Goal: Task Accomplishment & Management: Manage account settings

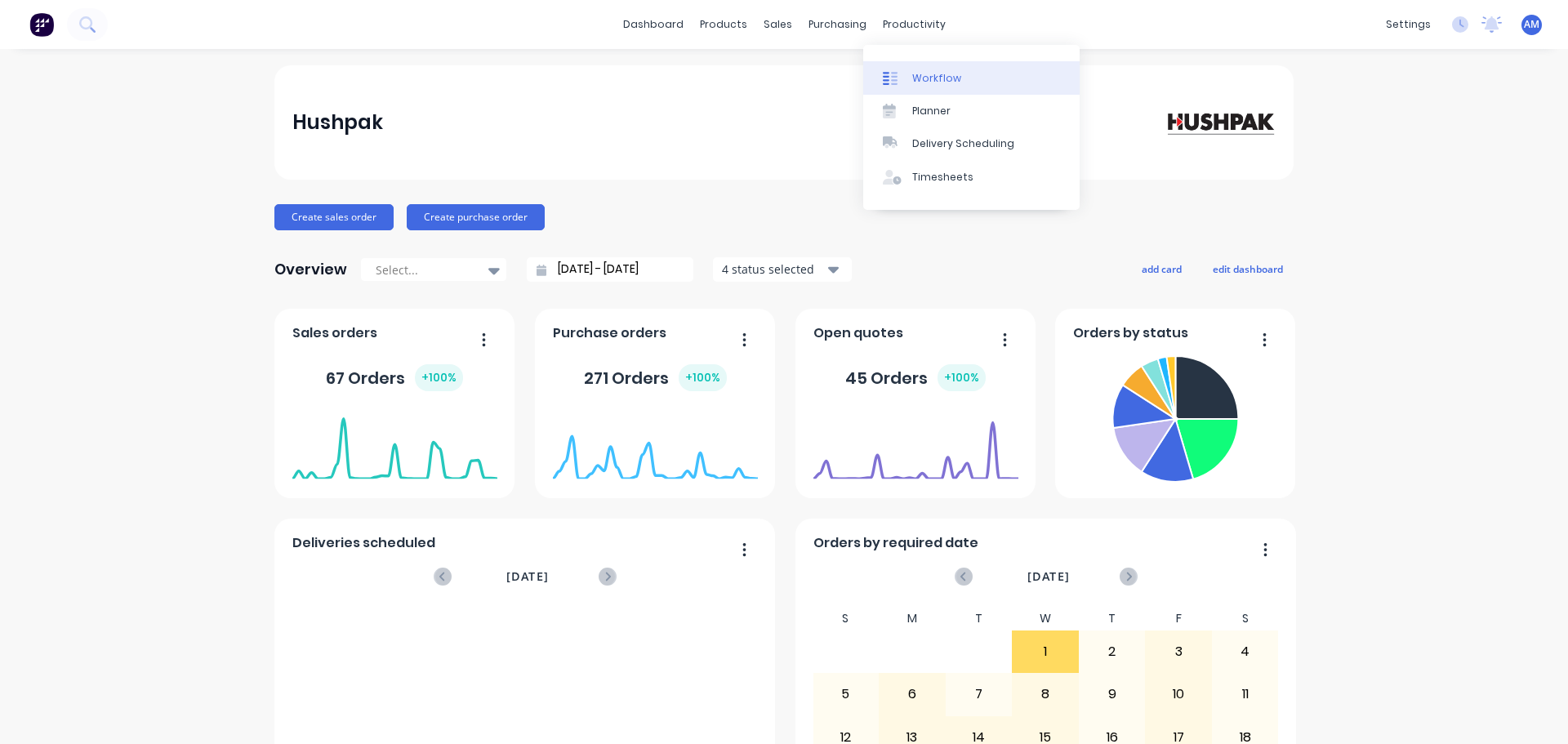
click at [935, 78] on div "Workflow" at bounding box center [936, 79] width 49 height 15
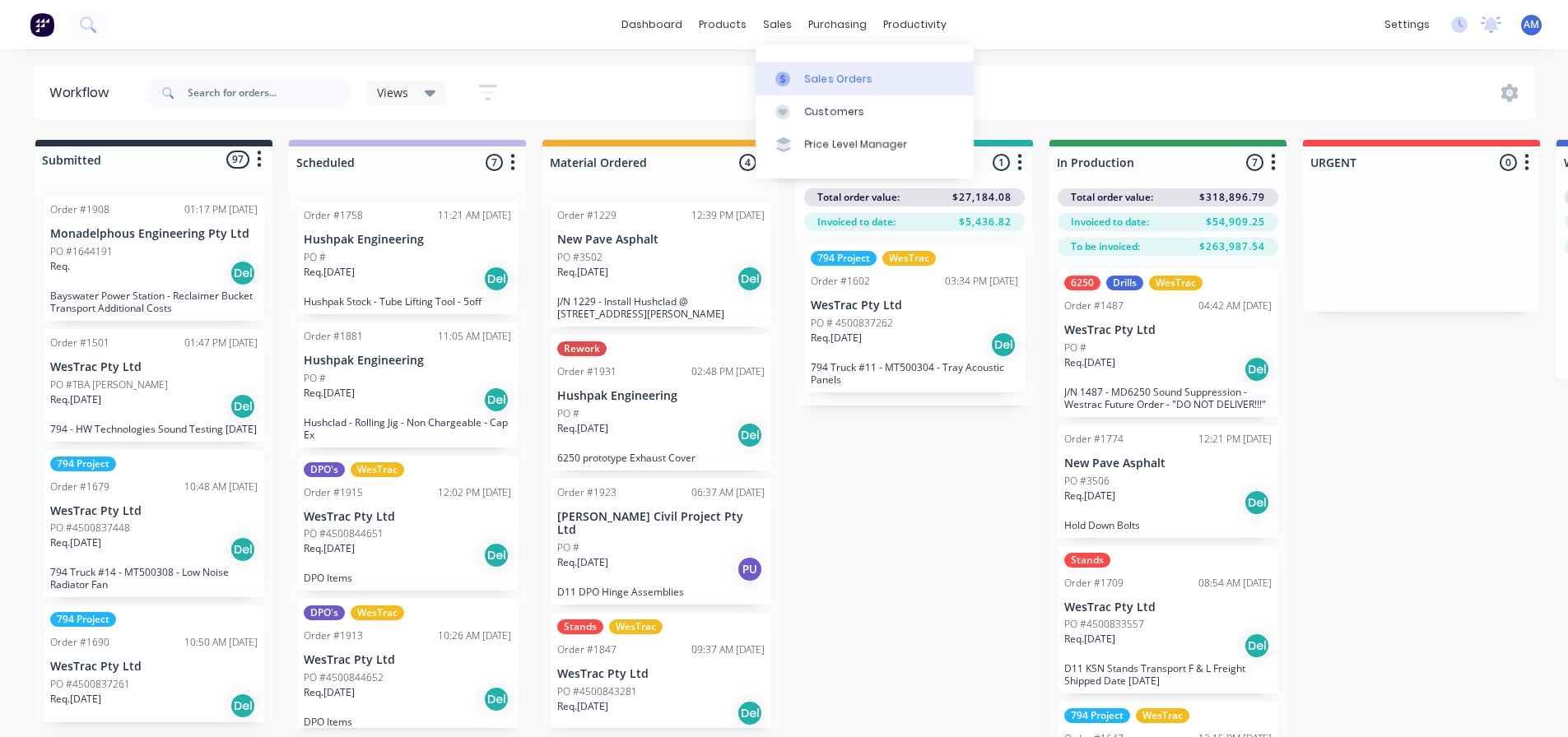
click at [822, 81] on div "Sales Orders" at bounding box center [838, 79] width 68 height 15
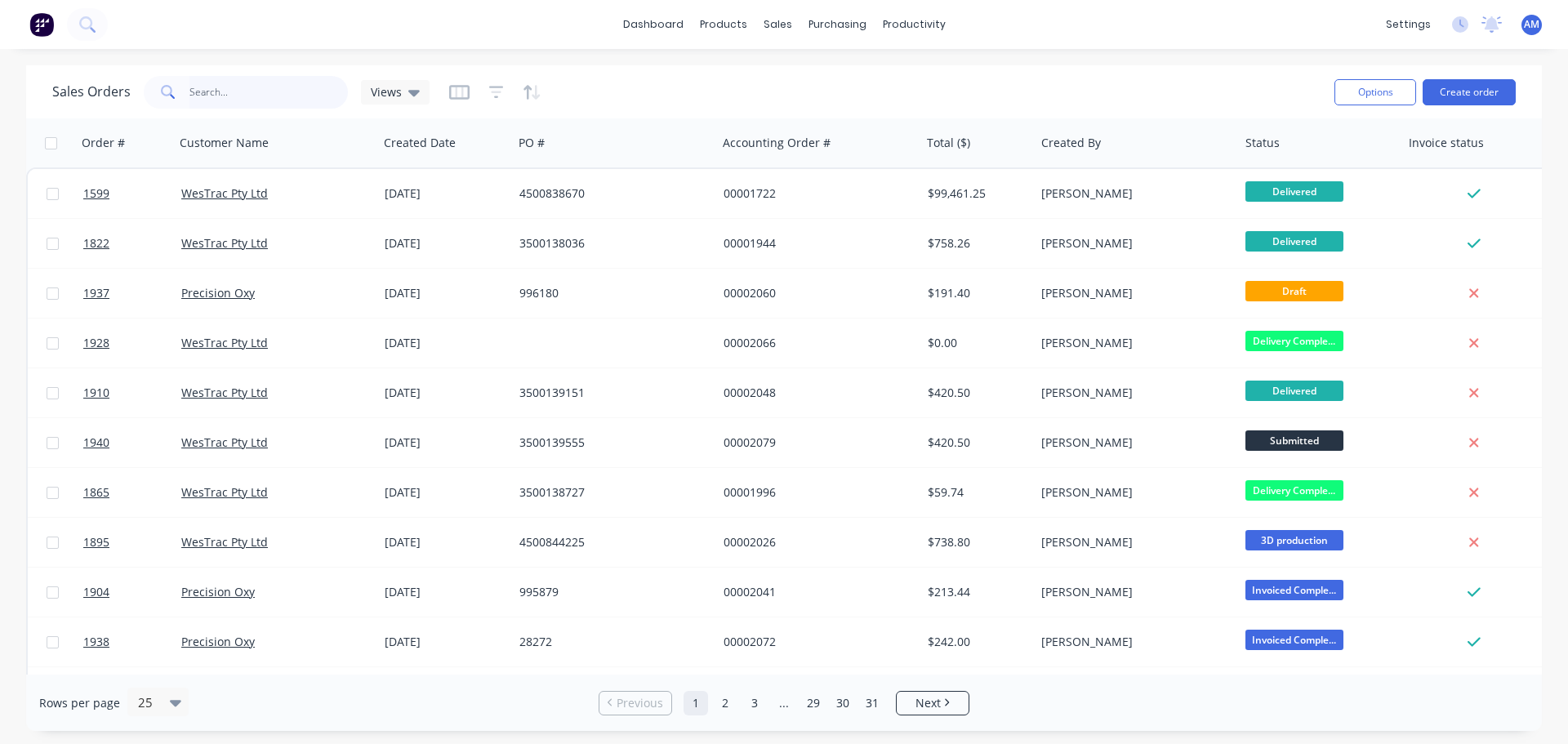
click at [275, 95] on input "text" at bounding box center [269, 91] width 159 height 32
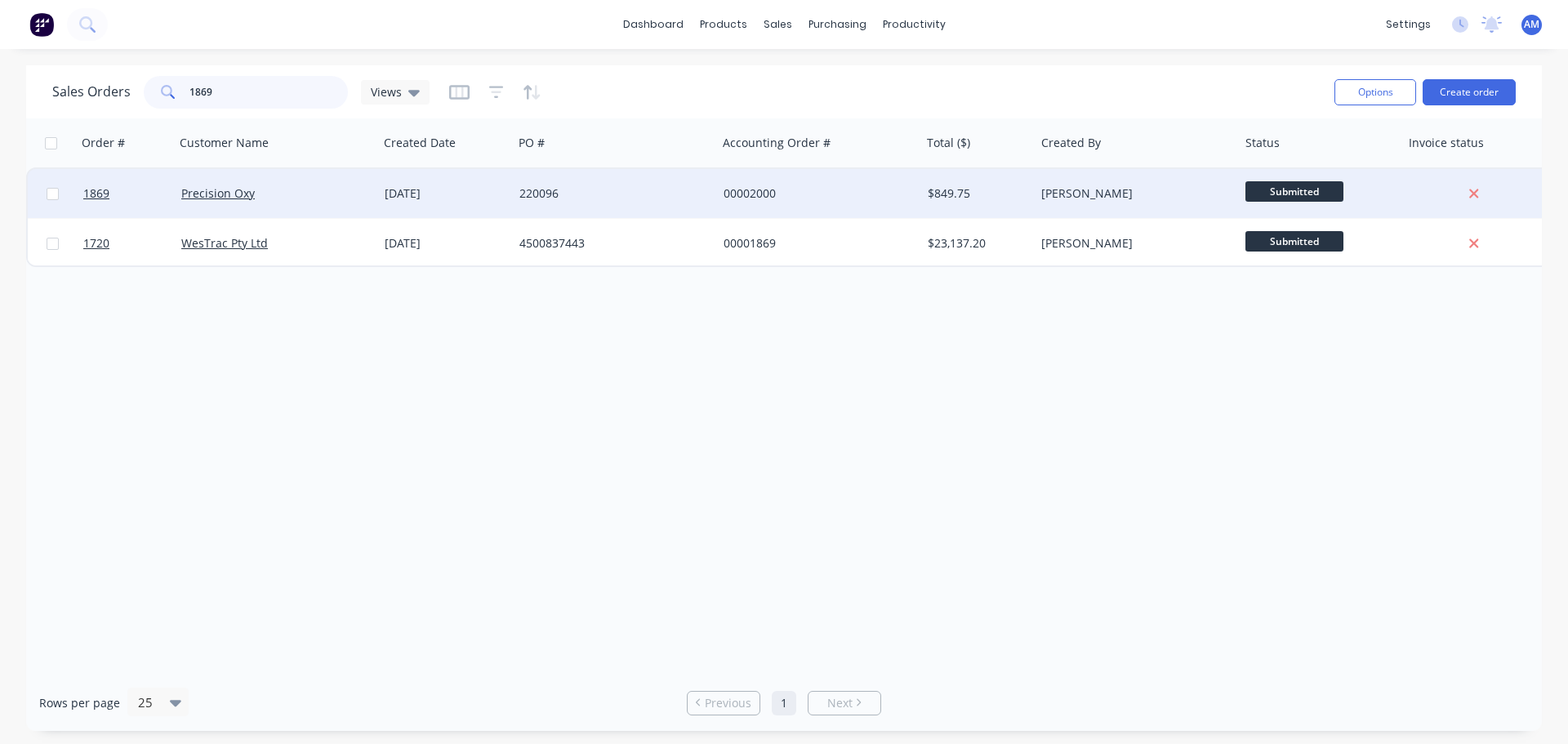
type input "1869"
click at [553, 193] on div "220096" at bounding box center [610, 193] width 181 height 17
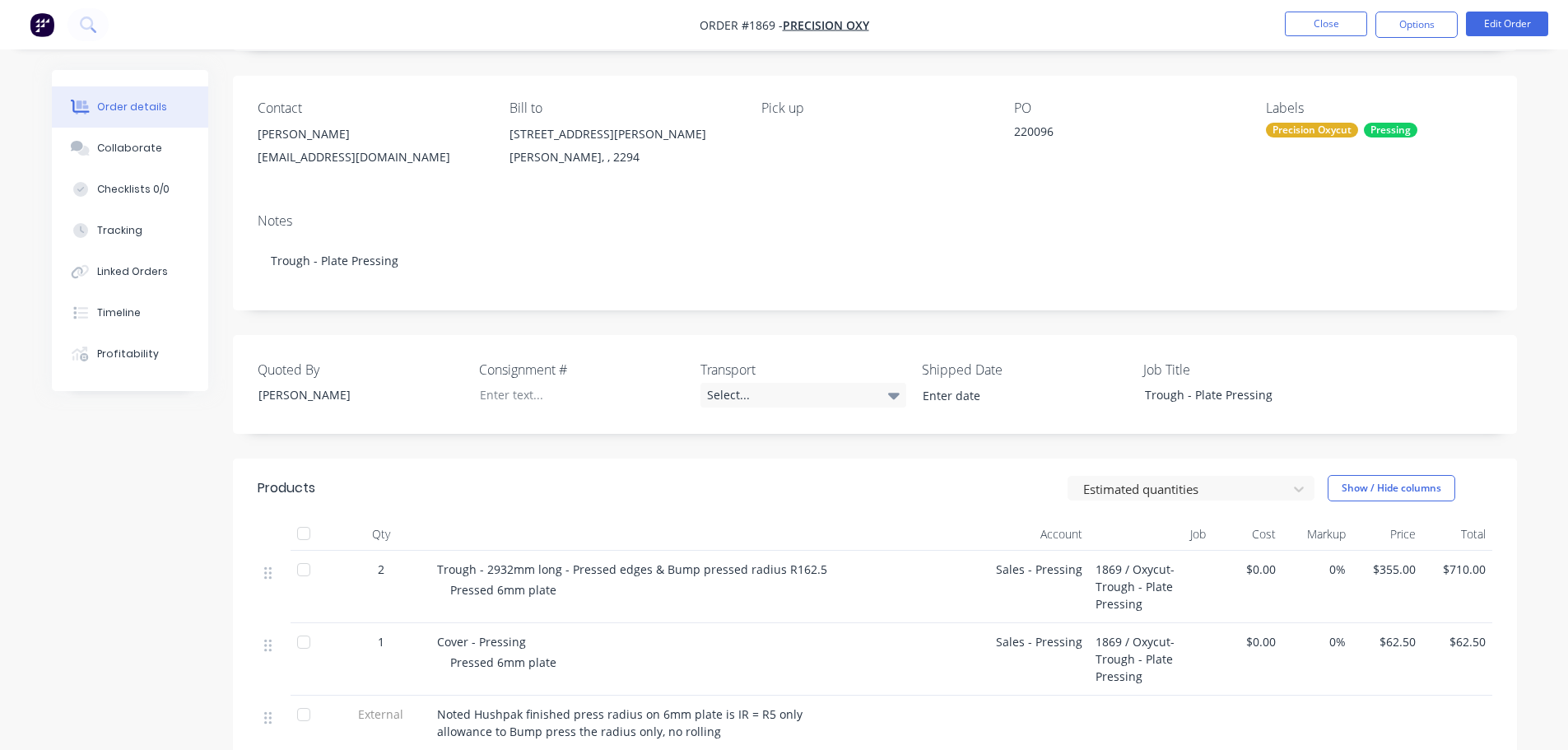
scroll to position [82, 0]
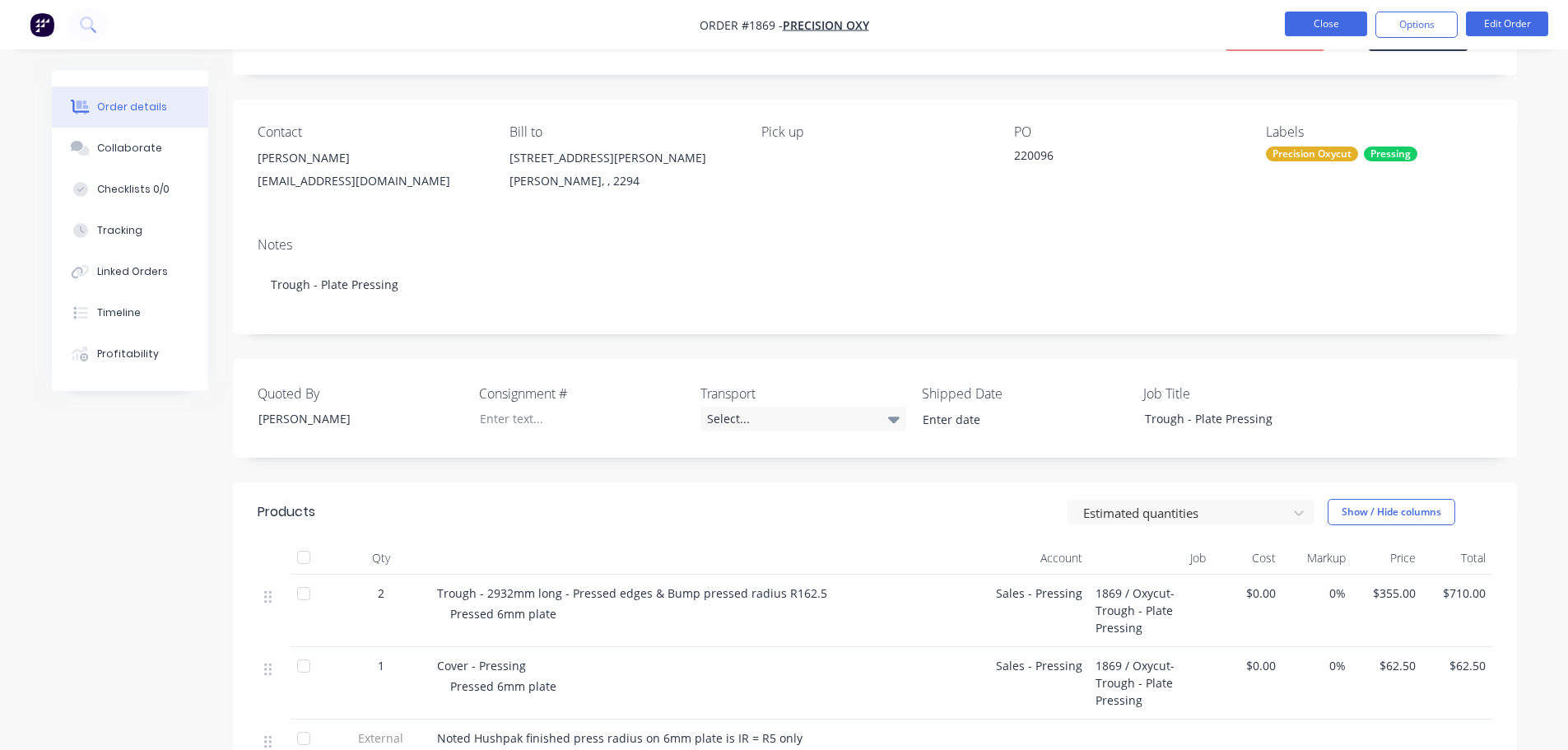
click at [1313, 28] on button "Close" at bounding box center [1325, 24] width 82 height 25
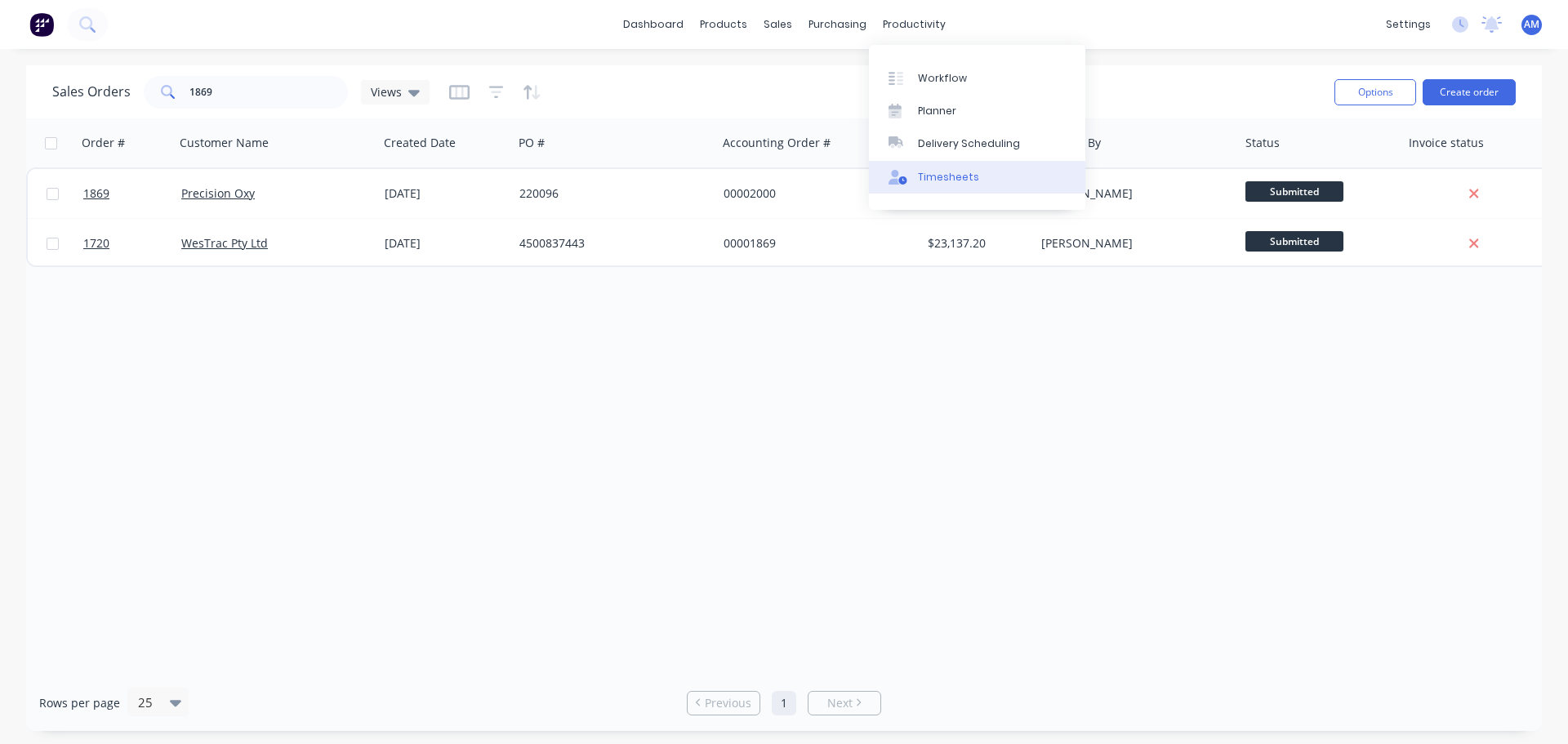
click at [923, 179] on div "Timesheets" at bounding box center [949, 178] width 61 height 15
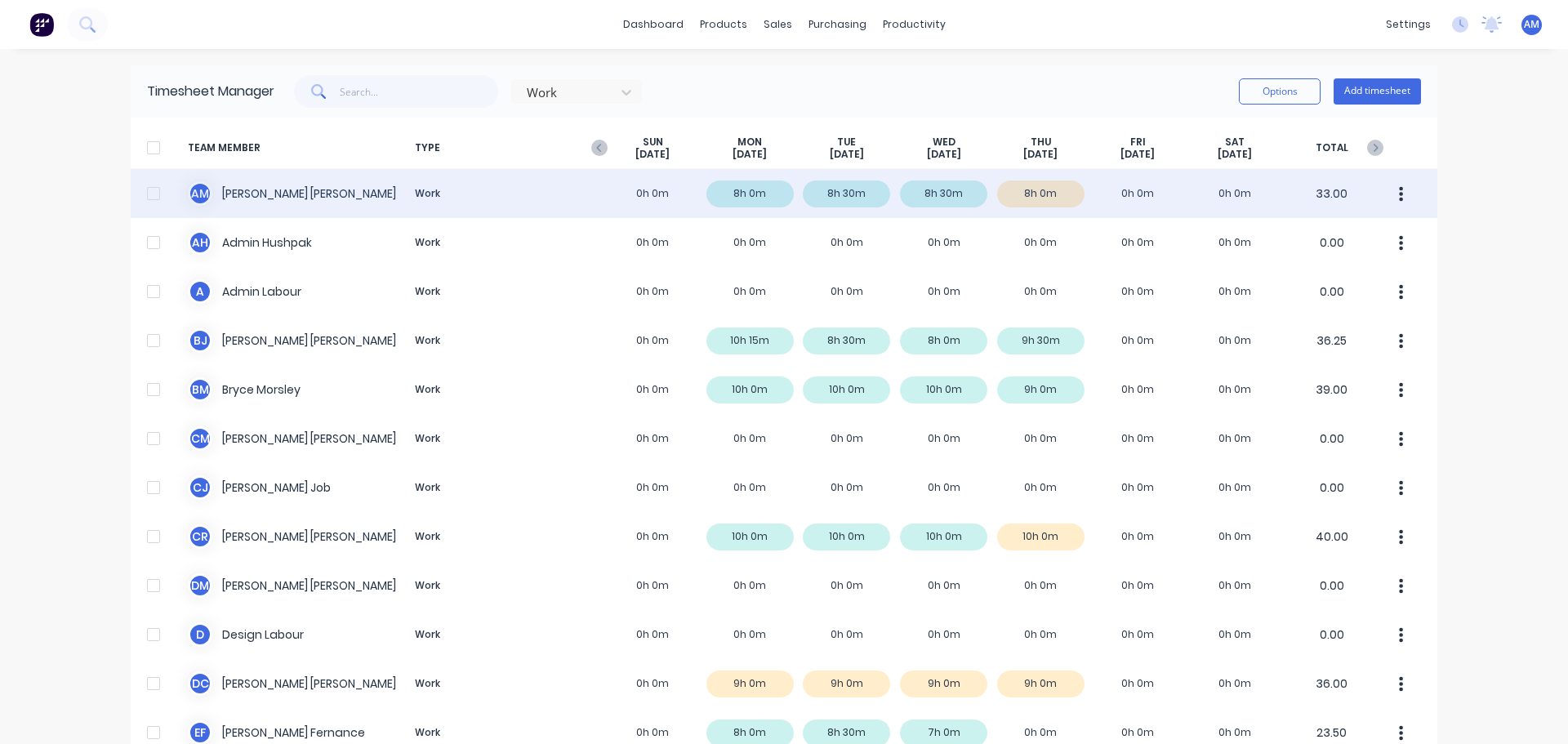
click at [1054, 202] on div "A M Aaron MacDonell Work 0h 0m 8h 0m 8h 30m 8h 30m 8h 0m 0h 0m 0h 0m 33.00" at bounding box center [784, 193] width 1307 height 49
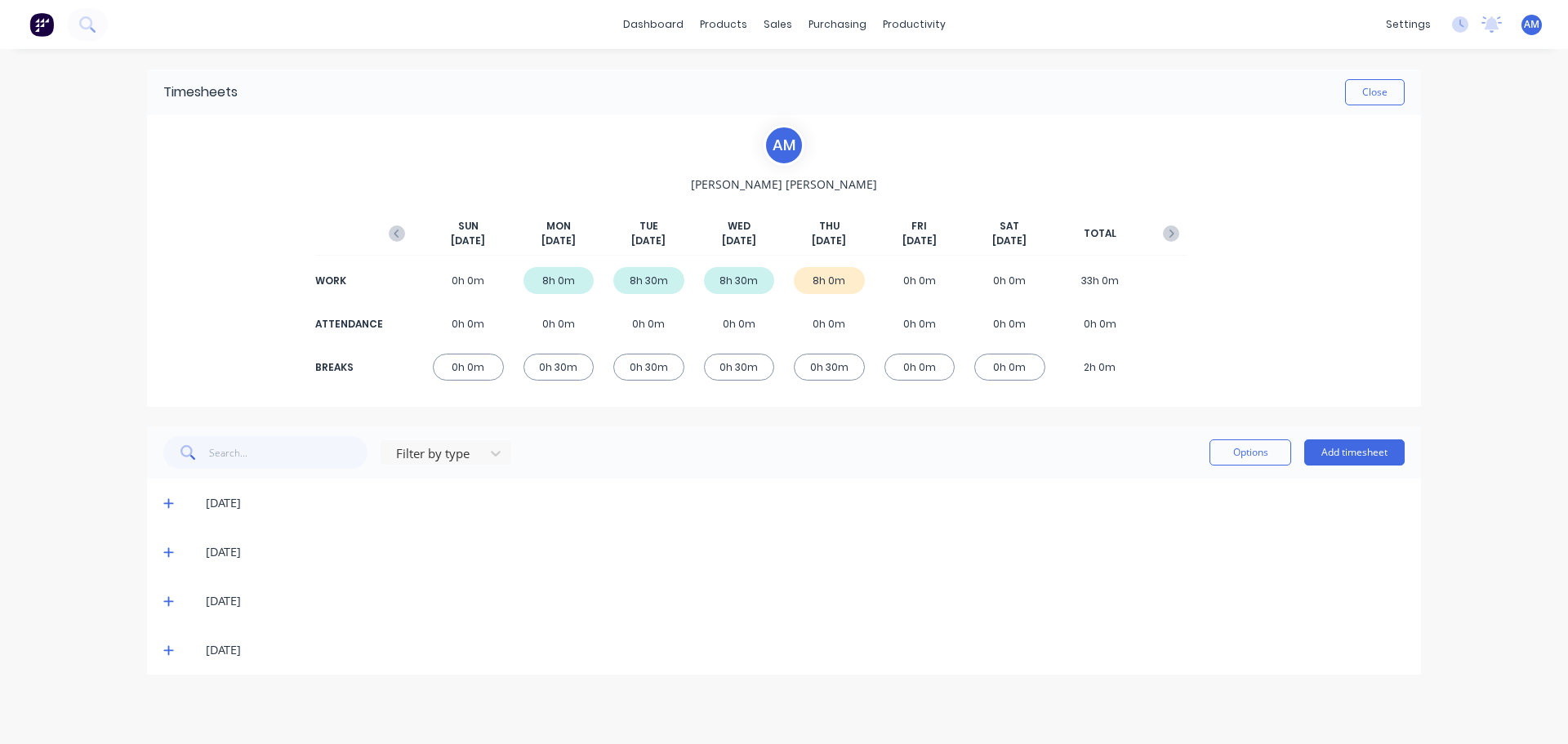
click at [169, 652] on icon at bounding box center [169, 651] width 10 height 10
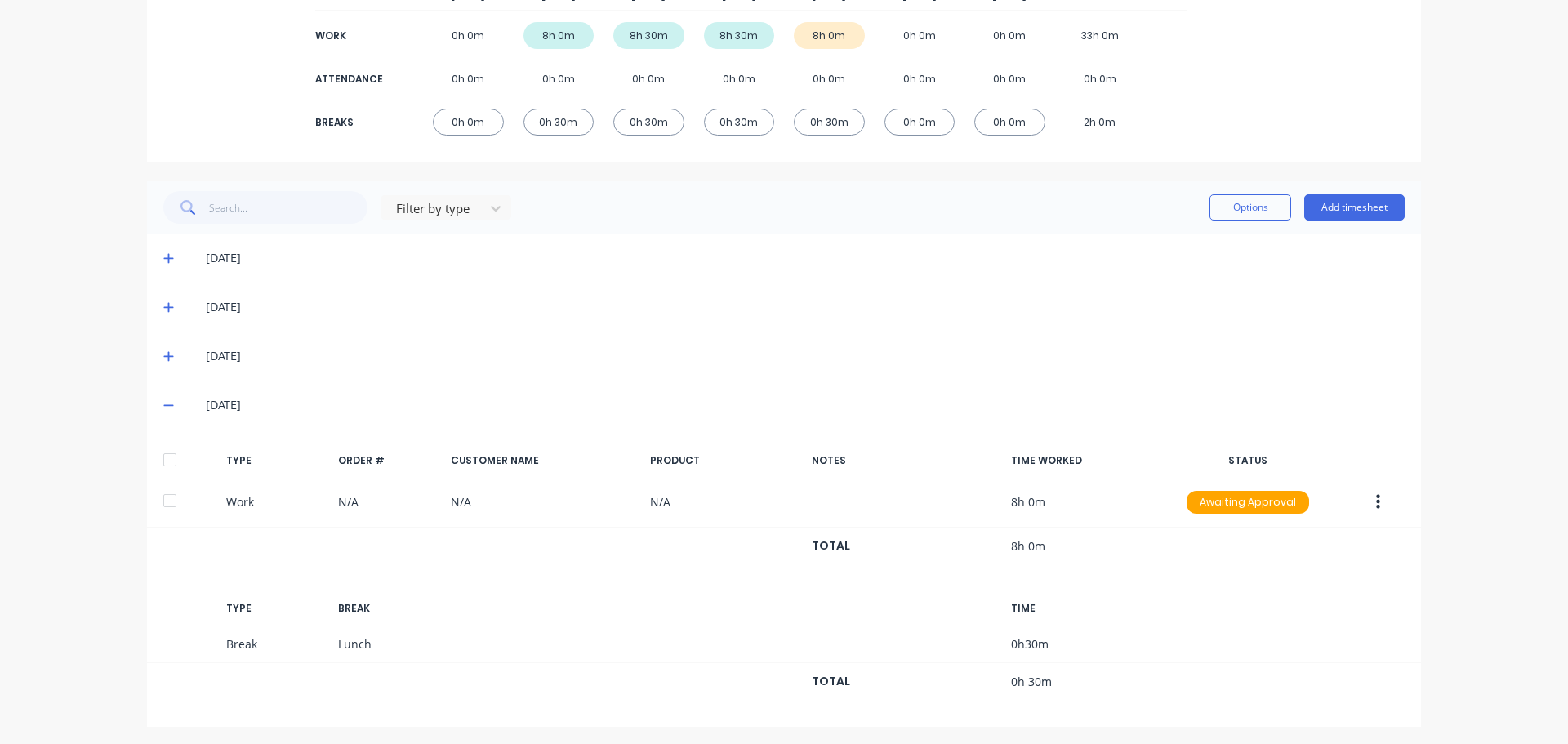
scroll to position [248, 0]
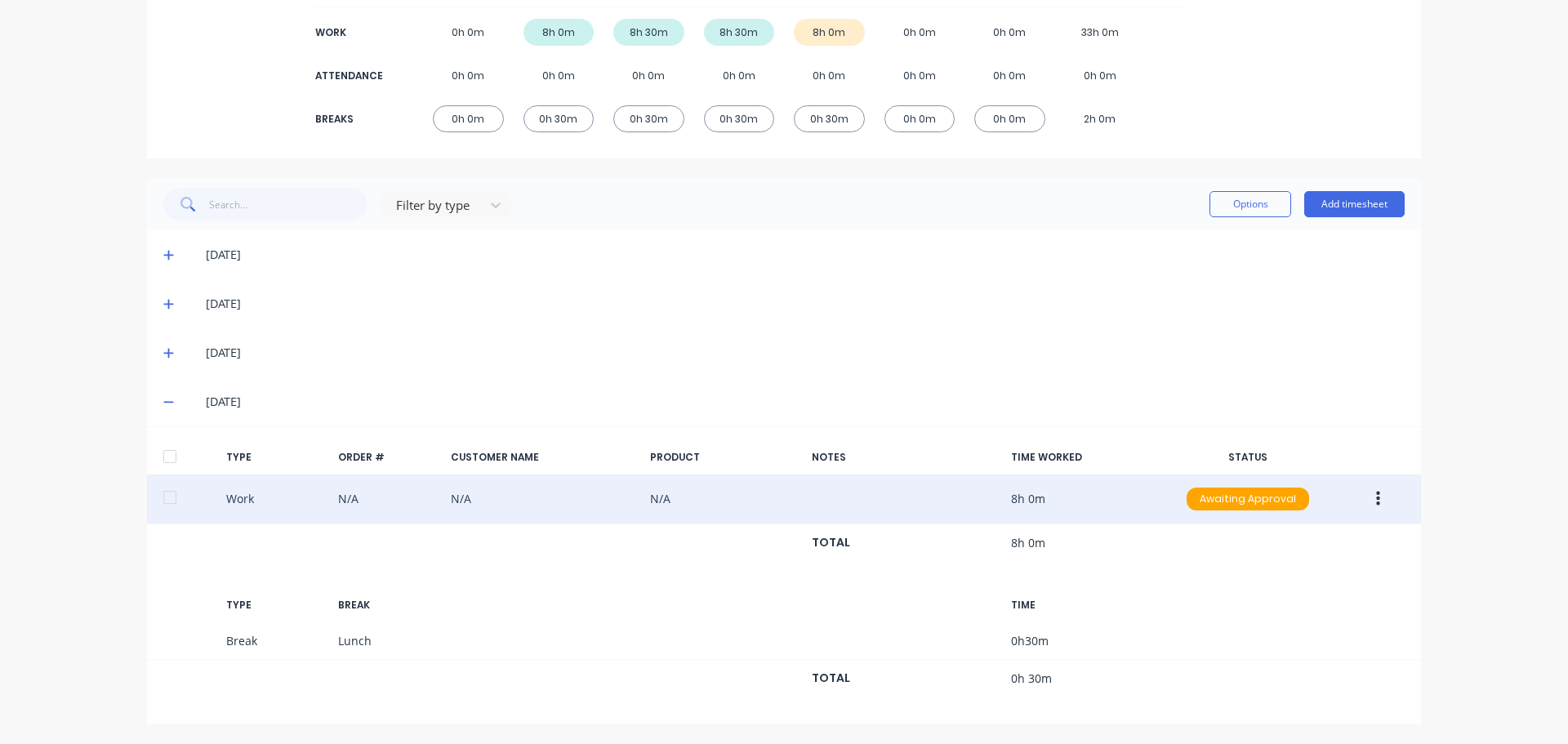
click at [1375, 502] on icon "button" at bounding box center [1377, 499] width 4 height 18
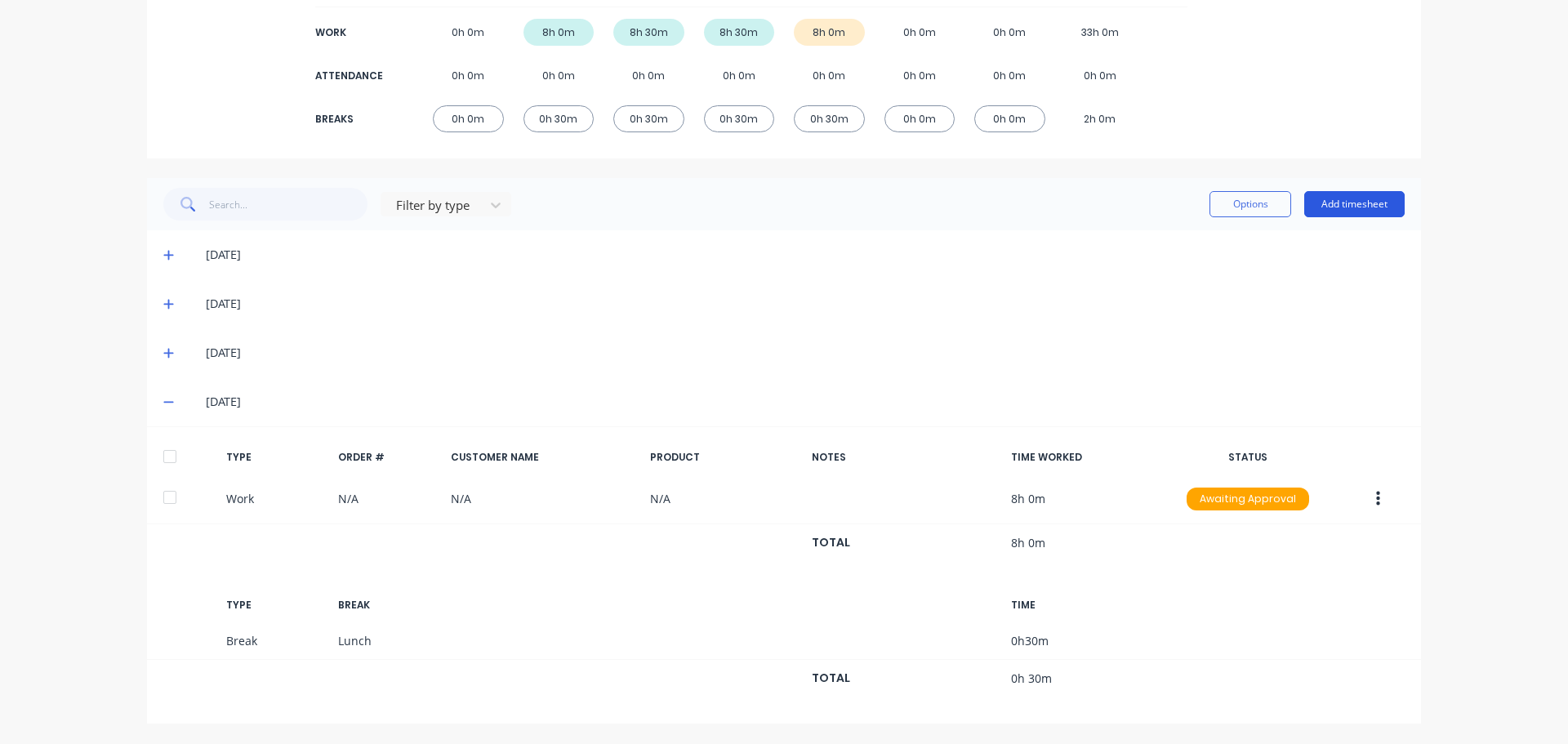
click at [1333, 204] on button "Add timesheet" at bounding box center [1354, 203] width 100 height 26
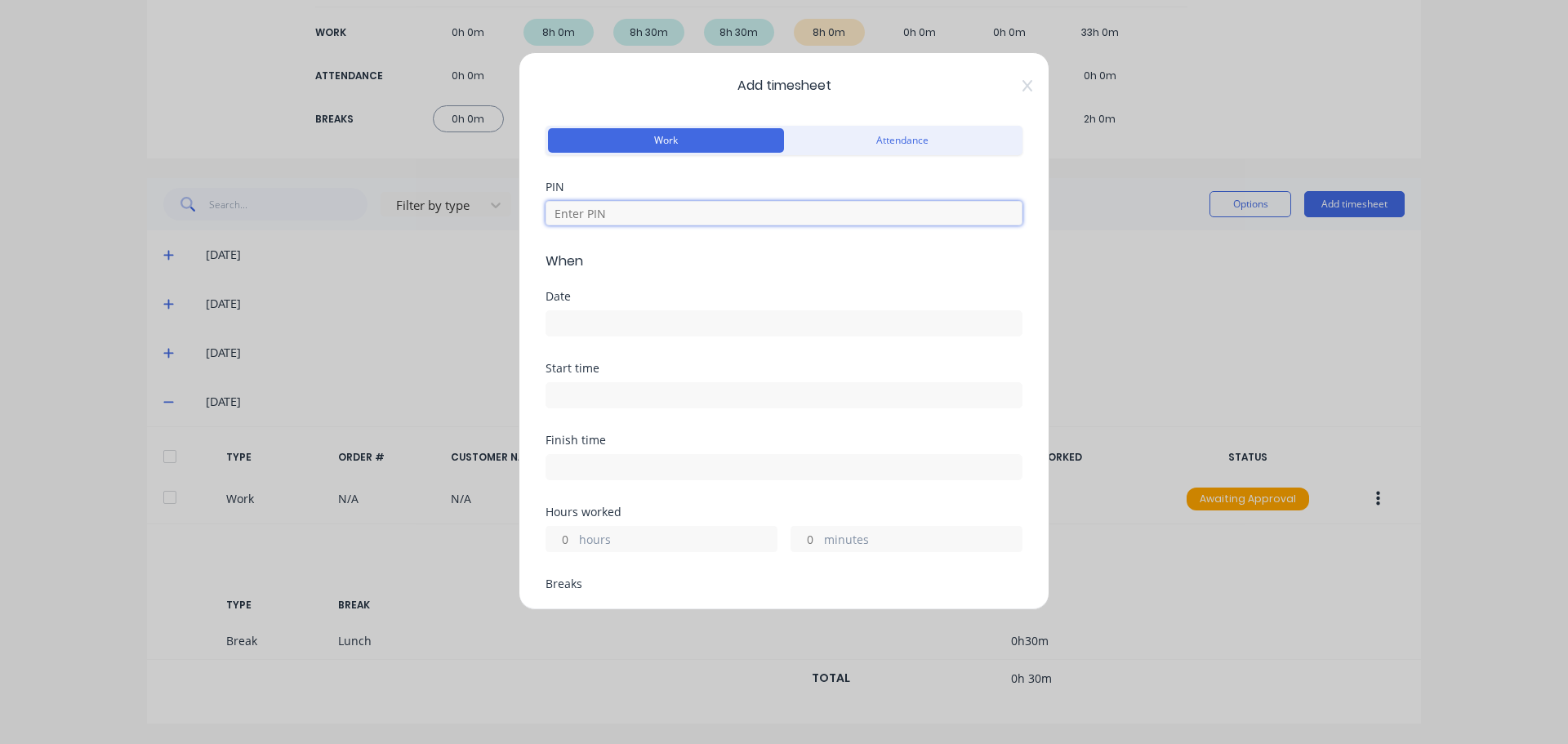
click at [585, 218] on input at bounding box center [784, 213] width 476 height 25
type input "1971"
click at [551, 335] on label at bounding box center [784, 323] width 476 height 26
click at [551, 335] on input at bounding box center [784, 324] width 475 height 25
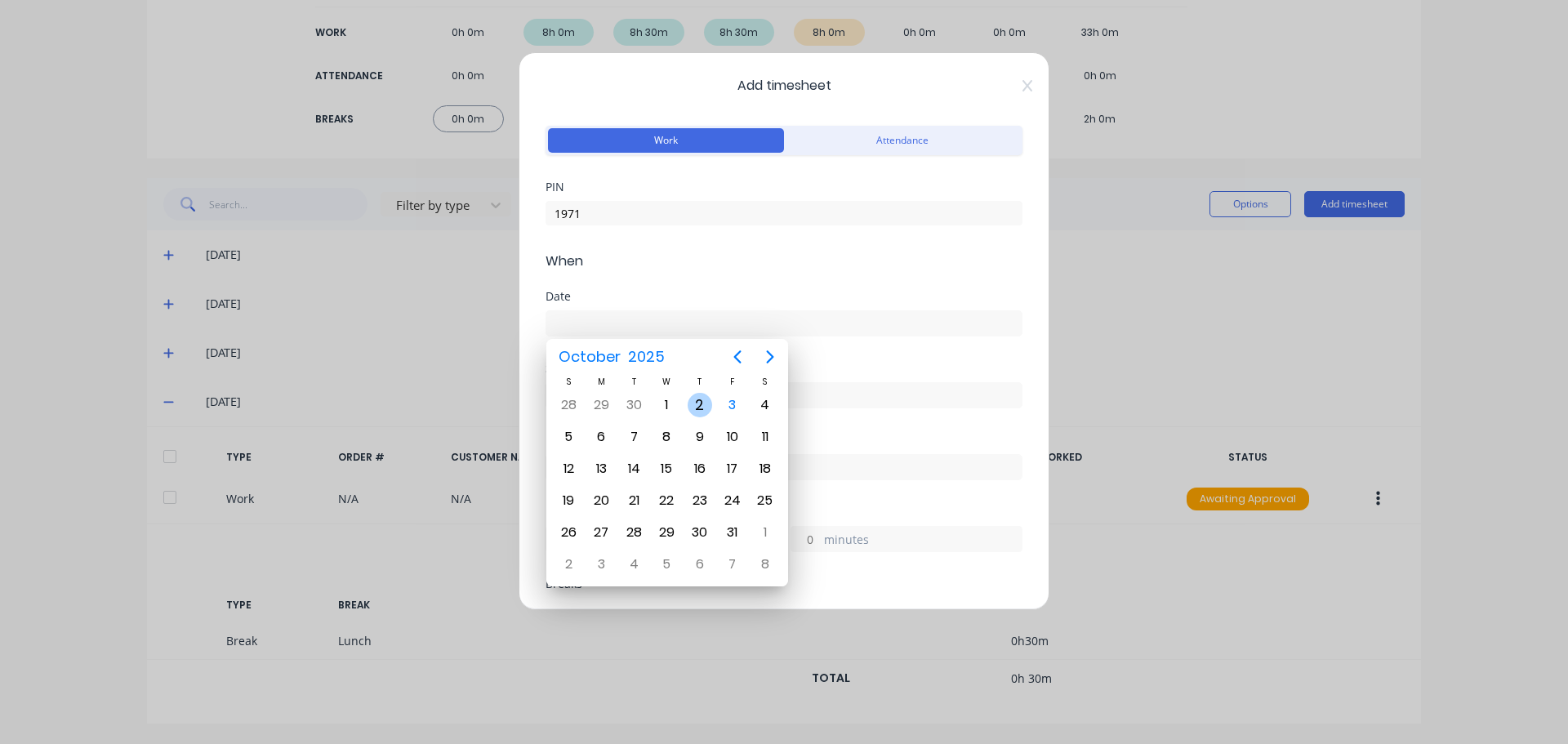
click at [701, 410] on div "2" at bounding box center [700, 405] width 25 height 25
type input "[DATE]"
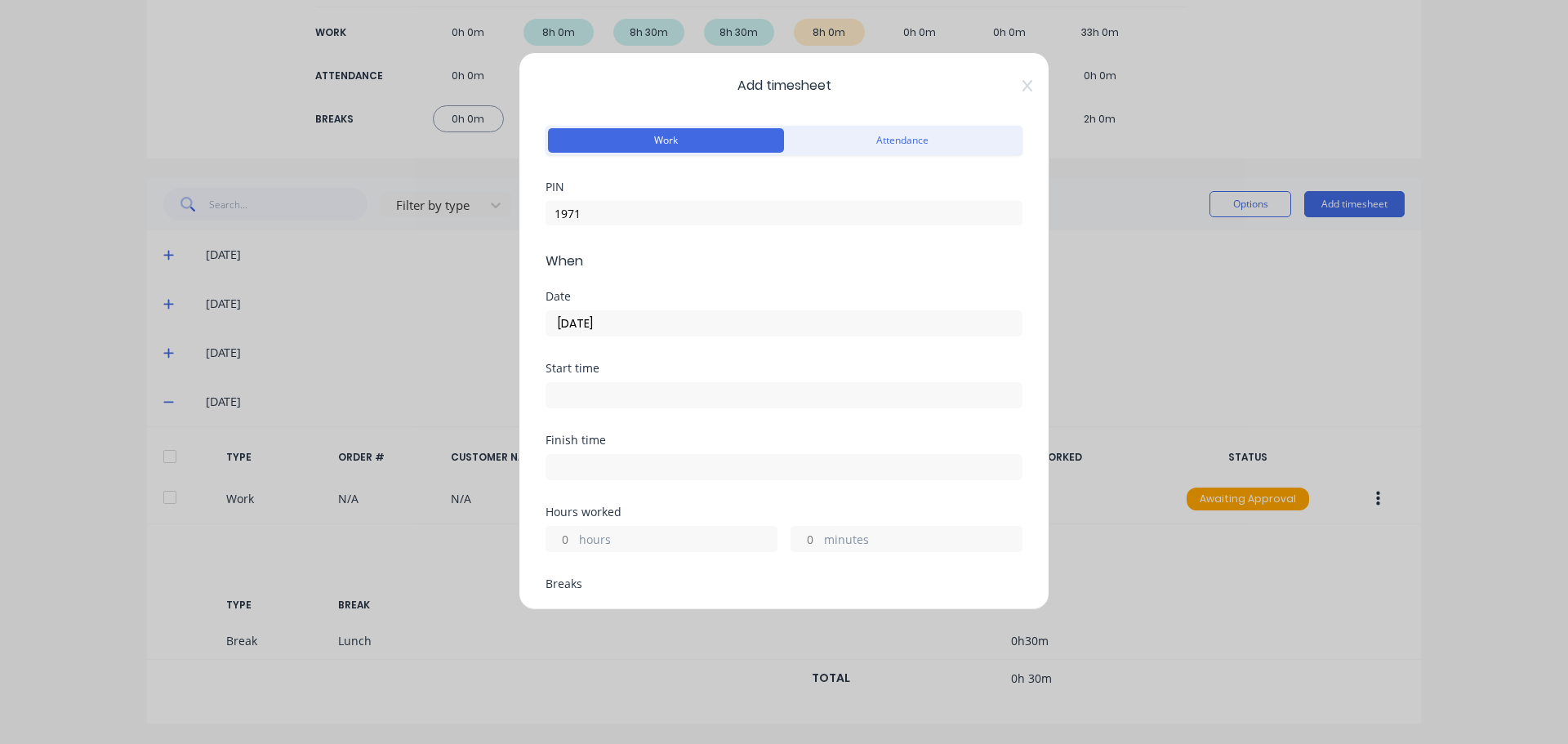
click at [592, 399] on input at bounding box center [784, 395] width 475 height 25
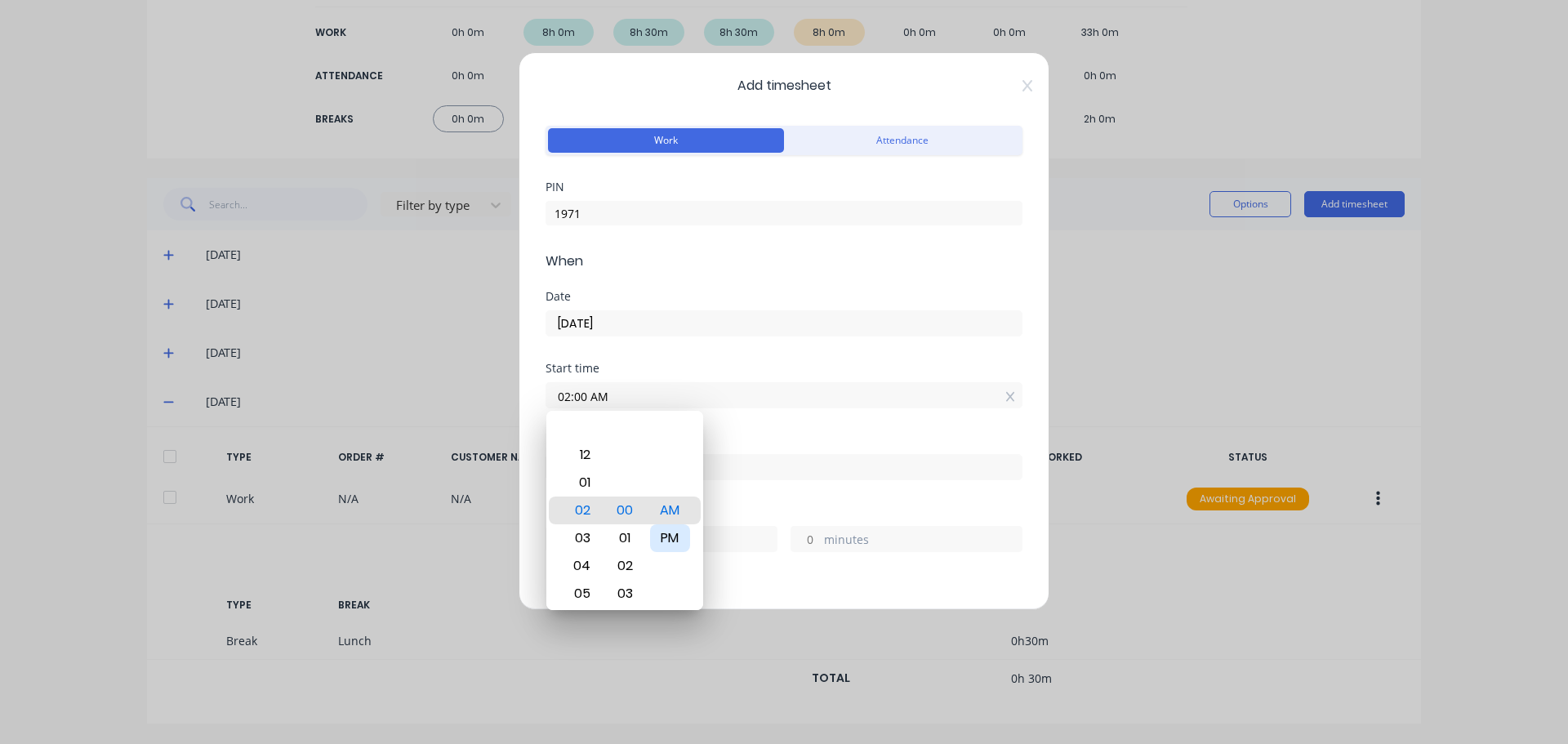
click at [677, 539] on div "PM" at bounding box center [670, 537] width 40 height 27
type input "02:00 PM"
click at [767, 379] on div "02:00 PM" at bounding box center [784, 393] width 476 height 30
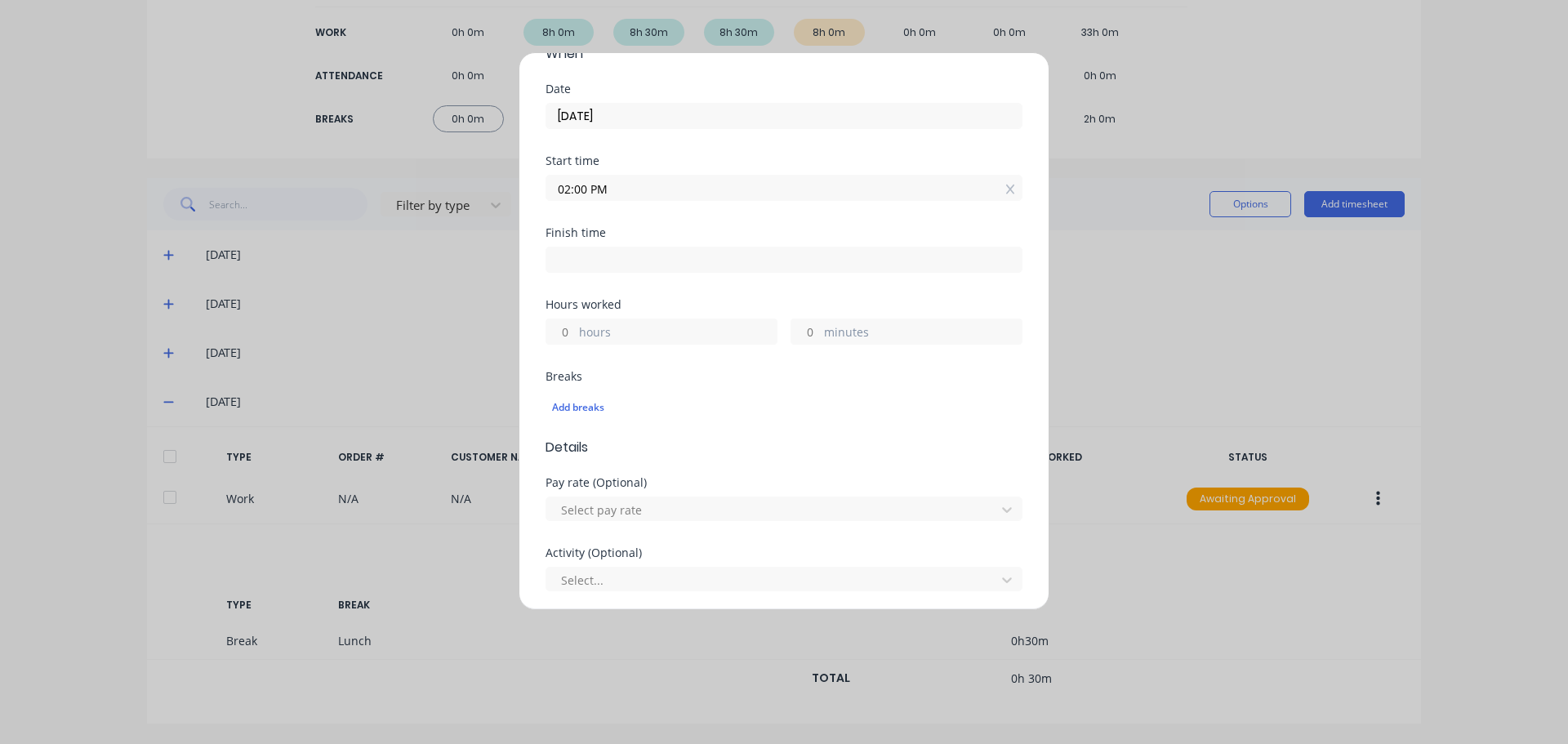
scroll to position [245, 0]
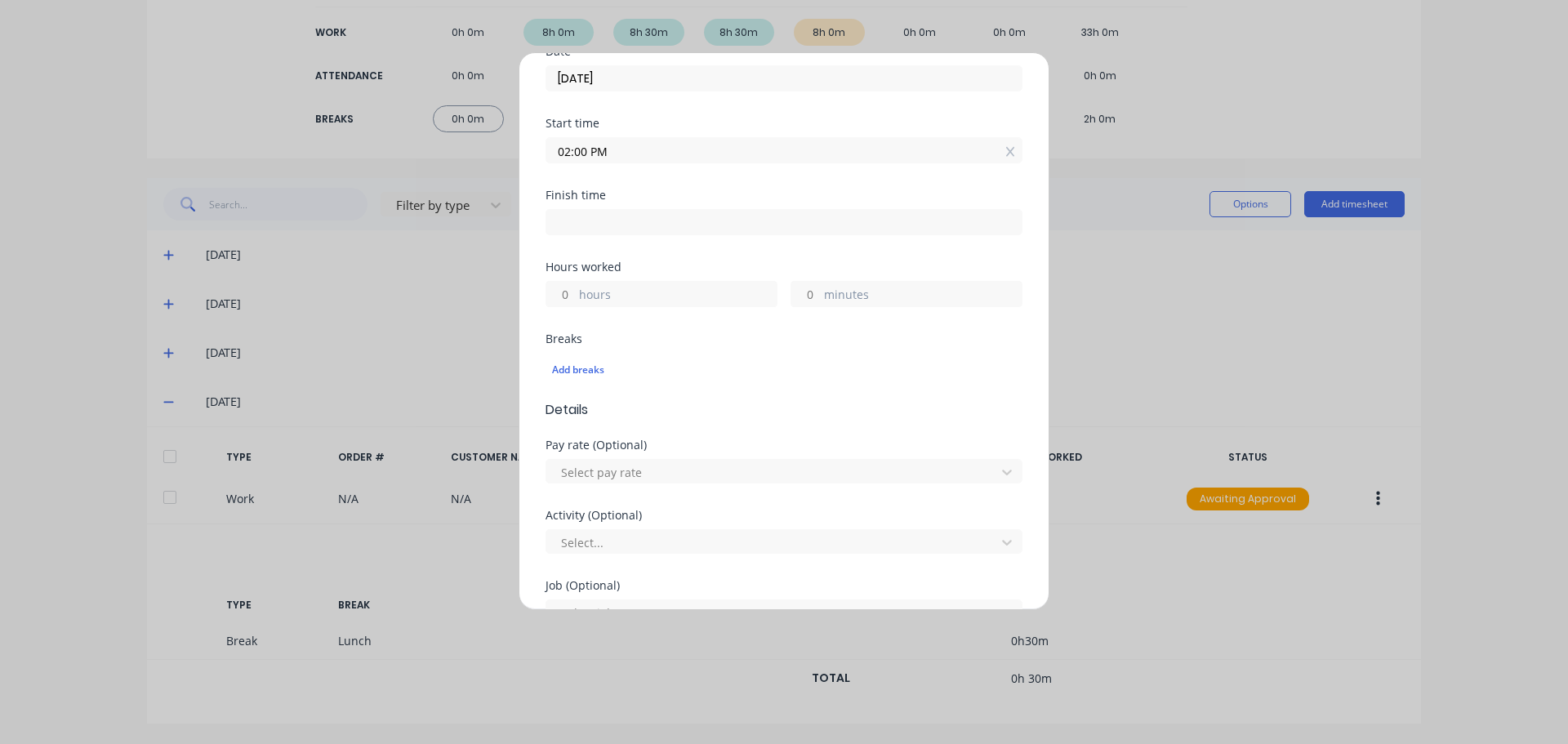
click at [580, 226] on input at bounding box center [784, 223] width 475 height 25
type input "05:49 AM"
type input "15"
type input "49"
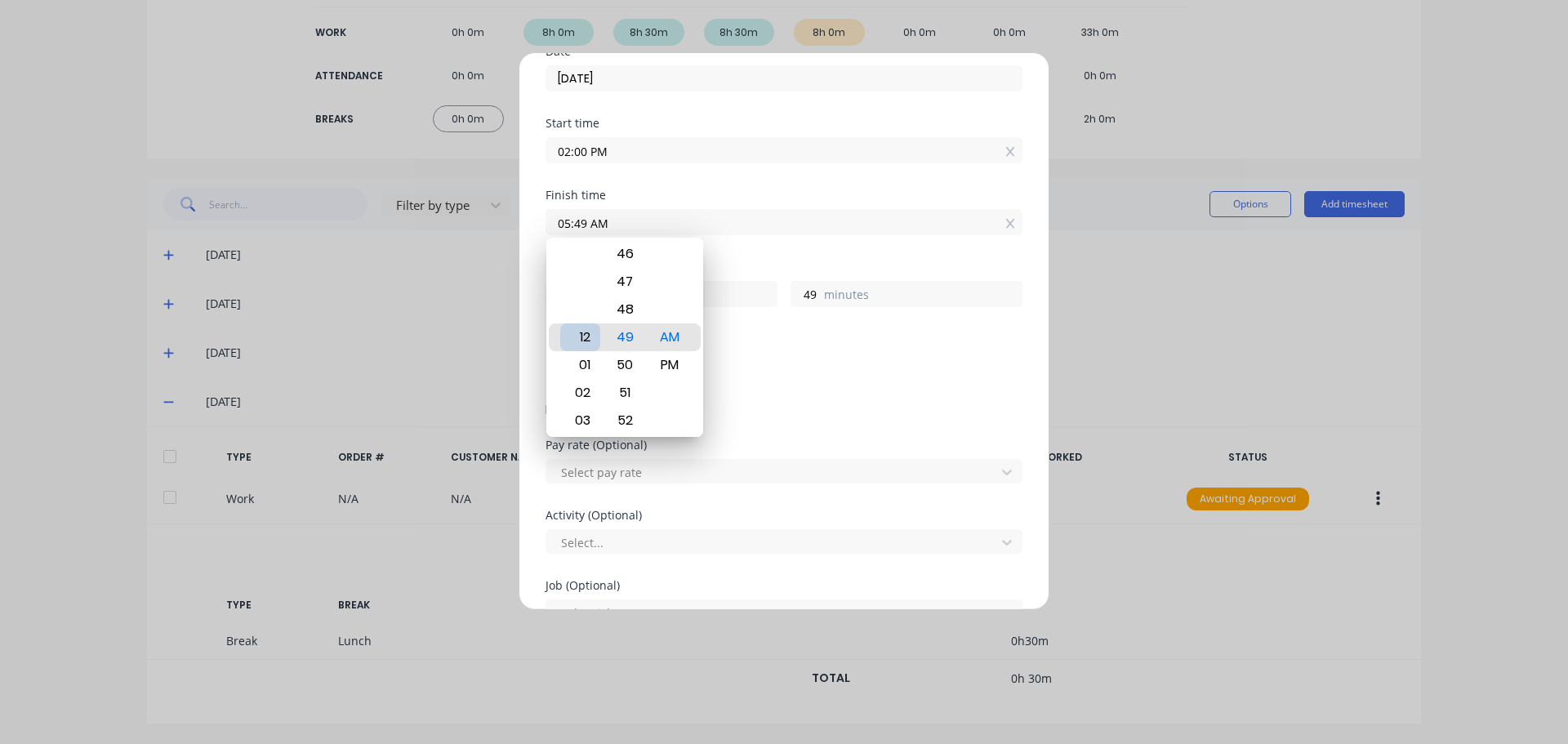
type input "12:49 AM"
type input "10"
type input "01:49 AM"
type input "11"
type input "02:49 AM"
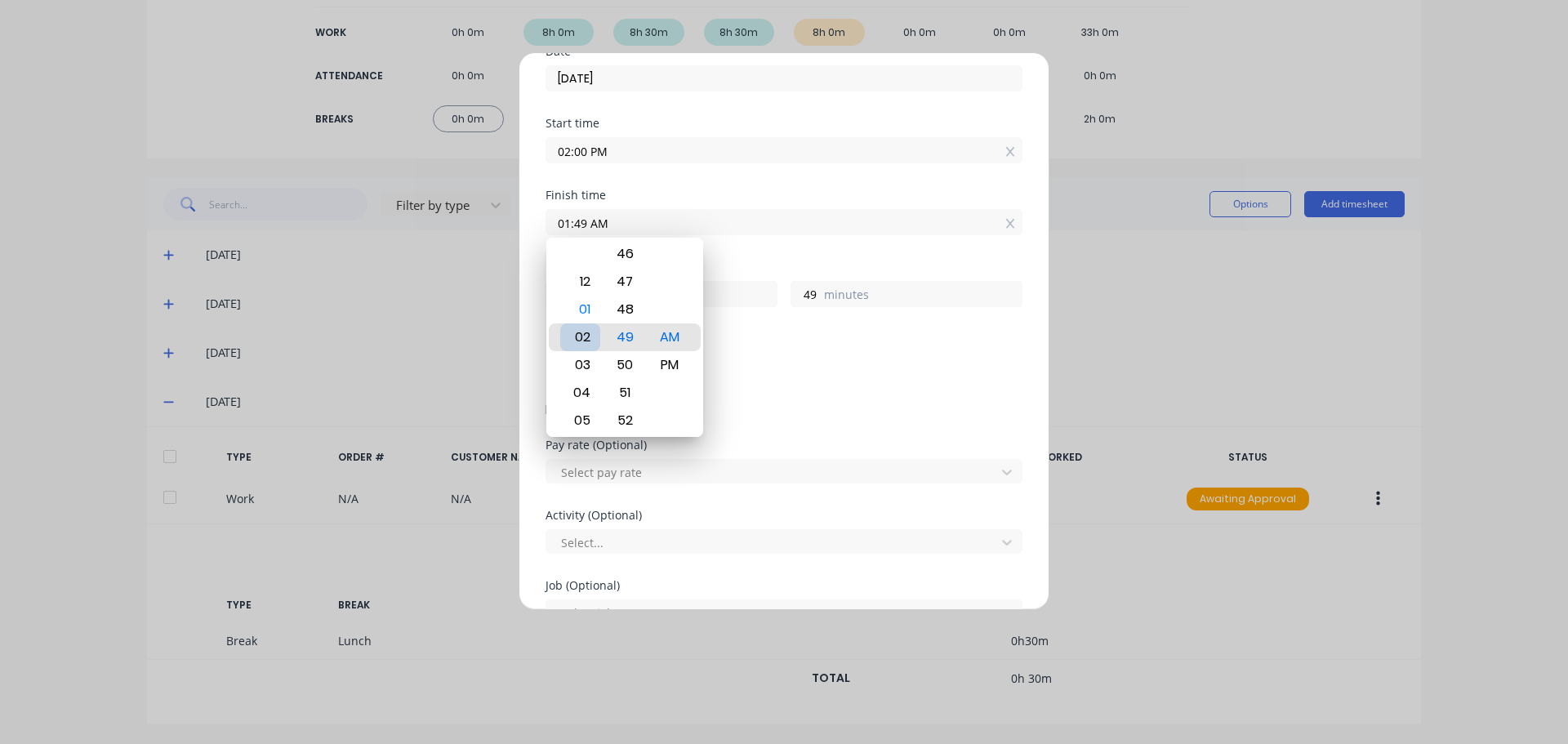
type input "12"
type input "02:43 AM"
type input "43"
type input "02:37 AM"
type input "37"
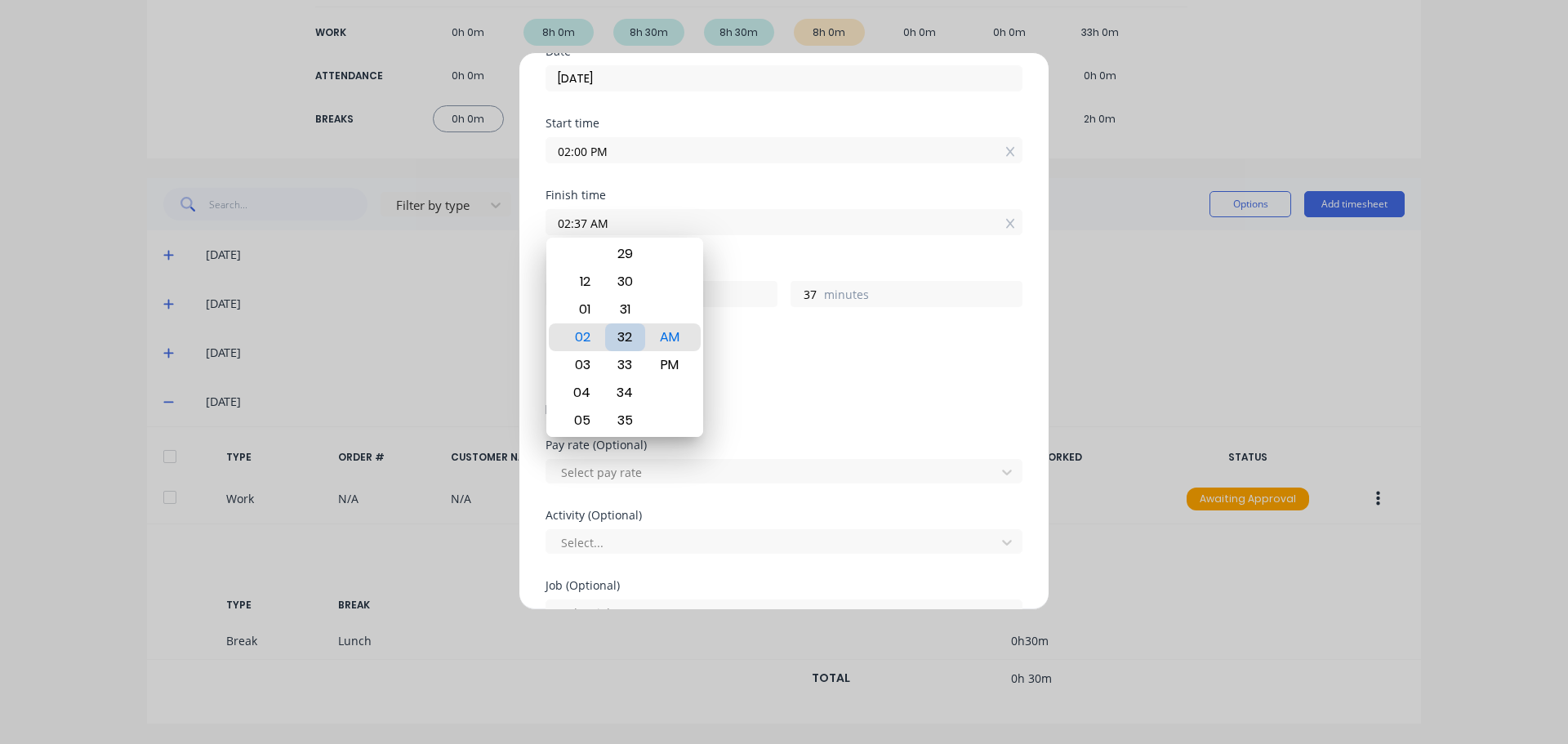
type input "02:32 AM"
type input "32"
type input "02:31 AM"
type input "31"
type input "02:30 AM"
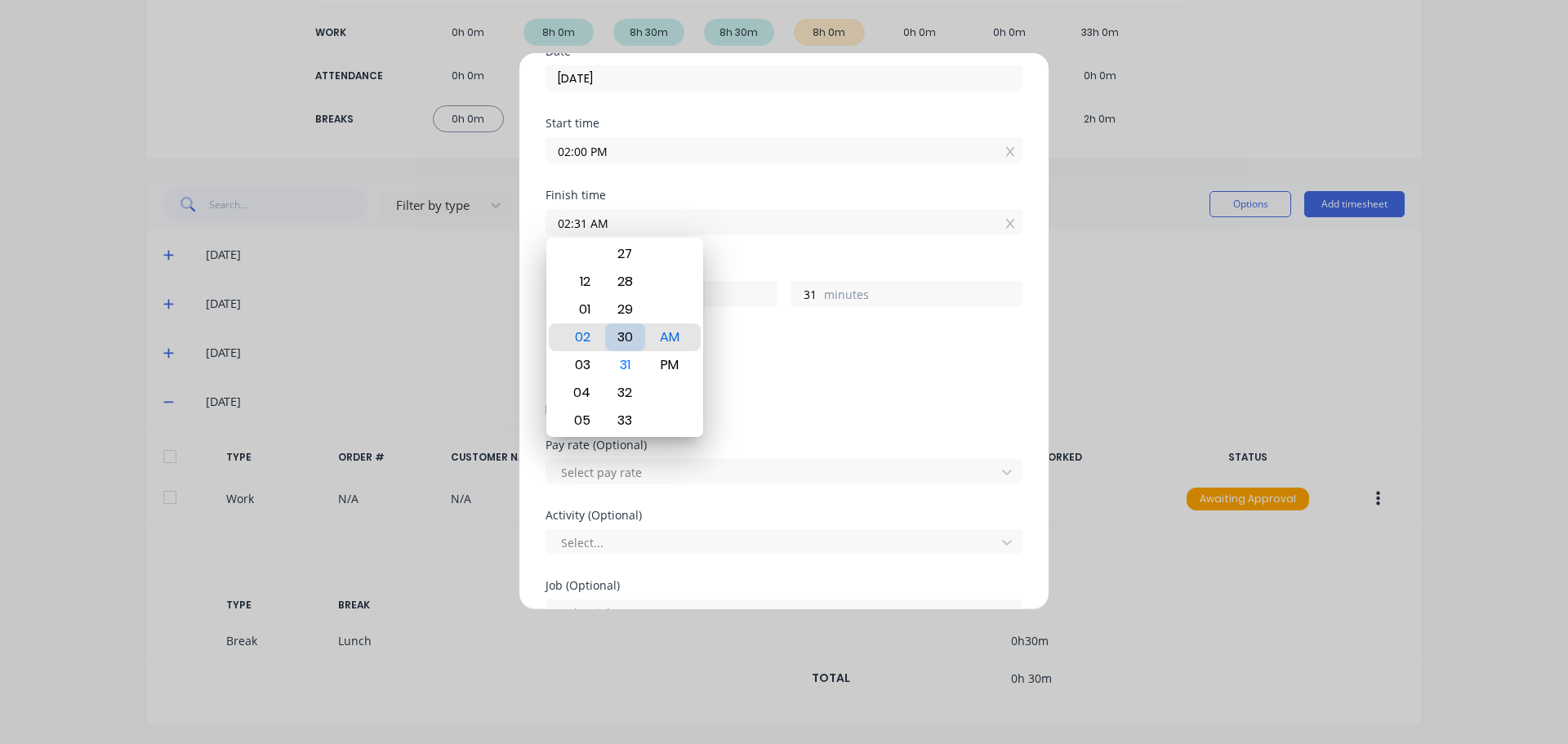
type input "30"
click at [673, 367] on div "PM" at bounding box center [670, 365] width 40 height 27
type input "02:30 PM"
type input "0"
click at [803, 356] on div "Add breaks" at bounding box center [784, 370] width 476 height 34
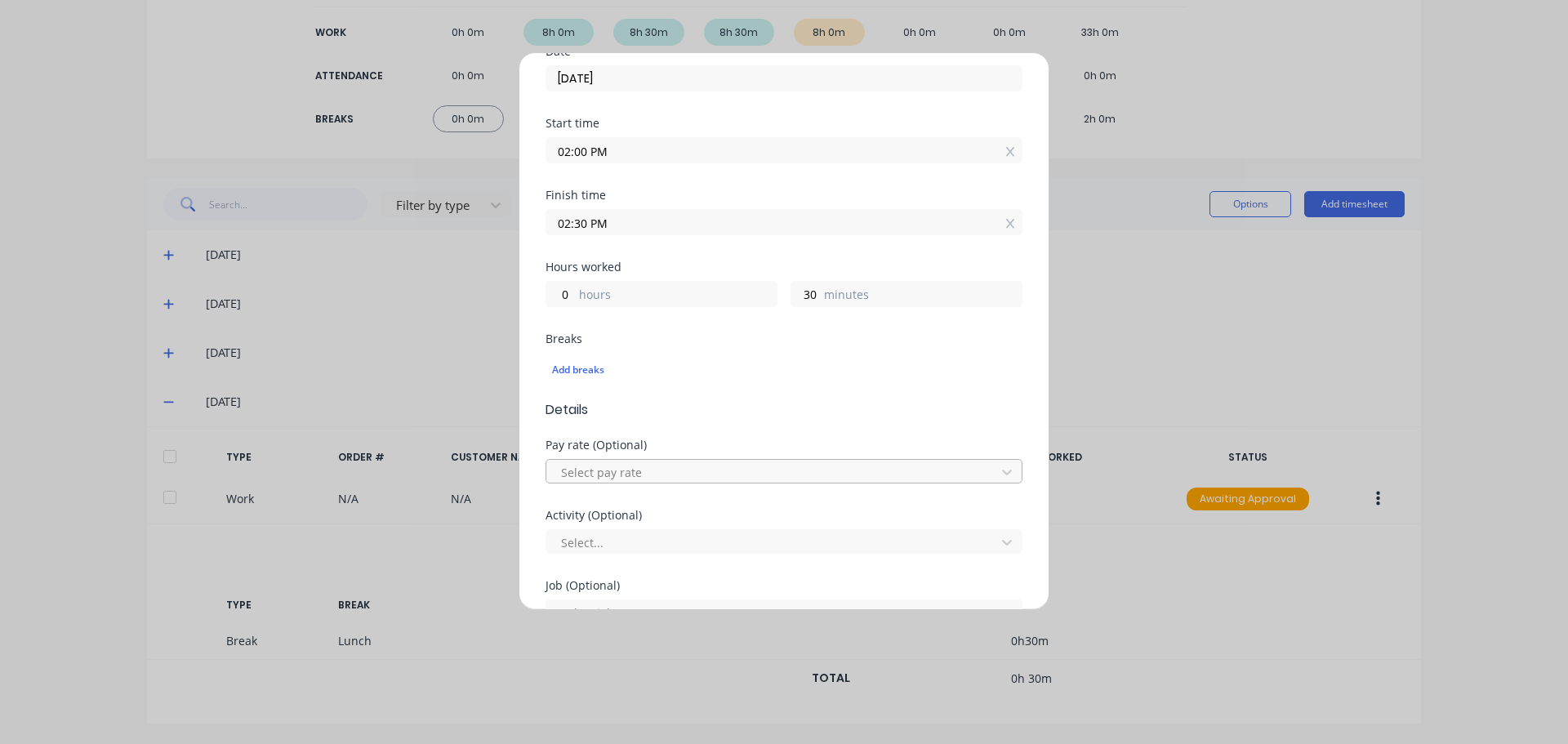
click at [615, 476] on div at bounding box center [773, 472] width 427 height 21
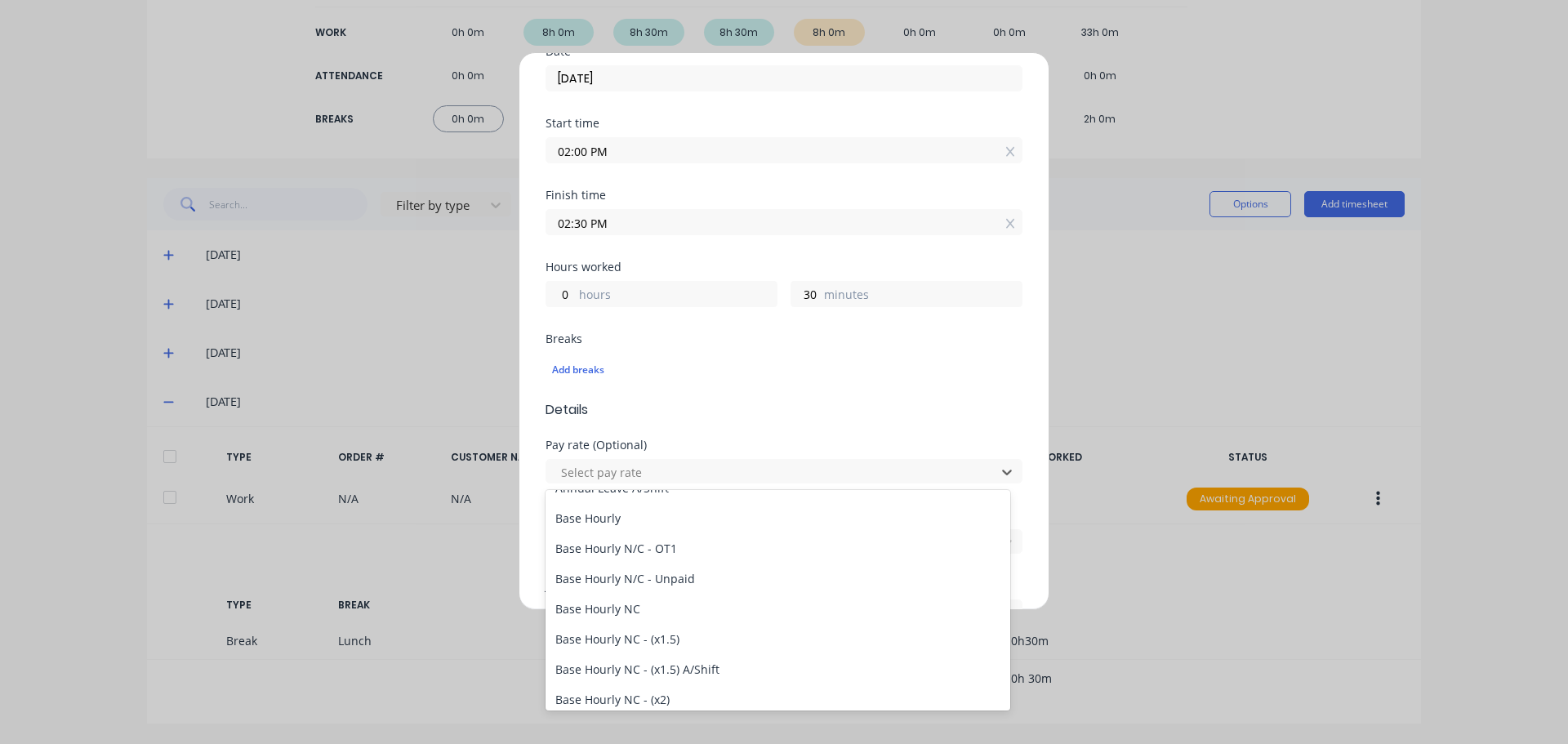
scroll to position [54, 0]
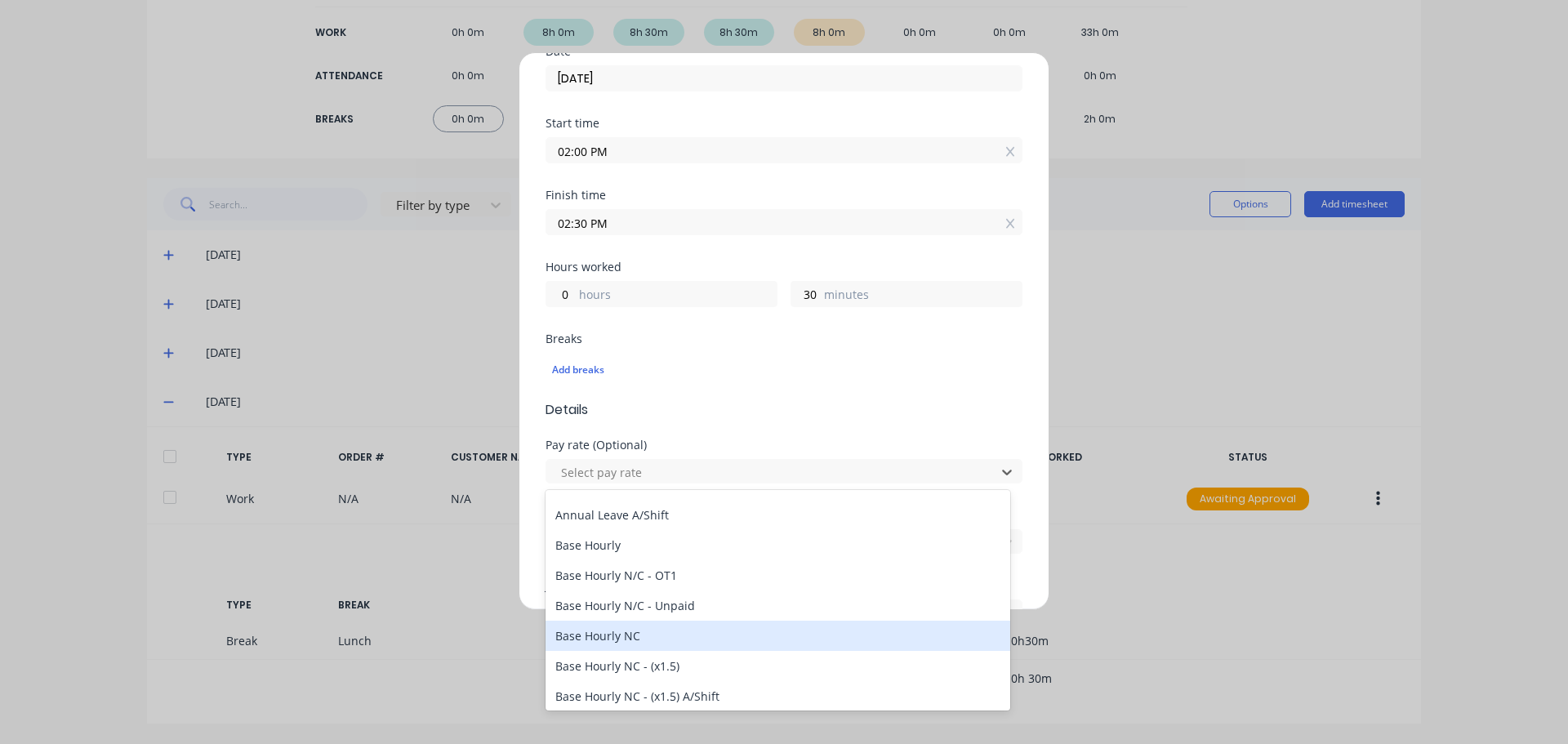
click at [602, 638] on div "Base Hourly NC" at bounding box center [778, 636] width 465 height 30
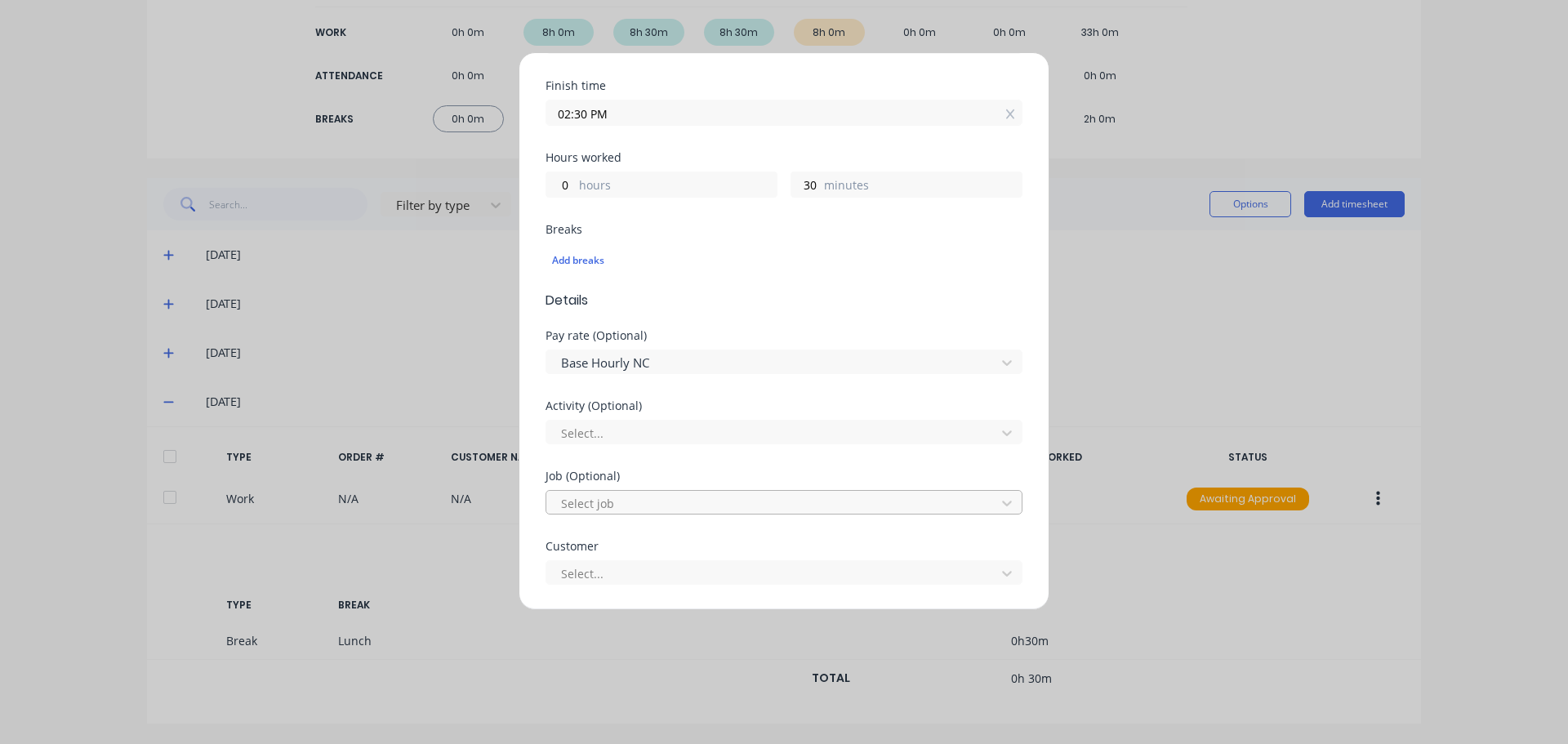
scroll to position [409, 0]
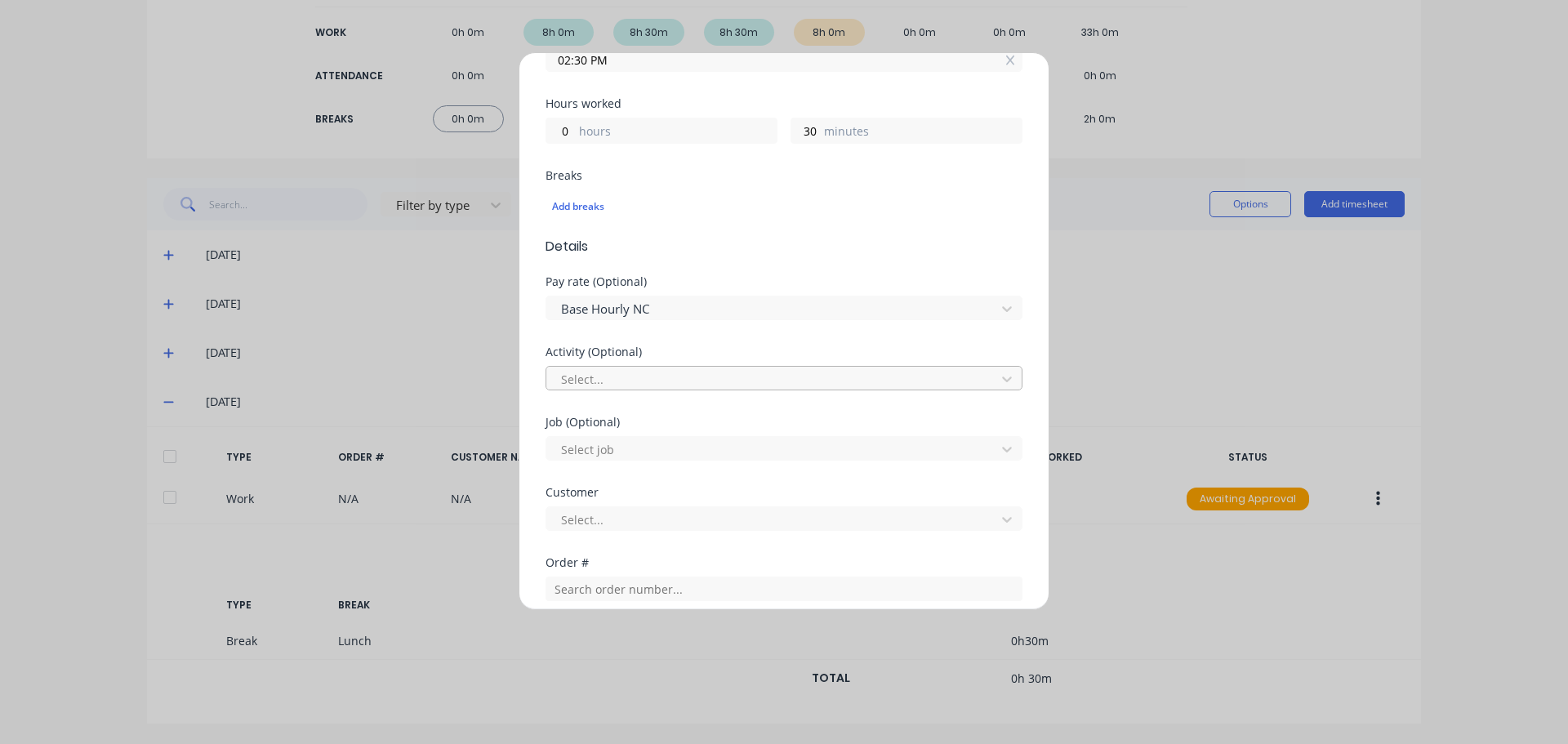
click at [620, 379] on div at bounding box center [773, 379] width 427 height 21
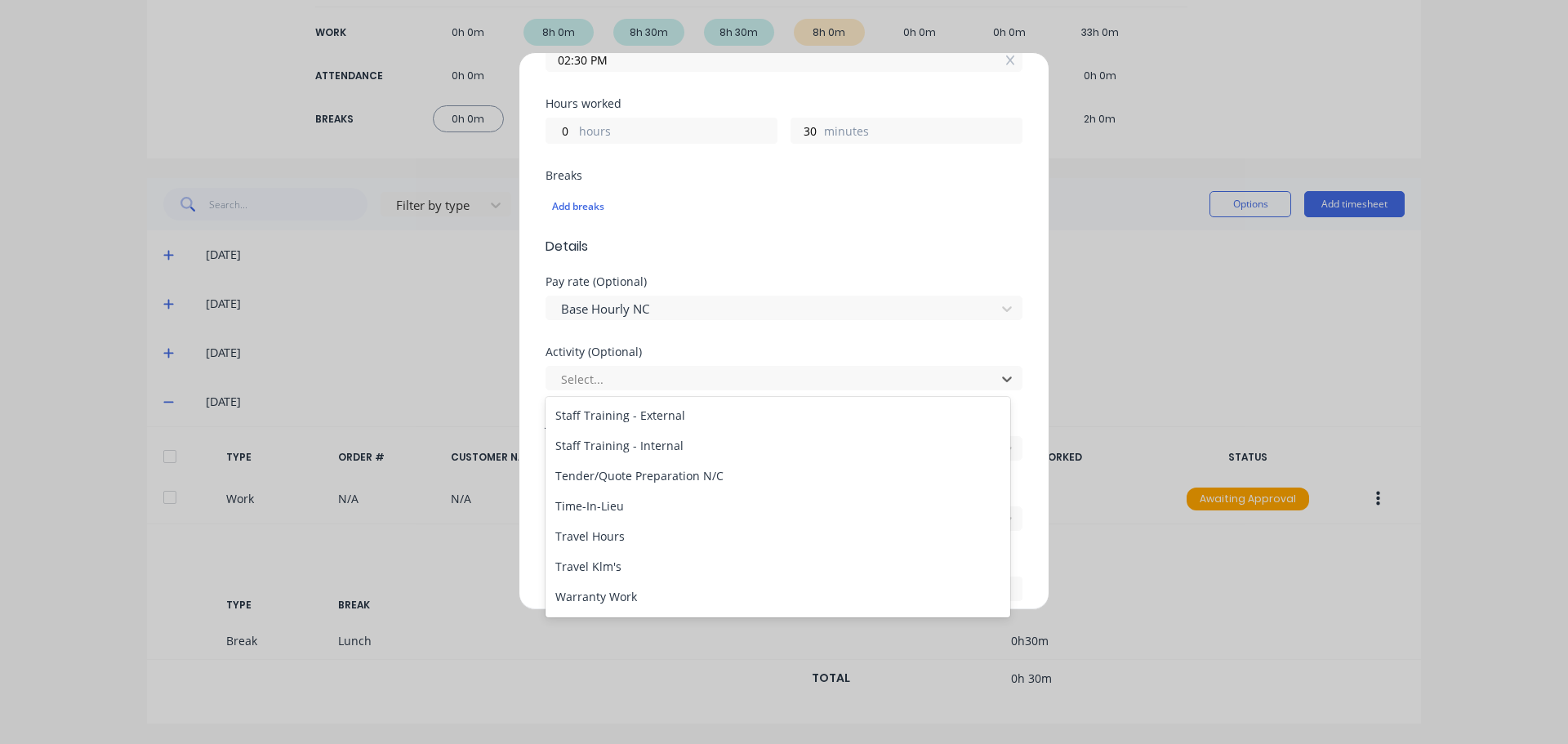
scroll to position [783, 0]
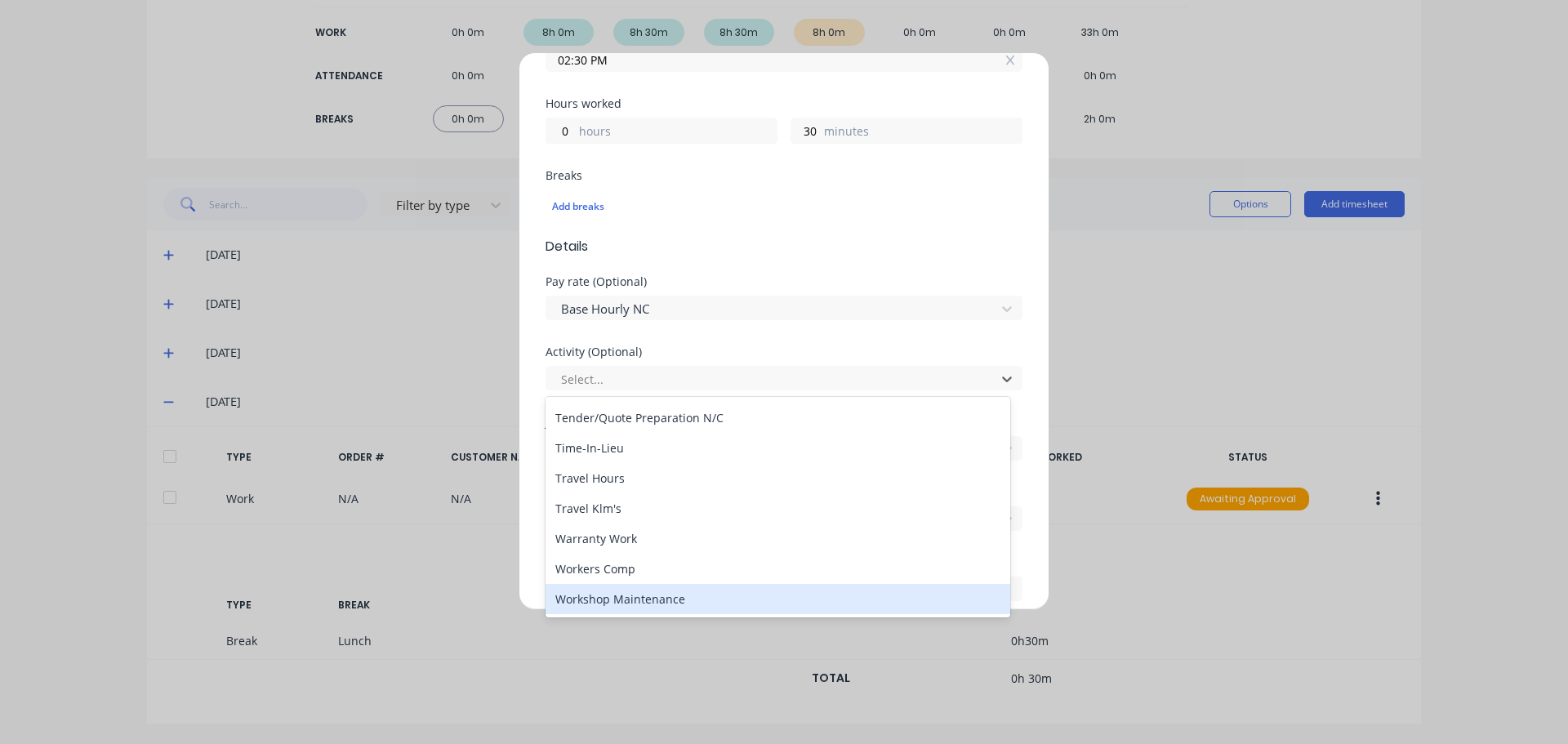
click at [649, 602] on div "Workshop Maintenance" at bounding box center [778, 599] width 465 height 30
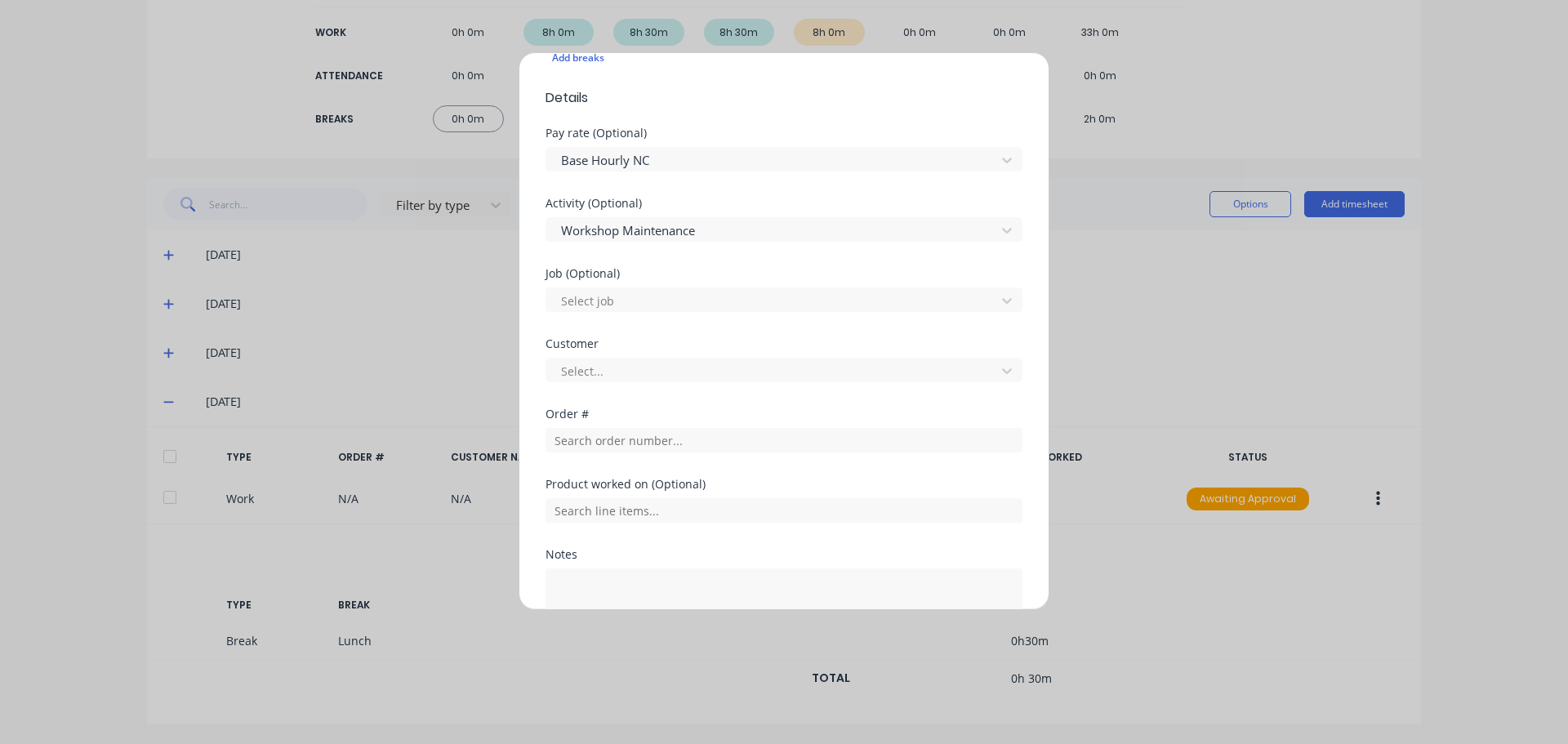
scroll to position [572, 0]
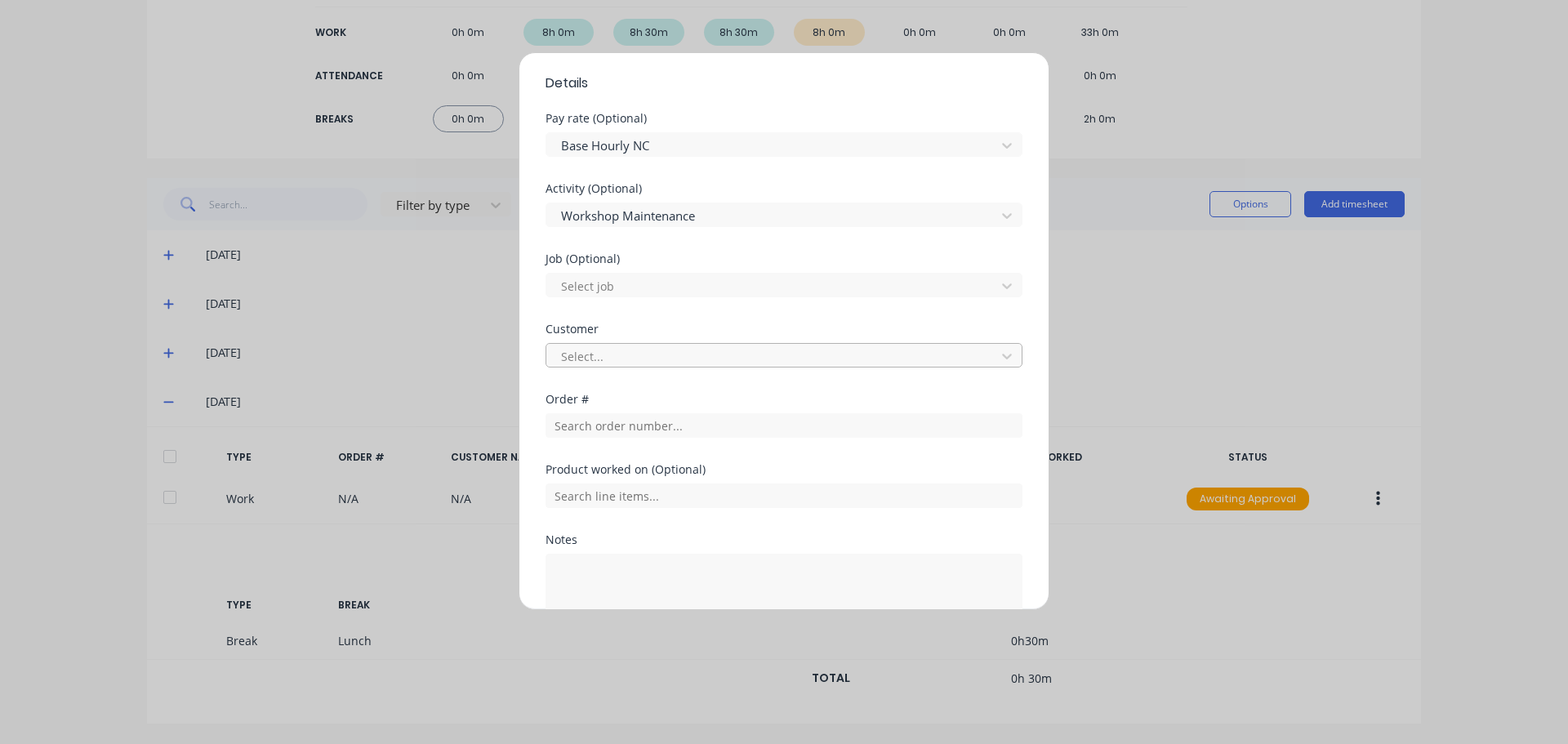
click at [598, 352] on div at bounding box center [773, 356] width 427 height 21
type input "hush"
click at [583, 384] on div "Hushpak" at bounding box center [778, 392] width 465 height 30
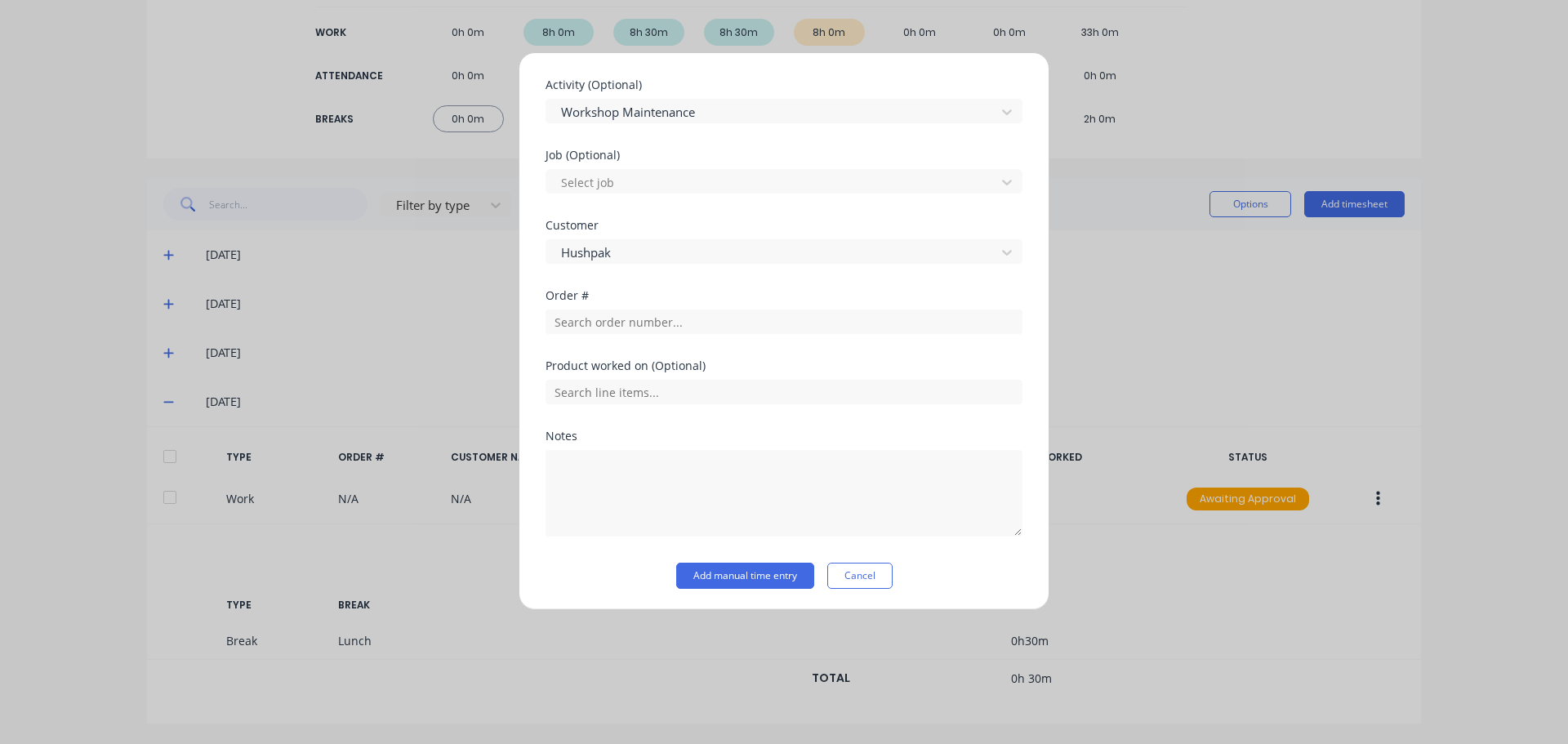
scroll to position [678, 0]
click at [723, 574] on button "Add manual time entry" at bounding box center [745, 573] width 138 height 26
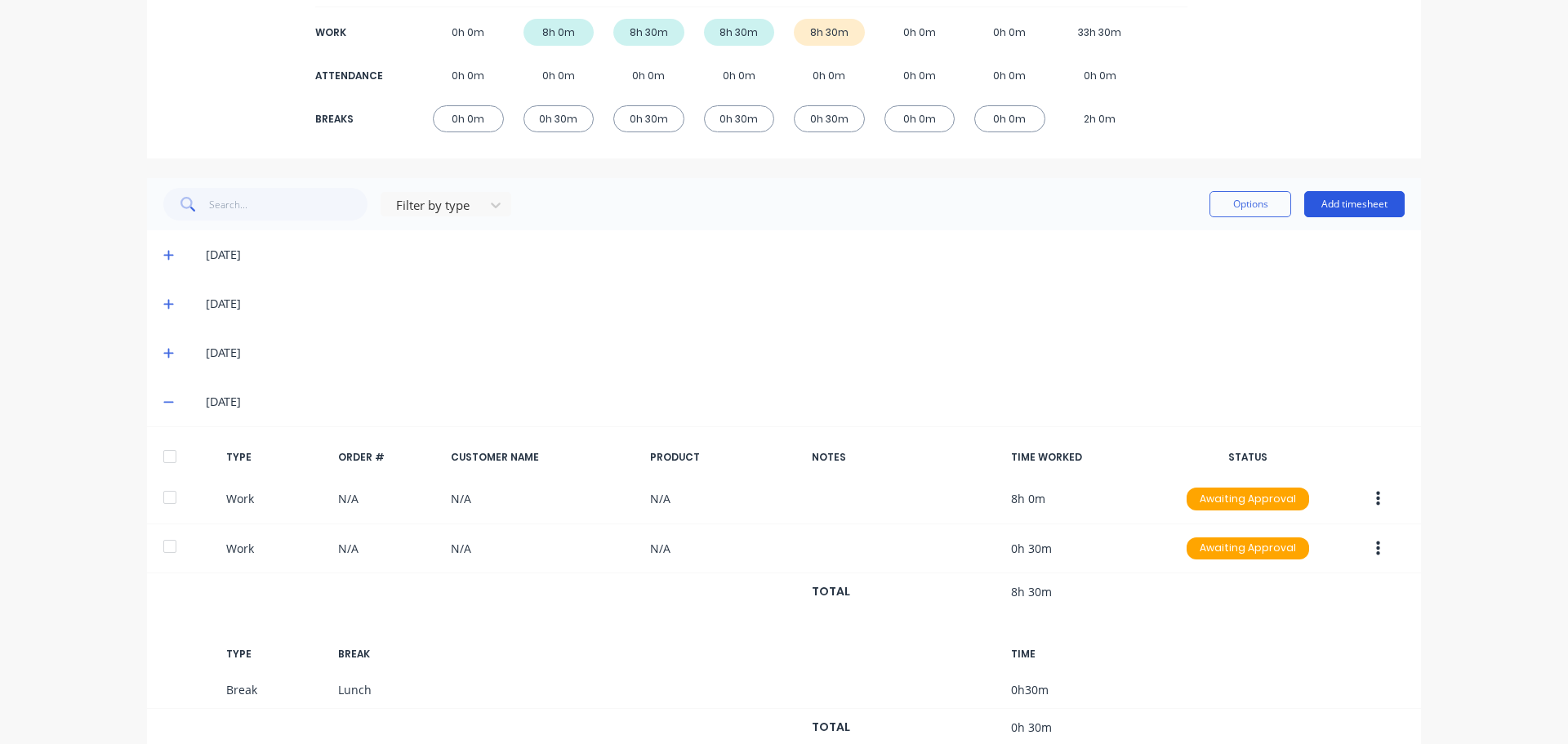
click at [1358, 200] on button "Add timesheet" at bounding box center [1354, 203] width 100 height 26
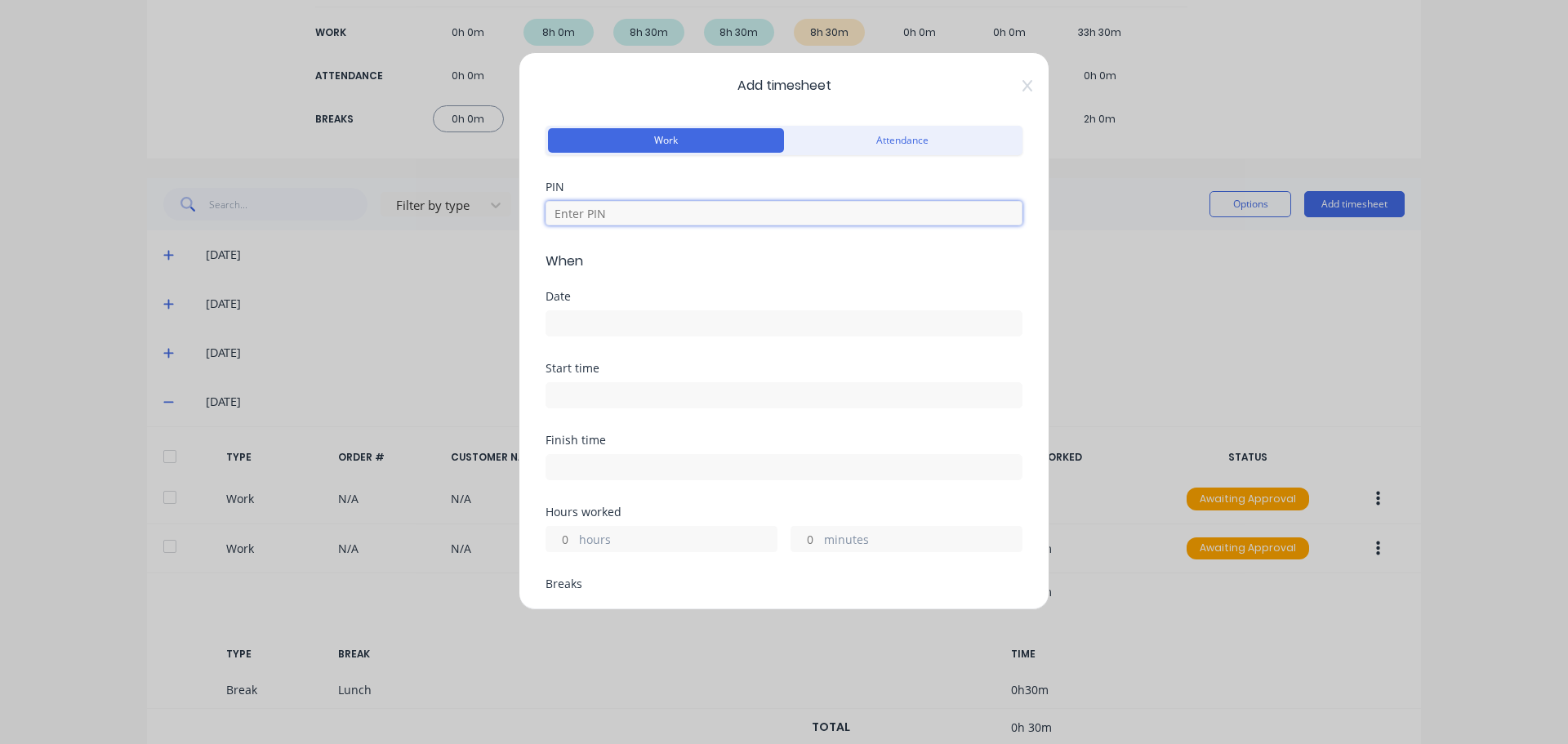
click at [601, 217] on input at bounding box center [784, 213] width 476 height 25
type input "1971"
click at [567, 314] on input at bounding box center [784, 324] width 475 height 25
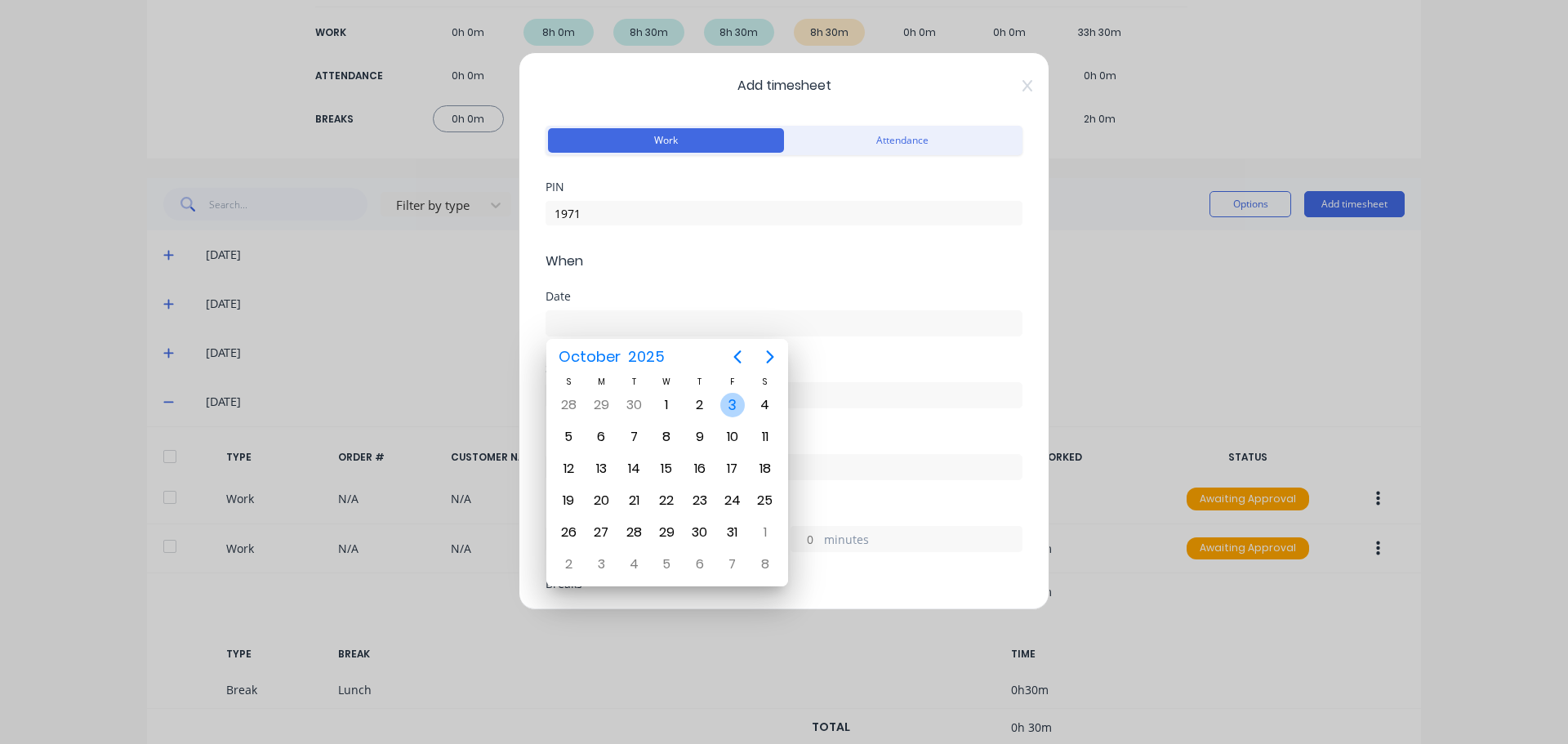
click at [725, 404] on div "3" at bounding box center [733, 405] width 25 height 25
type input "[DATE]"
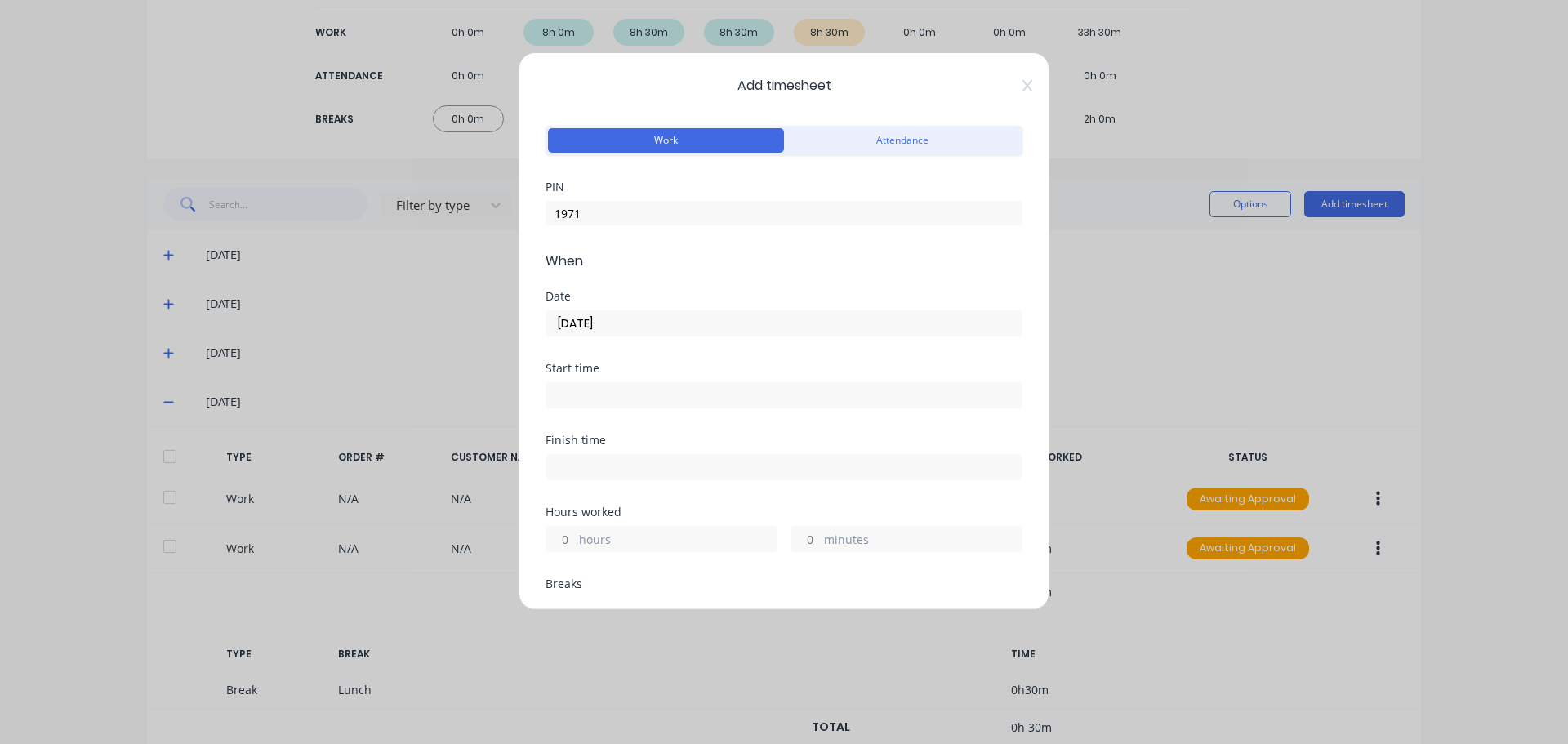
click at [586, 414] on div "Start time" at bounding box center [784, 399] width 476 height 72
click at [593, 404] on input at bounding box center [784, 395] width 475 height 25
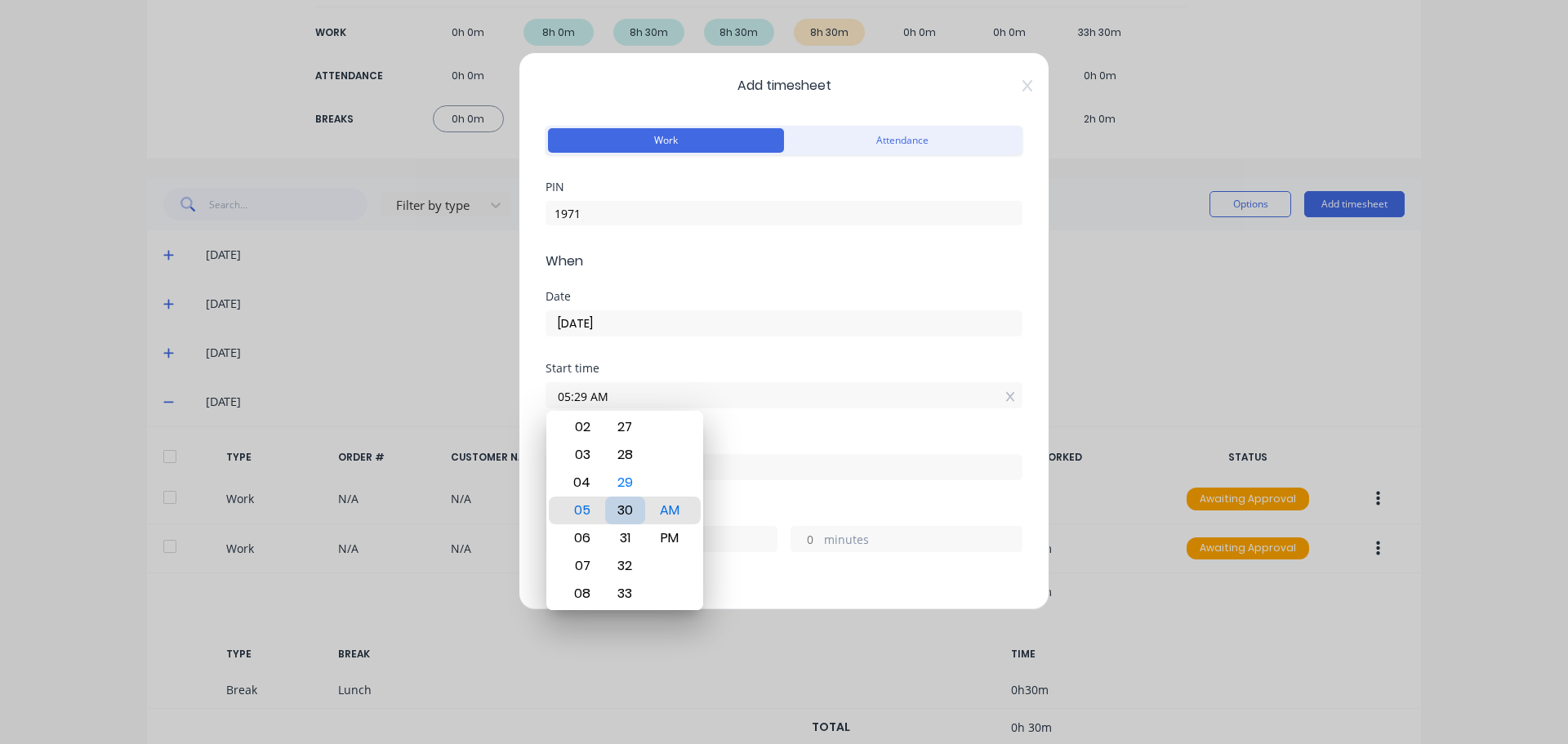
type input "05:30 AM"
click at [771, 453] on div at bounding box center [784, 465] width 476 height 30
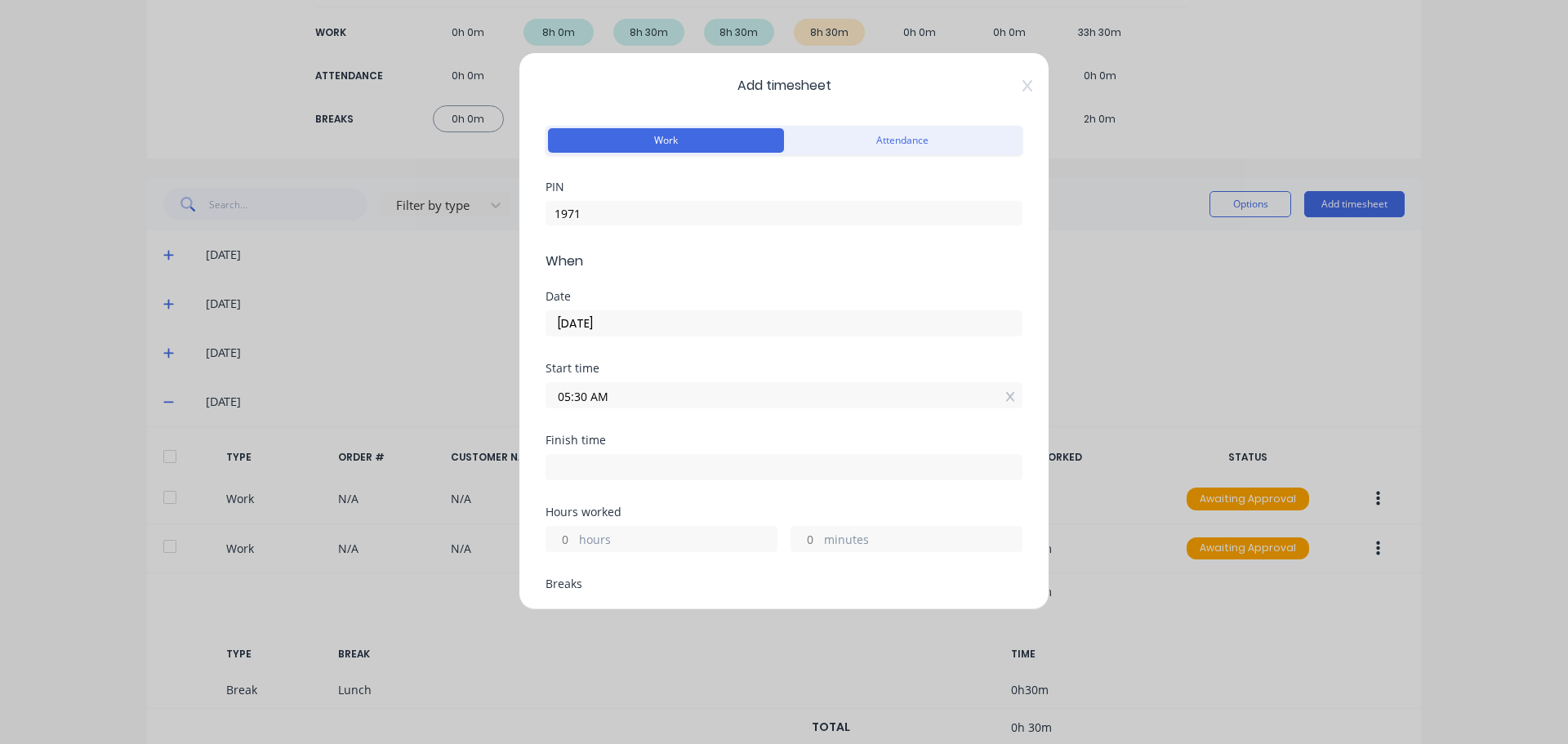
click at [589, 473] on input at bounding box center [784, 467] width 475 height 25
type input "06:03 AM"
type input "0"
type input "33"
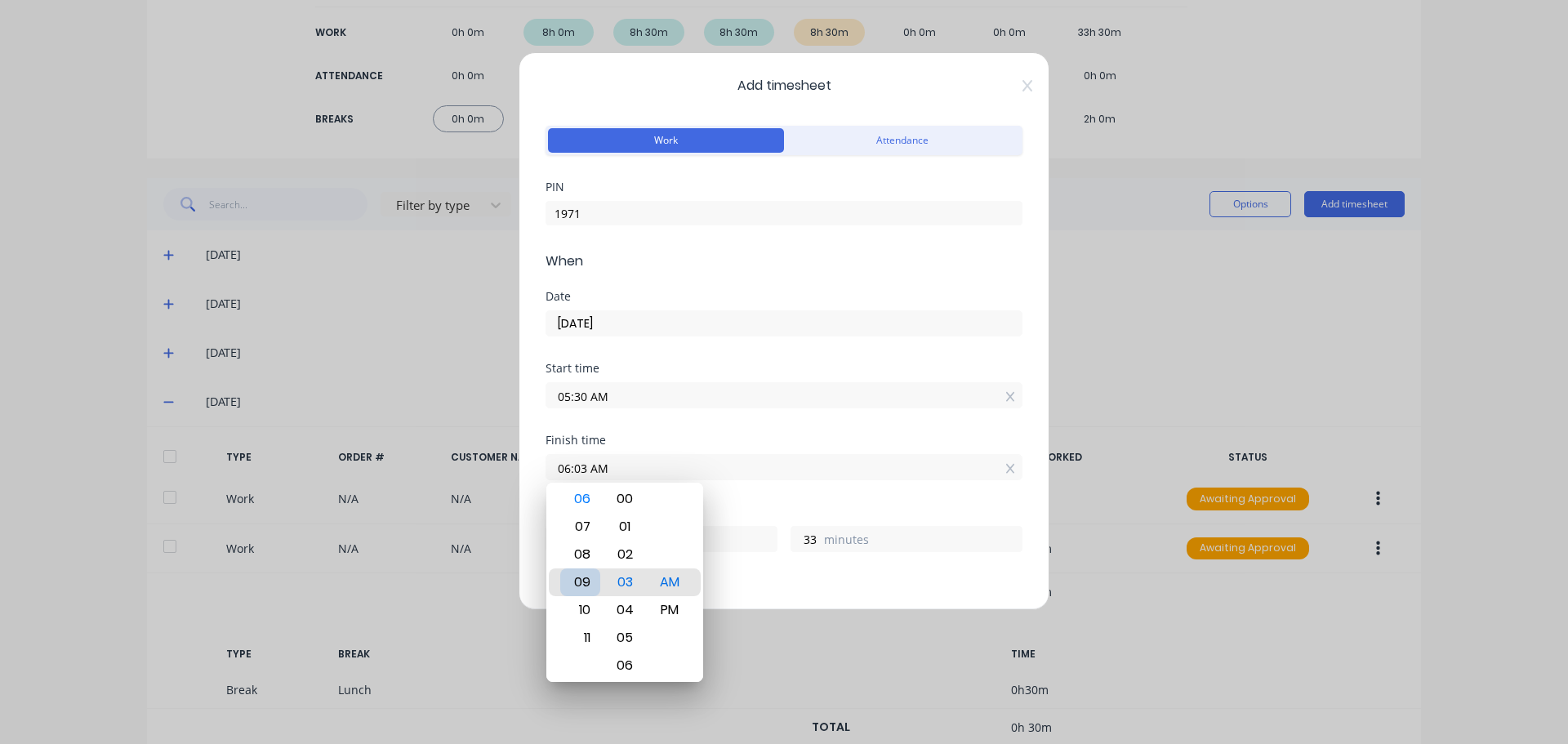
type input "09:03 AM"
type input "3"
type input "11:03 AM"
type input "5"
type input "11:06 AM"
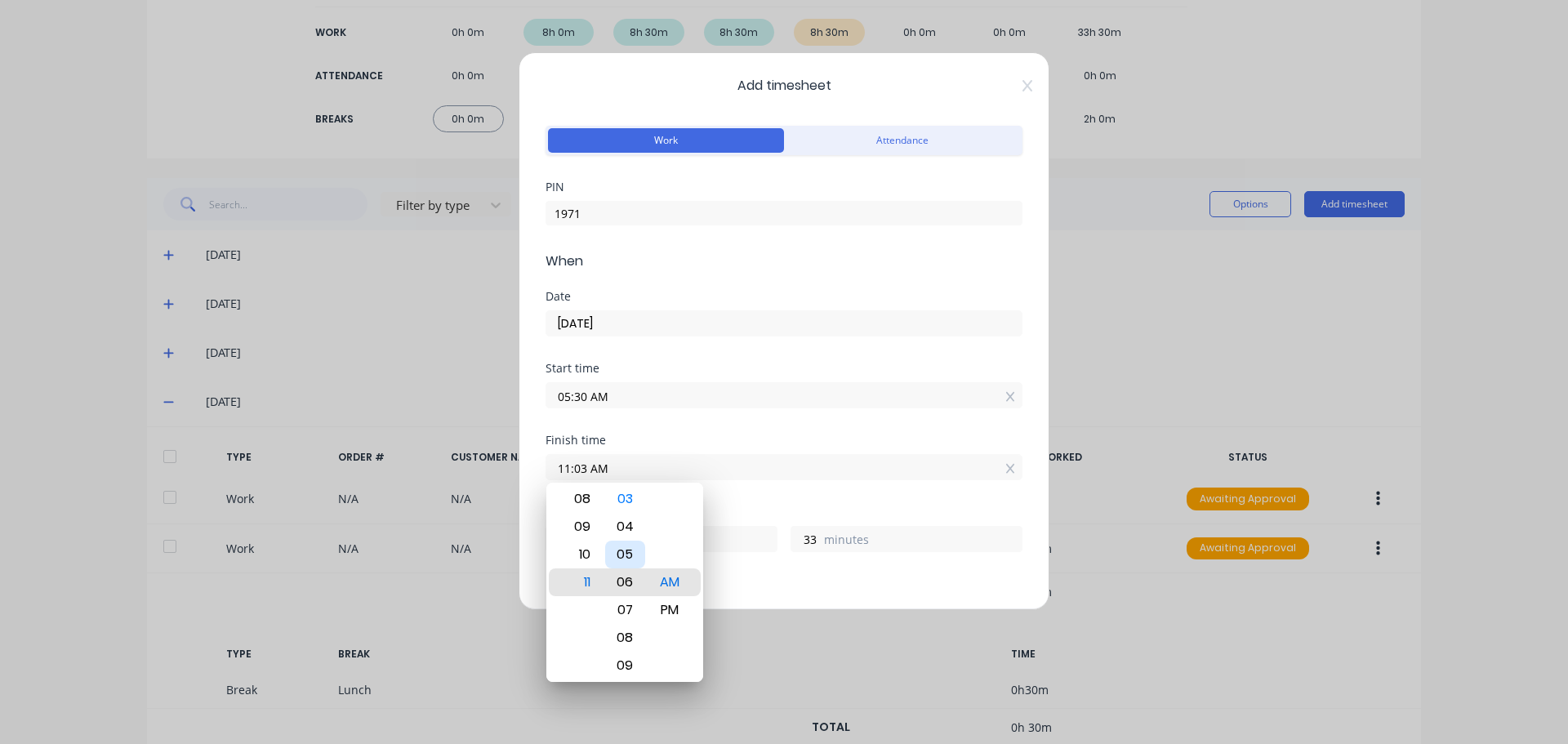
type input "36"
type input "11:10 AM"
type input "40"
type input "11:15 AM"
type input "45"
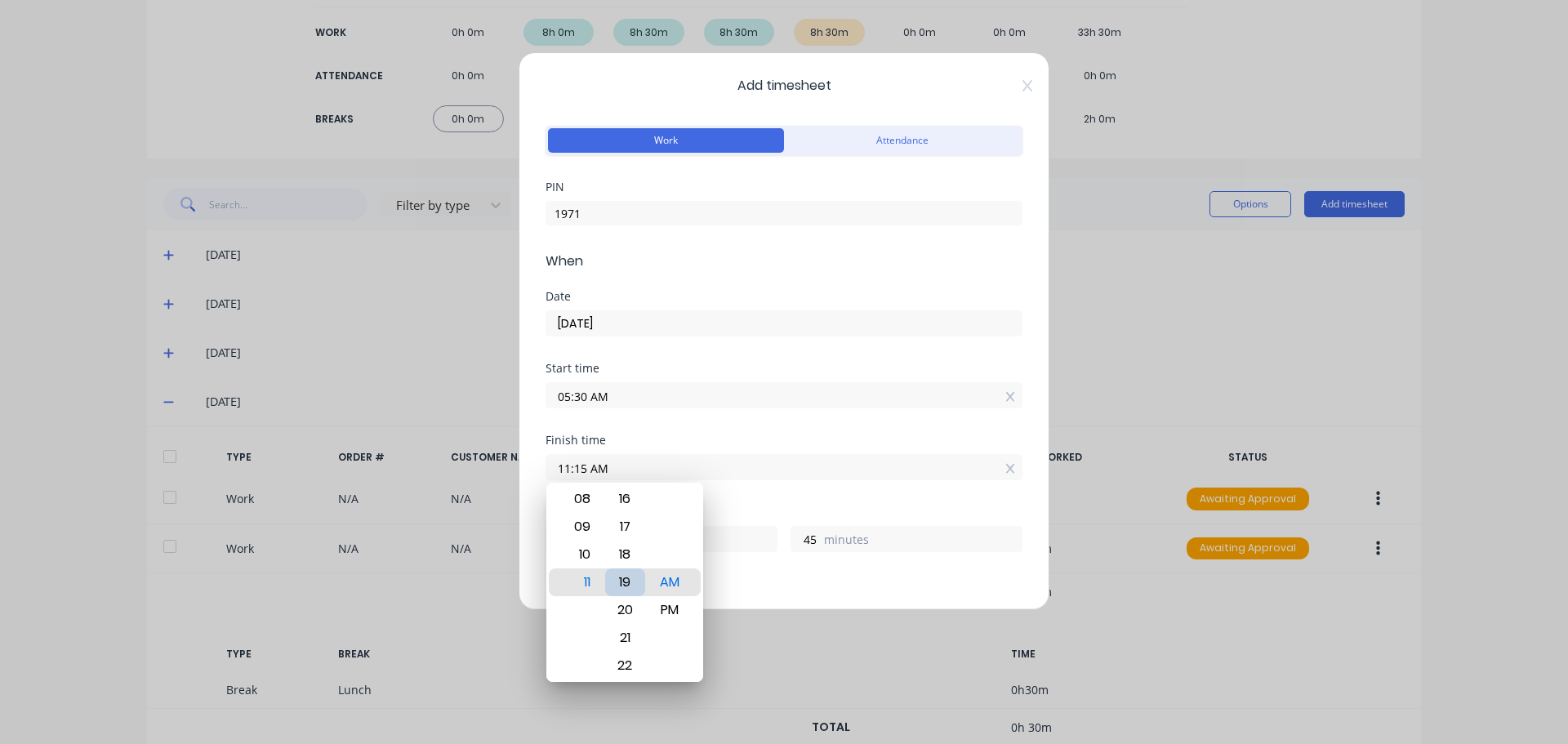
type input "11:19 AM"
type input "49"
type input "11:24 AM"
type input "54"
type input "11:28 AM"
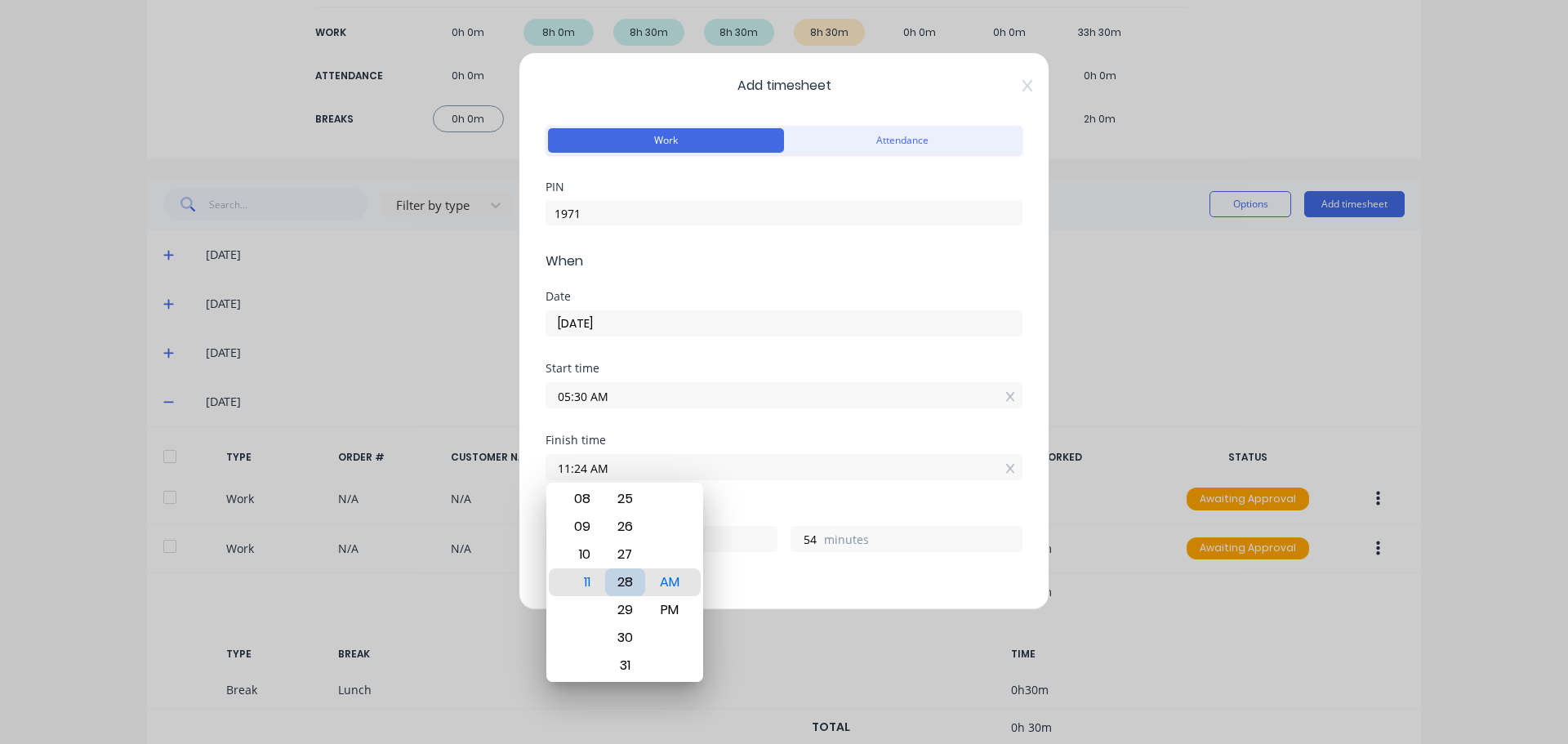
type input "58"
type input "11:31 AM"
type input "6"
type input "1"
type input "11:30 AM"
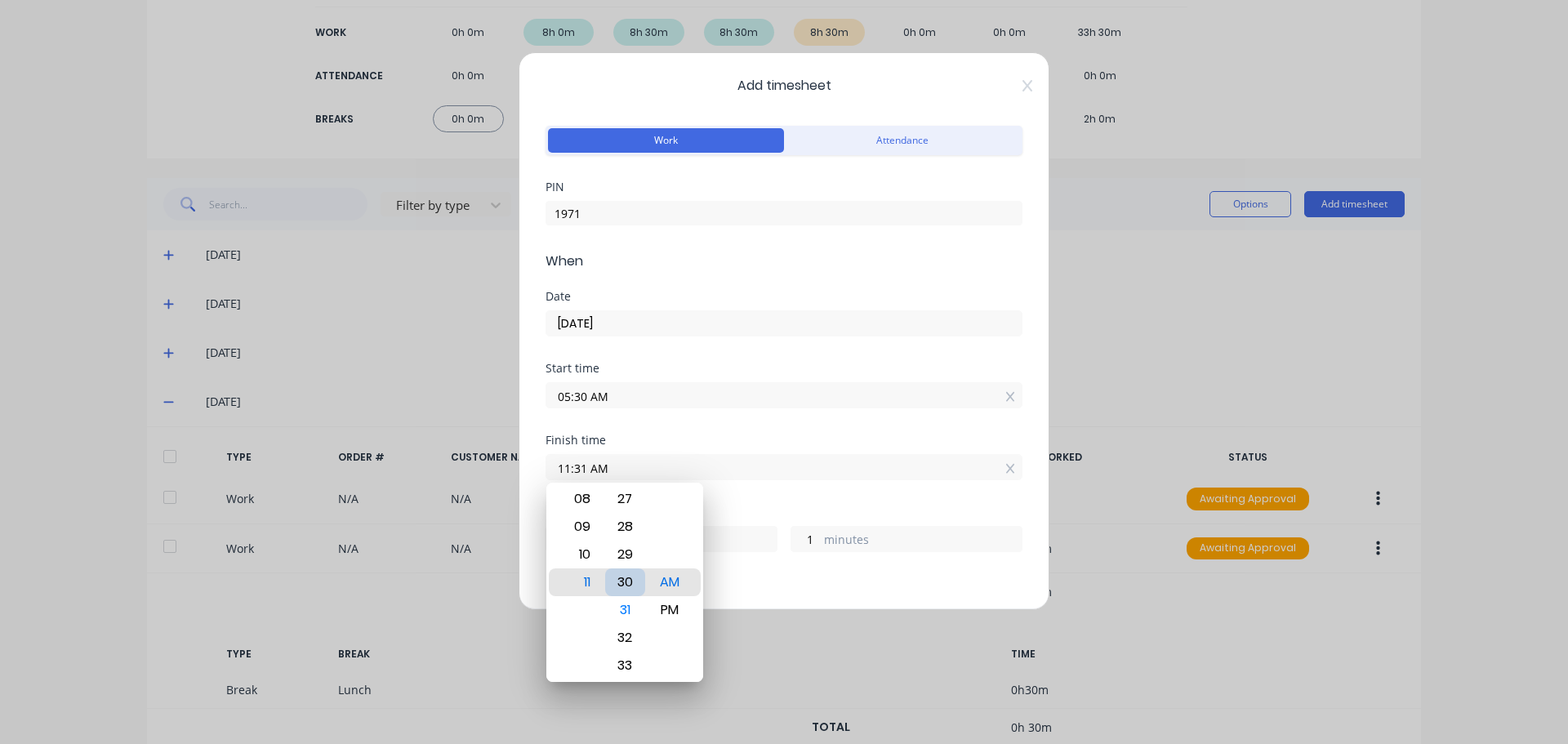
type input "0"
click at [801, 437] on div "Finish time" at bounding box center [784, 440] width 476 height 12
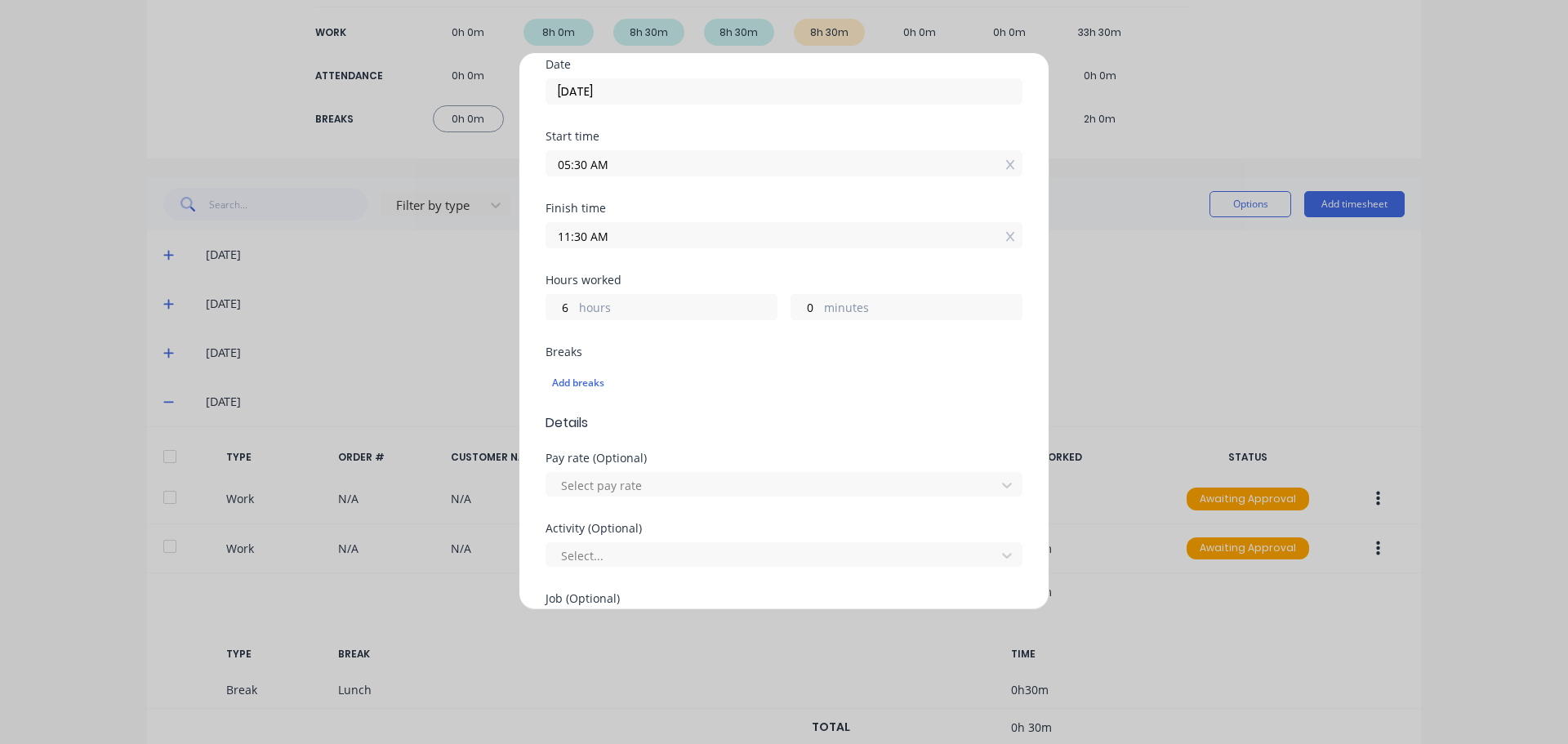
scroll to position [326, 0]
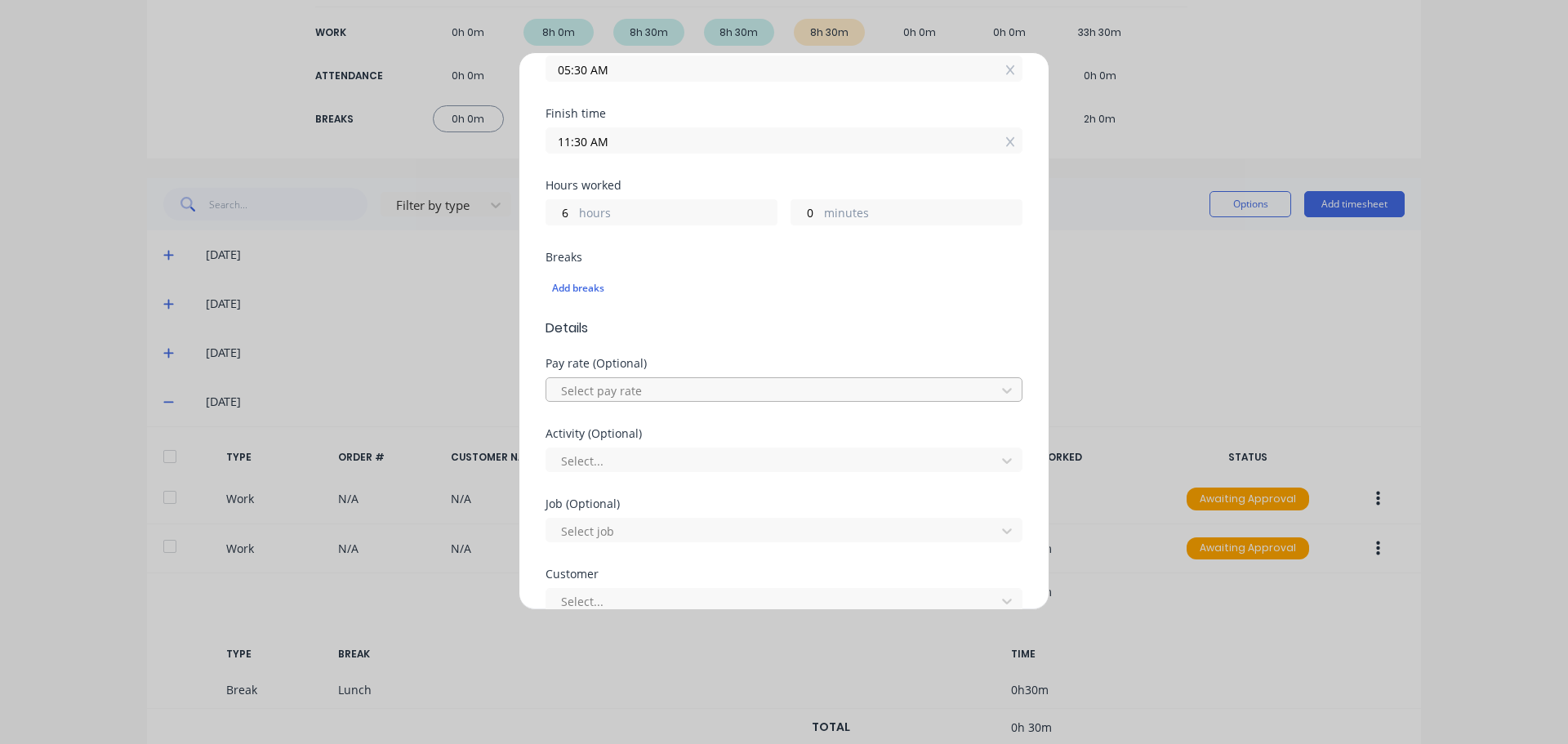
click at [613, 396] on div at bounding box center [773, 390] width 427 height 21
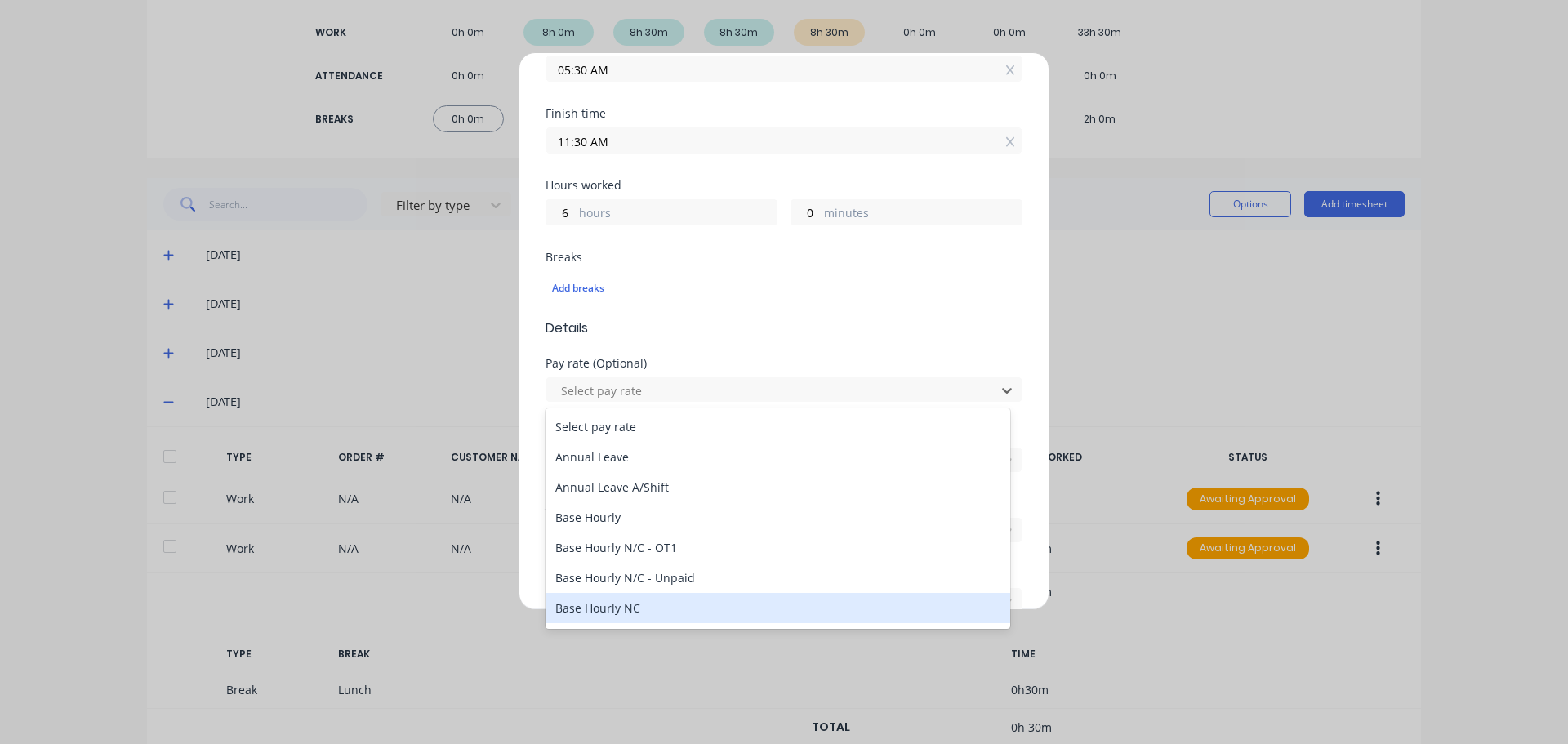
click at [657, 611] on div "Base Hourly NC" at bounding box center [778, 608] width 465 height 30
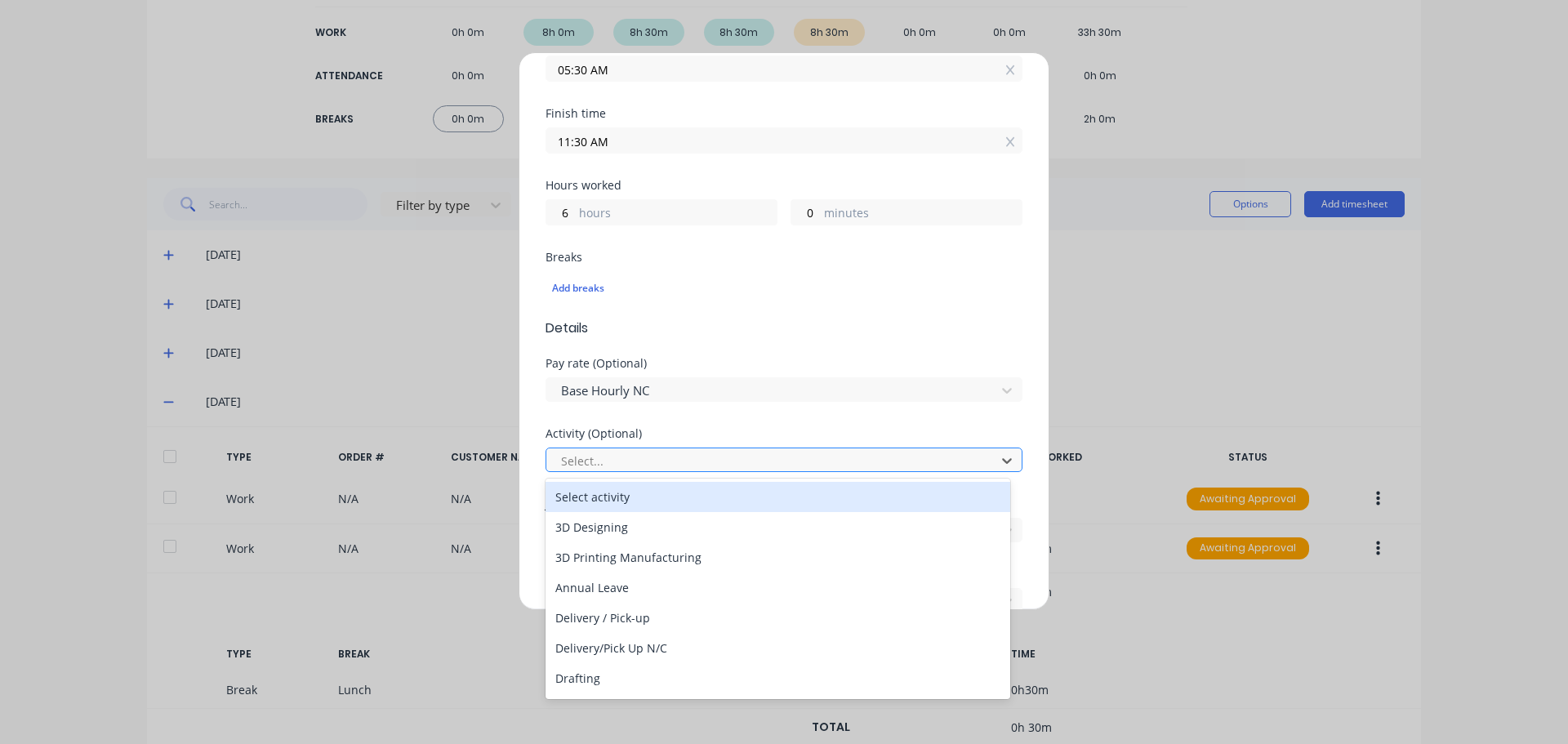
click at [633, 463] on div at bounding box center [773, 461] width 427 height 21
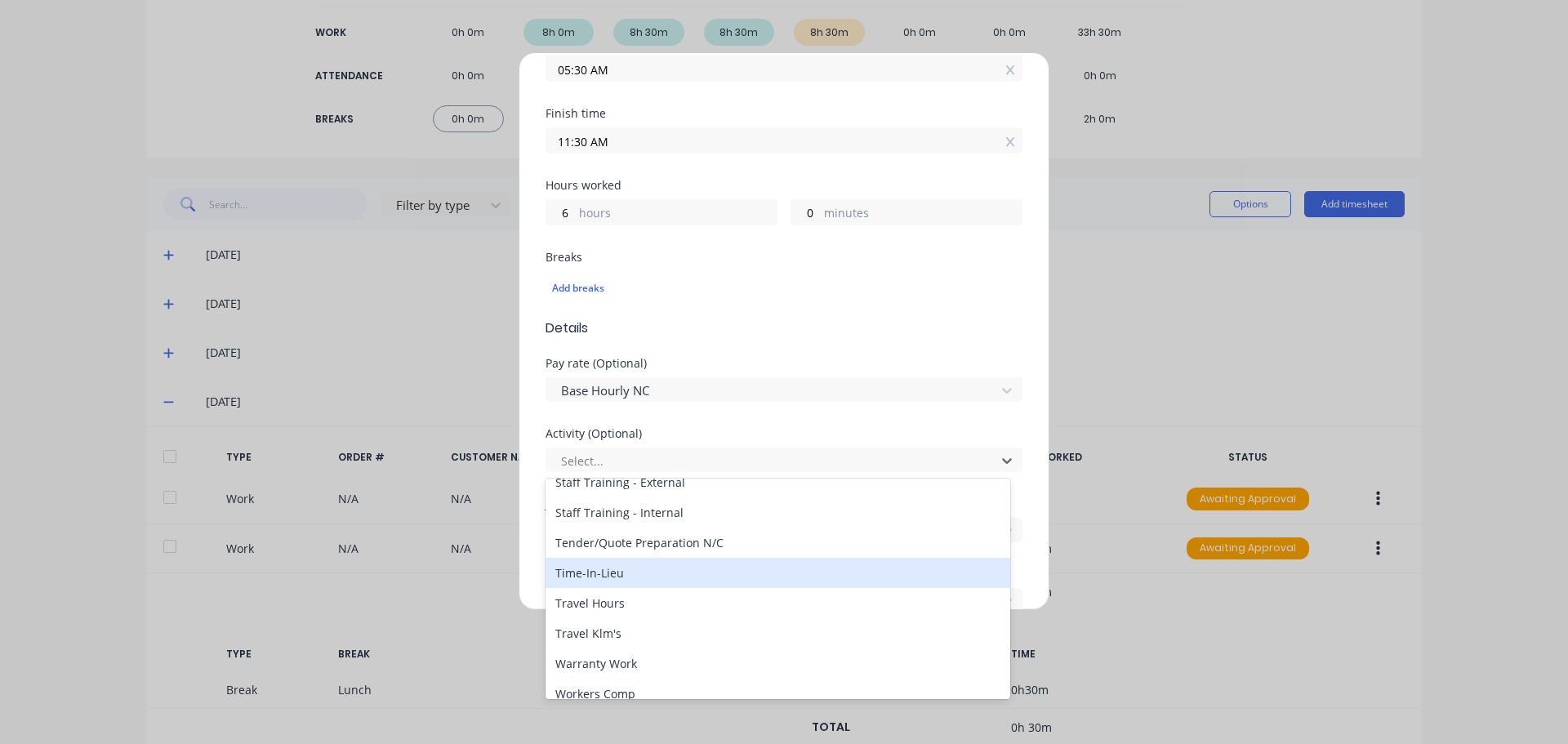
scroll to position [783, 0]
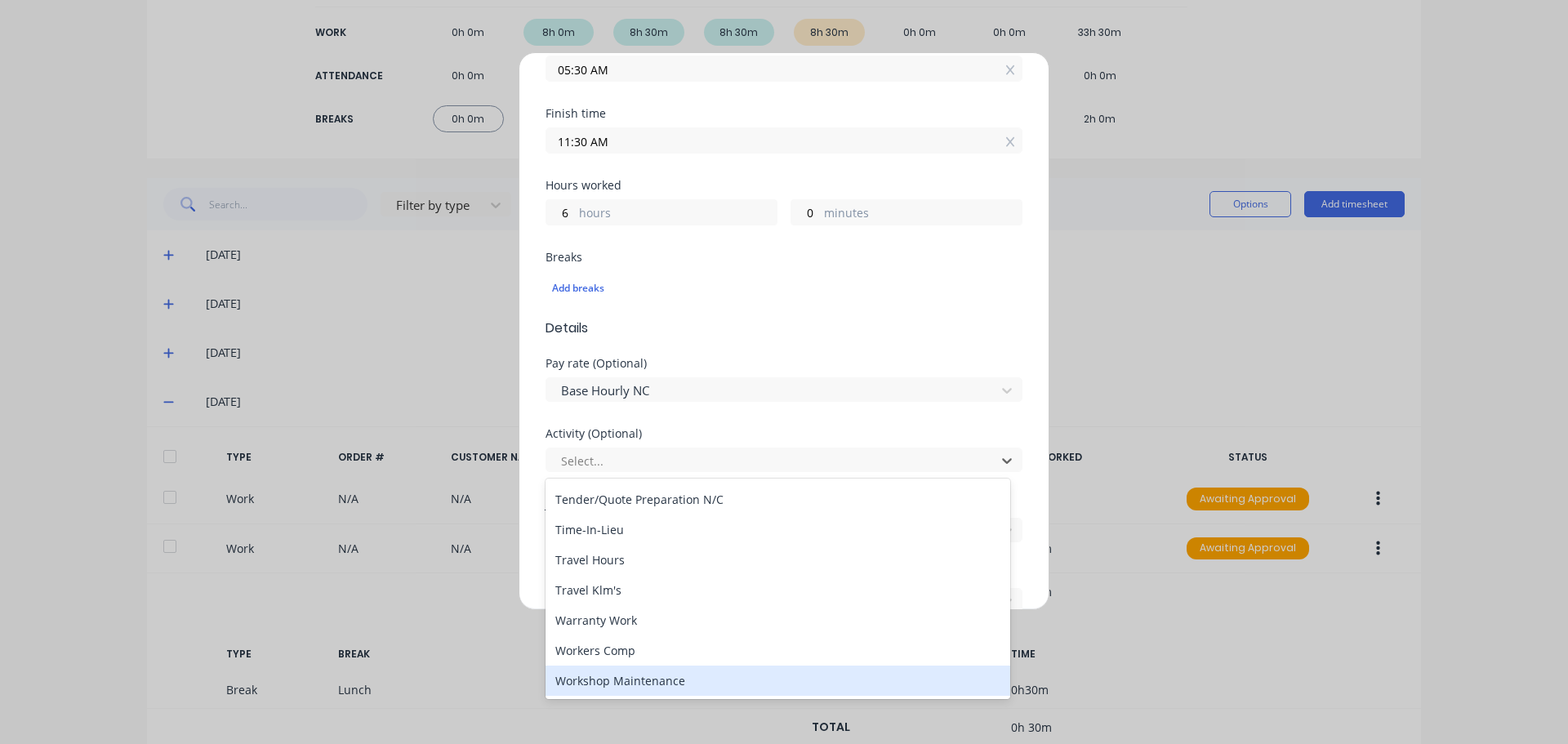
click at [628, 676] on div "Workshop Maintenance" at bounding box center [778, 681] width 465 height 30
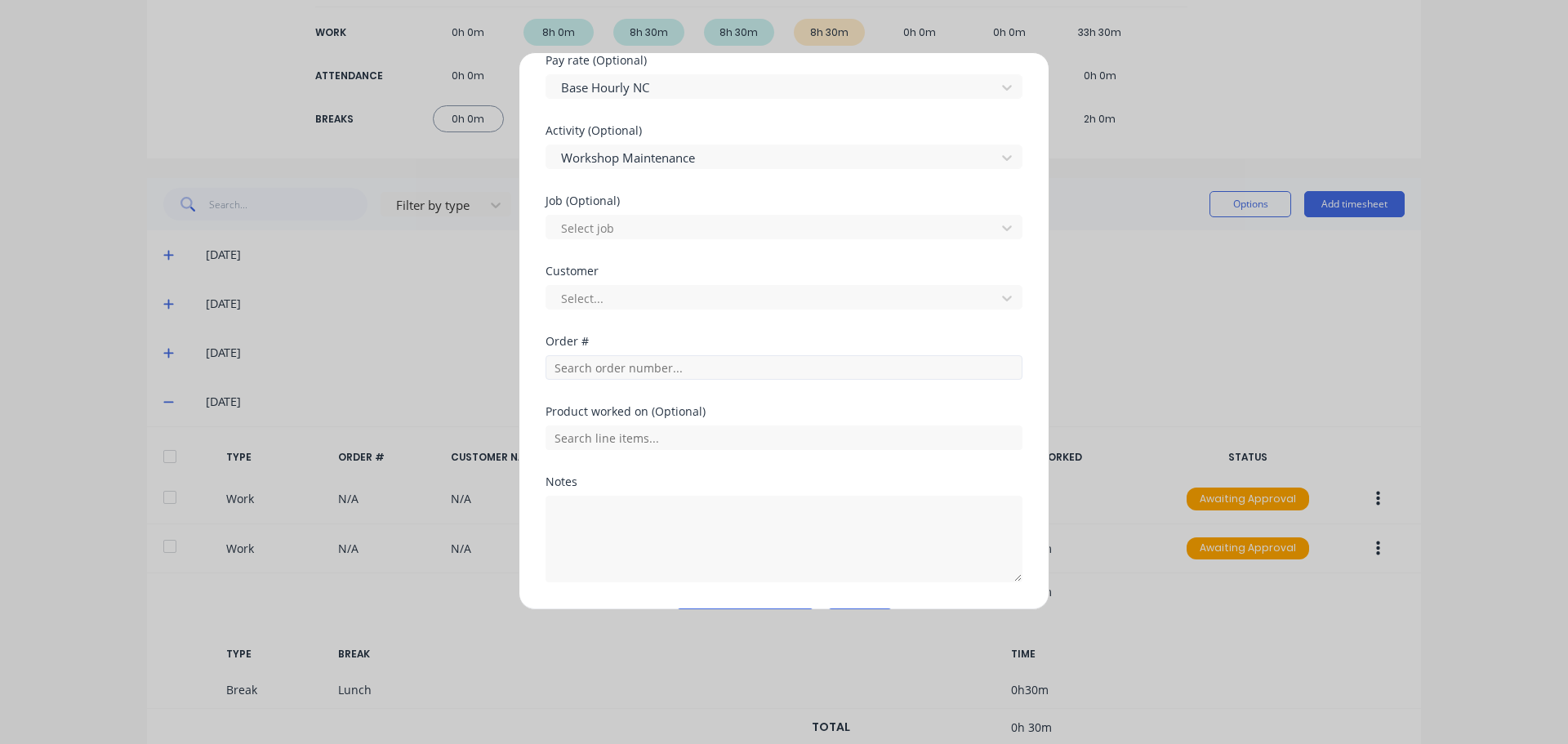
scroll to position [653, 0]
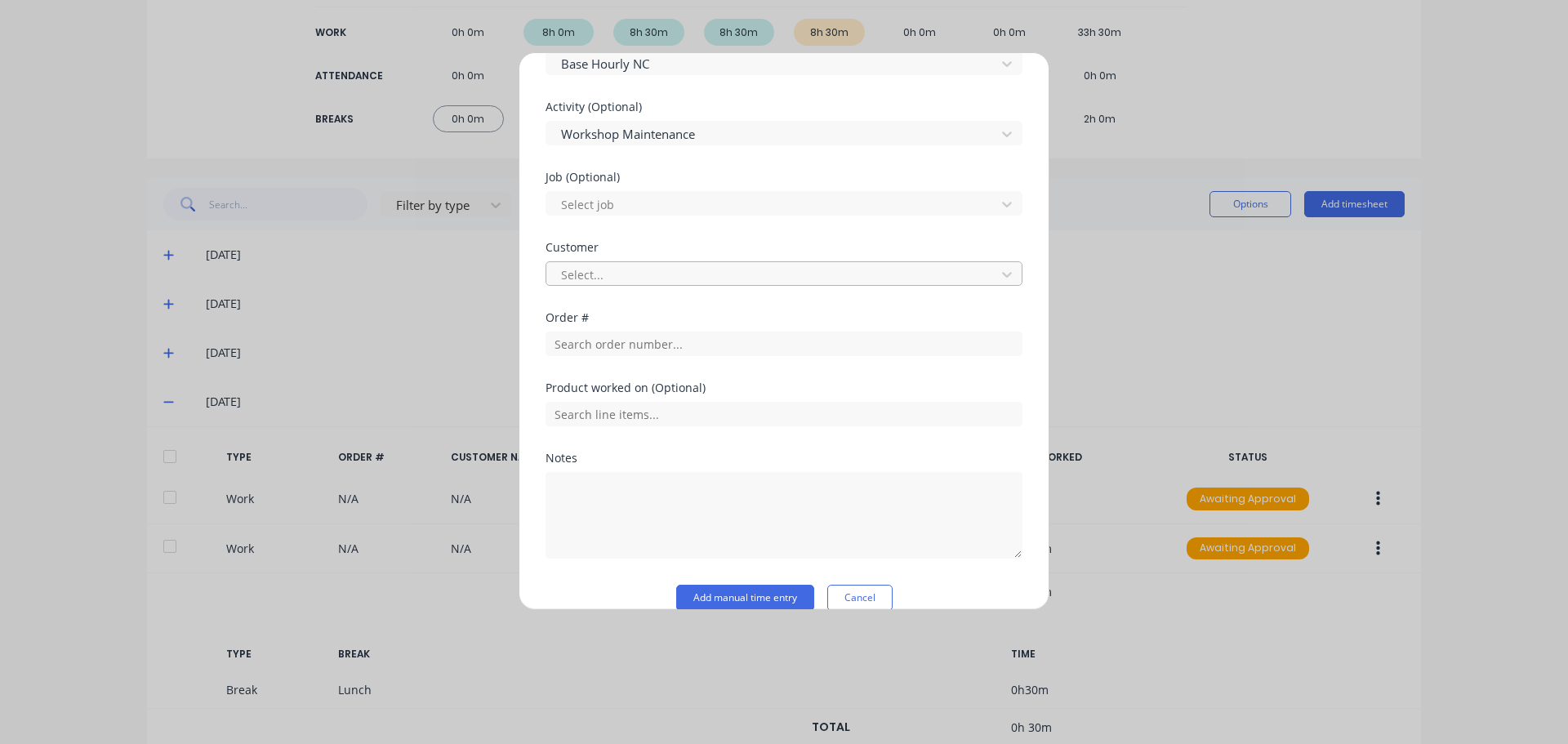
click at [623, 278] on div at bounding box center [773, 275] width 427 height 21
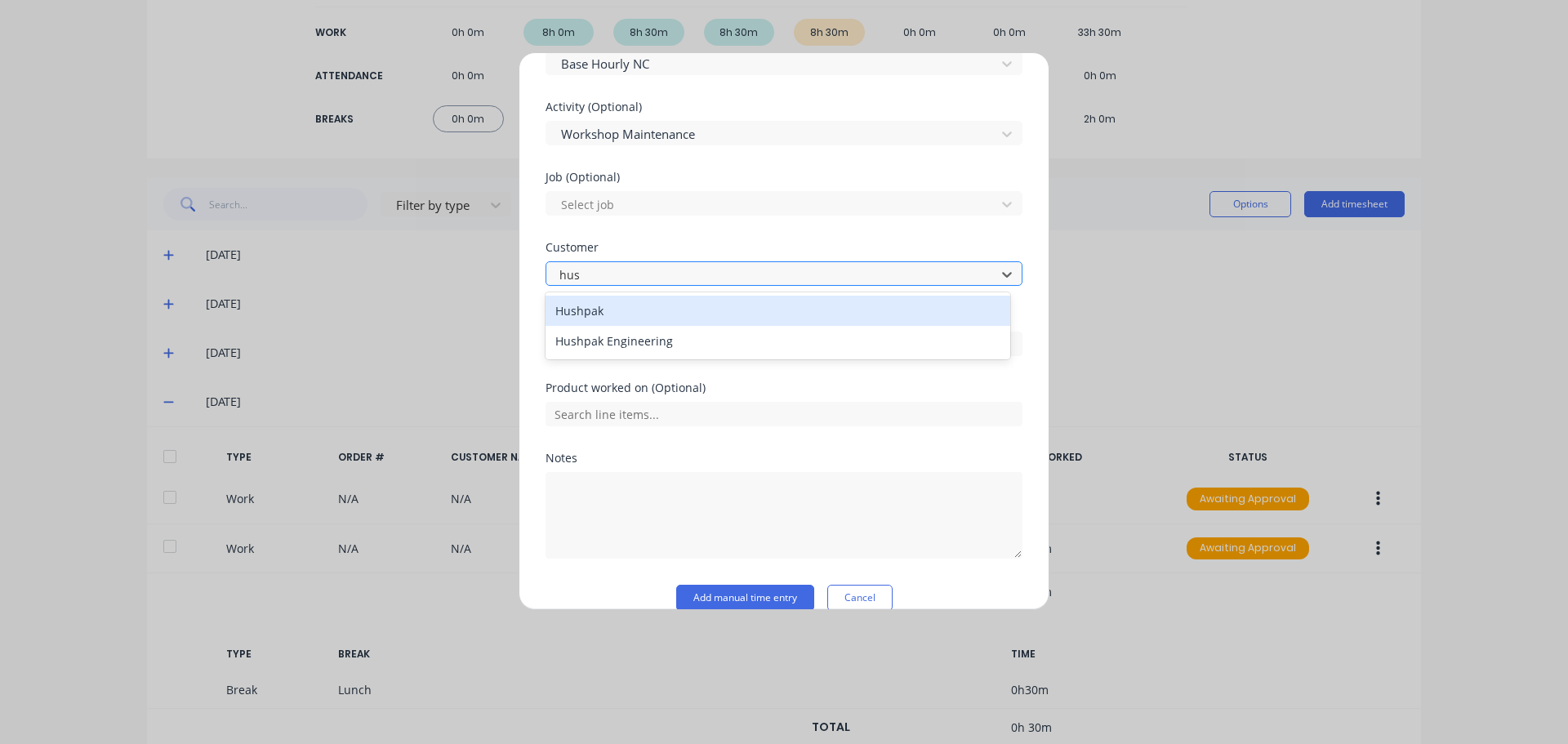
type input "hush"
click at [622, 311] on div "Hushpak" at bounding box center [778, 311] width 465 height 30
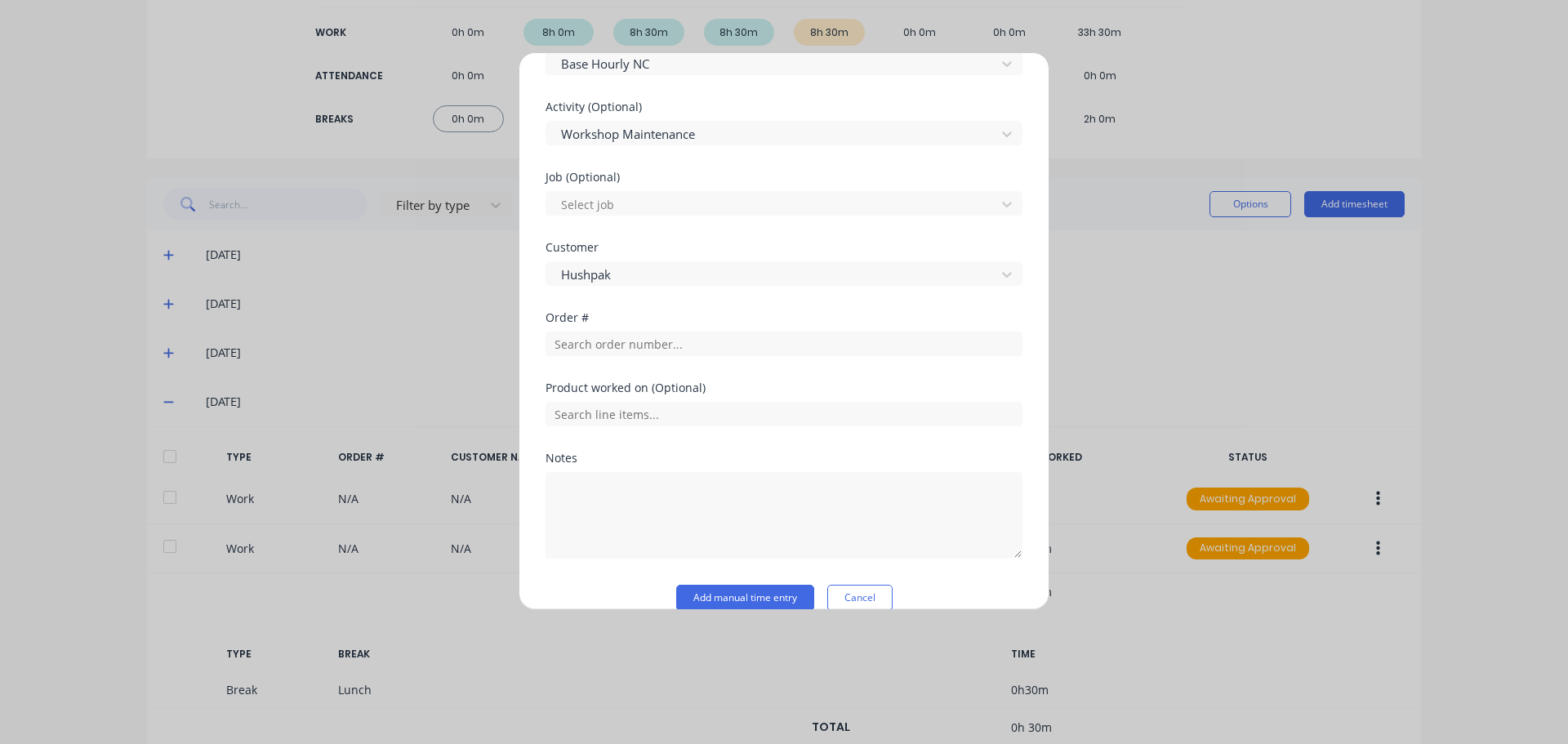
scroll to position [678, 0]
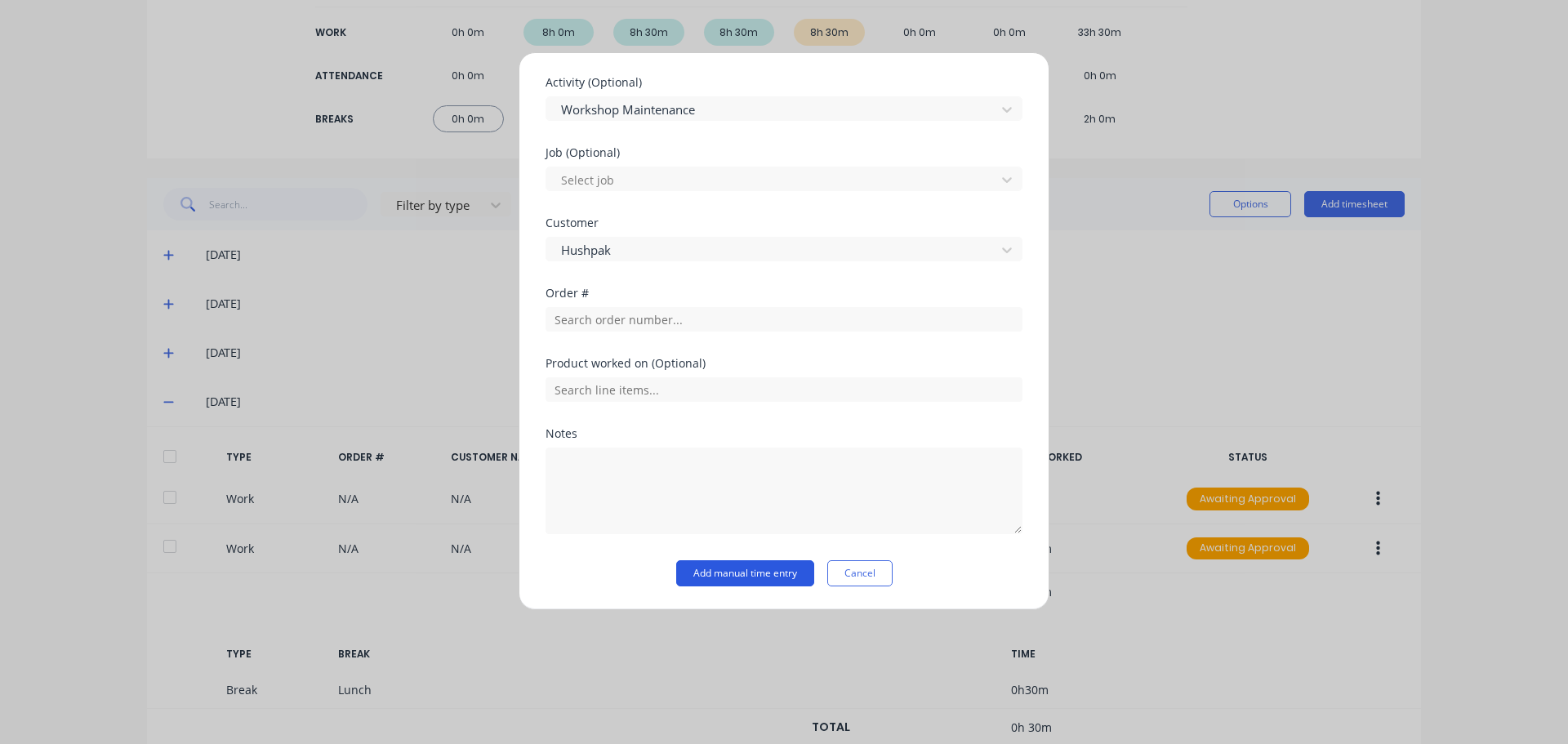
click at [735, 578] on button "Add manual time entry" at bounding box center [745, 573] width 138 height 26
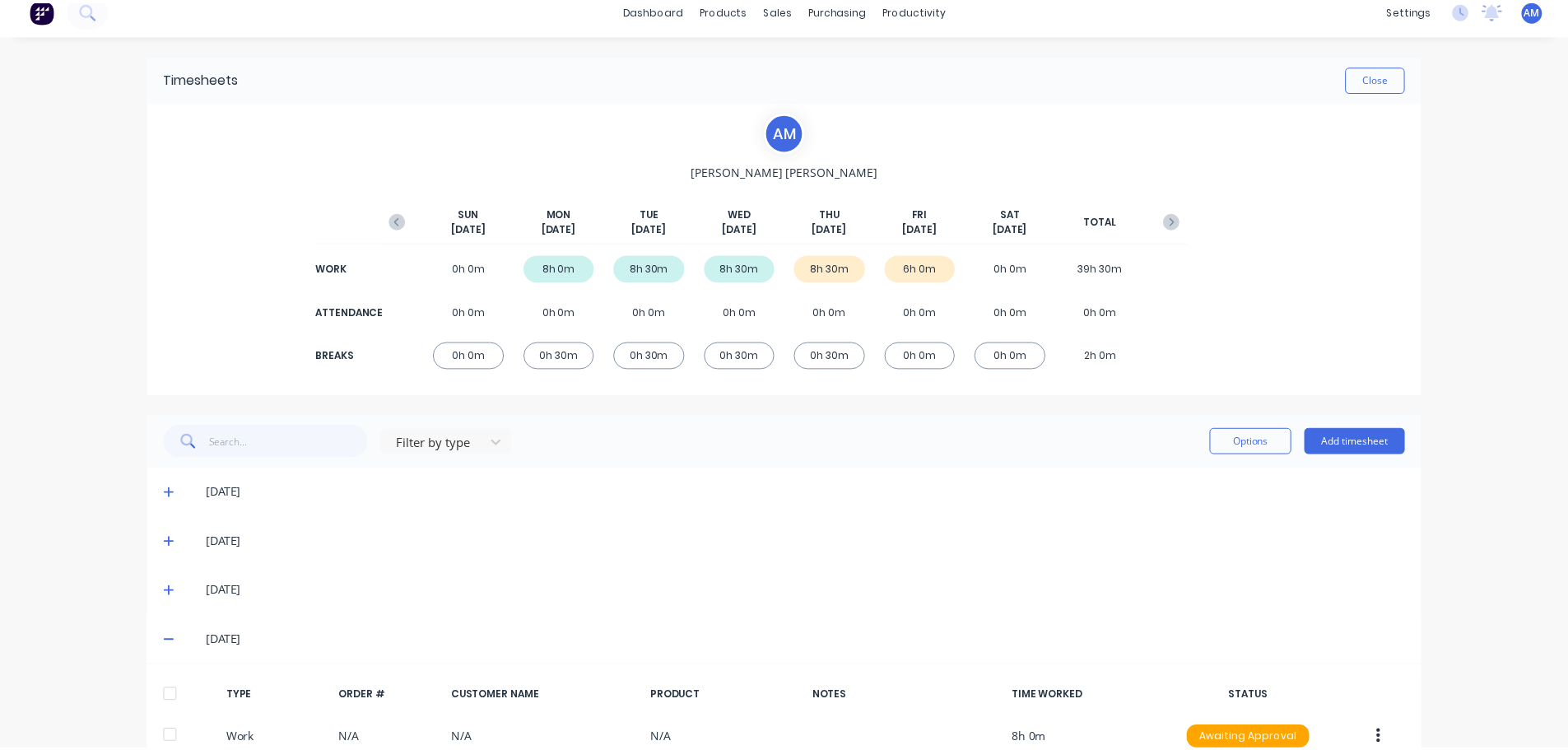
scroll to position [0, 0]
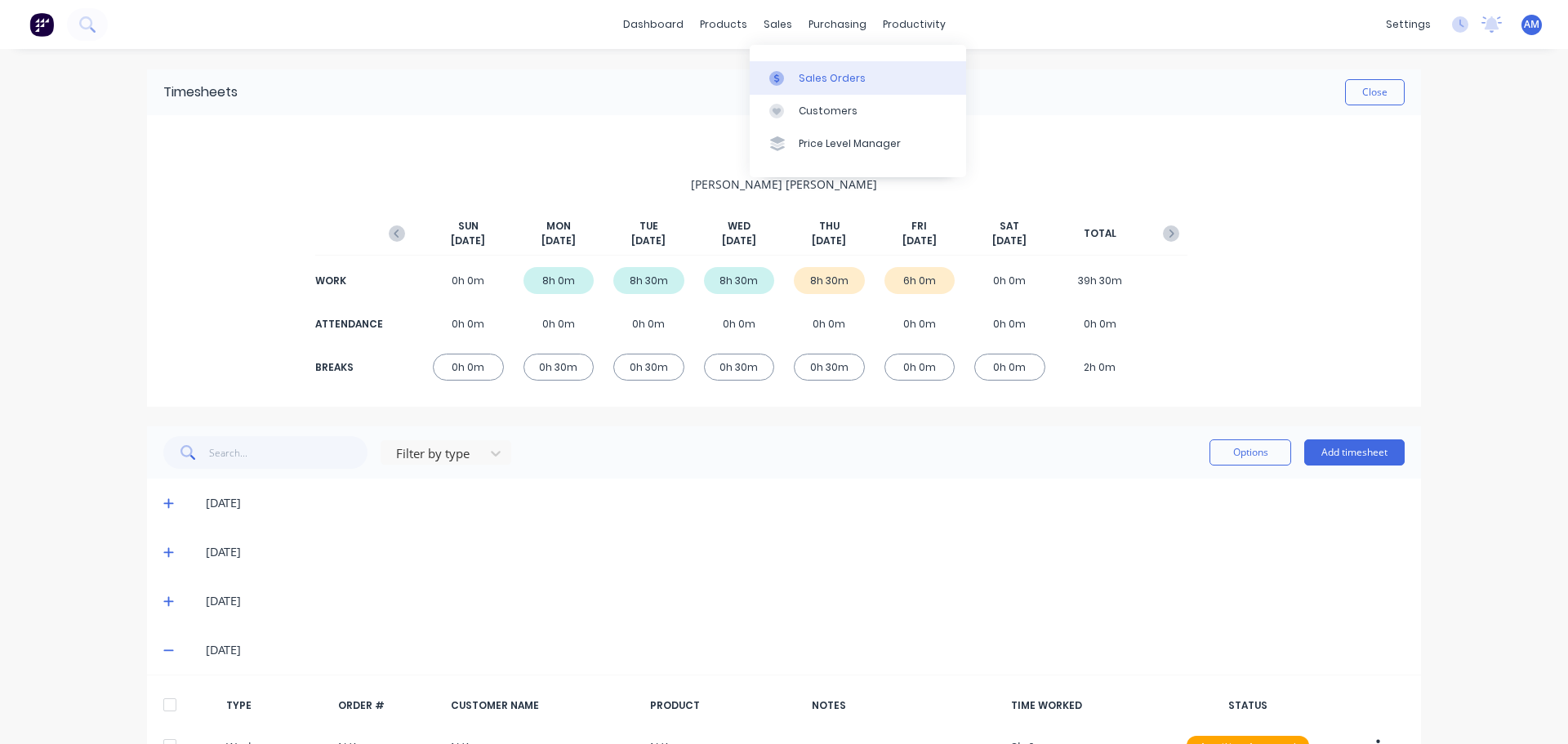
click at [808, 73] on div "Sales Orders" at bounding box center [832, 79] width 67 height 15
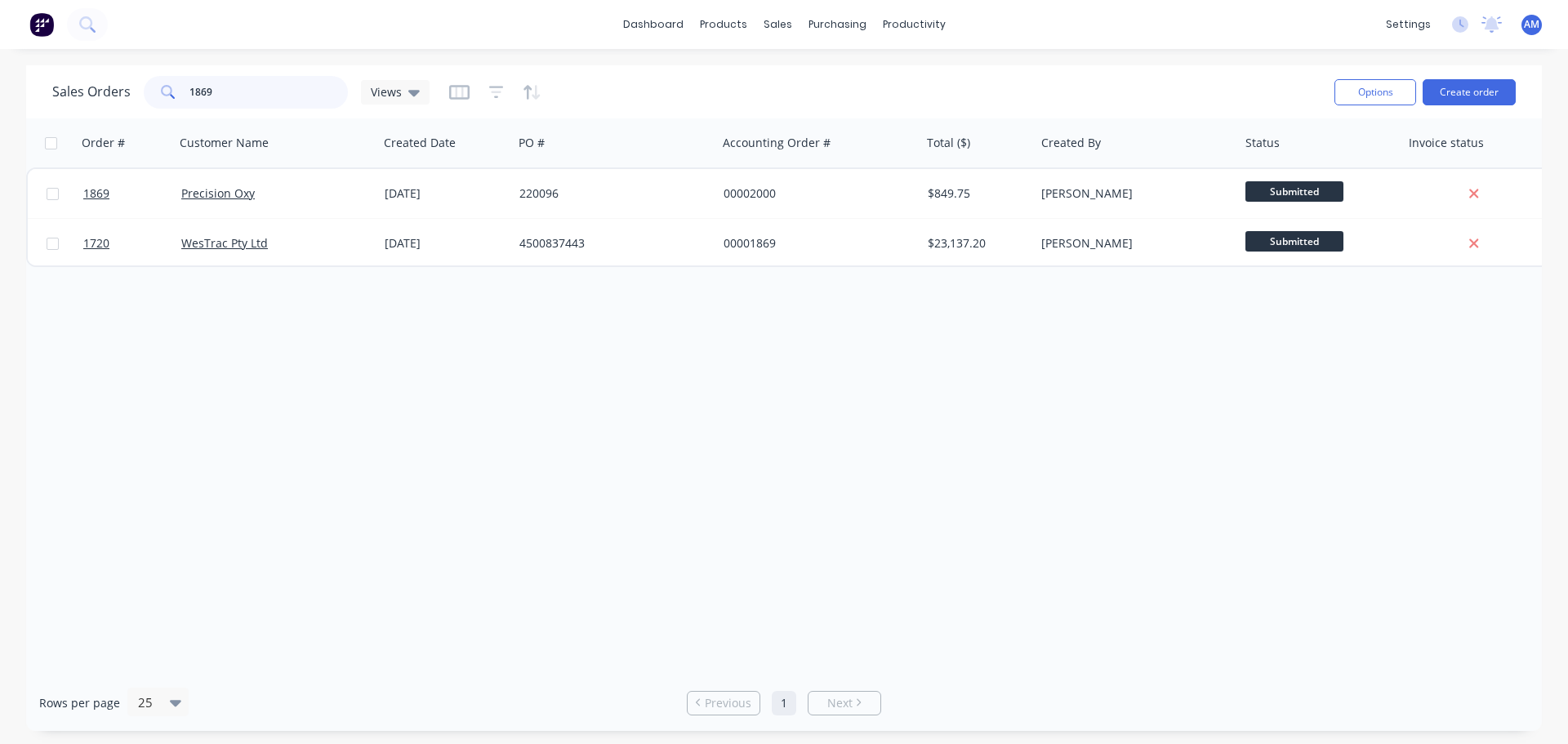
drag, startPoint x: 218, startPoint y: 95, endPoint x: 180, endPoint y: 90, distance: 38.3
click at [180, 90] on div "1869" at bounding box center [246, 91] width 204 height 32
paste input "28272"
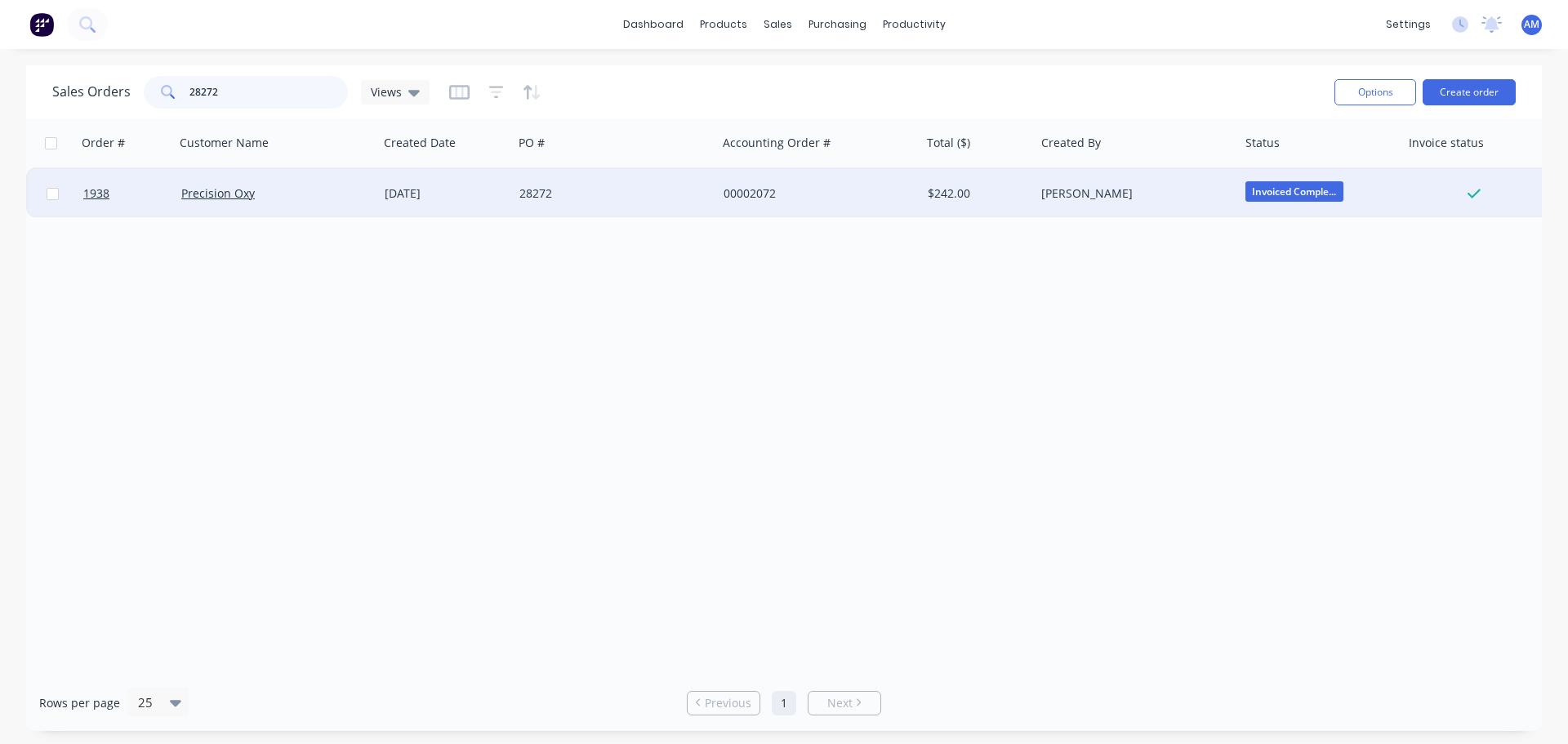
type input "28272"
click at [558, 193] on div "28272" at bounding box center [610, 193] width 181 height 17
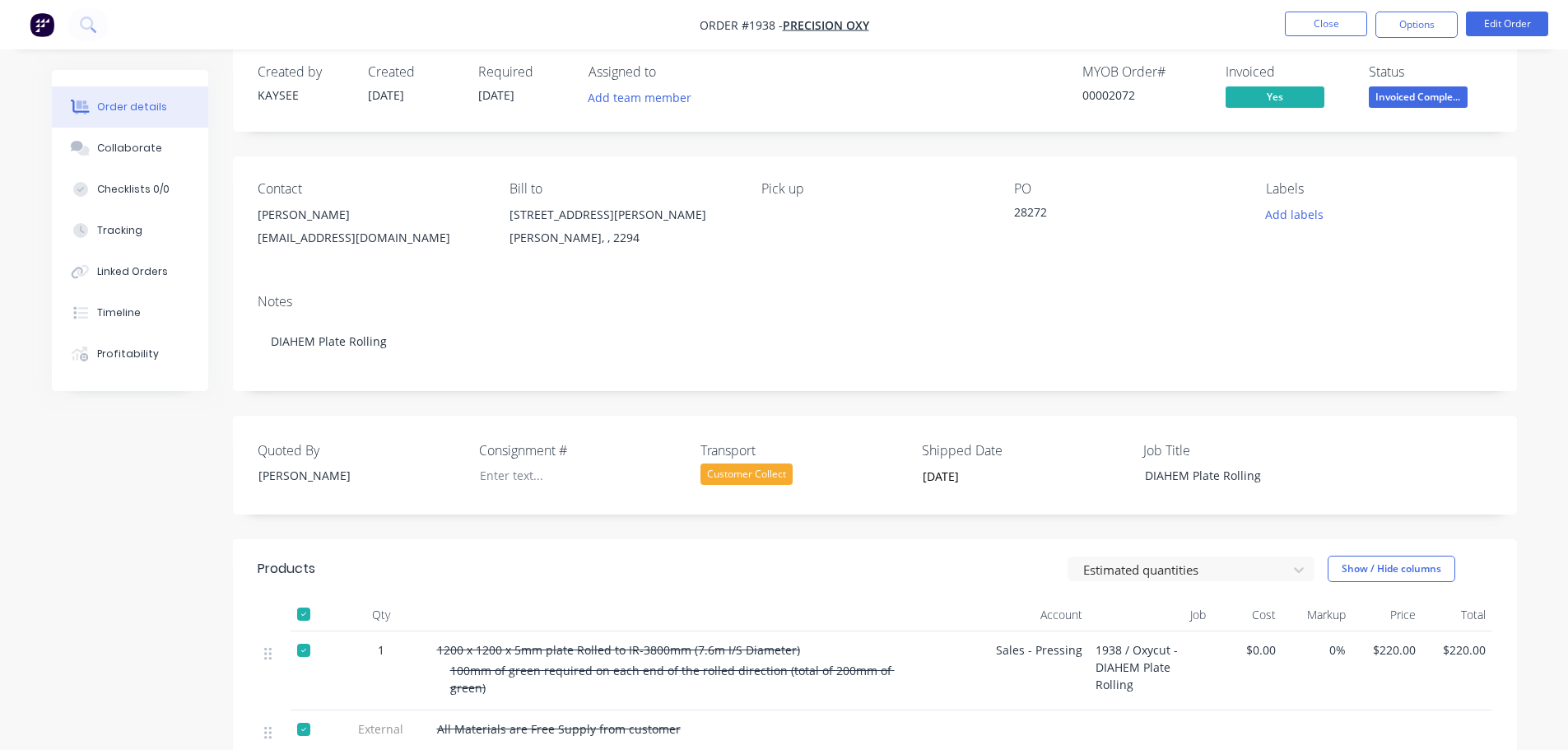
scroll to position [23, 0]
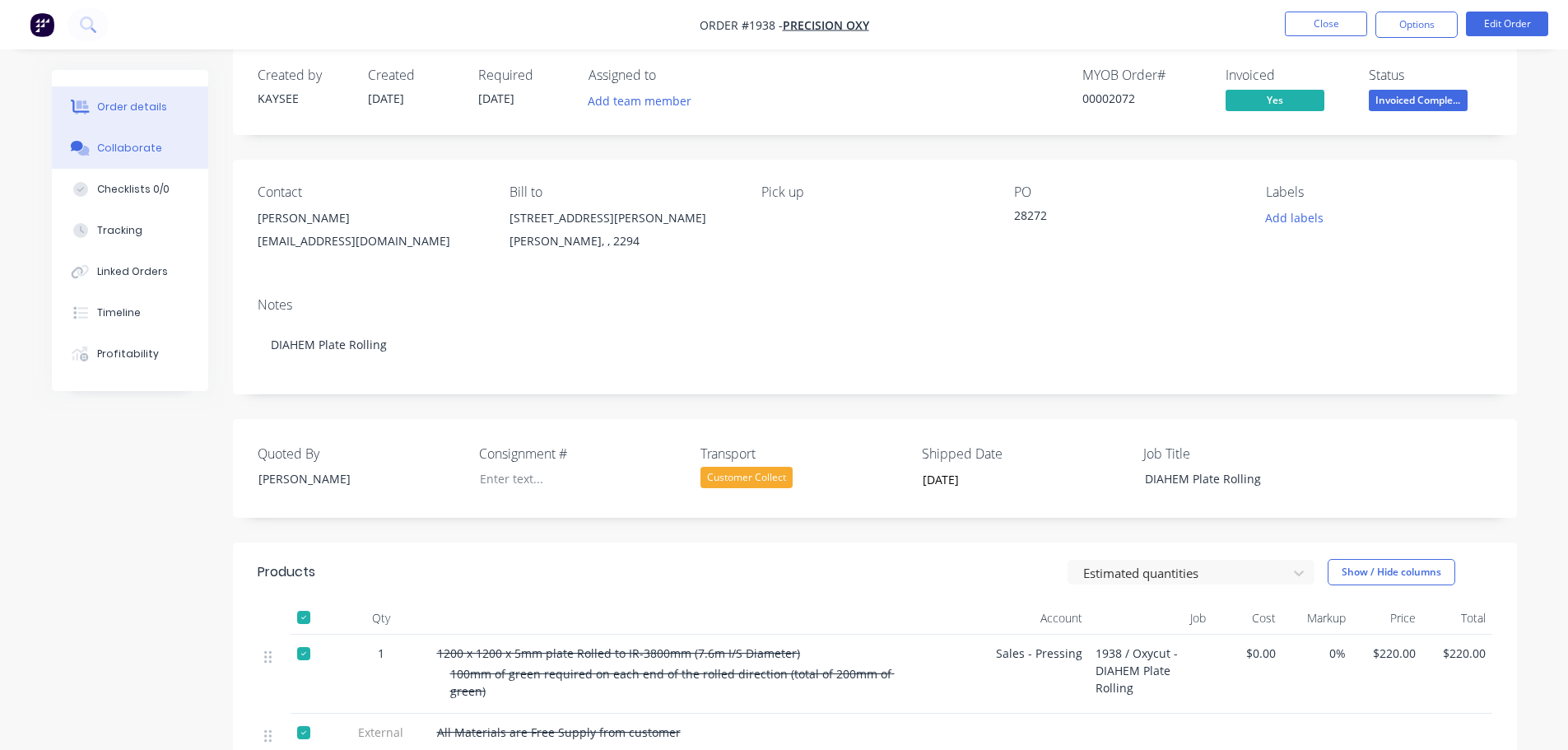
click at [131, 152] on div "Collaborate" at bounding box center [130, 148] width 65 height 15
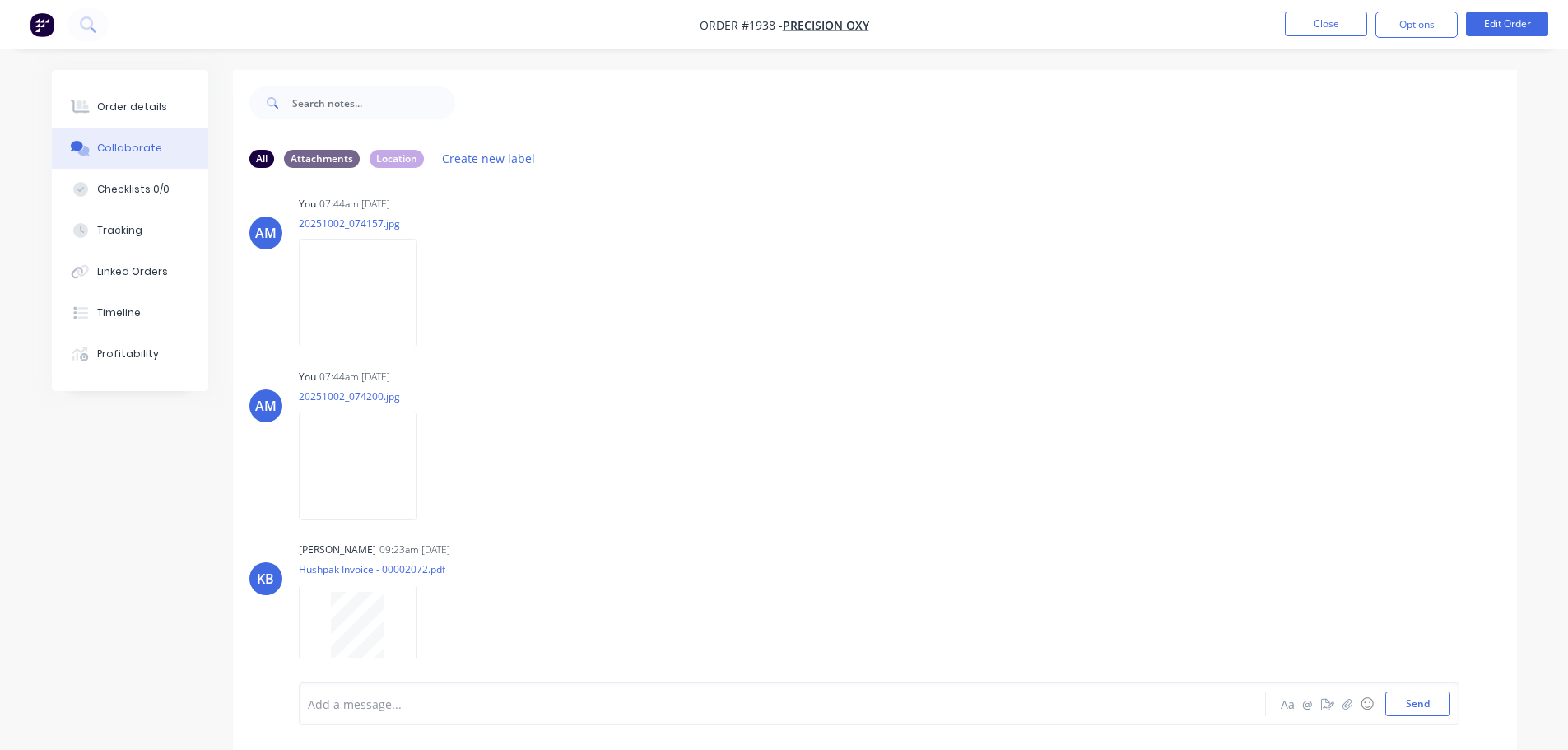
scroll to position [205, 0]
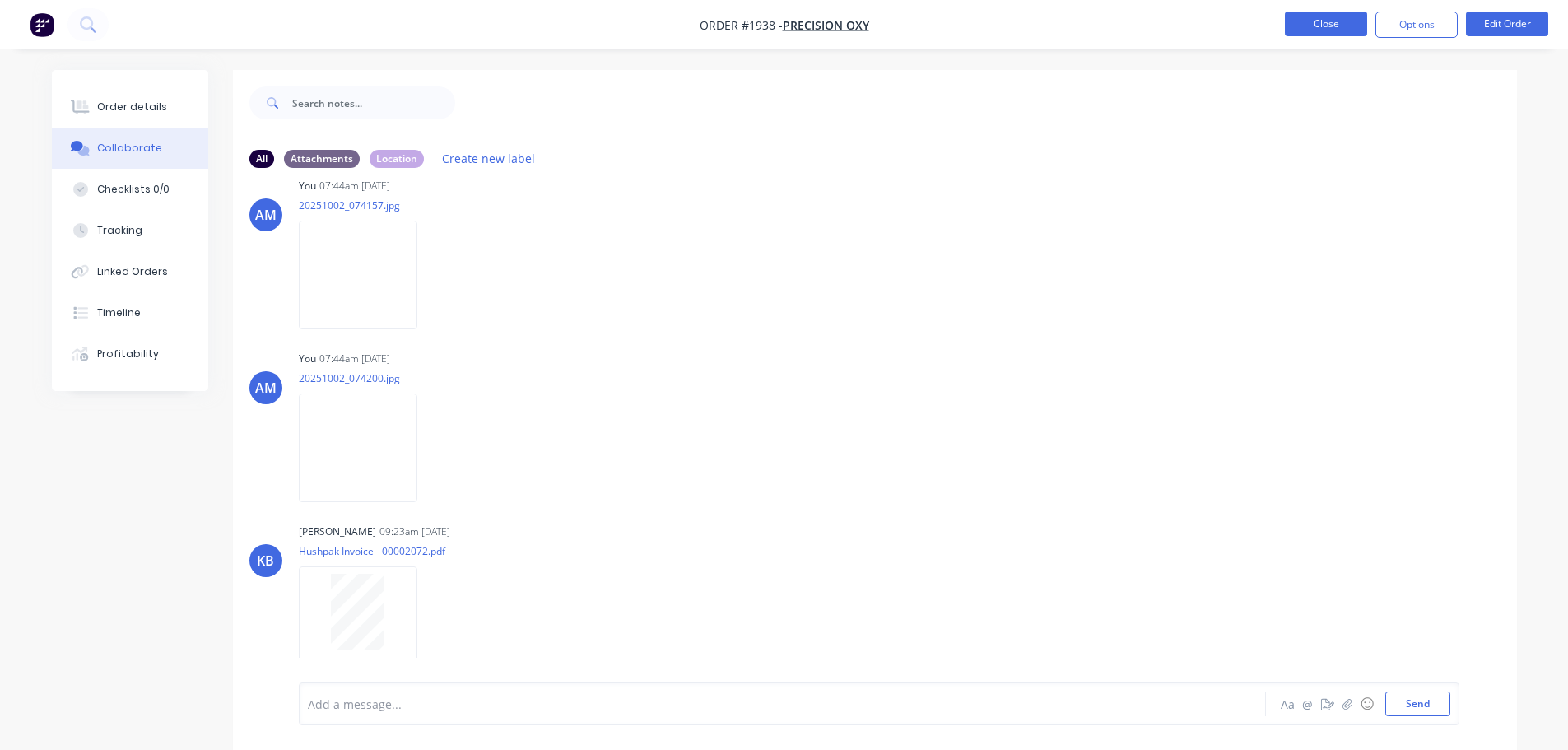
click at [1309, 18] on button "Close" at bounding box center [1325, 24] width 82 height 25
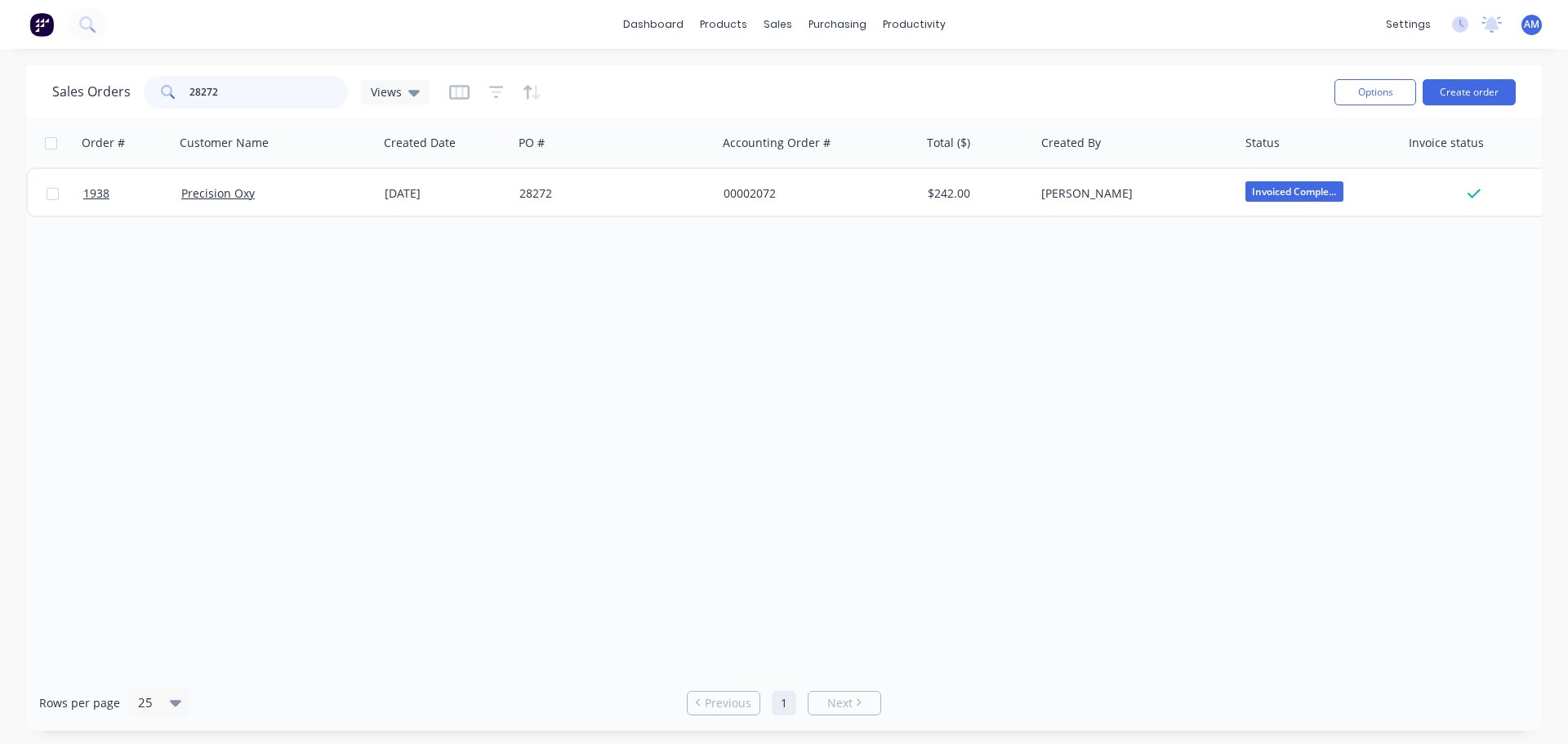
drag, startPoint x: 234, startPoint y: 86, endPoint x: 177, endPoint y: 86, distance: 57.0
click at [177, 86] on div "28272" at bounding box center [246, 91] width 204 height 32
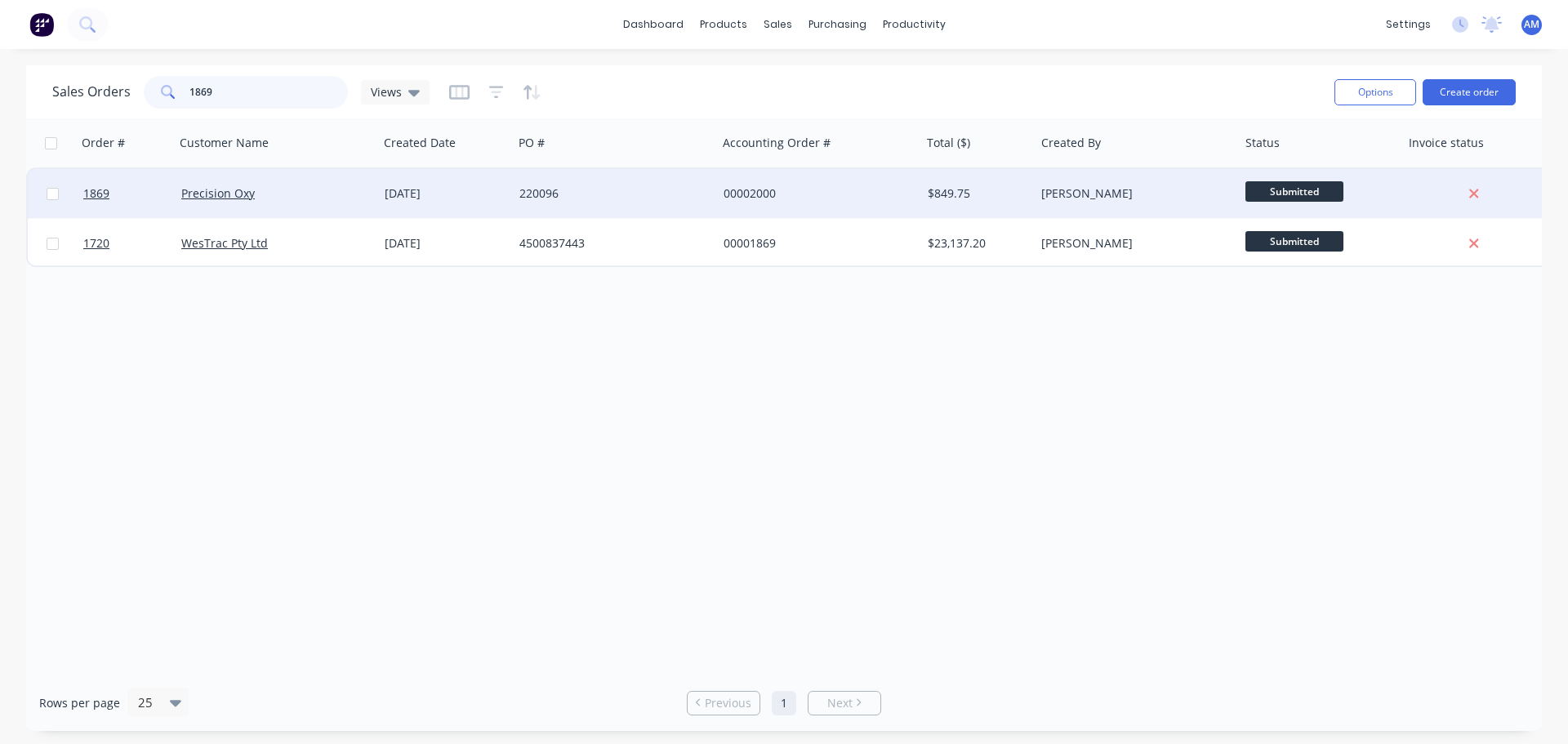
type input "1869"
click at [538, 192] on div "220096" at bounding box center [610, 193] width 181 height 17
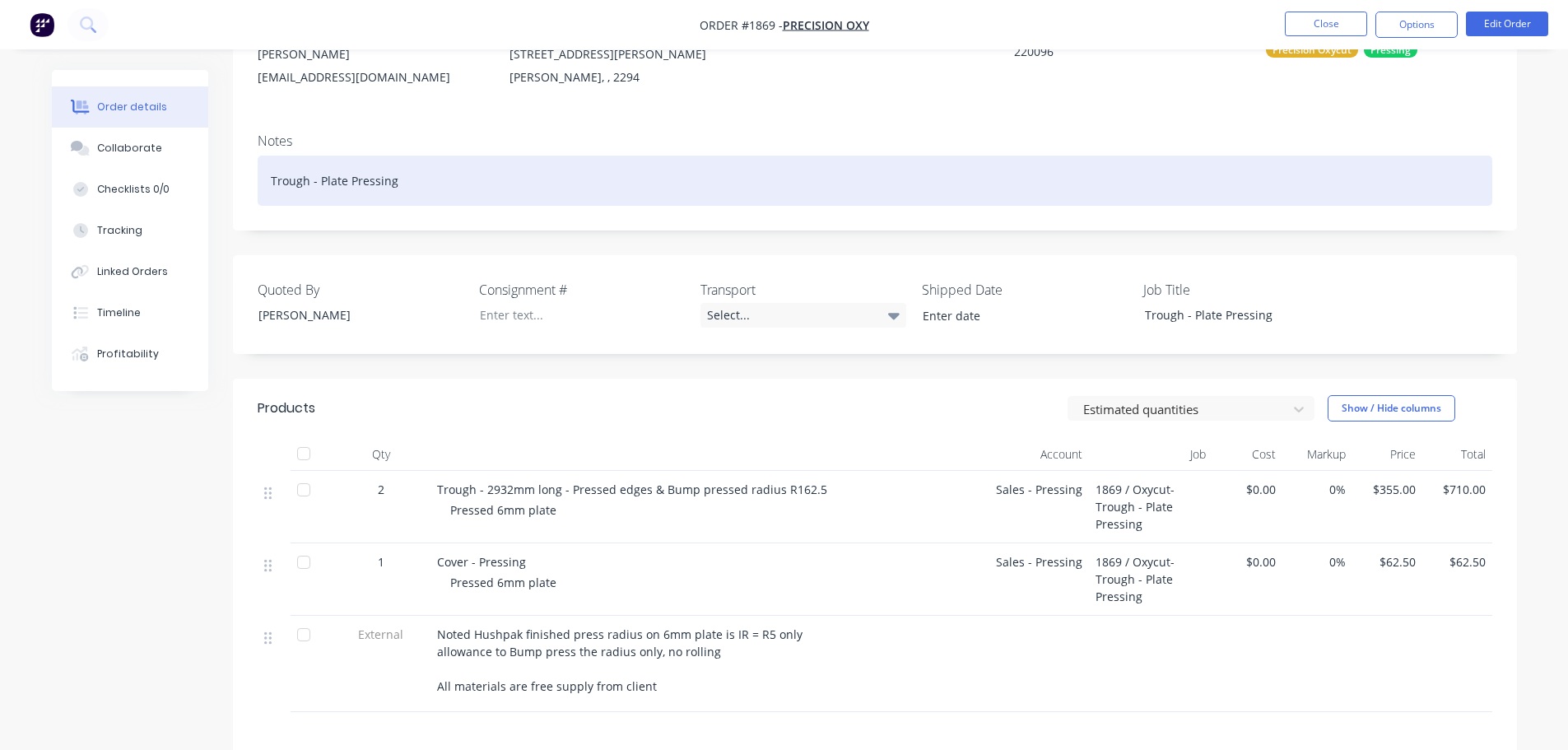
scroll to position [247, 0]
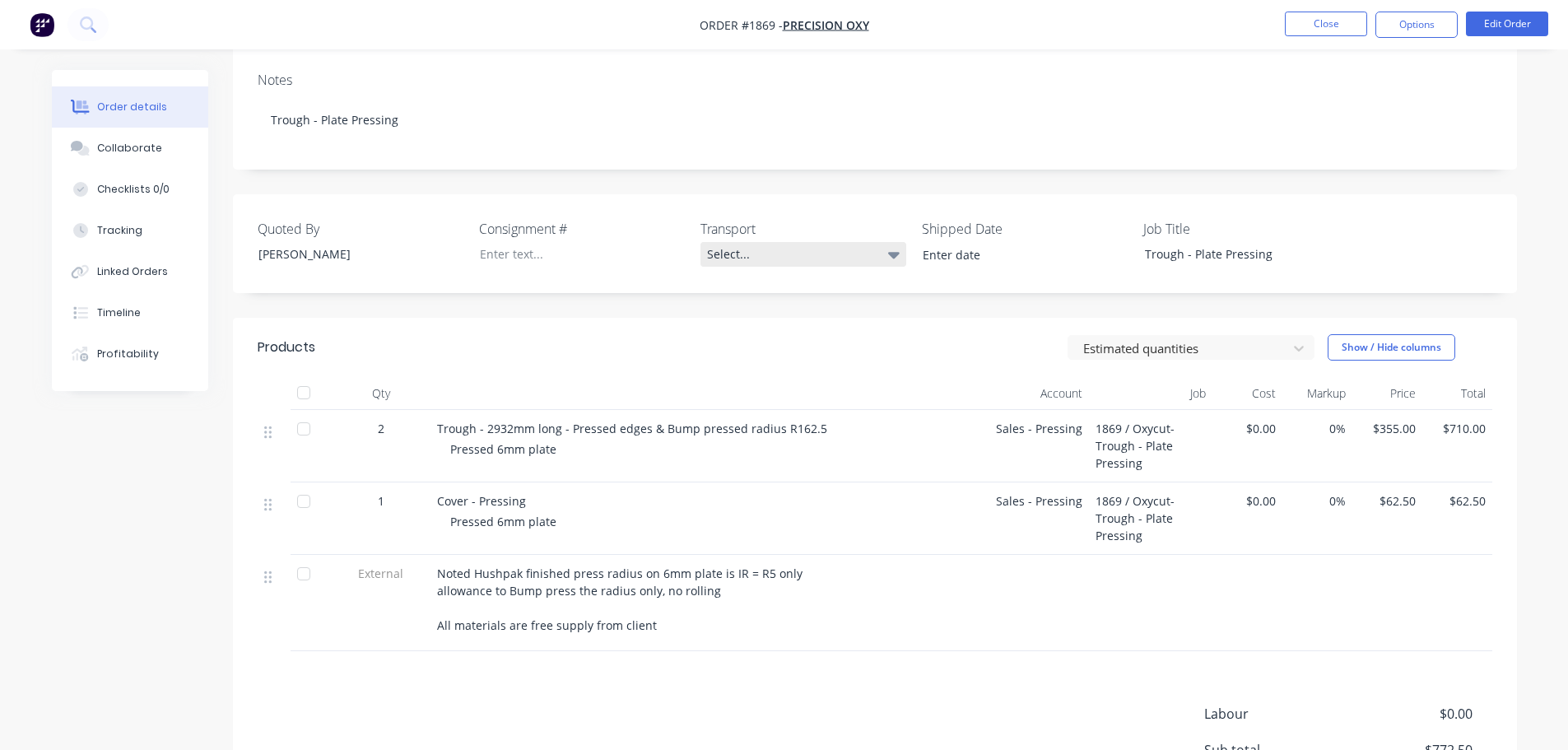
click at [724, 247] on div "Select..." at bounding box center [803, 254] width 206 height 25
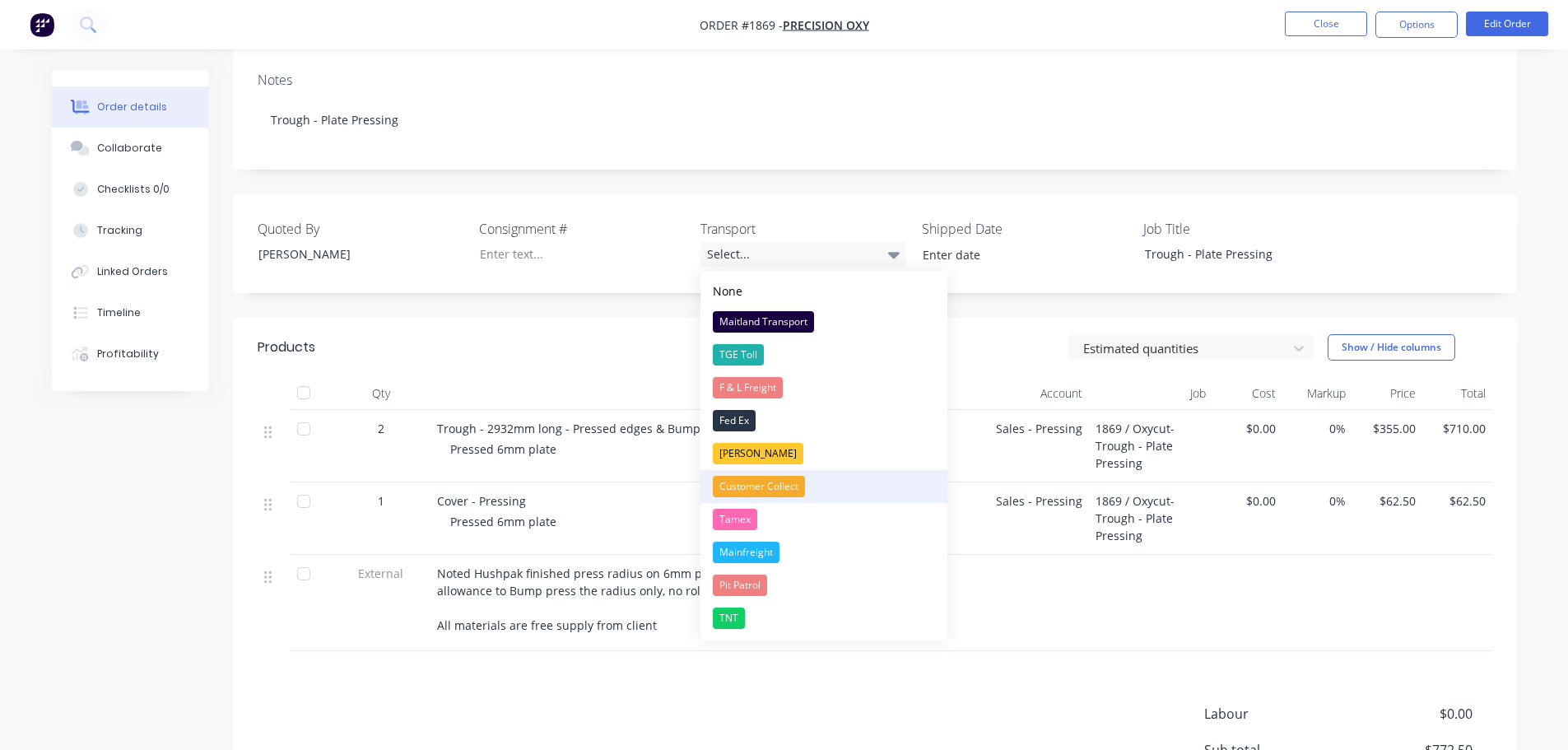
click at [756, 494] on div "Customer Collect" at bounding box center [759, 487] width 92 height 22
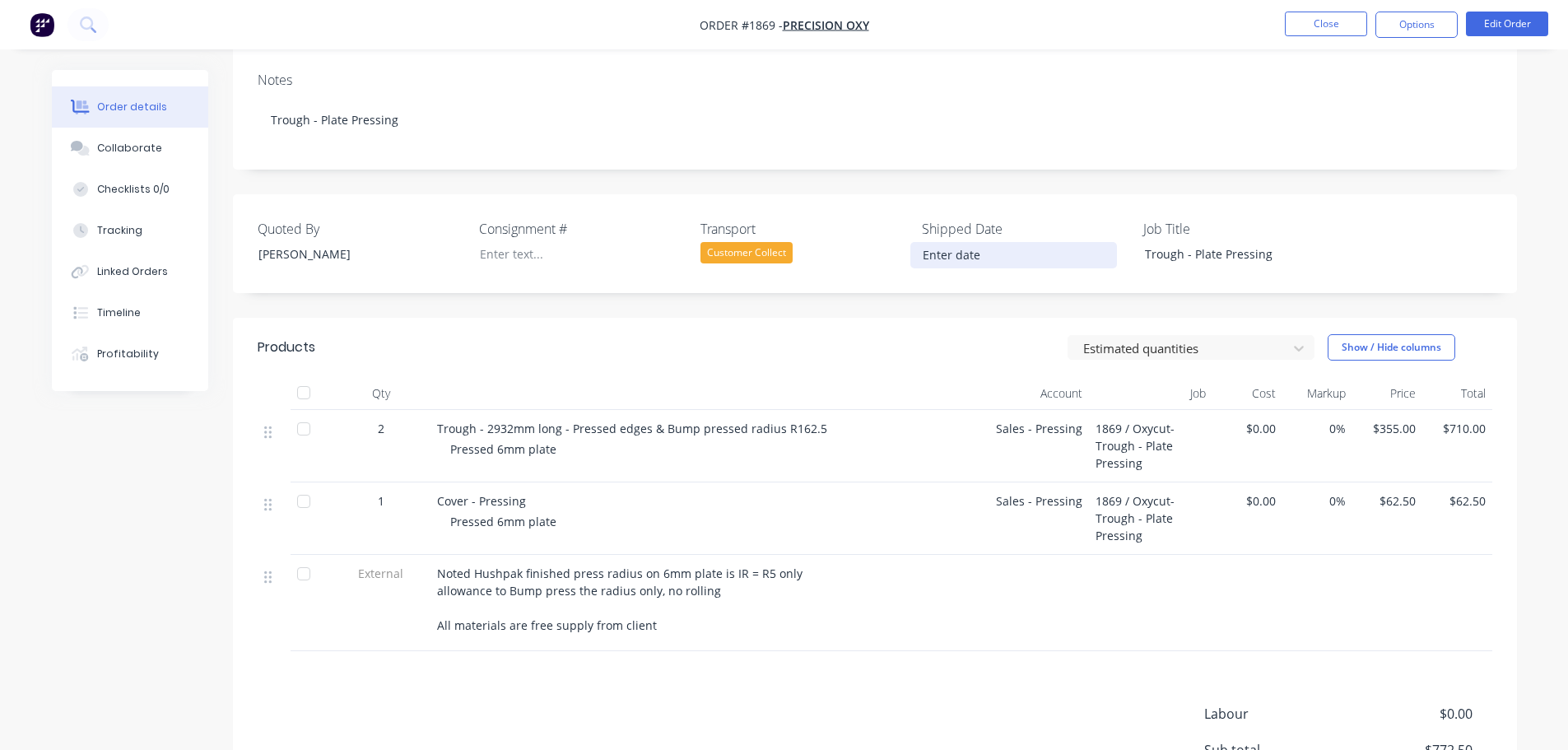
click at [937, 254] on input at bounding box center [1013, 255] width 205 height 25
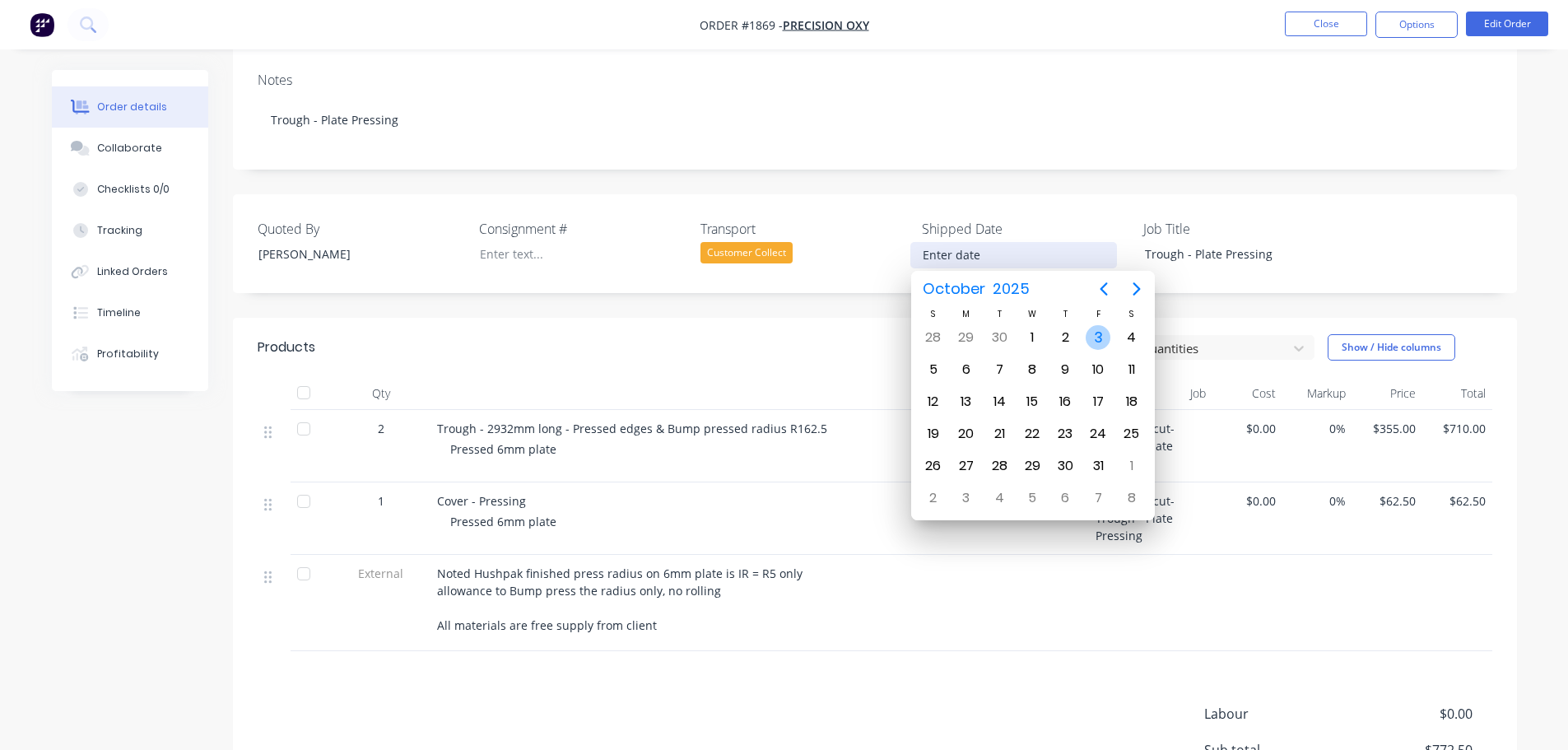
click at [1093, 341] on div "3" at bounding box center [1098, 338] width 25 height 25
type input "[DATE]"
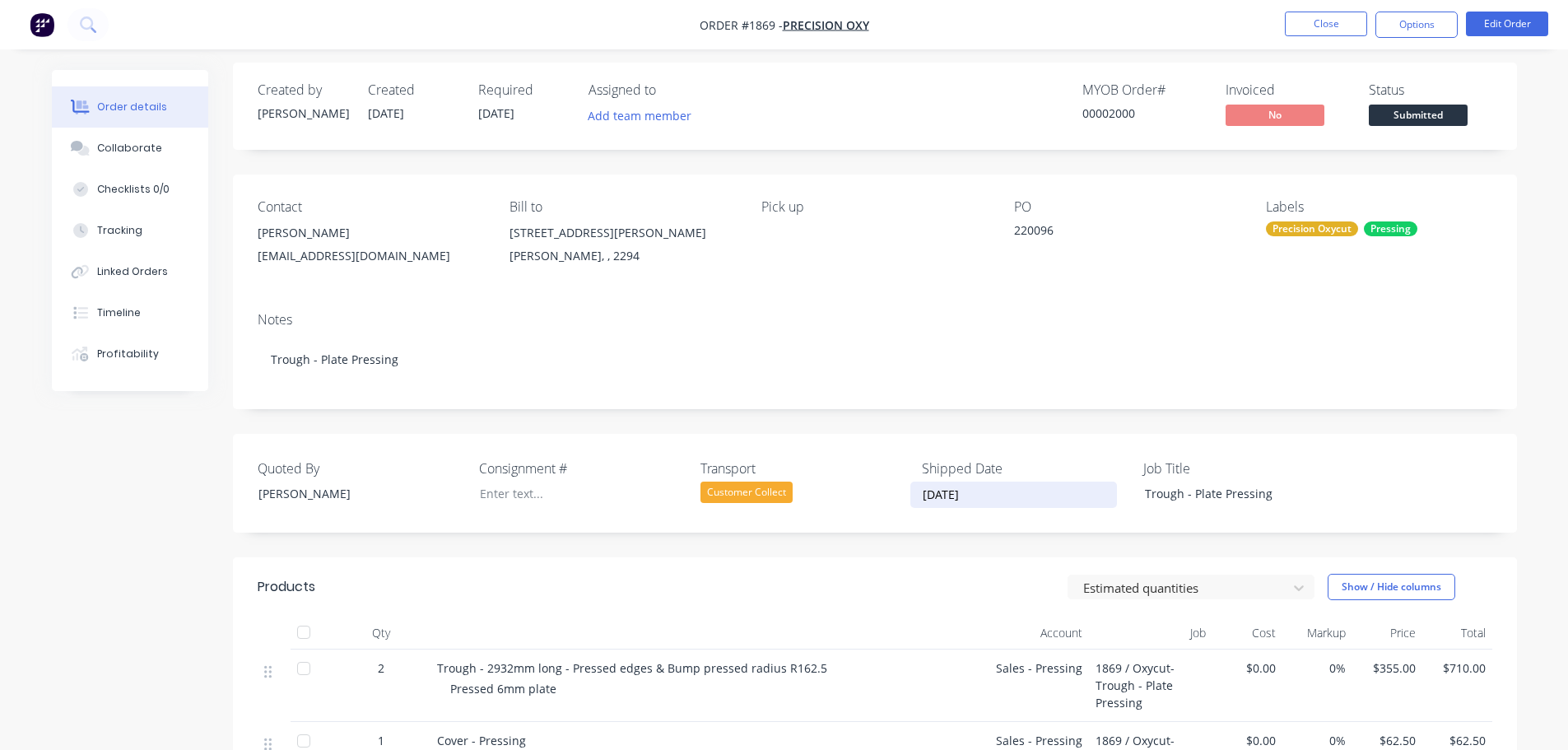
scroll to position [0, 0]
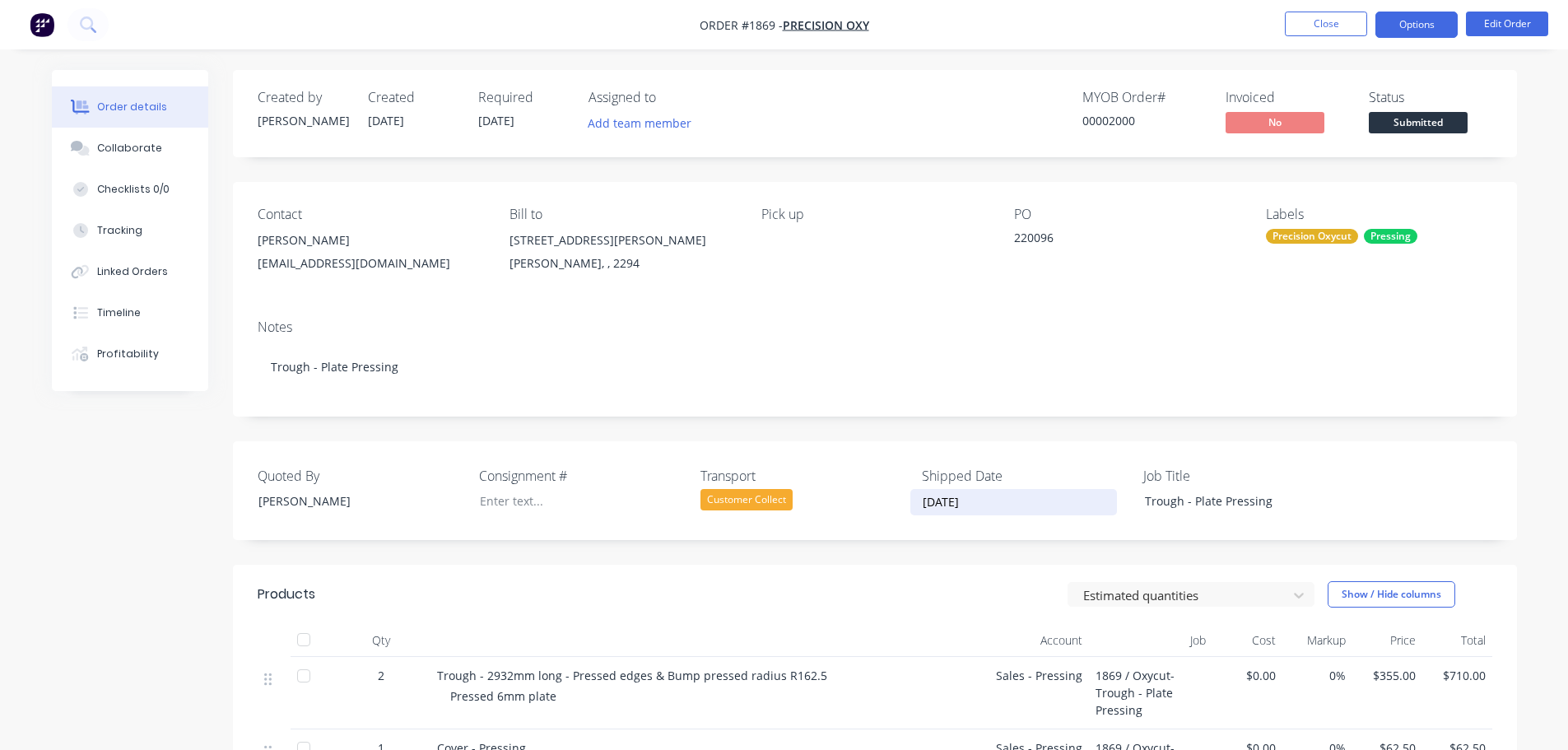
click at [1420, 25] on button "Options" at bounding box center [1417, 24] width 82 height 26
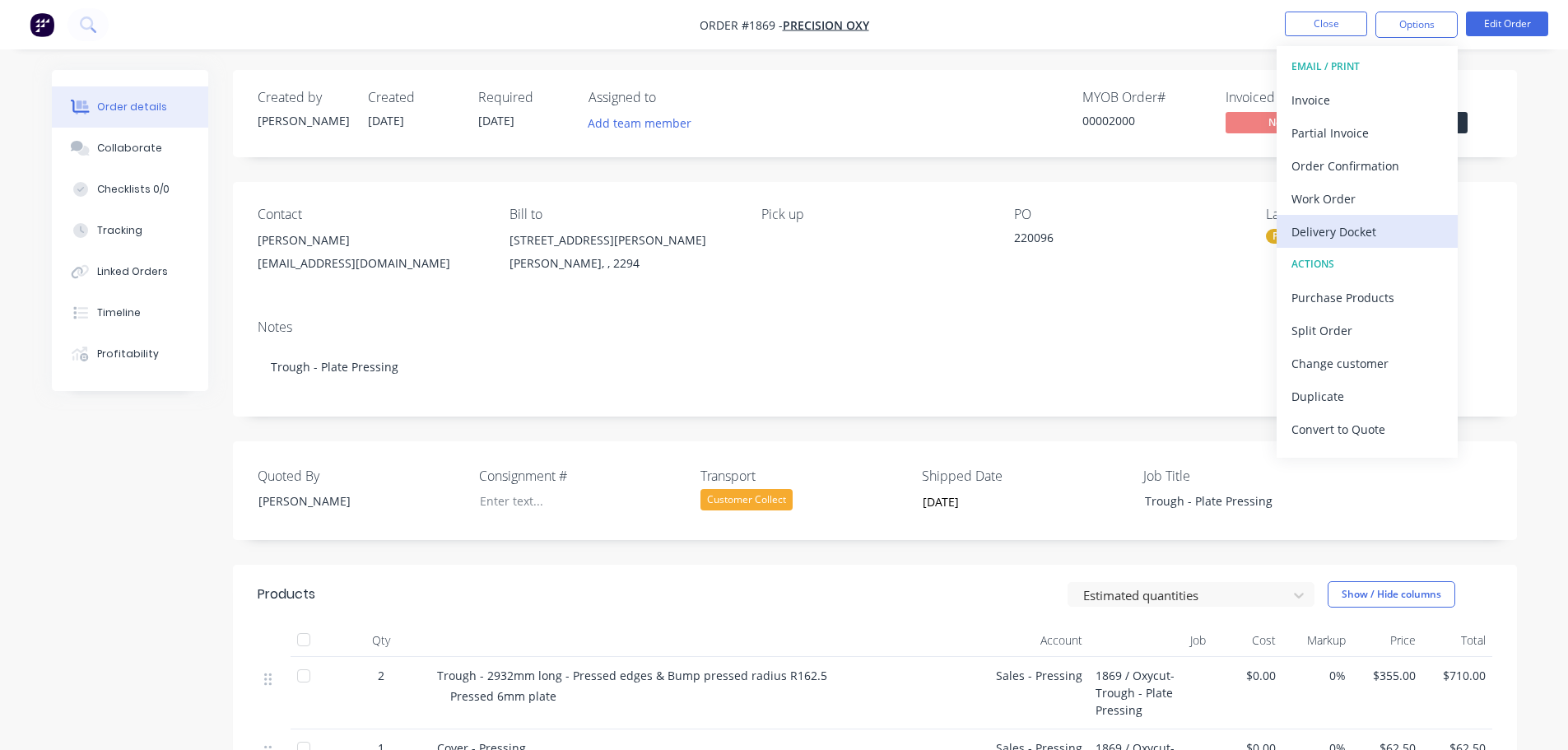
click at [1365, 223] on div "Delivery Docket" at bounding box center [1366, 232] width 151 height 24
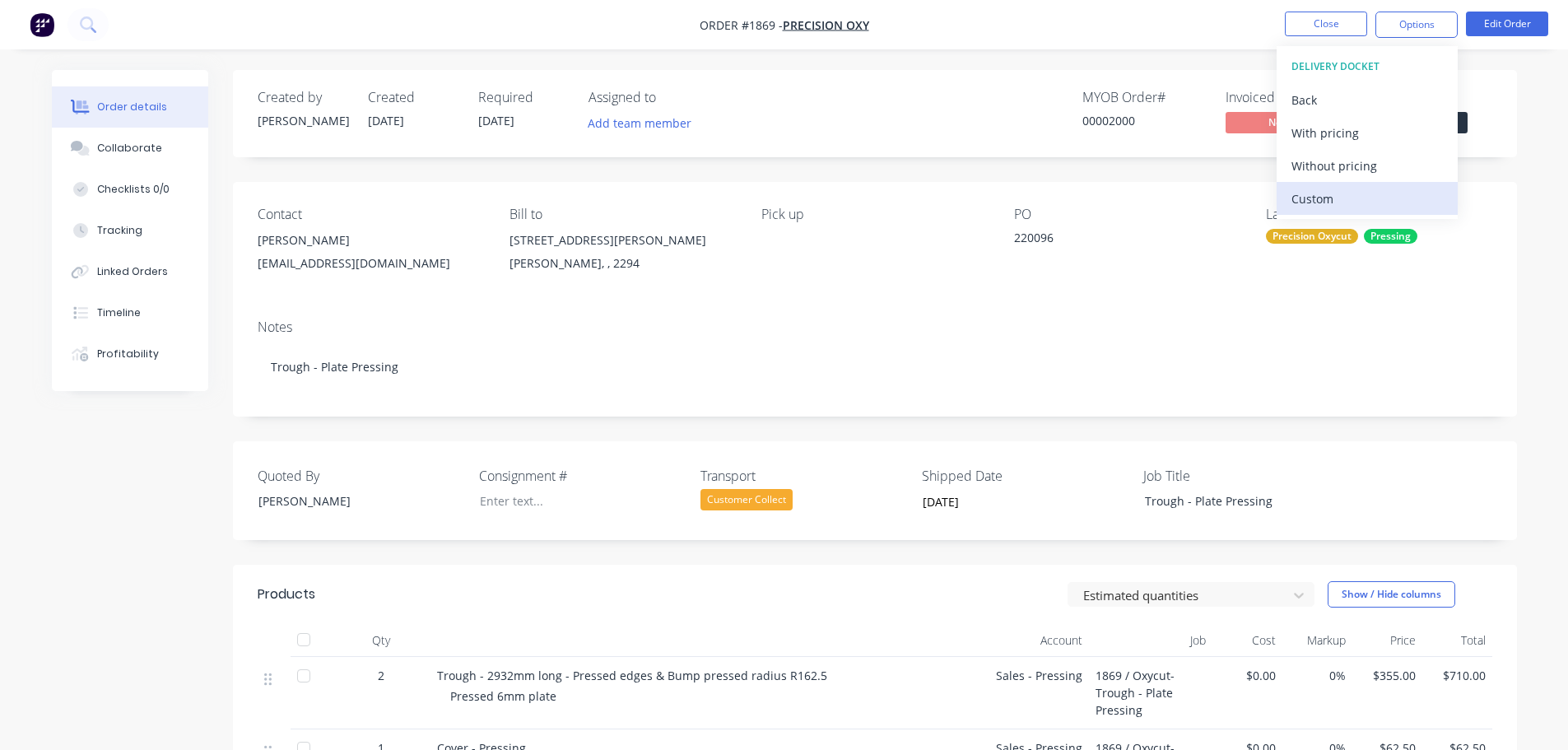
click at [1332, 197] on div "Custom" at bounding box center [1366, 198] width 151 height 24
click at [1333, 166] on div "Without pricing" at bounding box center [1366, 166] width 151 height 24
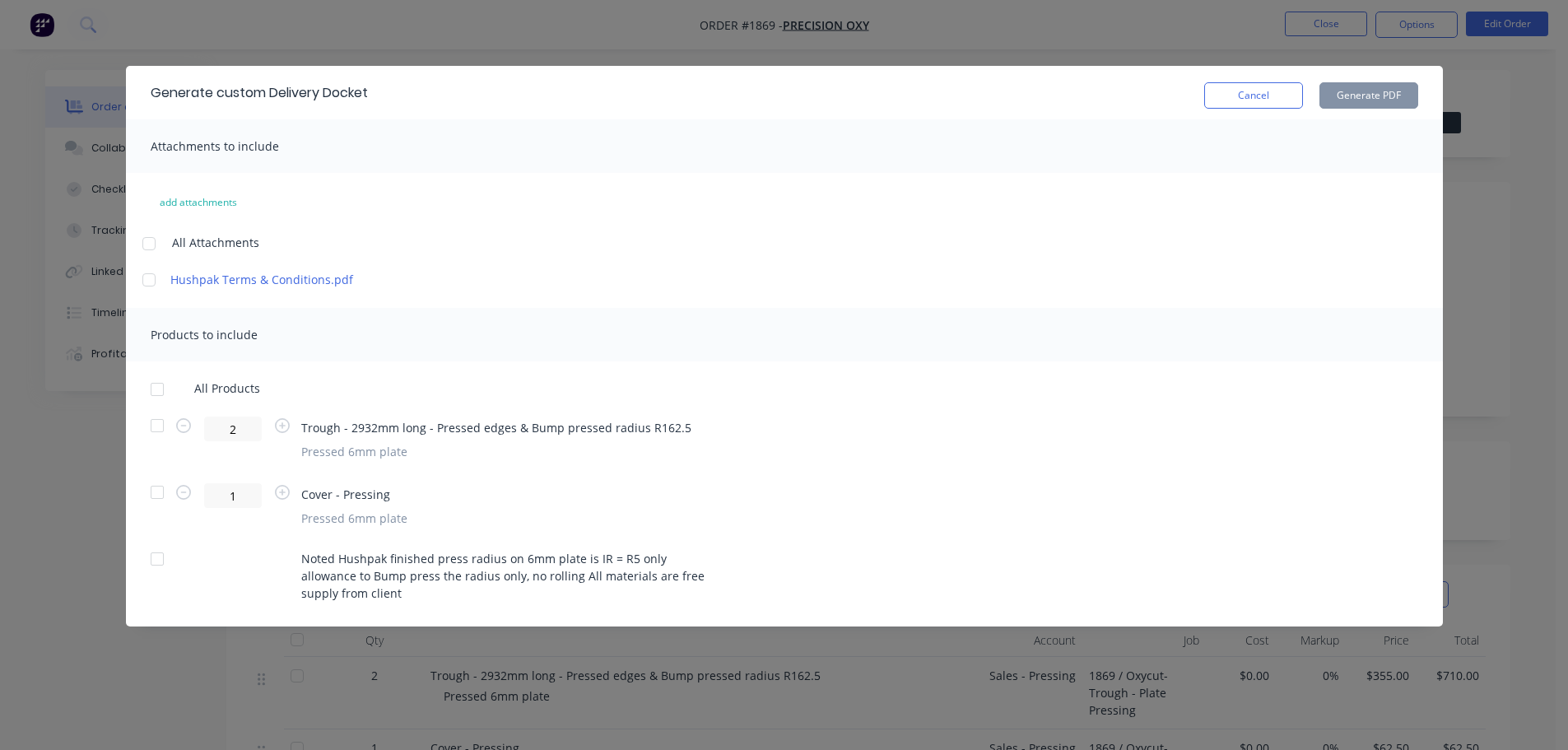
click at [156, 386] on div at bounding box center [156, 389] width 33 height 33
click at [1355, 95] on button "Generate PDF" at bounding box center [1369, 95] width 99 height 26
click at [1252, 94] on button "Cancel" at bounding box center [1253, 95] width 99 height 26
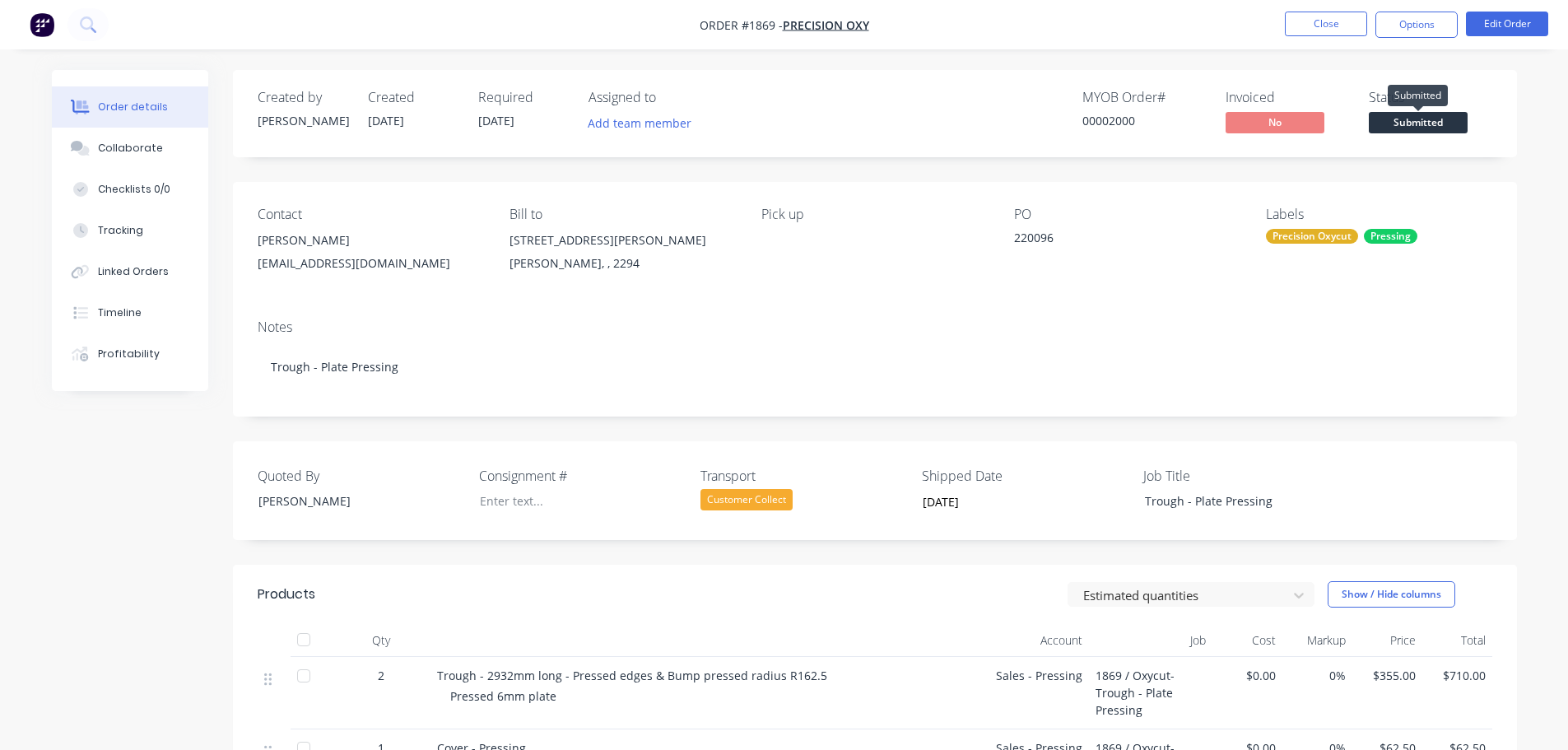
click at [1406, 126] on span "Submitted" at bounding box center [1418, 122] width 99 height 21
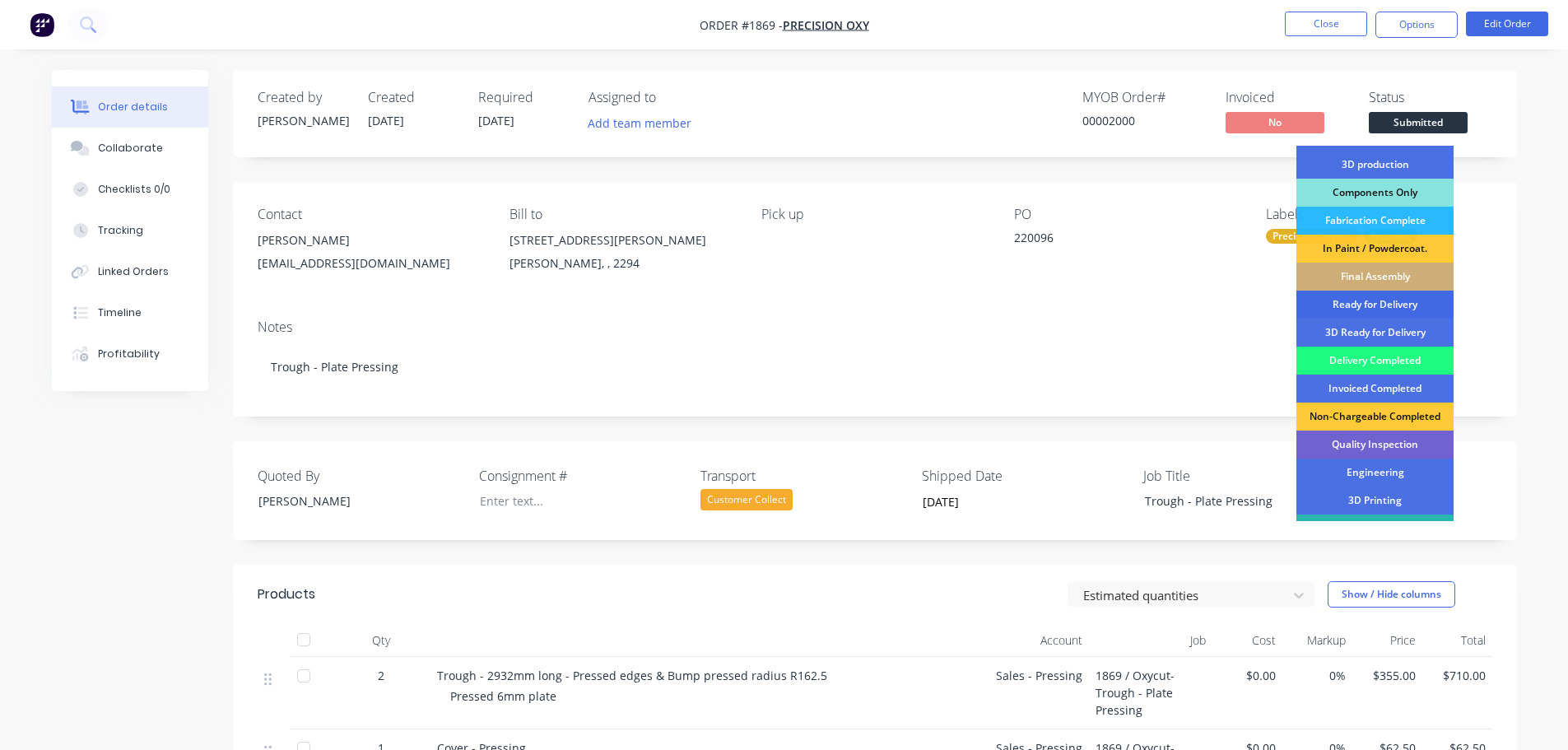
scroll to position [165, 0]
click at [1408, 352] on div "Delivery Completed" at bounding box center [1375, 358] width 157 height 28
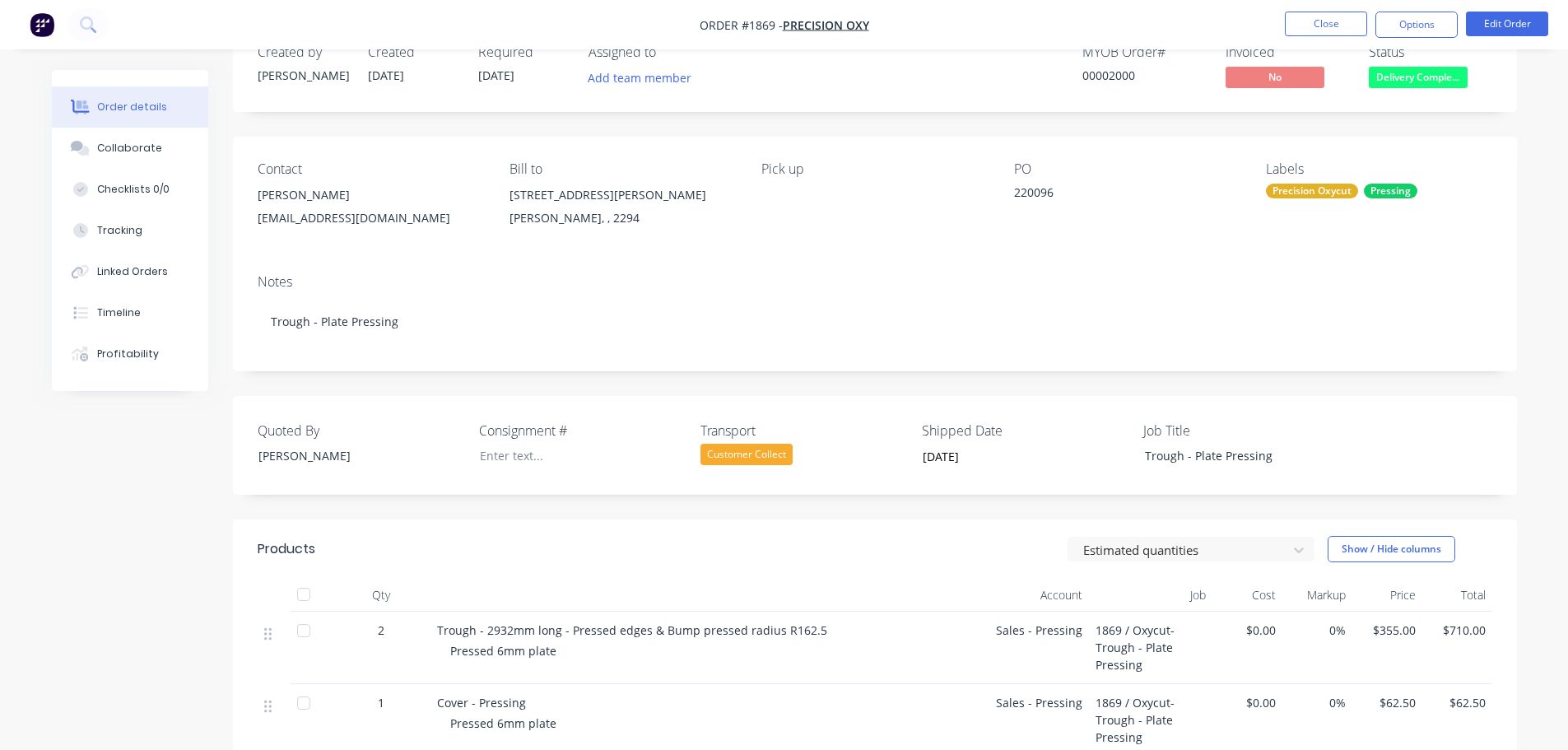
scroll to position [82, 0]
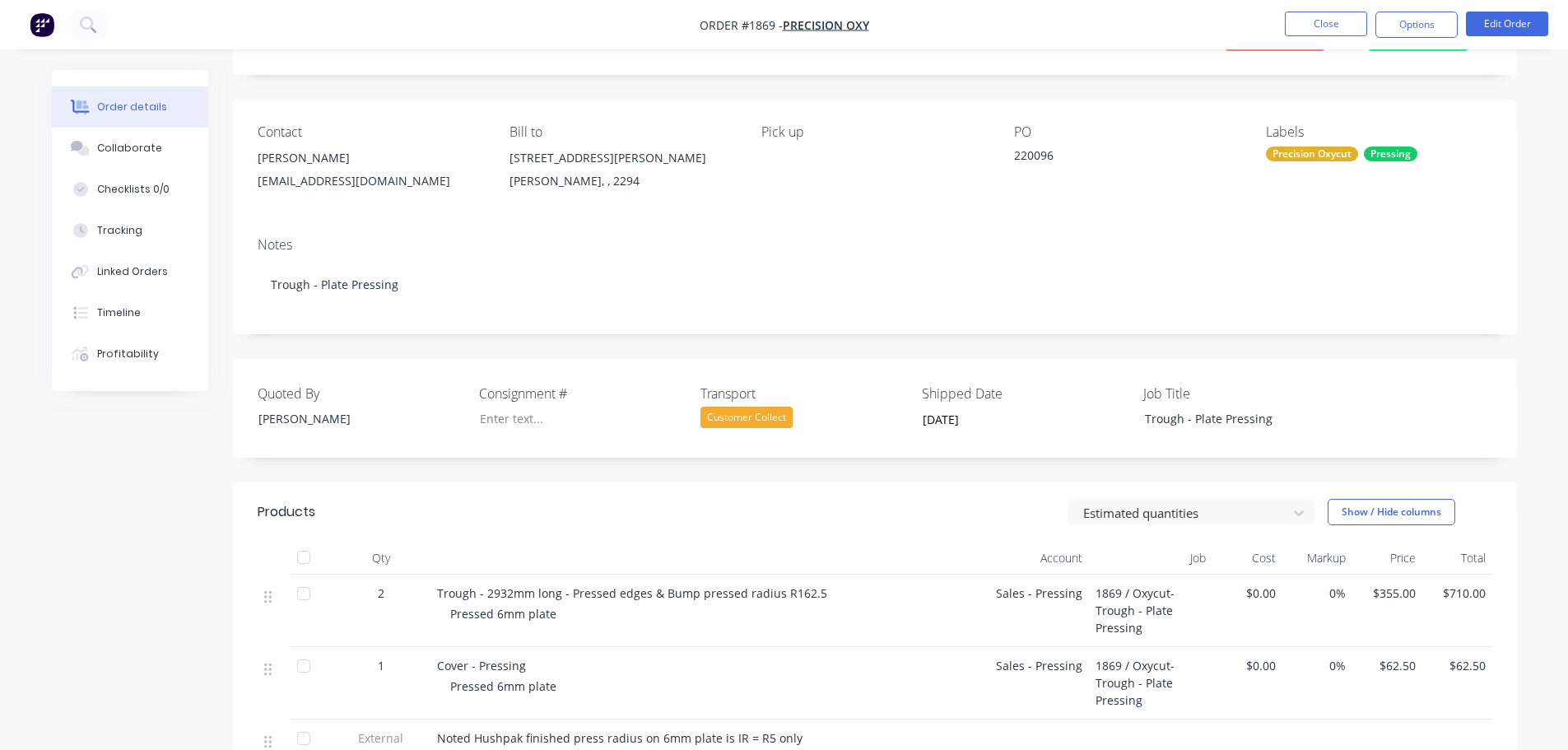
click at [308, 553] on div at bounding box center [303, 557] width 33 height 33
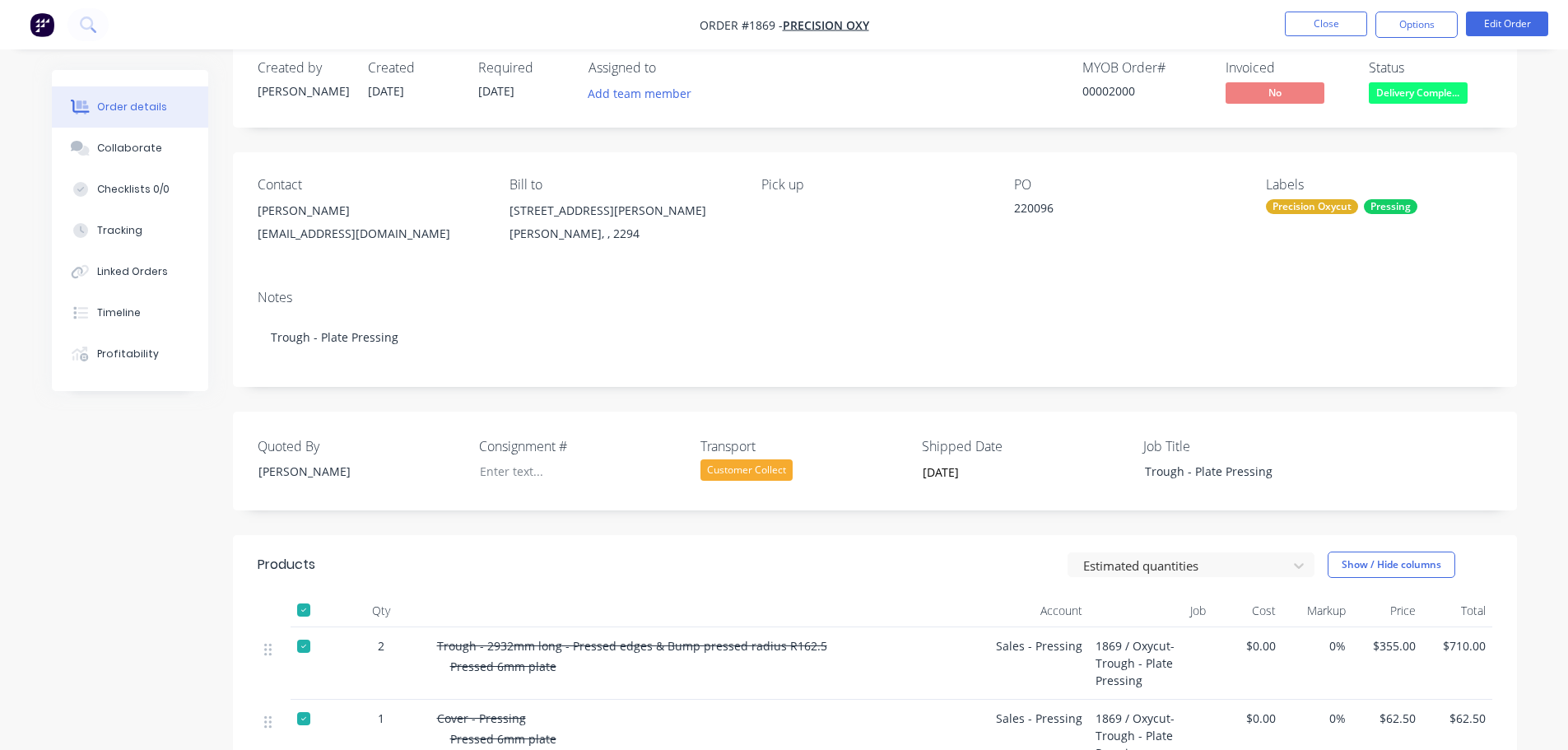
scroll to position [0, 0]
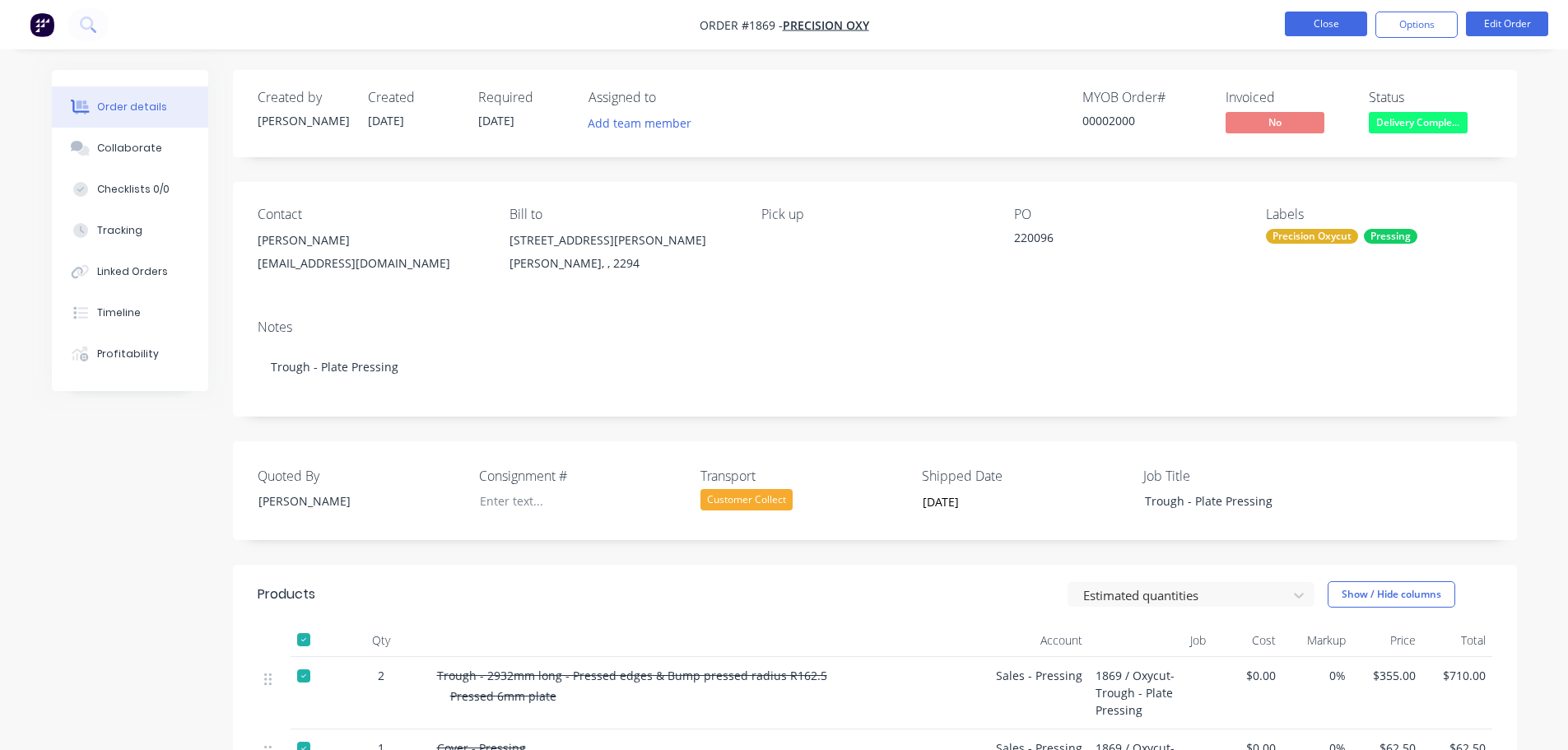
click at [1317, 28] on button "Close" at bounding box center [1325, 24] width 82 height 25
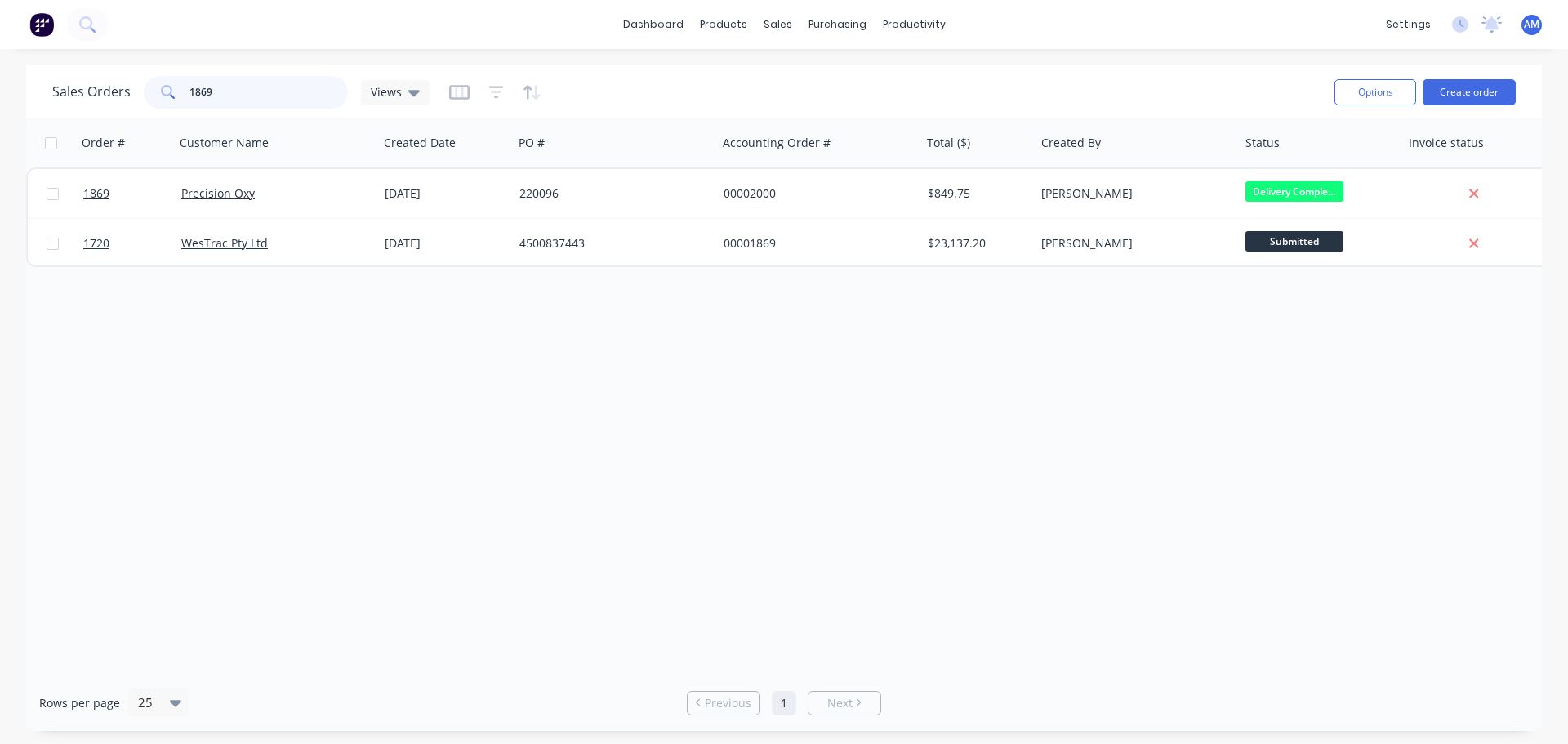
drag, startPoint x: 226, startPoint y: 93, endPoint x: 132, endPoint y: 94, distance: 94.0
click at [132, 94] on div "Sales Orders 1869 Views" at bounding box center [241, 91] width 377 height 32
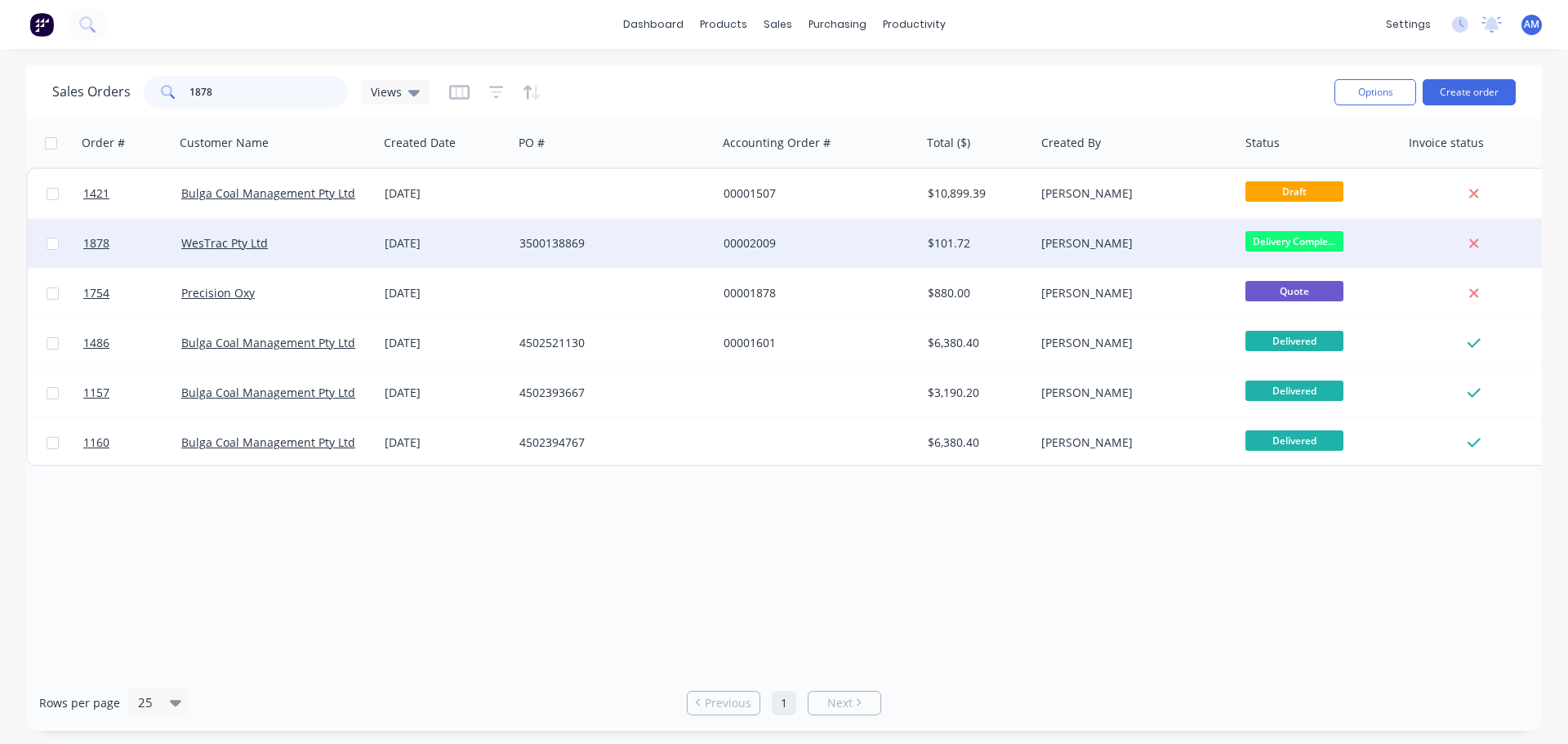
type input "1878"
click at [566, 240] on div "3500138869" at bounding box center [610, 243] width 181 height 17
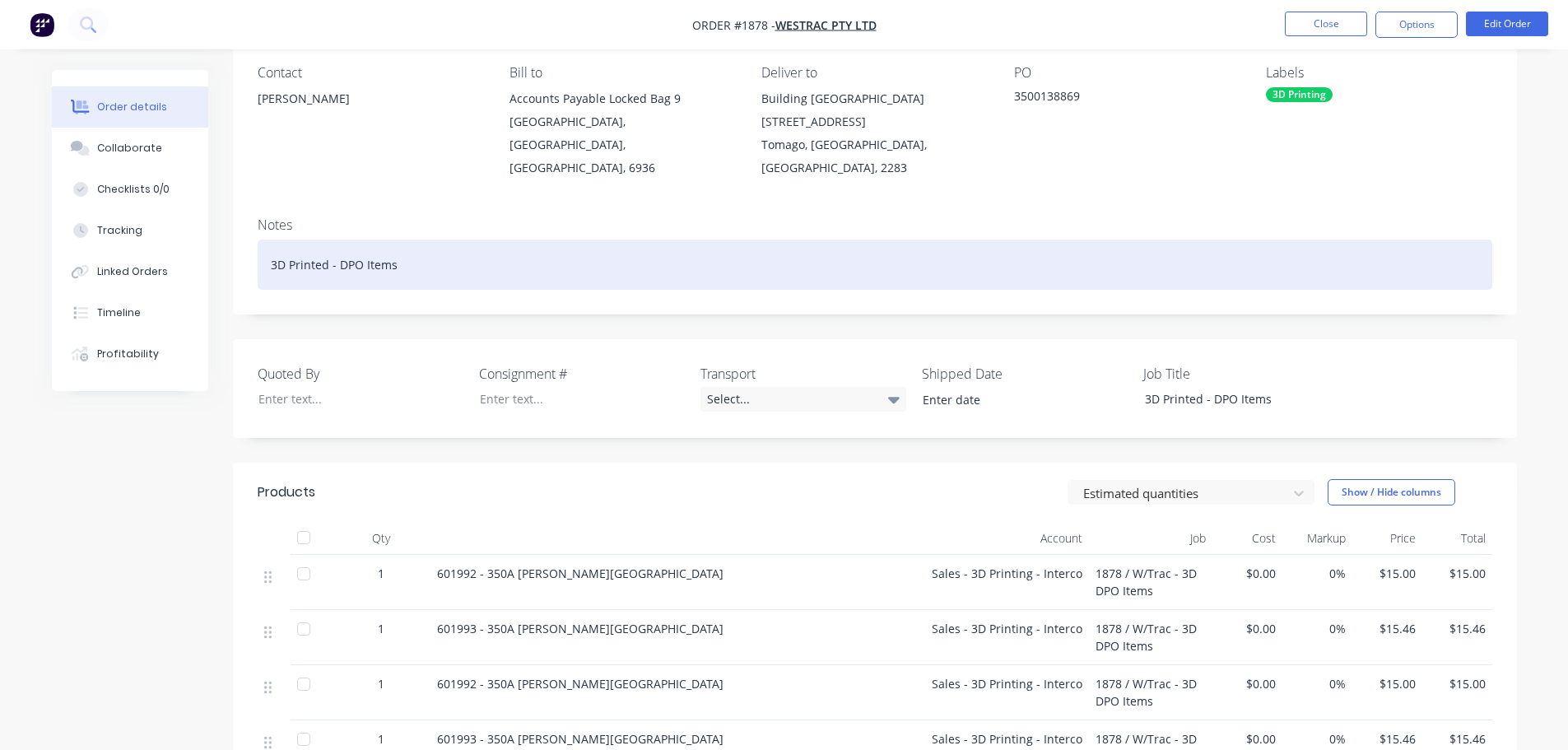
scroll to position [82, 0]
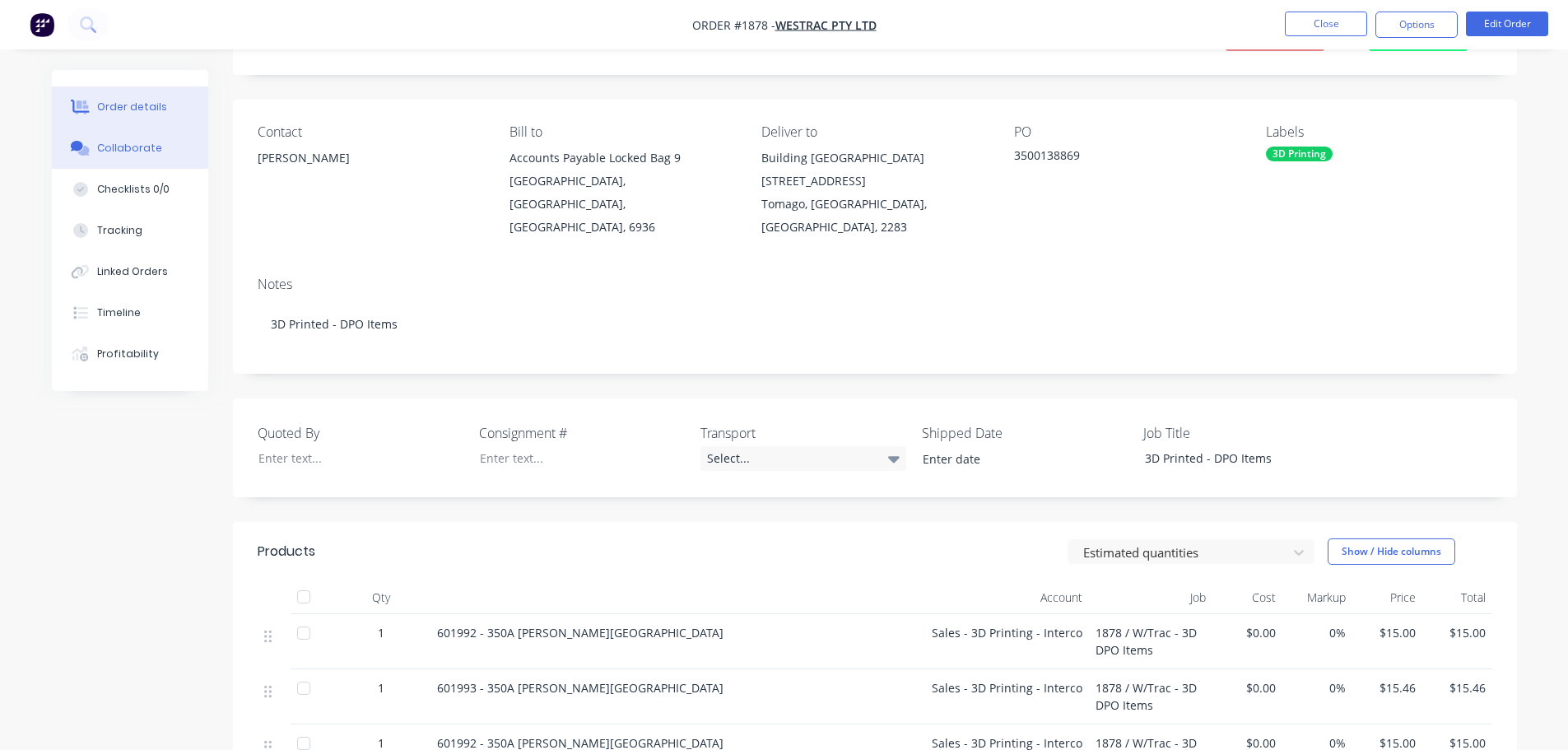
click at [121, 152] on div "Collaborate" at bounding box center [130, 148] width 65 height 15
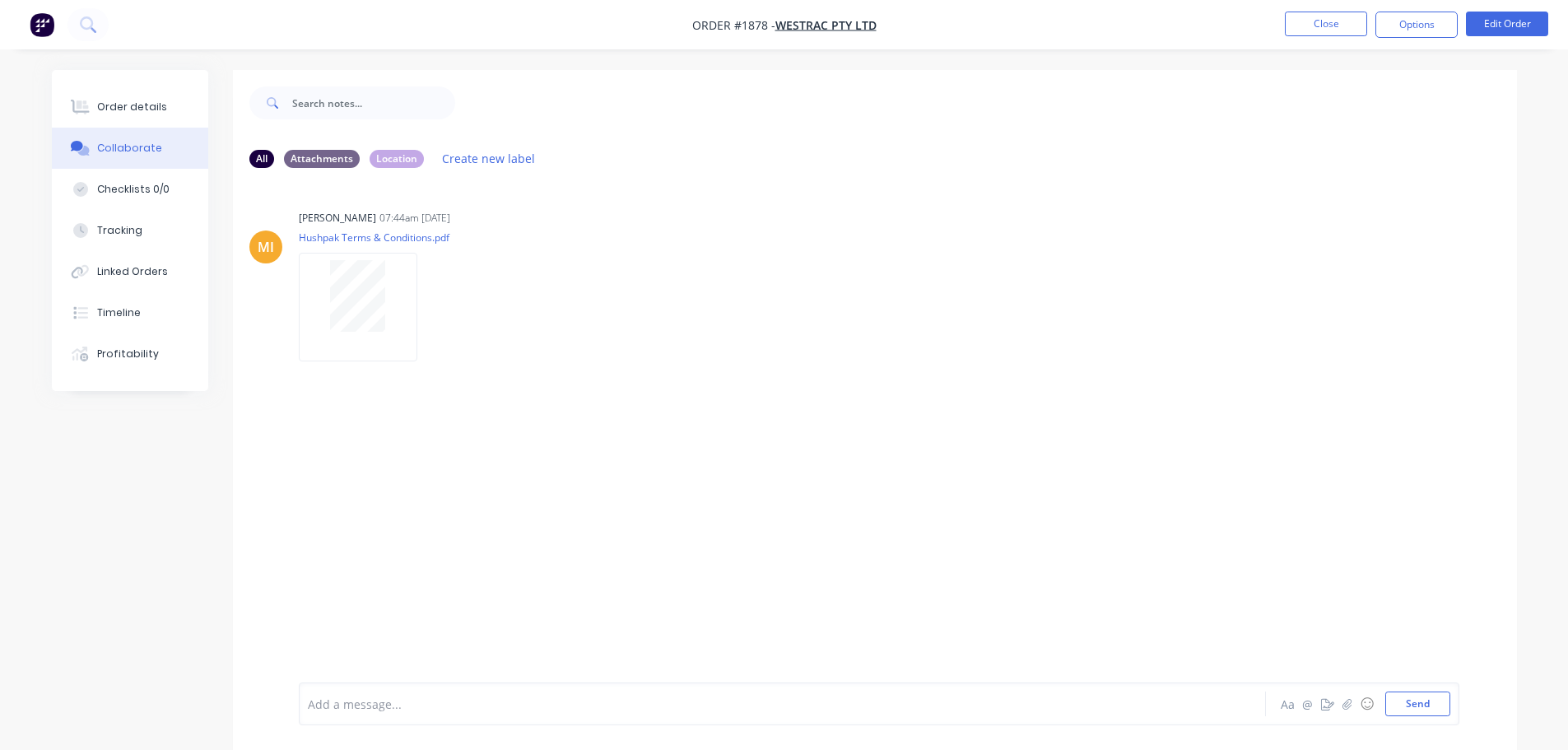
click at [1525, 173] on div "Order details Collaborate Checklists 0/0 Tracking Linked Orders Timeline Profit…" at bounding box center [784, 423] width 1498 height 705
click at [119, 99] on button "Order details" at bounding box center [130, 106] width 156 height 41
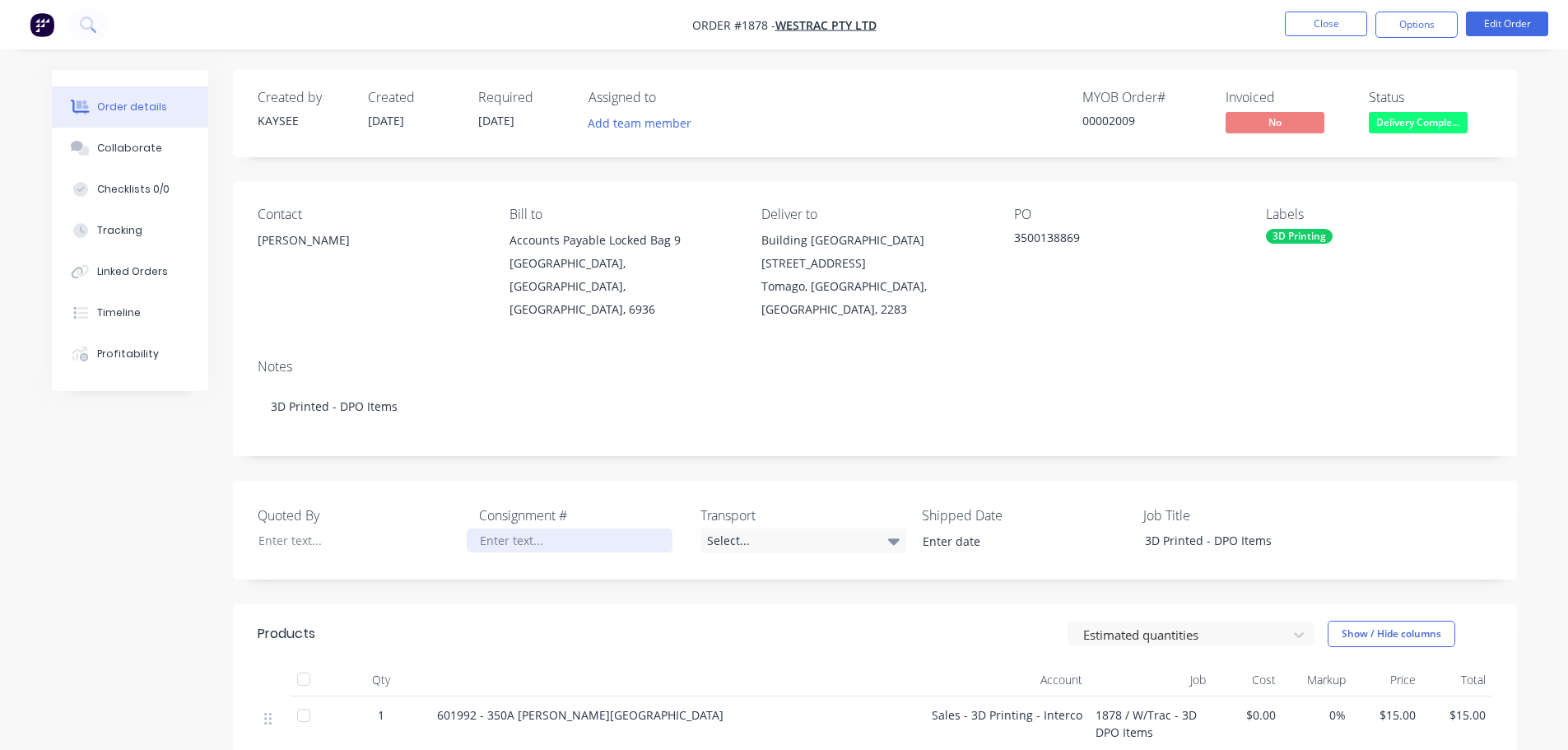
click at [514, 528] on div at bounding box center [570, 540] width 206 height 24
paste div
click at [733, 528] on div "Select..." at bounding box center [803, 541] width 206 height 25
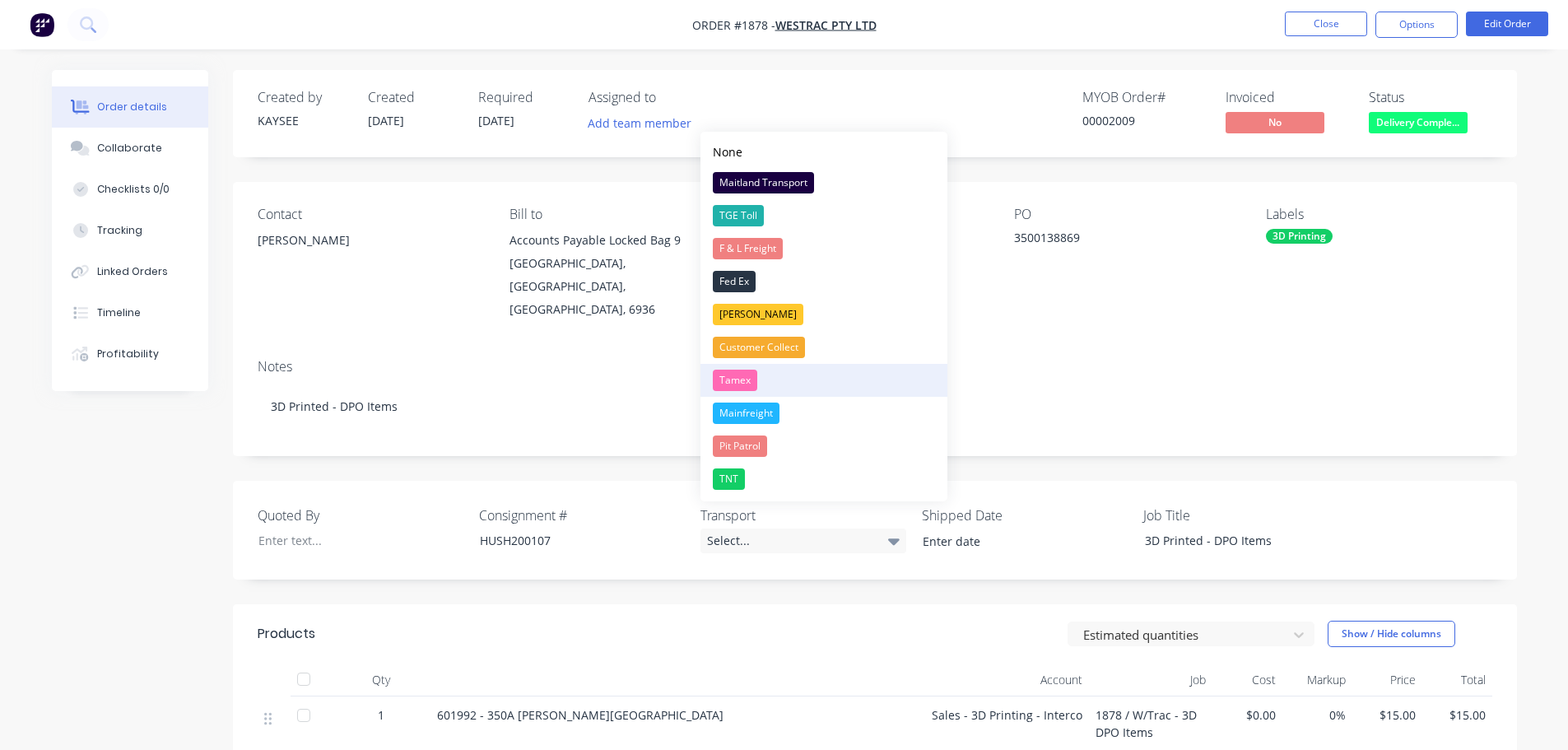
click at [750, 374] on div "Tamex" at bounding box center [735, 381] width 44 height 22
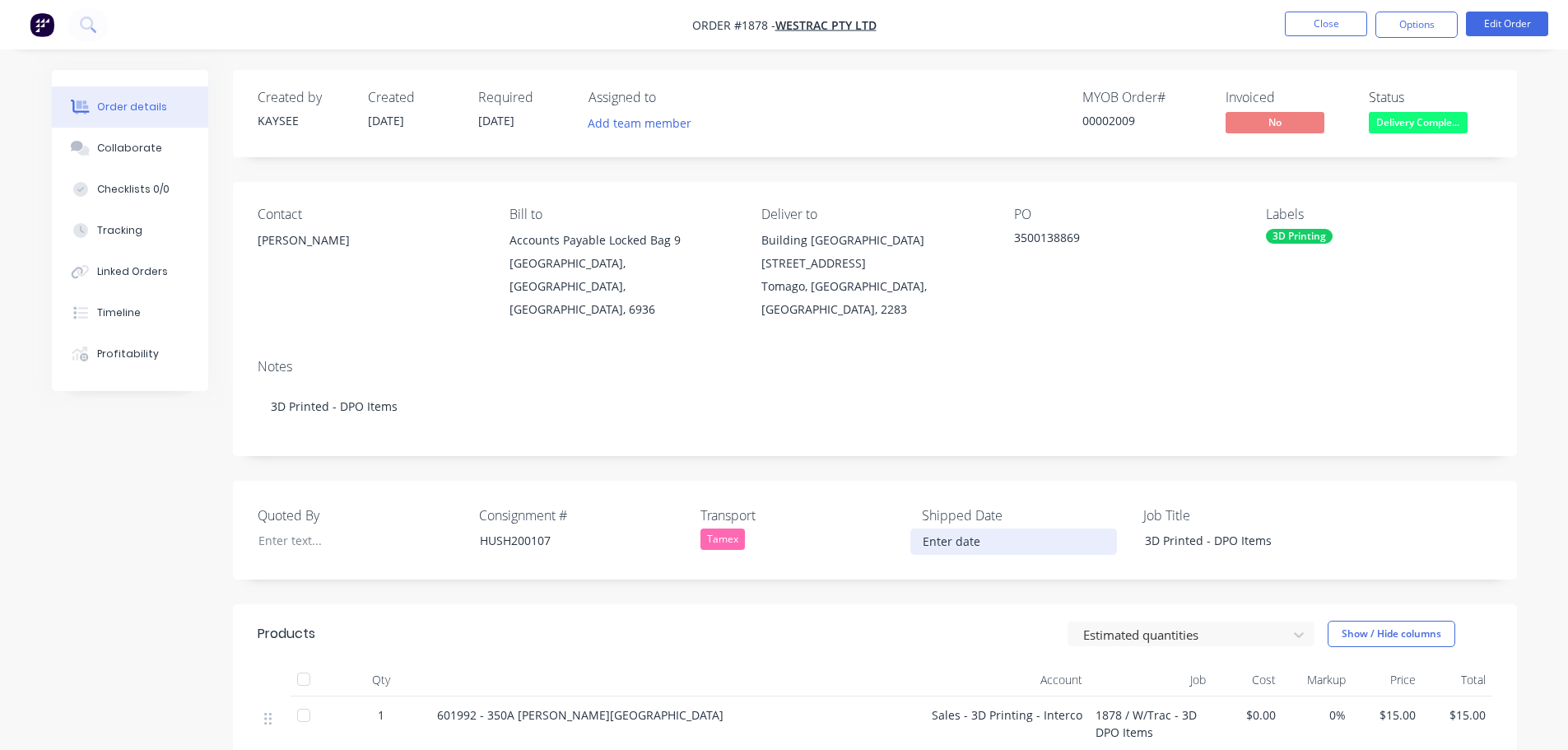
click at [965, 529] on input at bounding box center [1013, 542] width 205 height 25
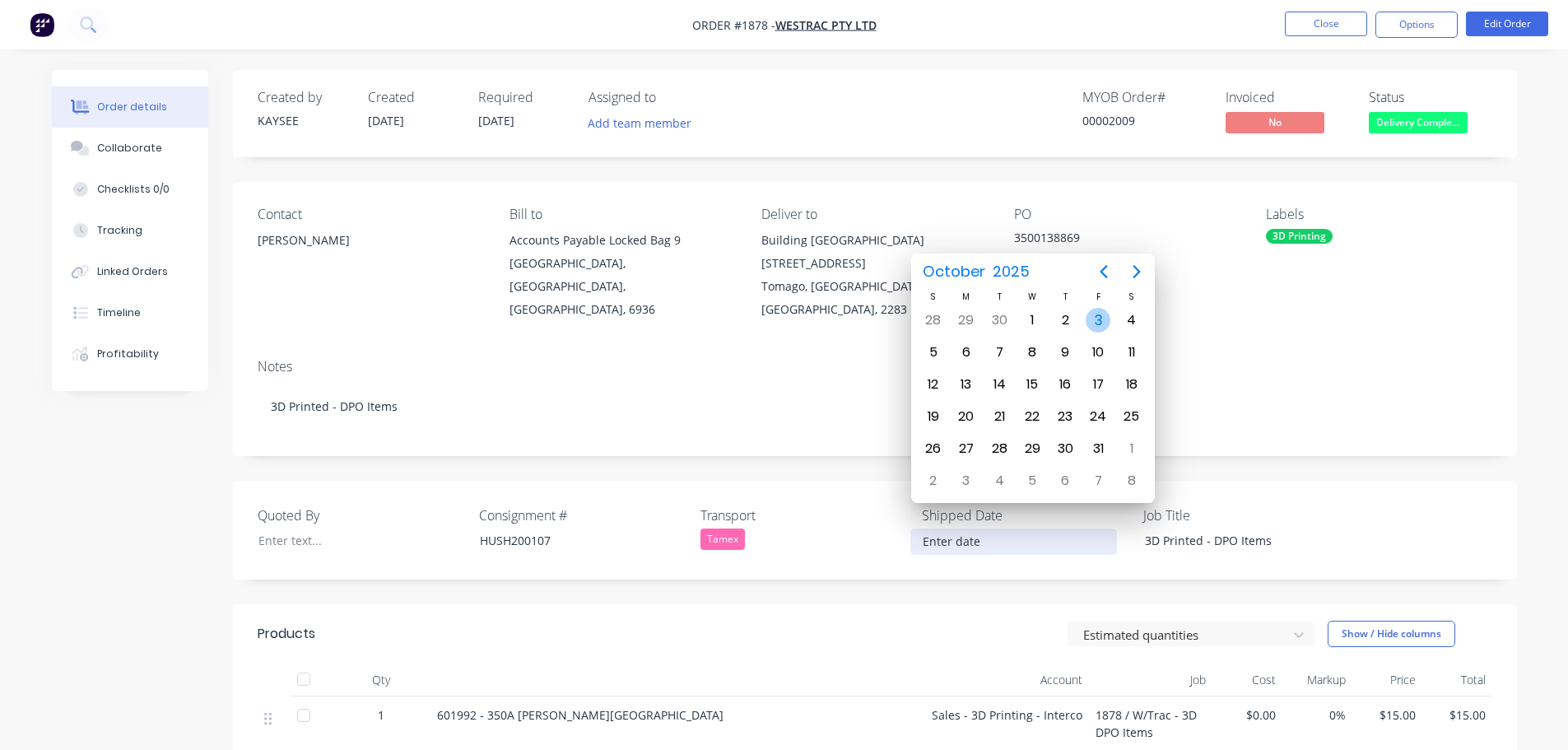
click at [1107, 316] on div "3" at bounding box center [1098, 321] width 25 height 25
type input "[DATE]"
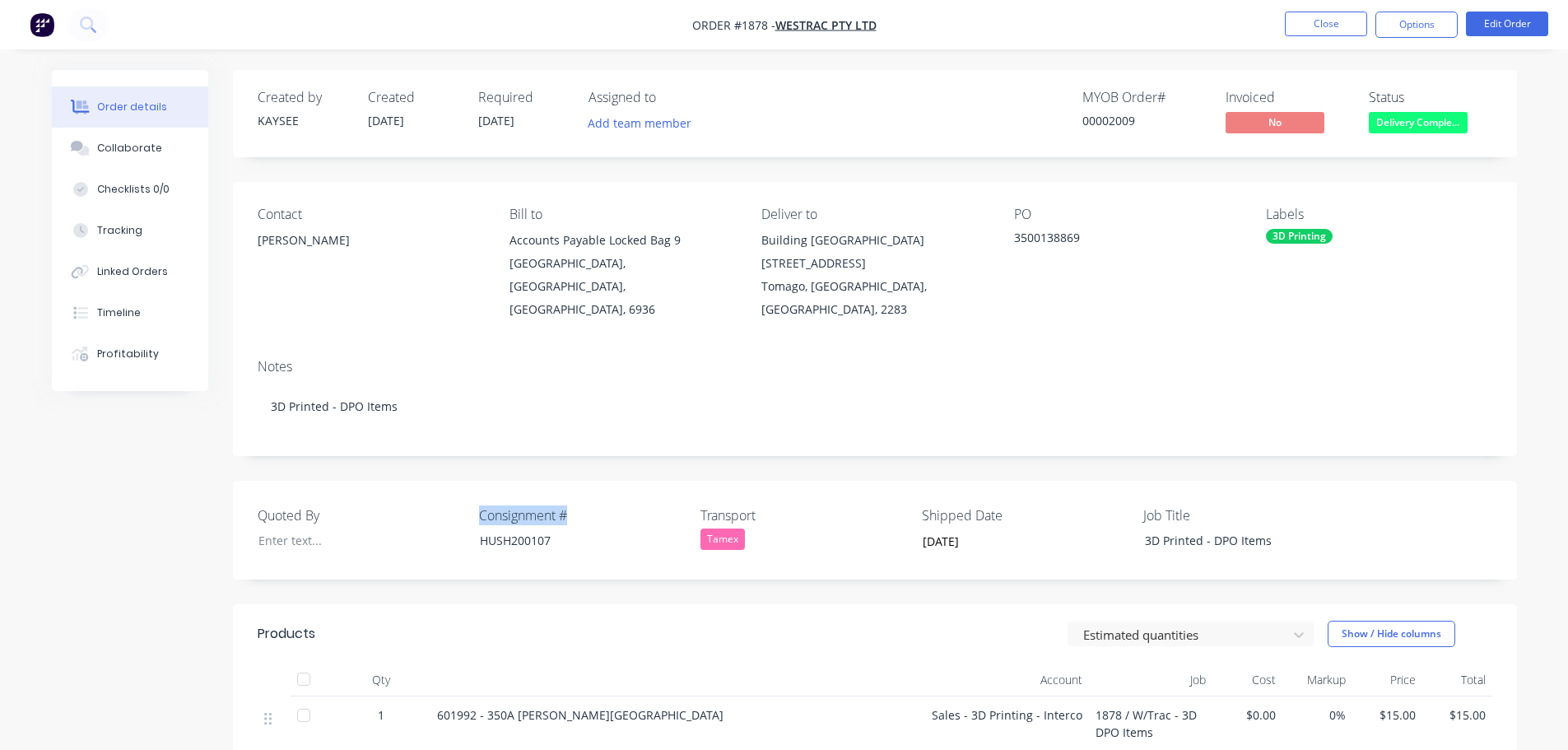
drag, startPoint x: 578, startPoint y: 489, endPoint x: 479, endPoint y: 484, distance: 99.1
click at [479, 506] on label "Consignment #" at bounding box center [582, 516] width 206 height 20
copy label "Consignment #"
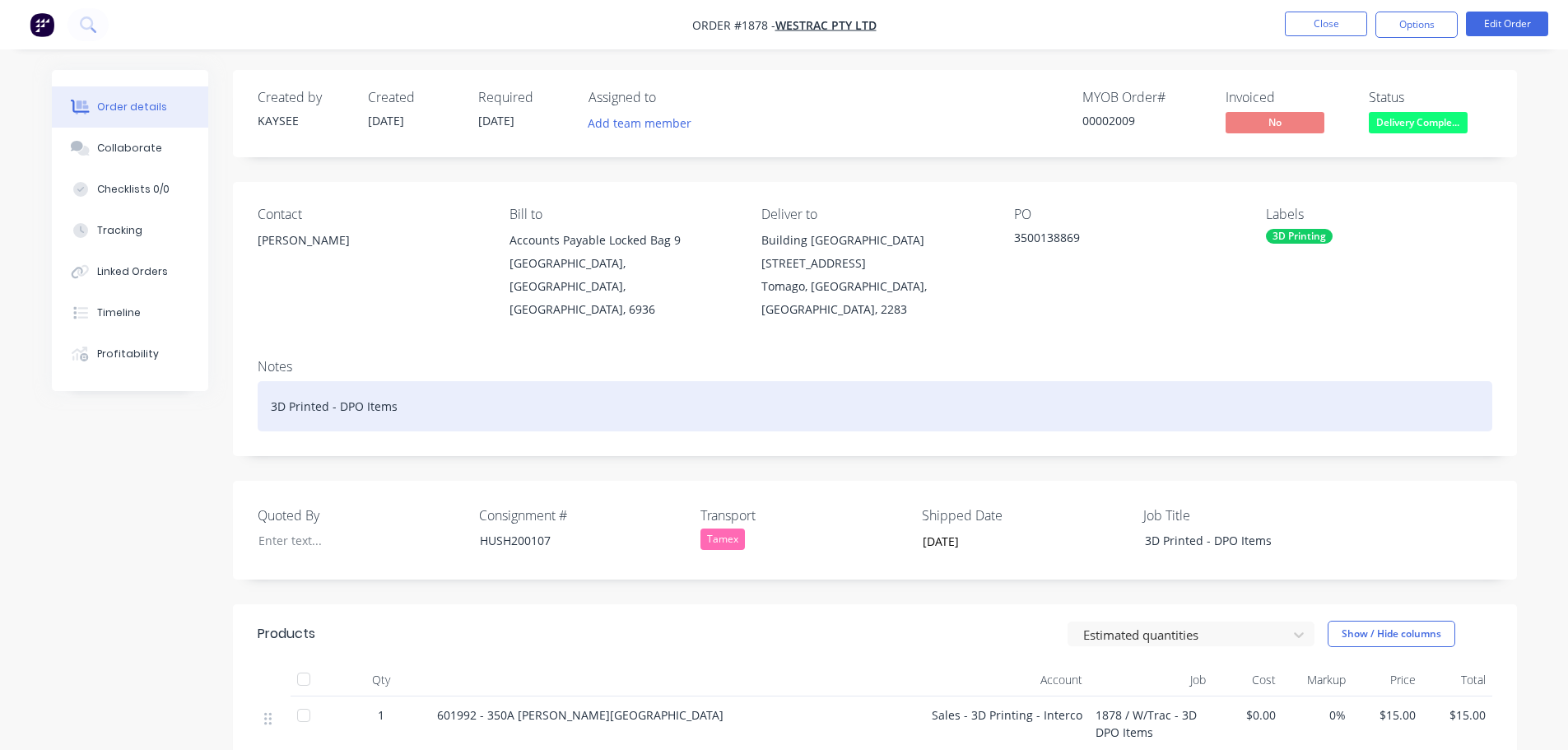
click at [423, 381] on div "3D Printed - DPO Items" at bounding box center [874, 406] width 1234 height 50
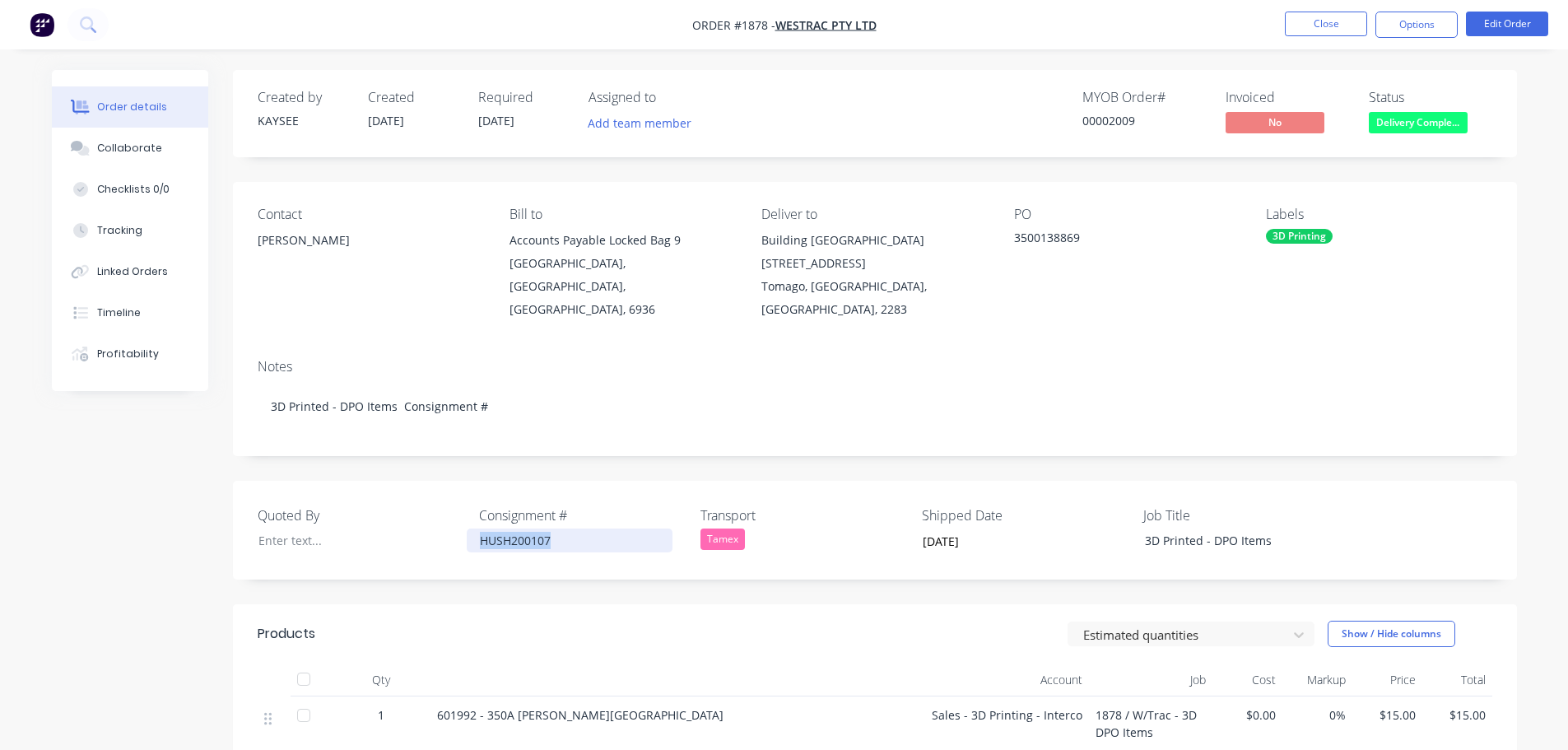
drag, startPoint x: 559, startPoint y: 514, endPoint x: 478, endPoint y: 510, distance: 81.1
click at [478, 528] on div "HUSH200107" at bounding box center [570, 540] width 206 height 24
copy div "HUSH200107"
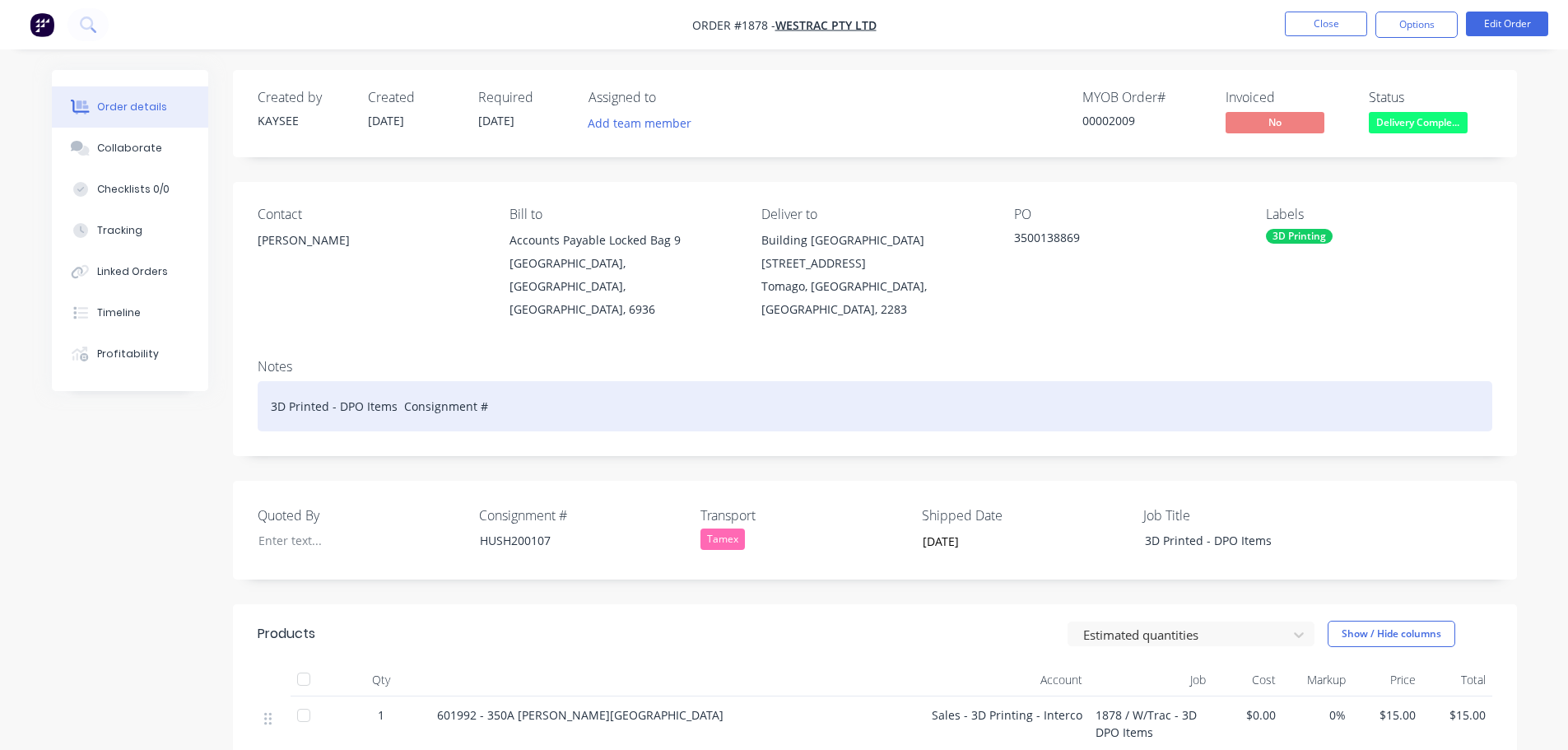
click at [513, 390] on div "3D Printed - DPO Items Consignment #" at bounding box center [874, 406] width 1234 height 50
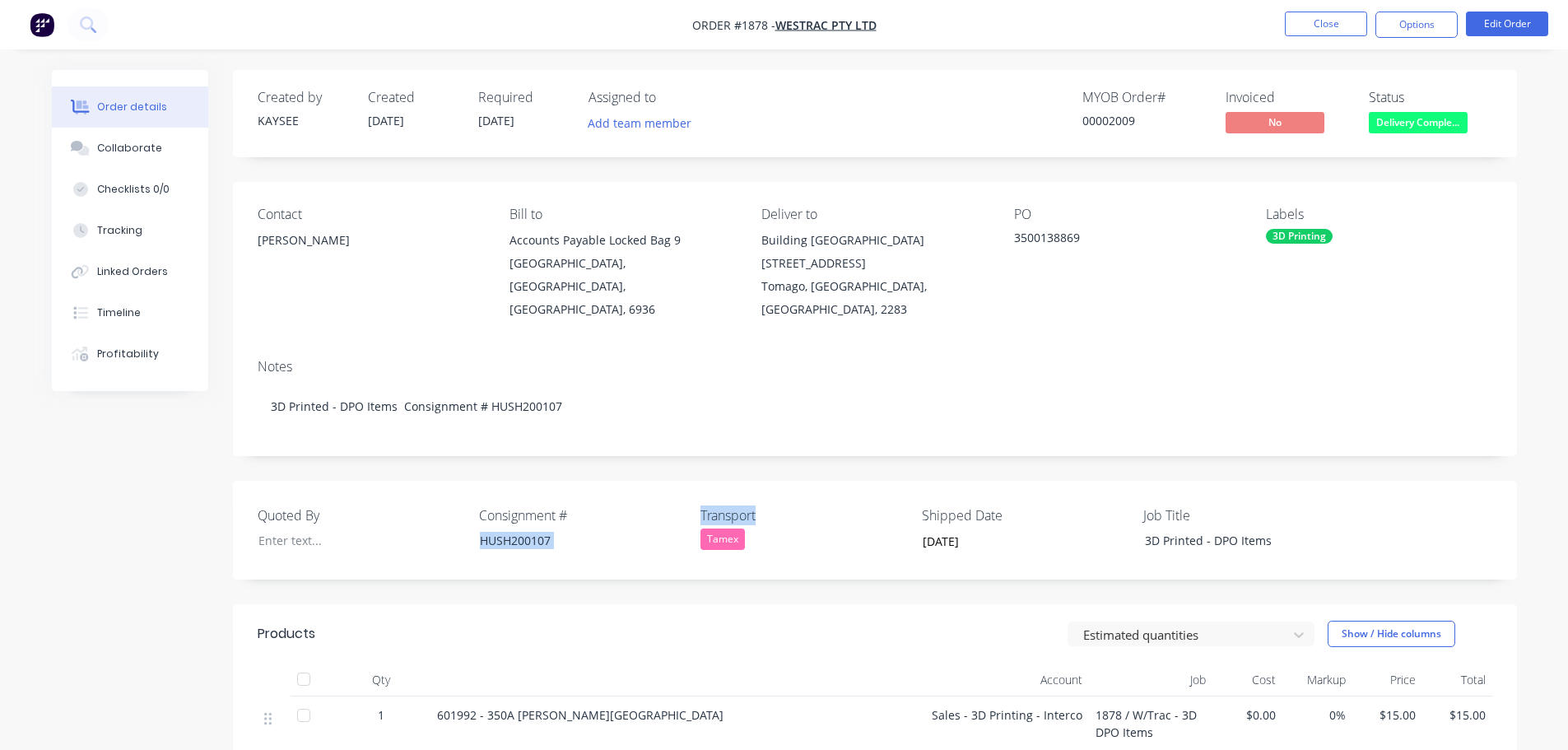
drag, startPoint x: 763, startPoint y: 494, endPoint x: 684, endPoint y: 491, distance: 79.1
click at [684, 491] on div "Quoted By Consignment # HUSH200107 Transport Tamex Shipped Date 03/10/2025 Job …" at bounding box center [874, 530] width 1284 height 99
click at [684, 506] on label "Consignment #" at bounding box center [582, 516] width 206 height 20
drag, startPoint x: 694, startPoint y: 487, endPoint x: 758, endPoint y: 490, distance: 64.1
click at [758, 490] on div "Quoted By Consignment # HUSH200107 Transport Tamex Shipped Date 03/10/2025 Job …" at bounding box center [874, 530] width 1284 height 99
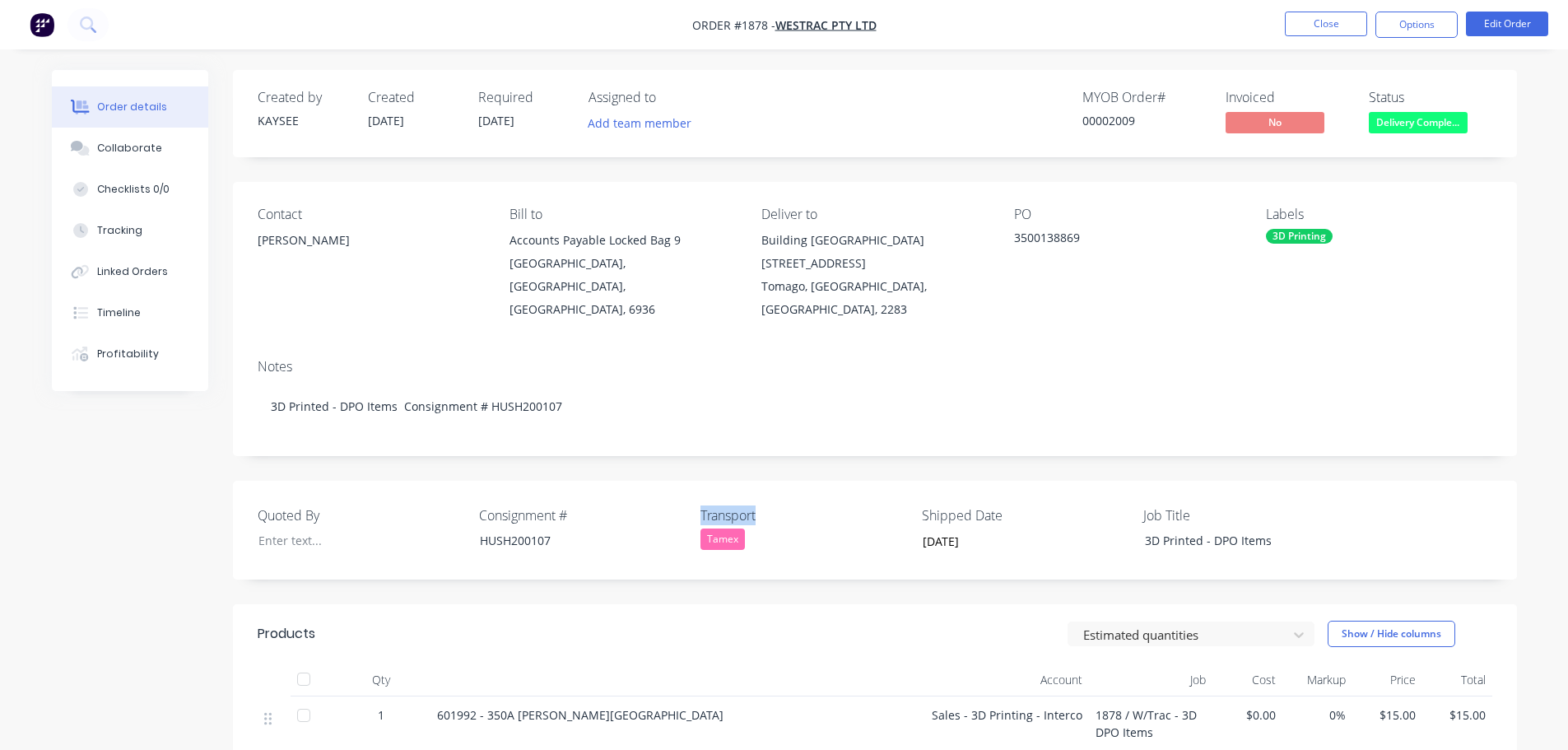
copy label "Transport"
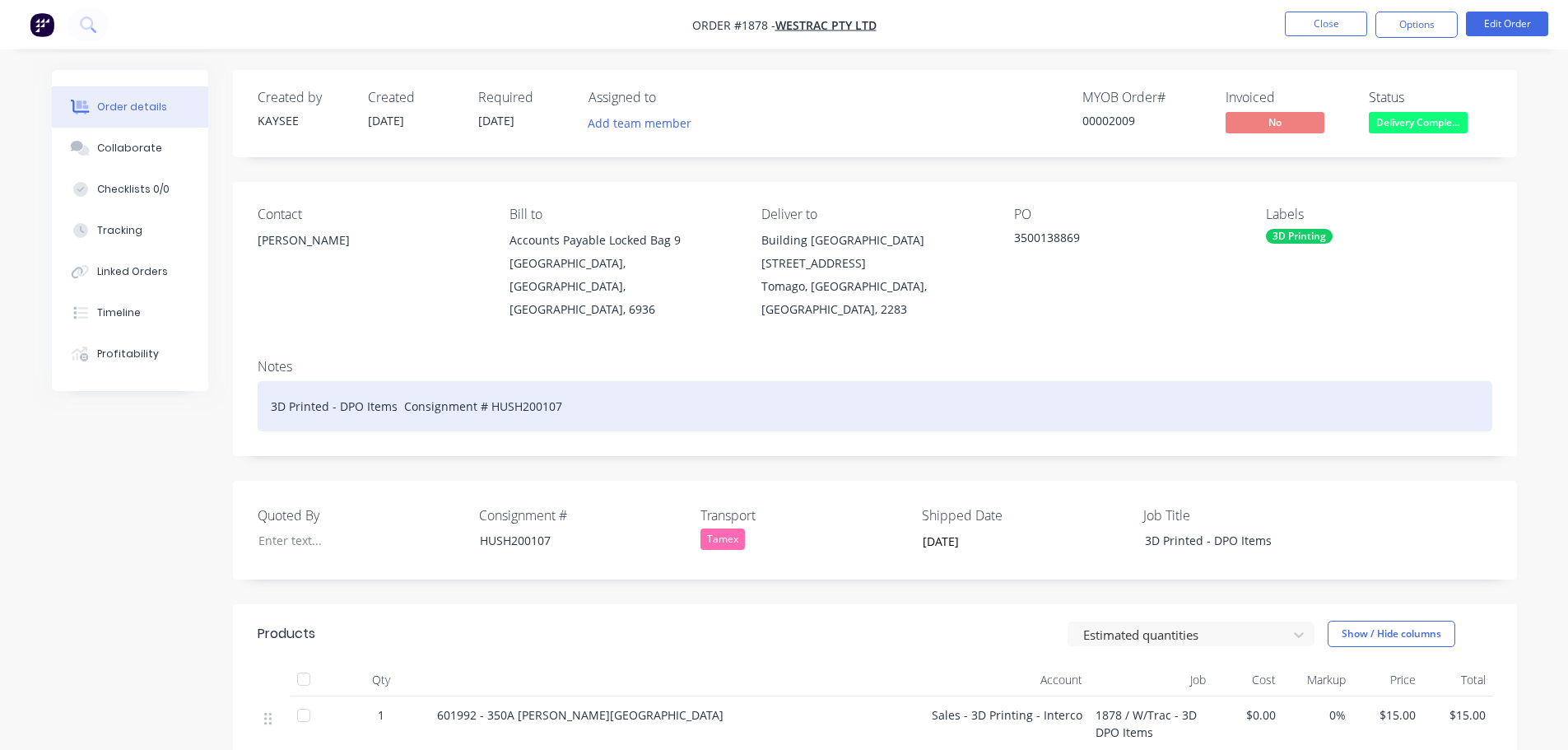
click at [585, 381] on div "3D Printed - DPO Items Consignment # HUSH200107" at bounding box center [874, 406] width 1234 height 50
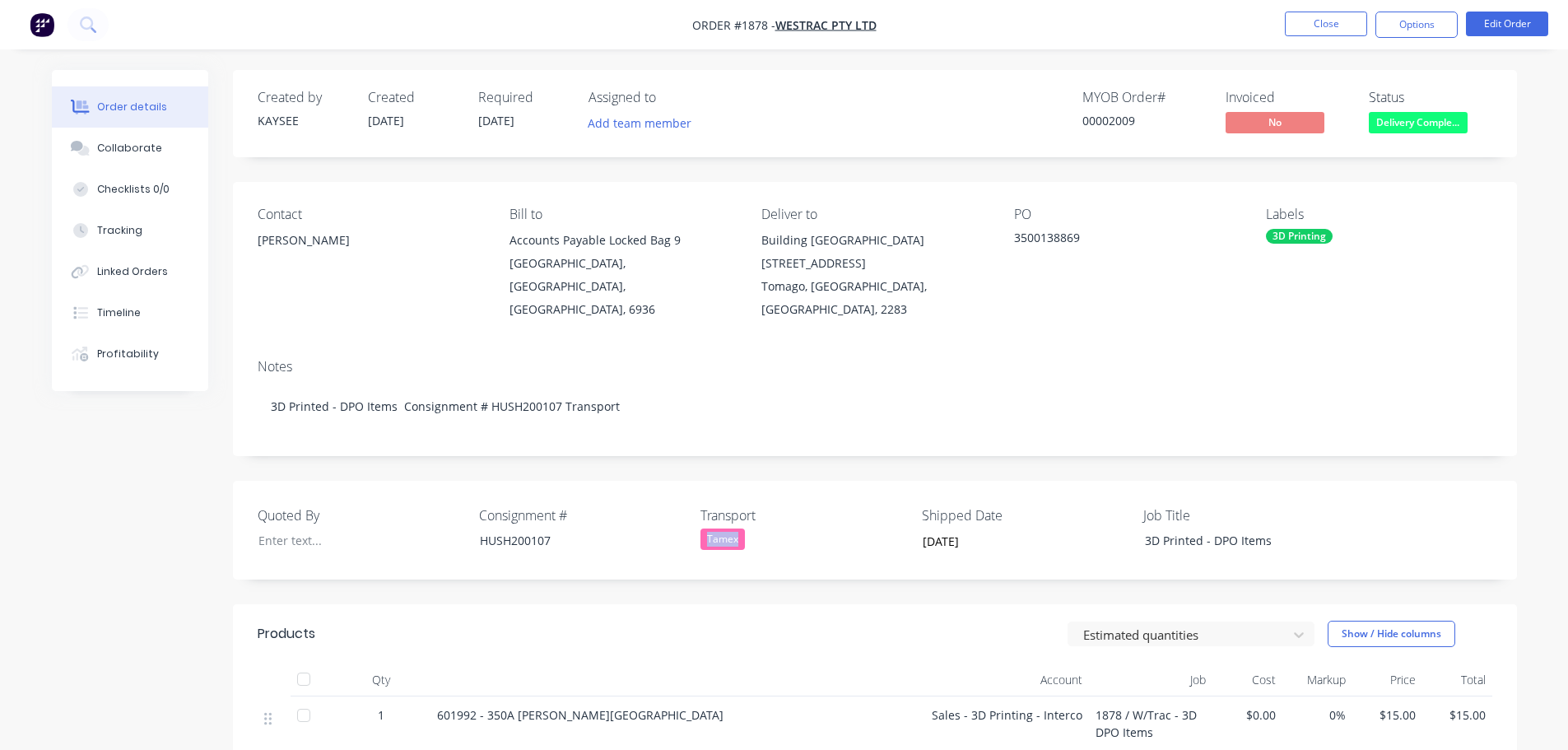
drag, startPoint x: 752, startPoint y: 518, endPoint x: 699, endPoint y: 515, distance: 53.1
click at [699, 515] on div "Quoted By Consignment # HUSH200107 Transport Tamex Shipped Date 03/10/2025 Job …" at bounding box center [874, 530] width 1284 height 99
copy div "Tamex"
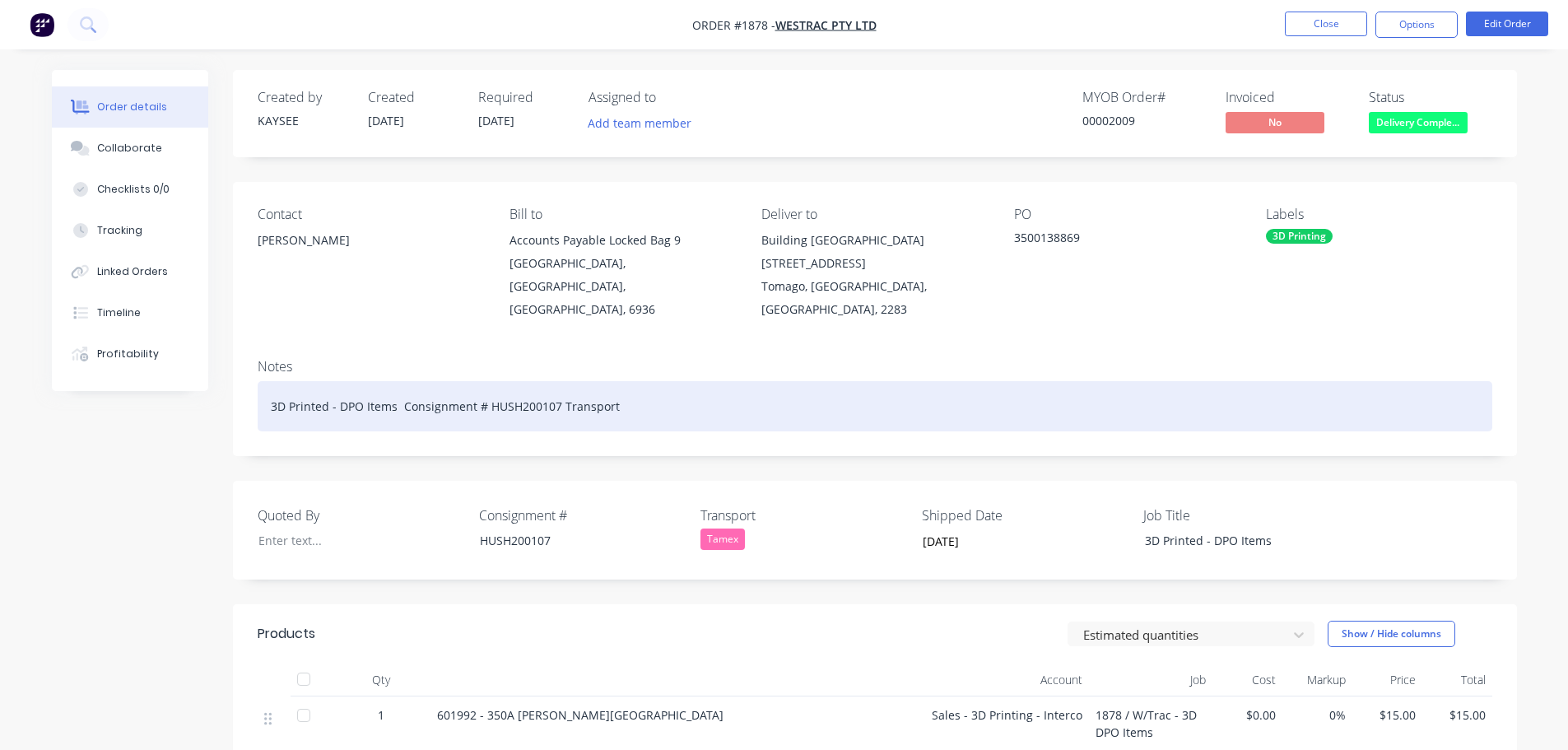
click at [640, 385] on div "3D Printed - DPO Items Consignment # HUSH200107 Transport" at bounding box center [874, 406] width 1234 height 50
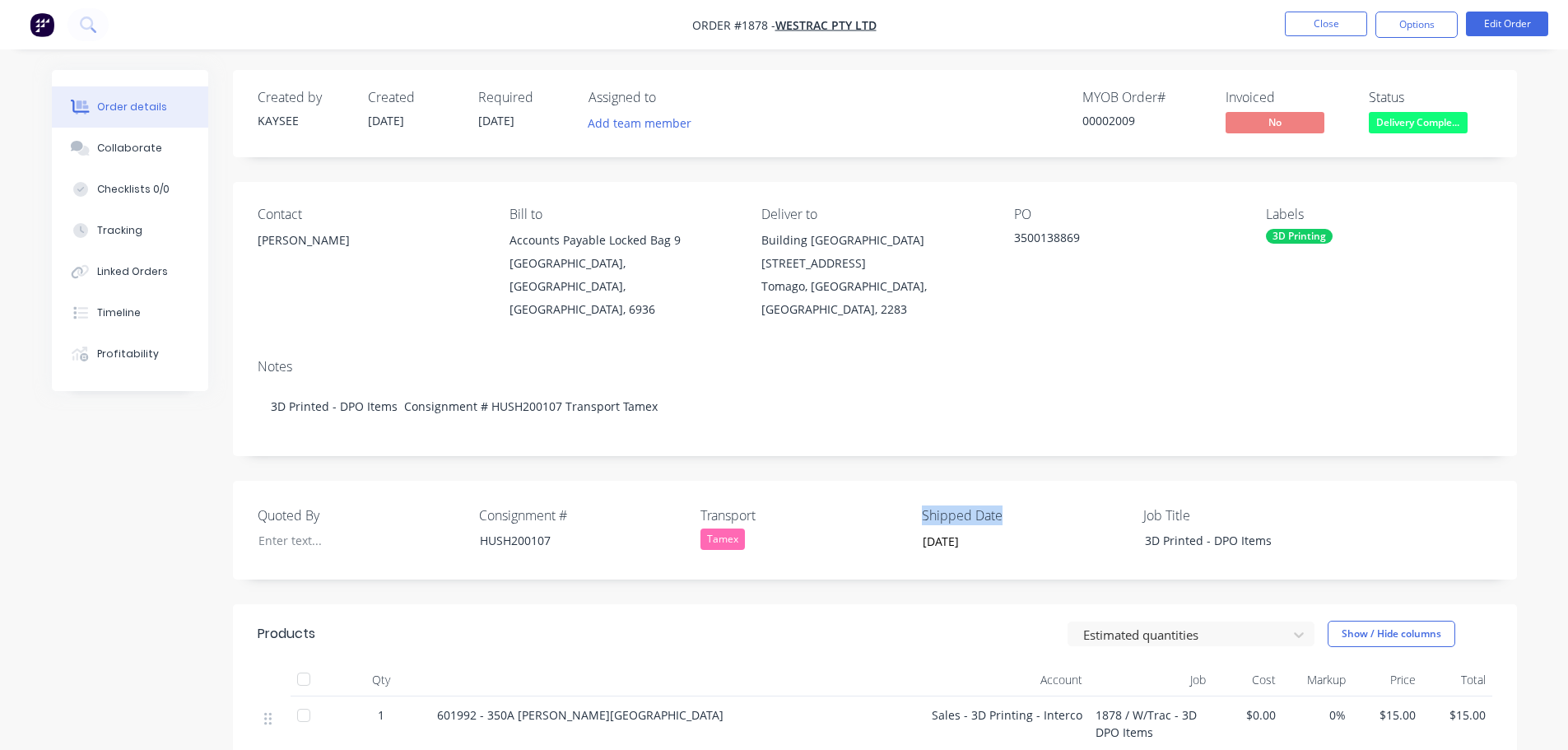
drag, startPoint x: 1009, startPoint y: 494, endPoint x: 916, endPoint y: 493, distance: 93.0
click at [916, 493] on div "Quoted By Consignment # HUSH200107 Transport Tamex Shipped Date 03/10/2025 Job …" at bounding box center [874, 530] width 1284 height 99
copy label "Shipped Date"
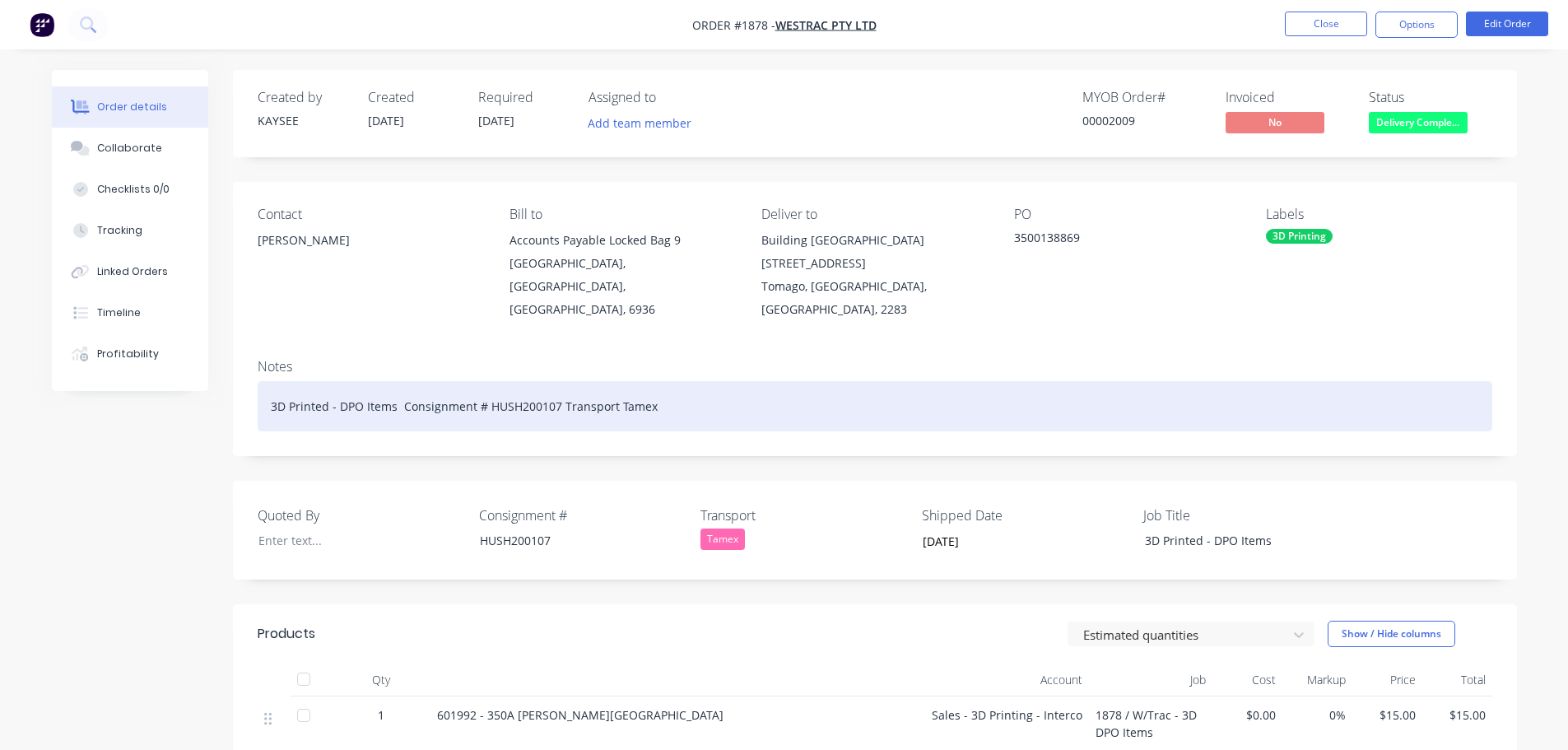
click at [696, 384] on div "3D Printed - DPO Items Consignment # HUSH200107 Transport Tamex" at bounding box center [874, 406] width 1234 height 50
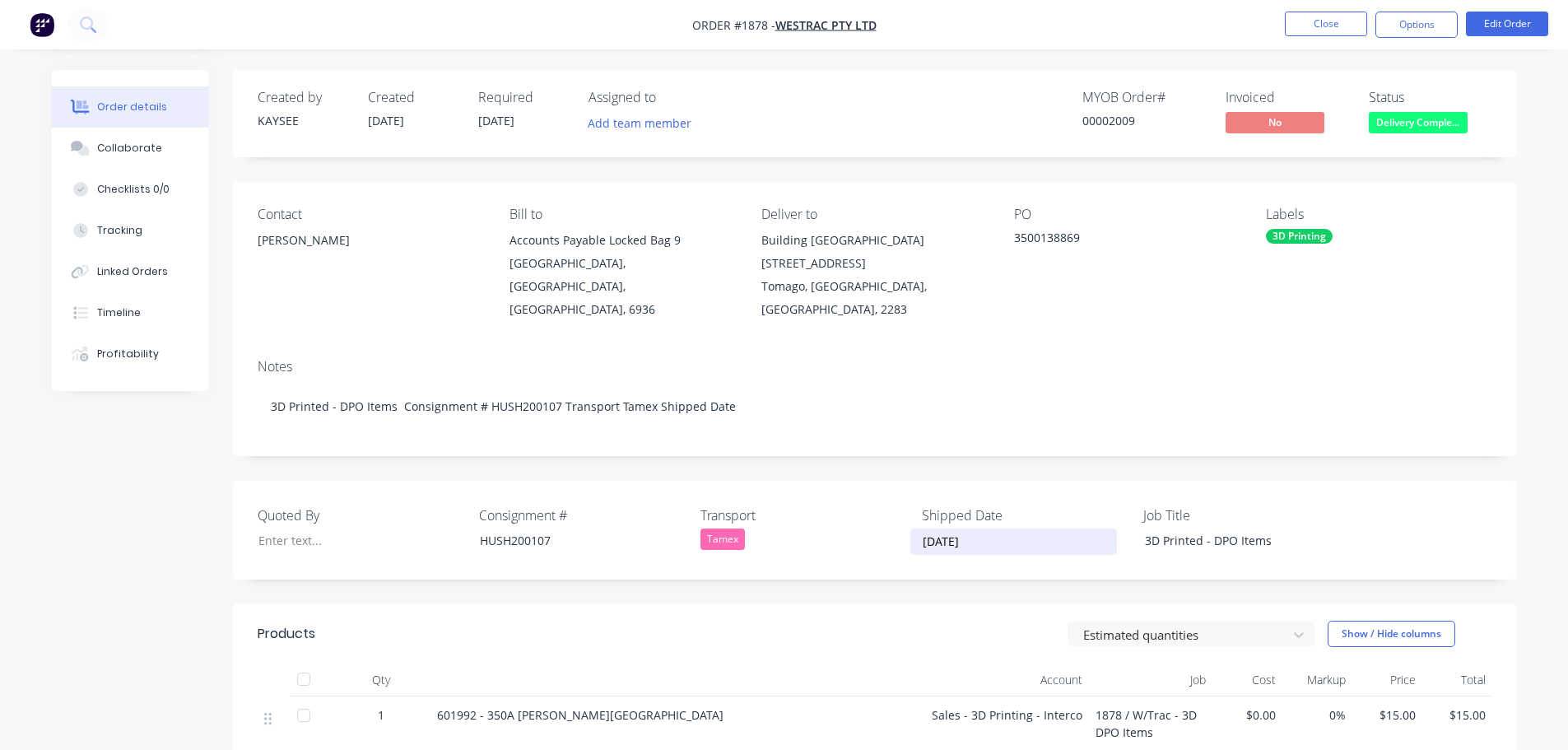
drag, startPoint x: 987, startPoint y: 520, endPoint x: 904, endPoint y: 519, distance: 83.0
click at [904, 519] on div "Quoted By Consignment # HUSH200107 Transport Tamex Shipped Date 03/10/2025 Job …" at bounding box center [874, 530] width 1284 height 99
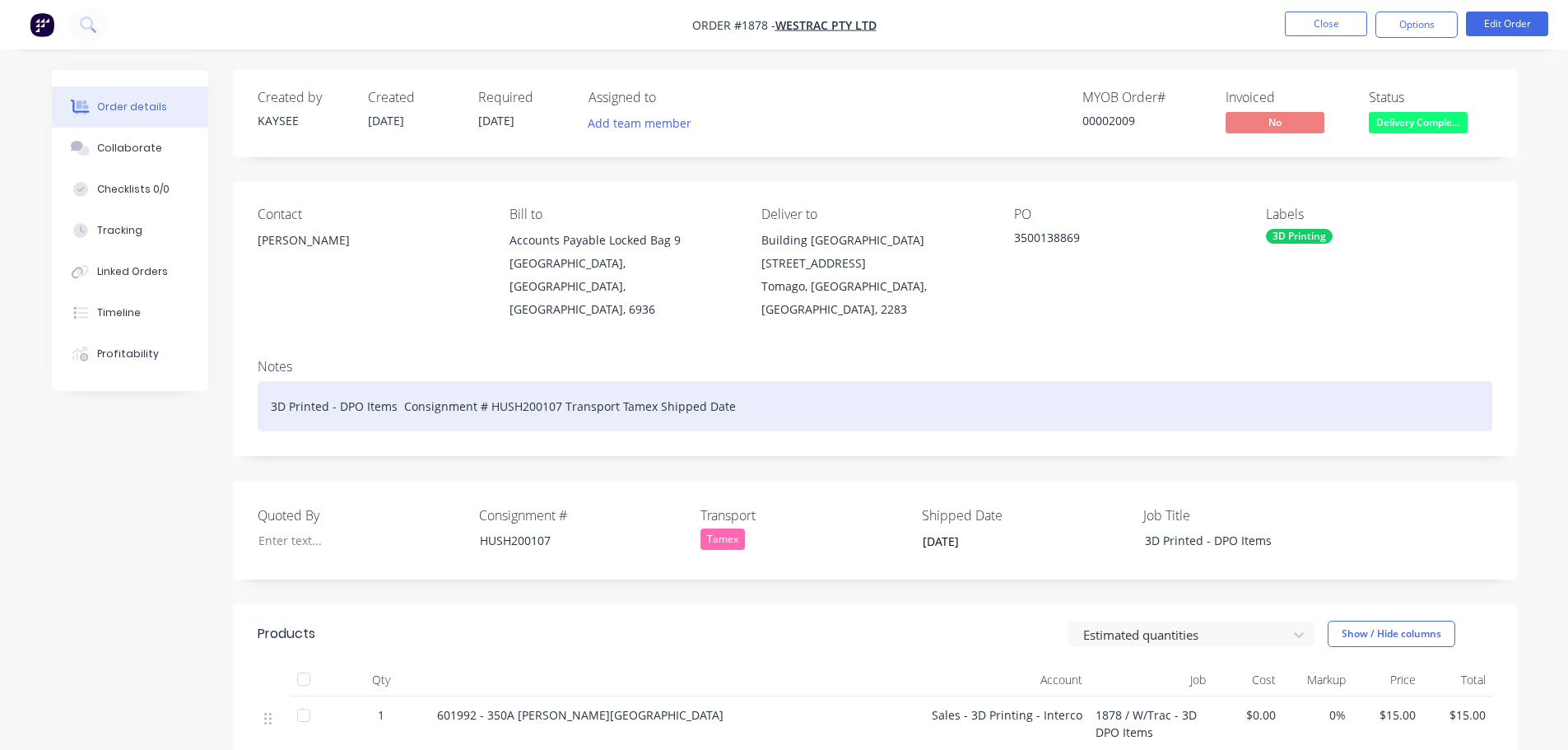
click at [771, 383] on div "3D Printed - DPO Items Consignment # HUSH200107 Transport Tamex Shipped Date" at bounding box center [874, 406] width 1234 height 50
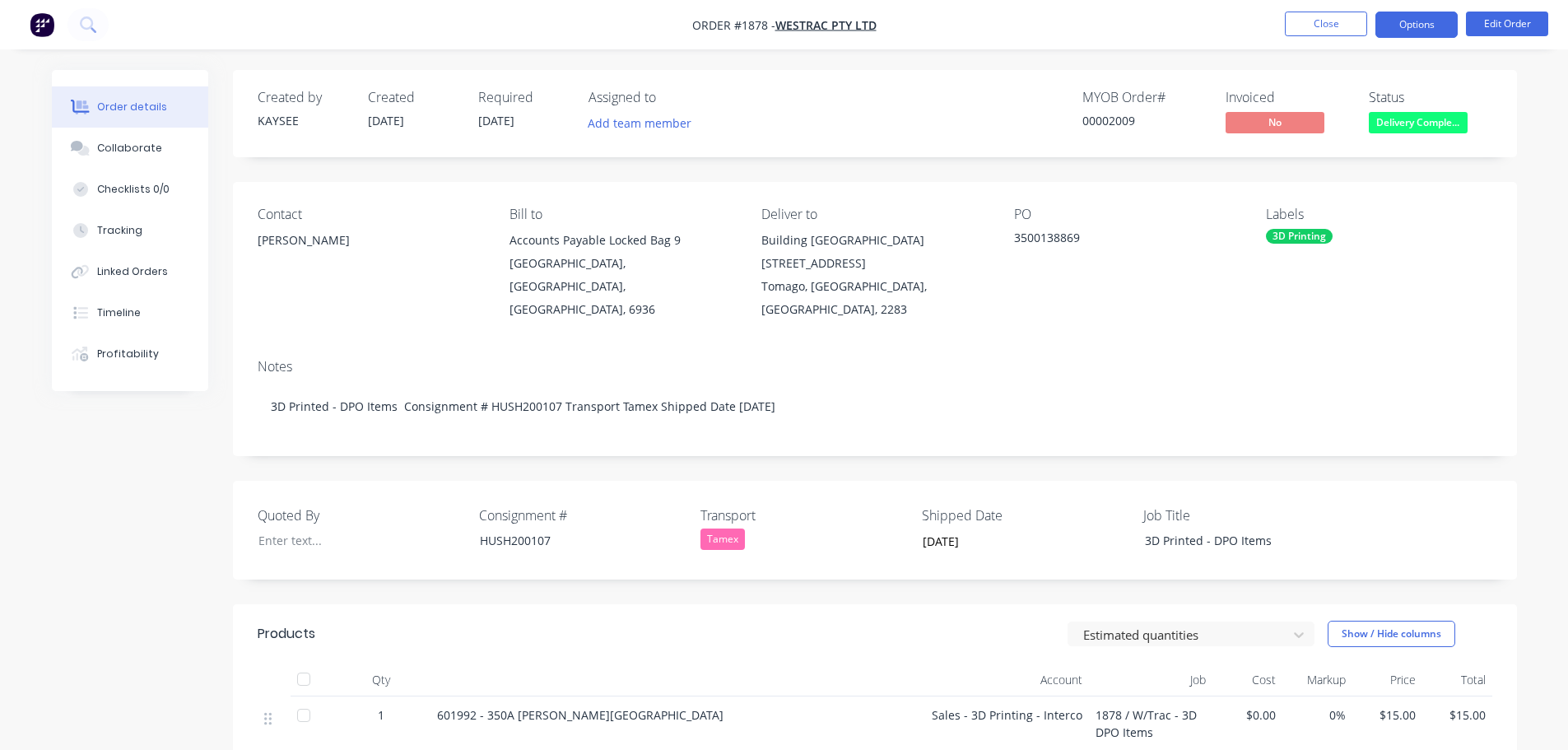
click at [1419, 31] on button "Options" at bounding box center [1417, 24] width 82 height 26
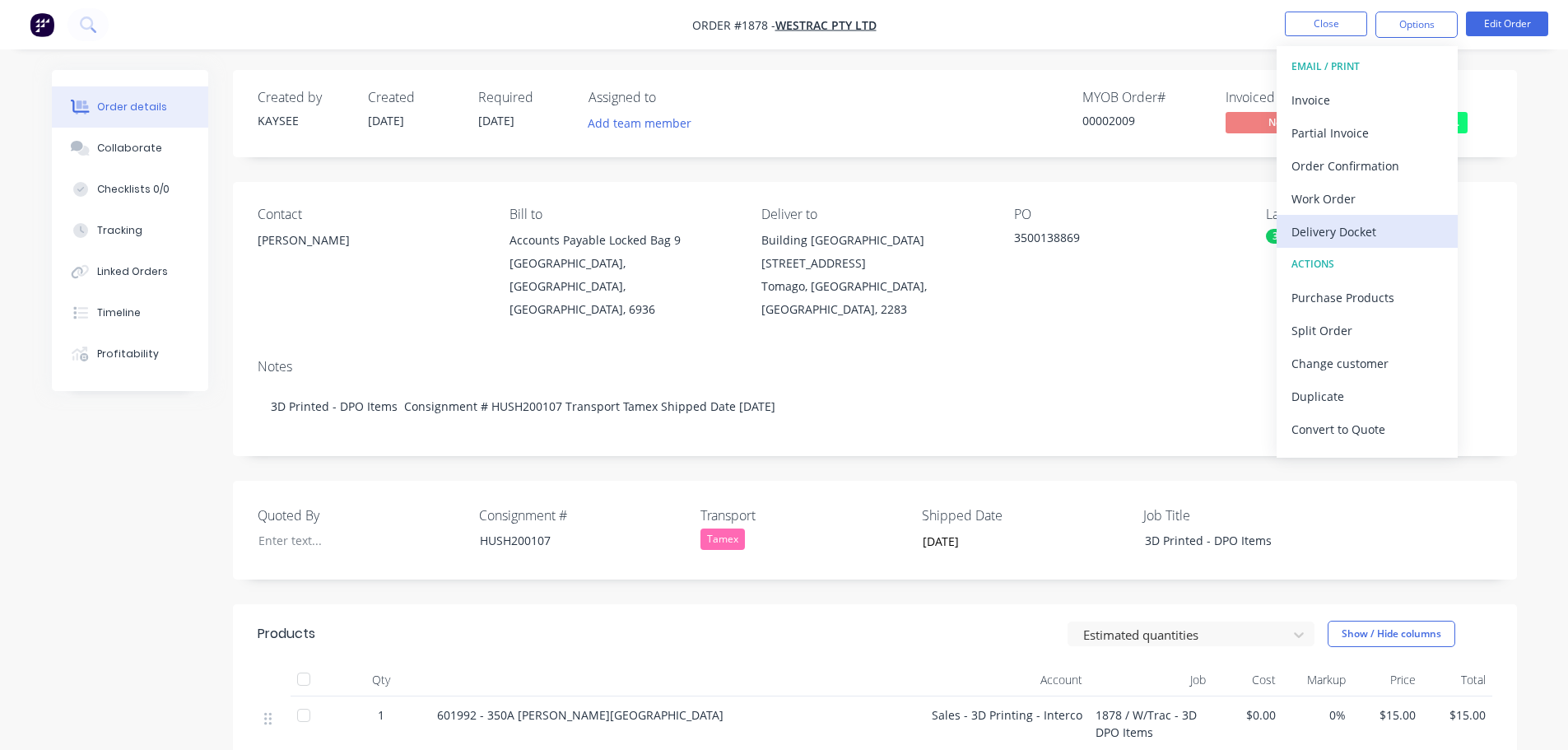
click at [1371, 233] on div "Delivery Docket" at bounding box center [1366, 232] width 151 height 24
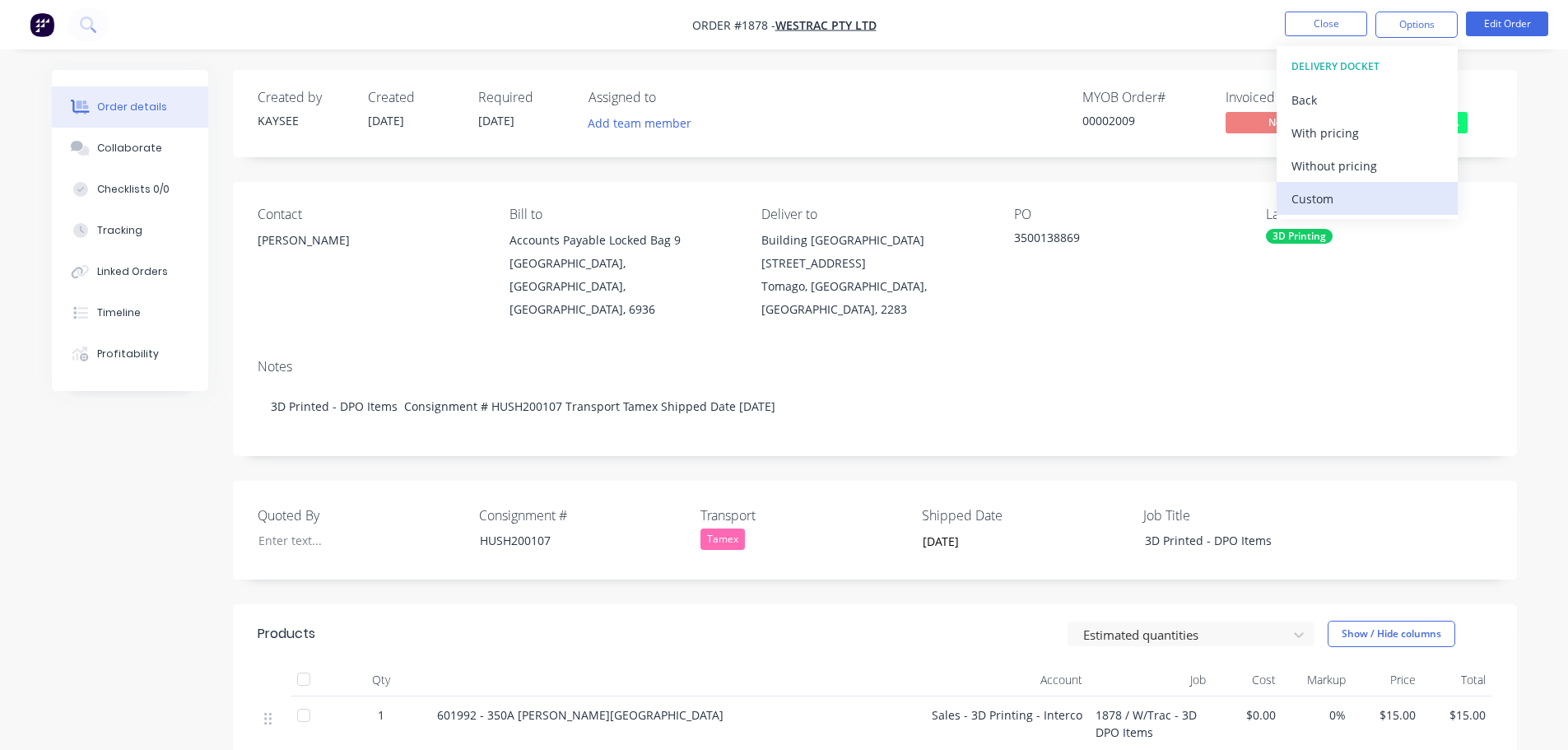
click at [1346, 196] on div "Custom" at bounding box center [1366, 198] width 151 height 24
click at [1342, 170] on div "Without pricing" at bounding box center [1366, 166] width 151 height 24
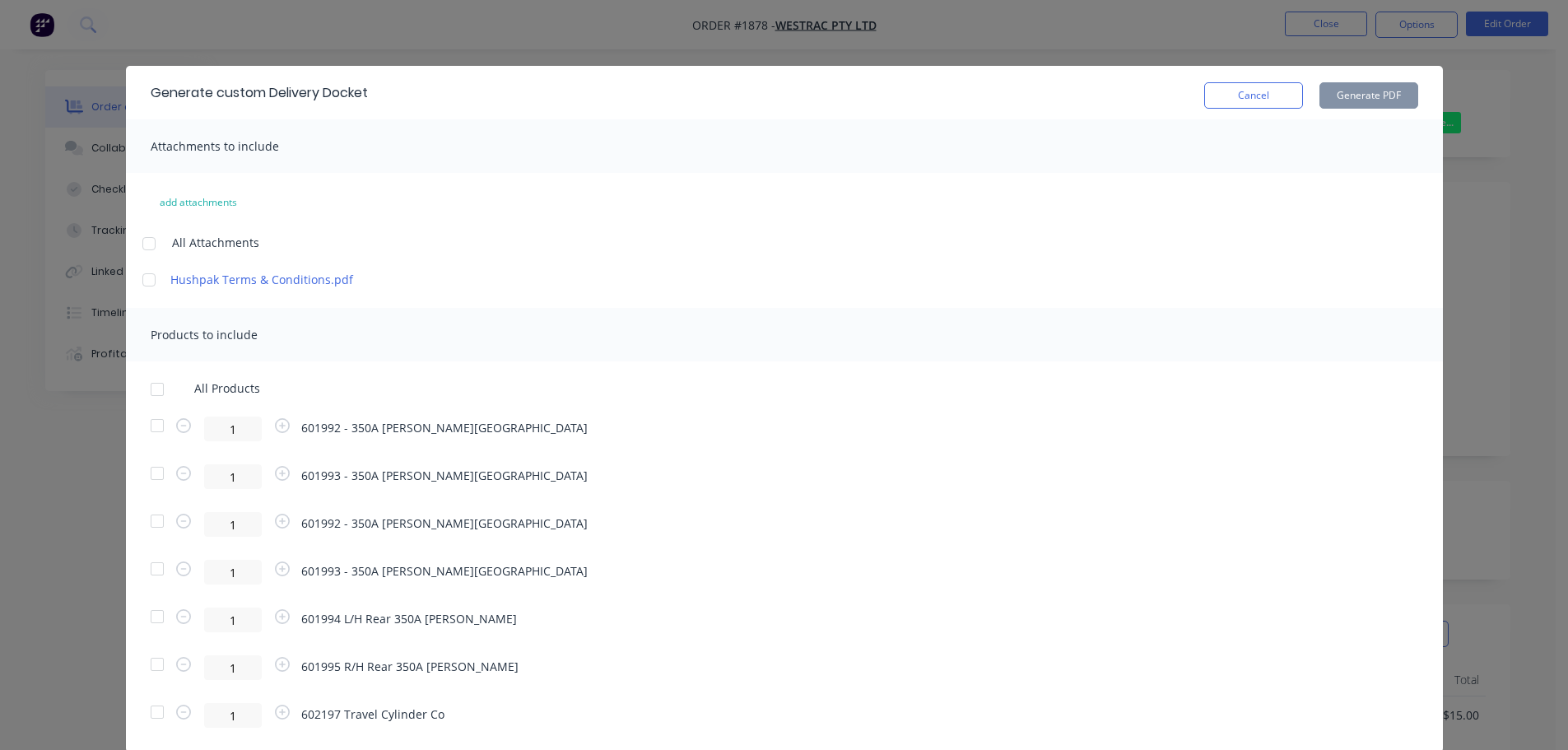
click at [146, 392] on div at bounding box center [156, 389] width 33 height 33
click at [1355, 94] on button "Generate PDF" at bounding box center [1369, 95] width 99 height 26
click at [1222, 95] on button "Cancel" at bounding box center [1253, 95] width 99 height 26
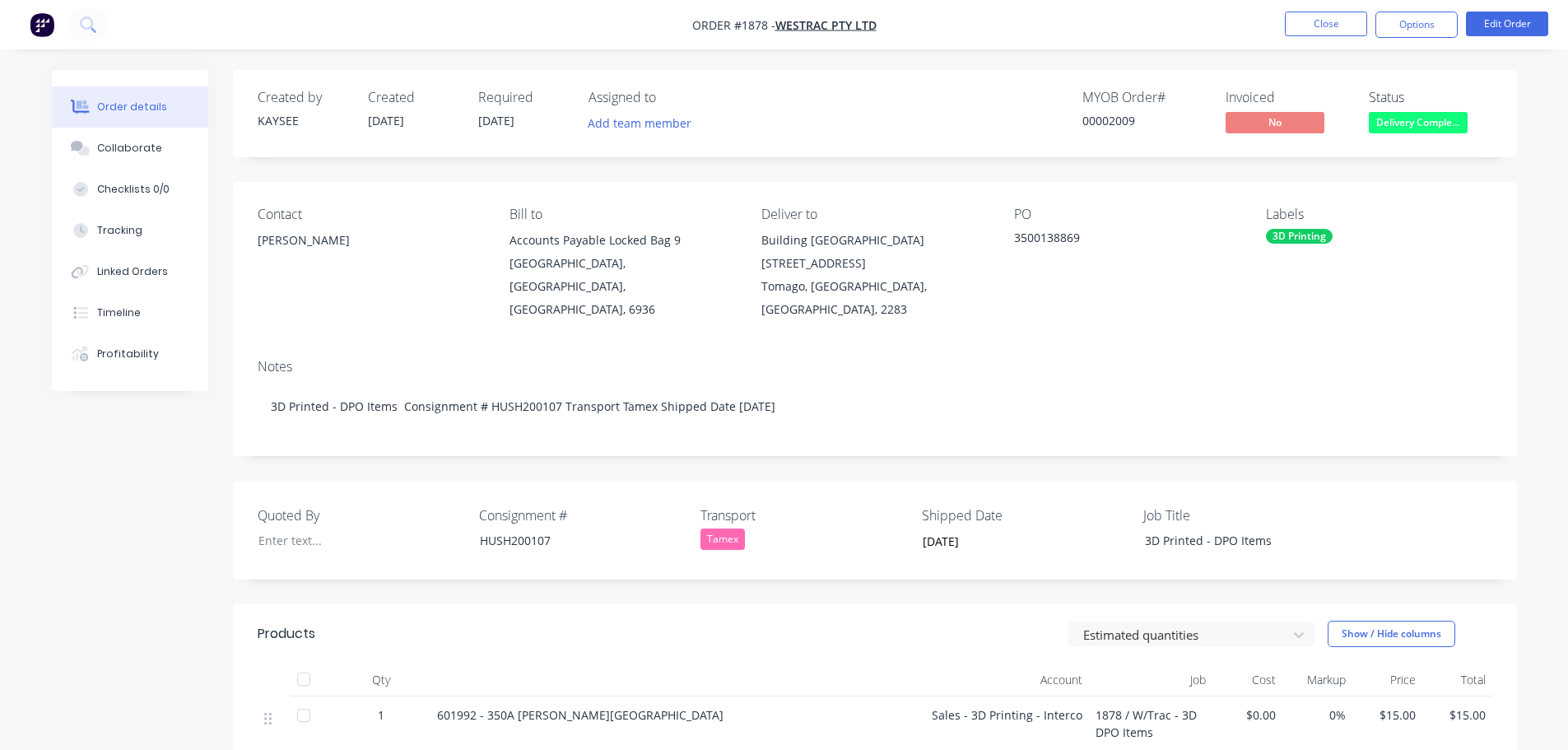
click at [304, 663] on div at bounding box center [303, 679] width 33 height 33
drag, startPoint x: 1082, startPoint y: 236, endPoint x: 1010, endPoint y: 241, distance: 72.2
click at [1010, 241] on div "Contact Eric Patterson Bill to Accounts Payable Locked Bag 9 MIDLAND, Western A…" at bounding box center [874, 264] width 1284 height 164
copy div "3500138869"
drag, startPoint x: 316, startPoint y: 237, endPoint x: 254, endPoint y: 236, distance: 62.0
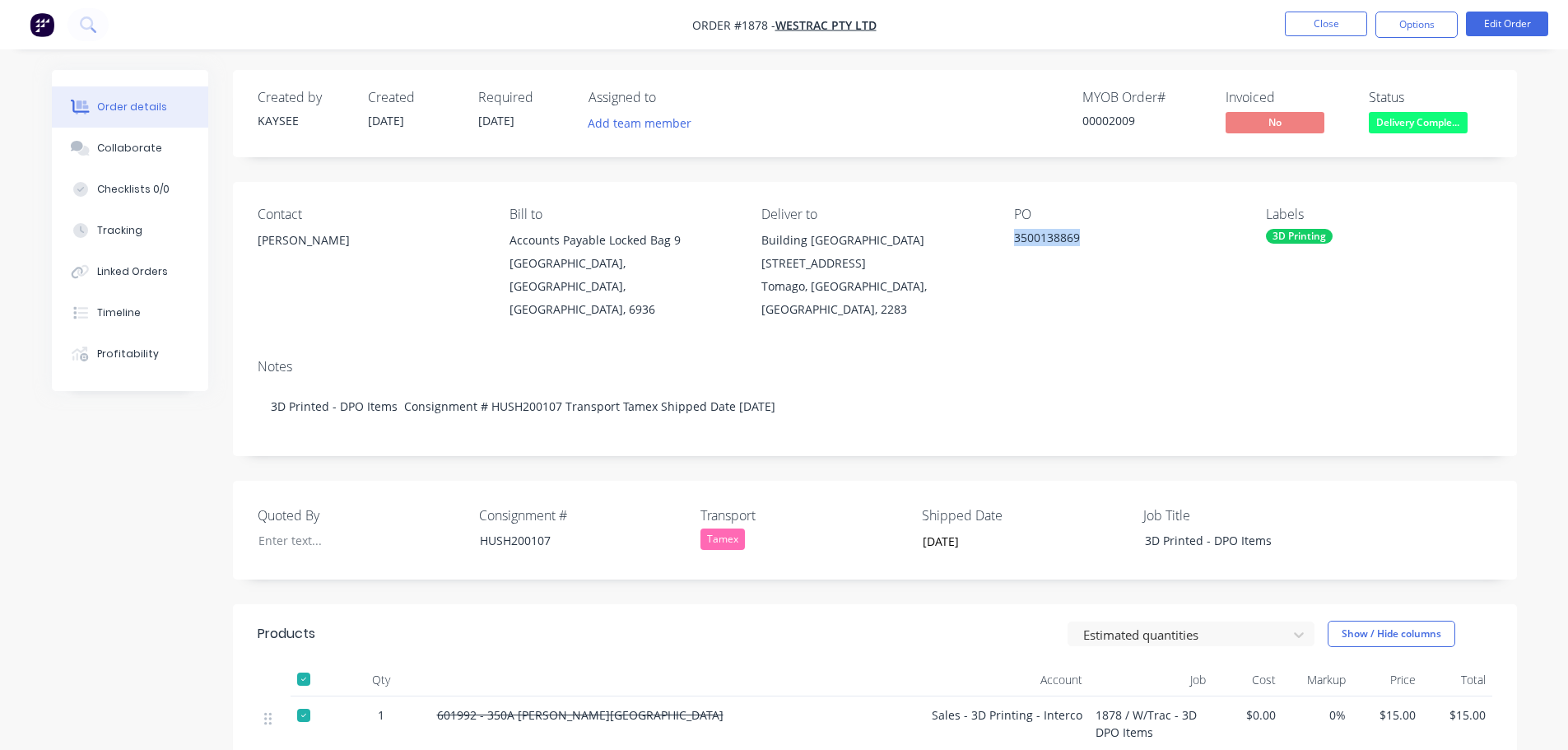
click at [254, 236] on div "Contact Eric Patterson Bill to Accounts Payable Locked Bag 9 MIDLAND, Western A…" at bounding box center [874, 264] width 1284 height 164
copy div "[PERSON_NAME]"
click at [1319, 28] on button "Close" at bounding box center [1325, 24] width 82 height 25
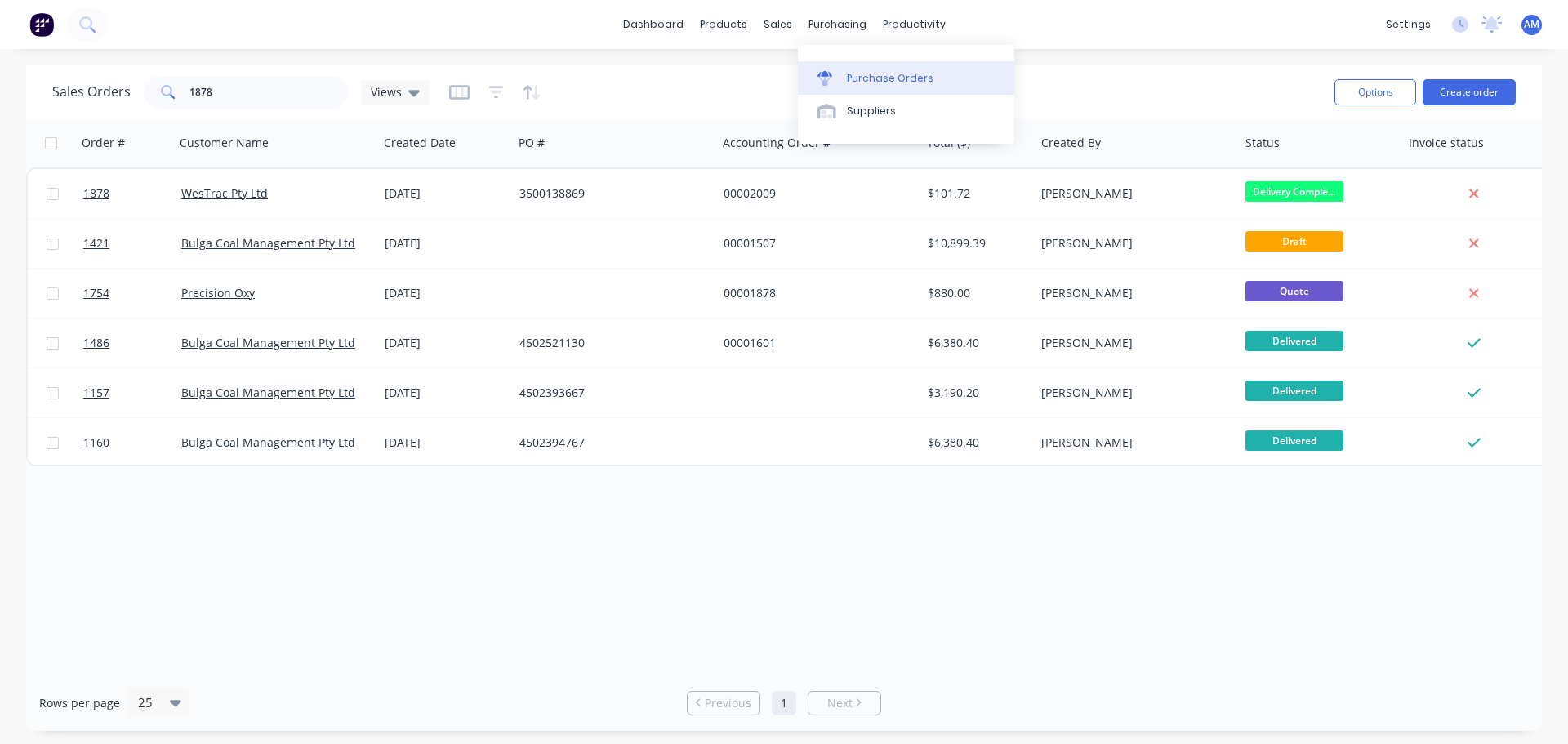
click at [876, 75] on div "Purchase Orders" at bounding box center [890, 79] width 86 height 15
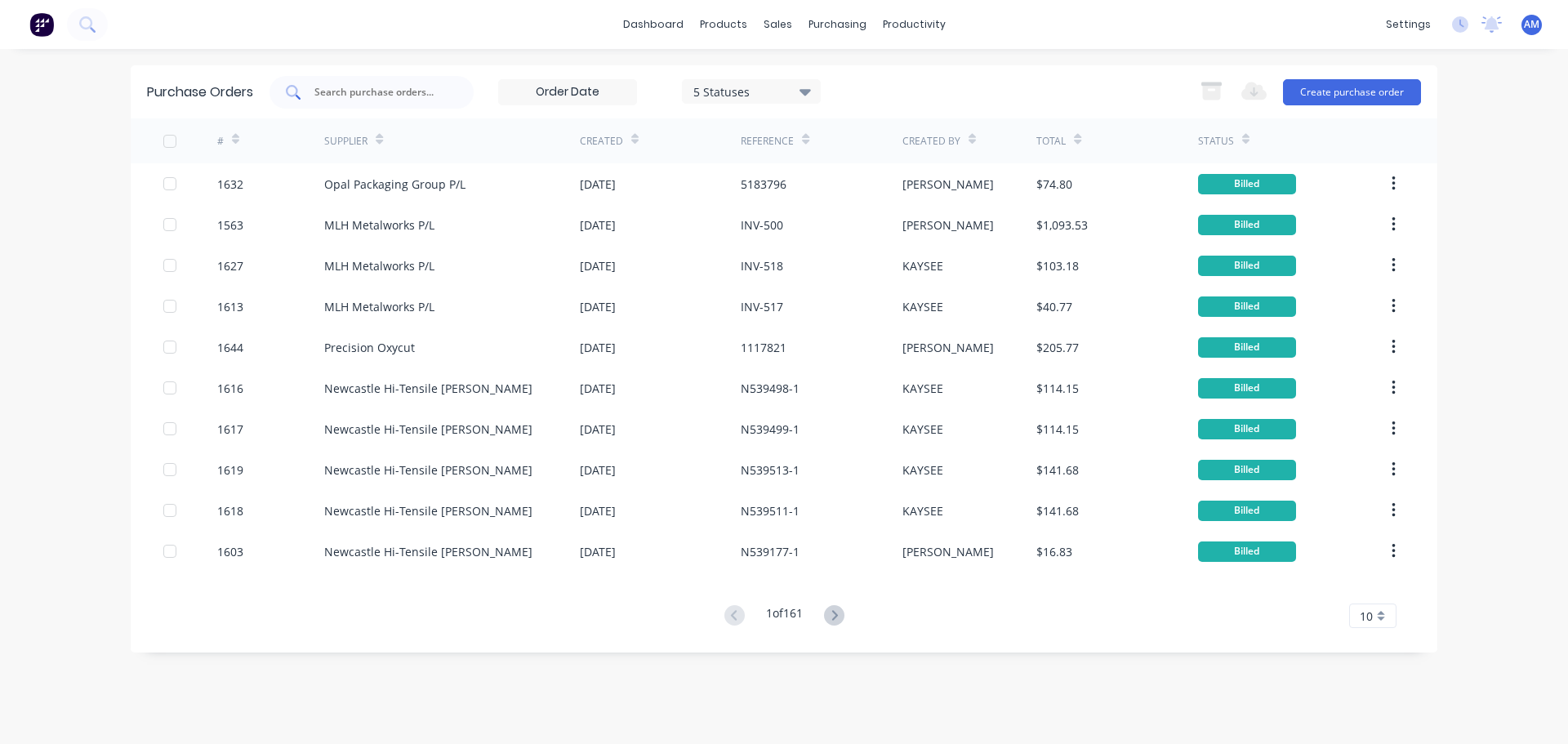
click at [410, 91] on input "text" at bounding box center [380, 92] width 135 height 17
type input "1638"
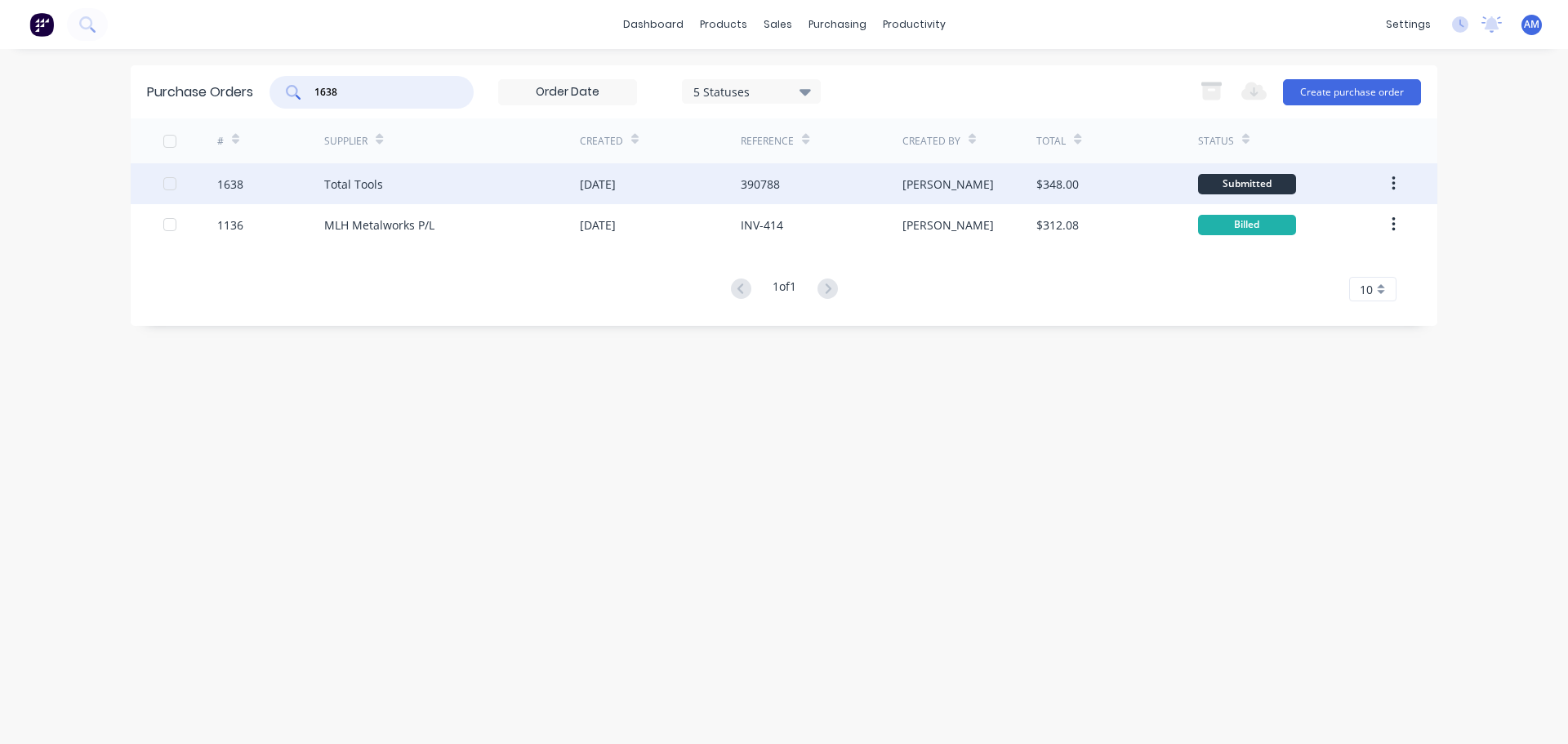
click at [369, 177] on div "Total Tools" at bounding box center [354, 184] width 59 height 17
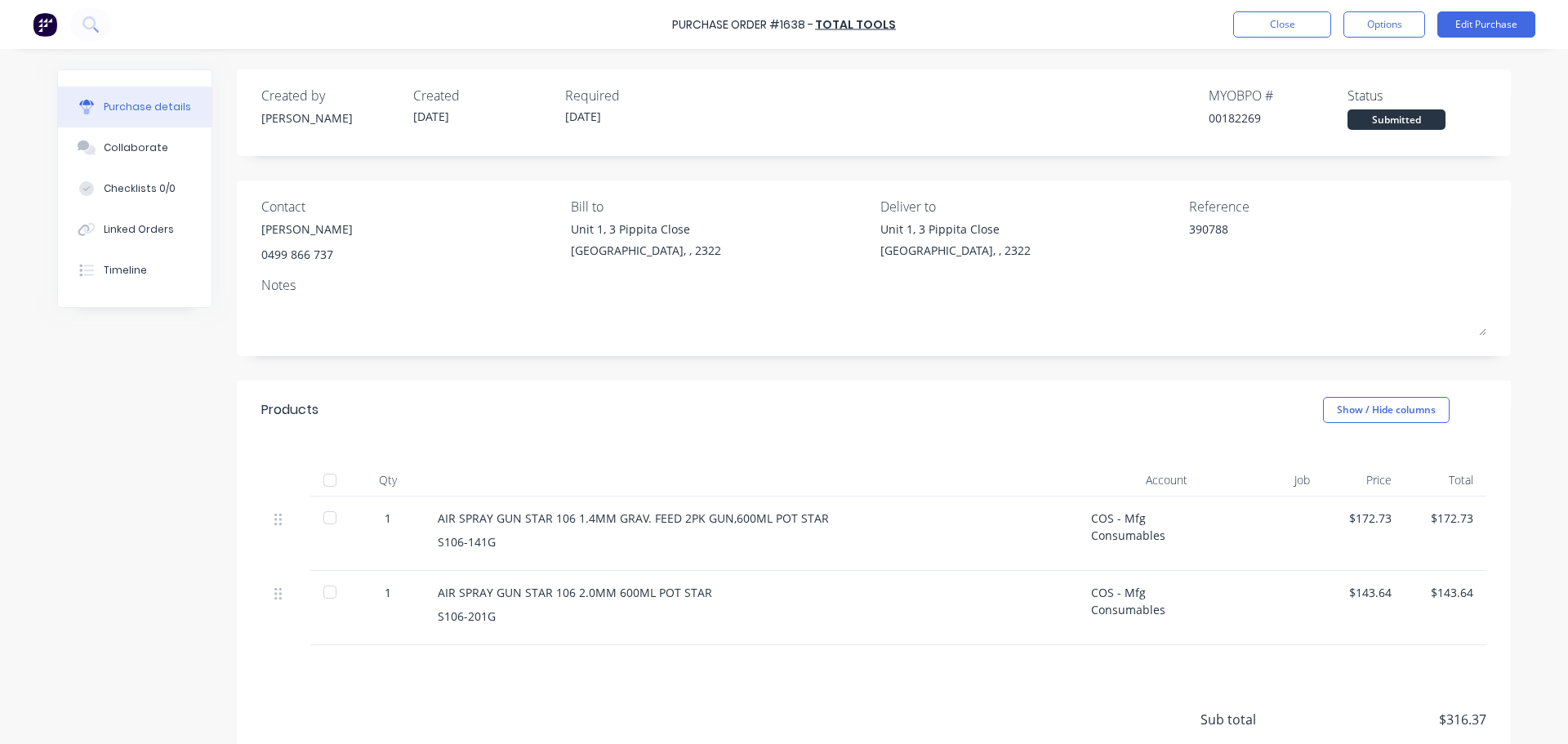
click at [325, 484] on div at bounding box center [330, 480] width 32 height 32
type textarea "x"
click at [1273, 24] on button "Close" at bounding box center [1282, 24] width 98 height 26
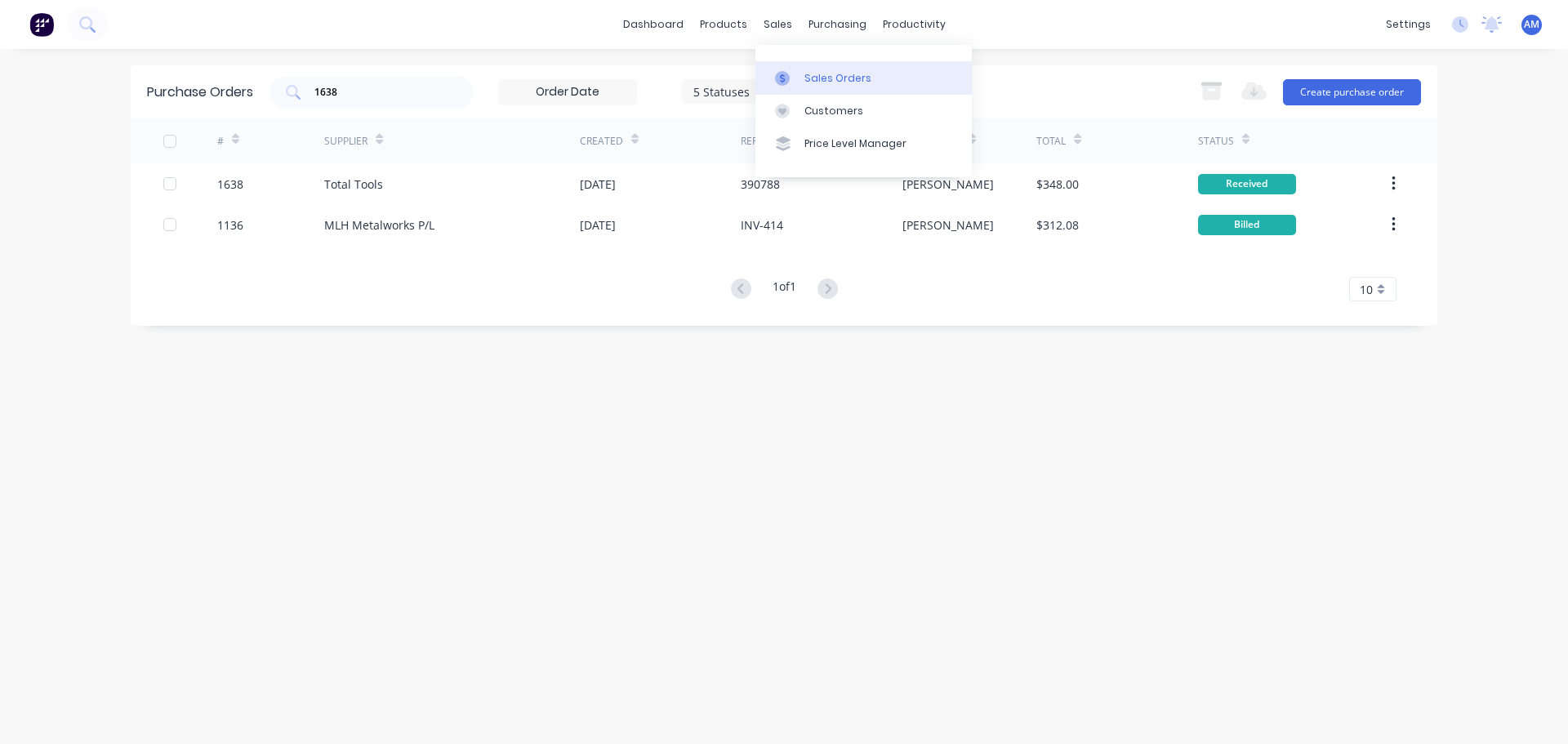
click at [817, 74] on div "Sales Orders" at bounding box center [838, 79] width 67 height 15
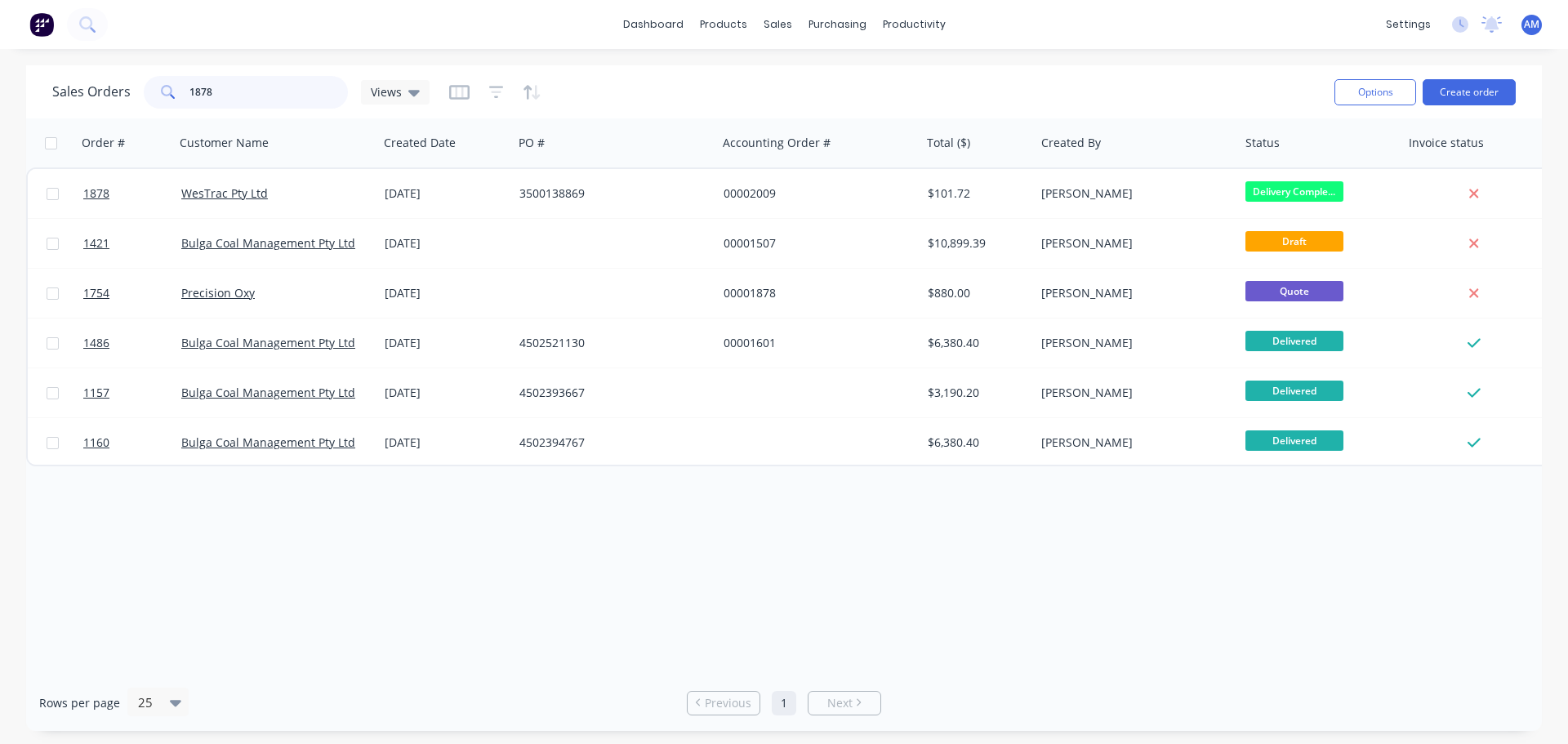
drag, startPoint x: 189, startPoint y: 85, endPoint x: 165, endPoint y: 85, distance: 24.0
click at [165, 85] on div "1878" at bounding box center [246, 91] width 204 height 32
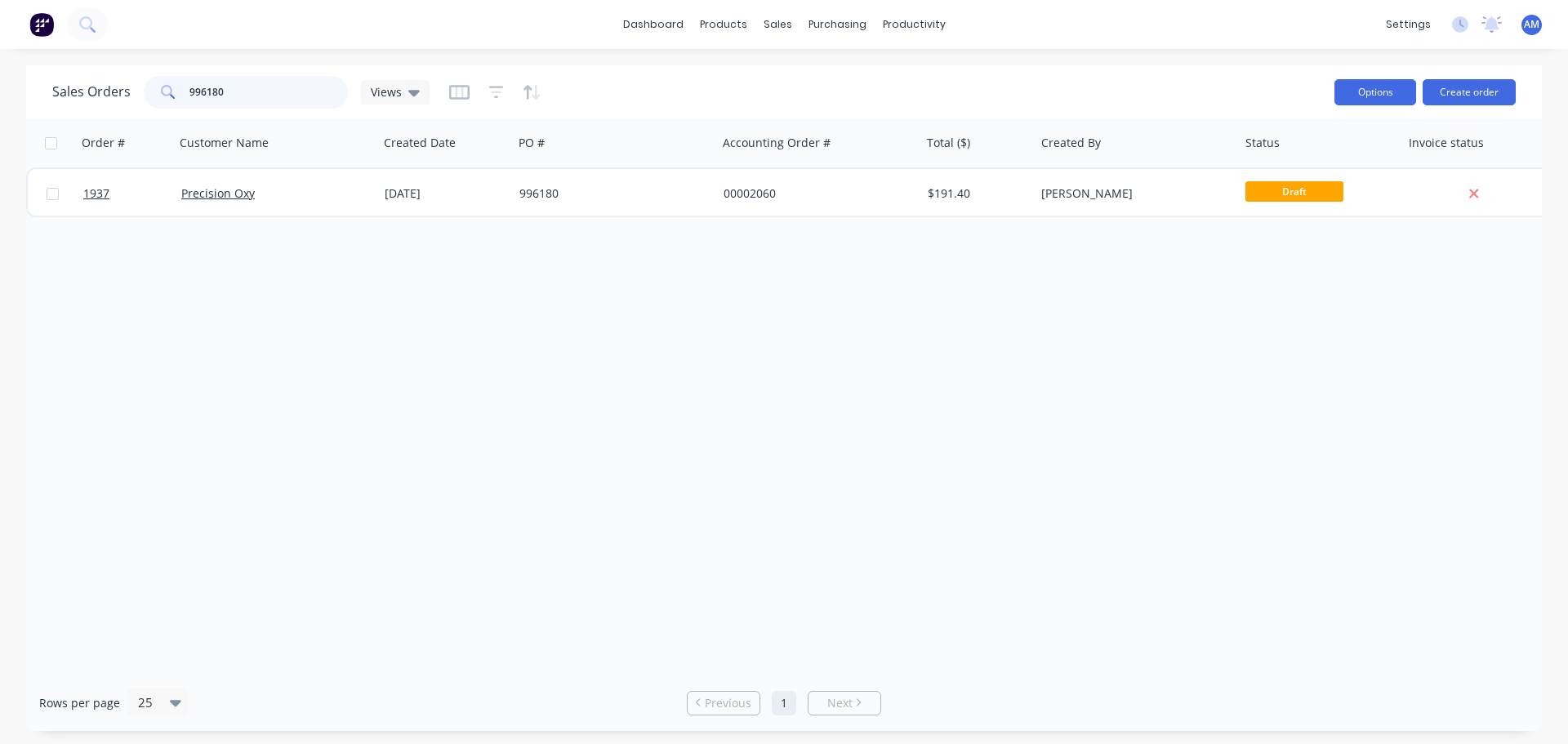
type input "996180"
click at [1372, 100] on button "Options" at bounding box center [1375, 91] width 81 height 26
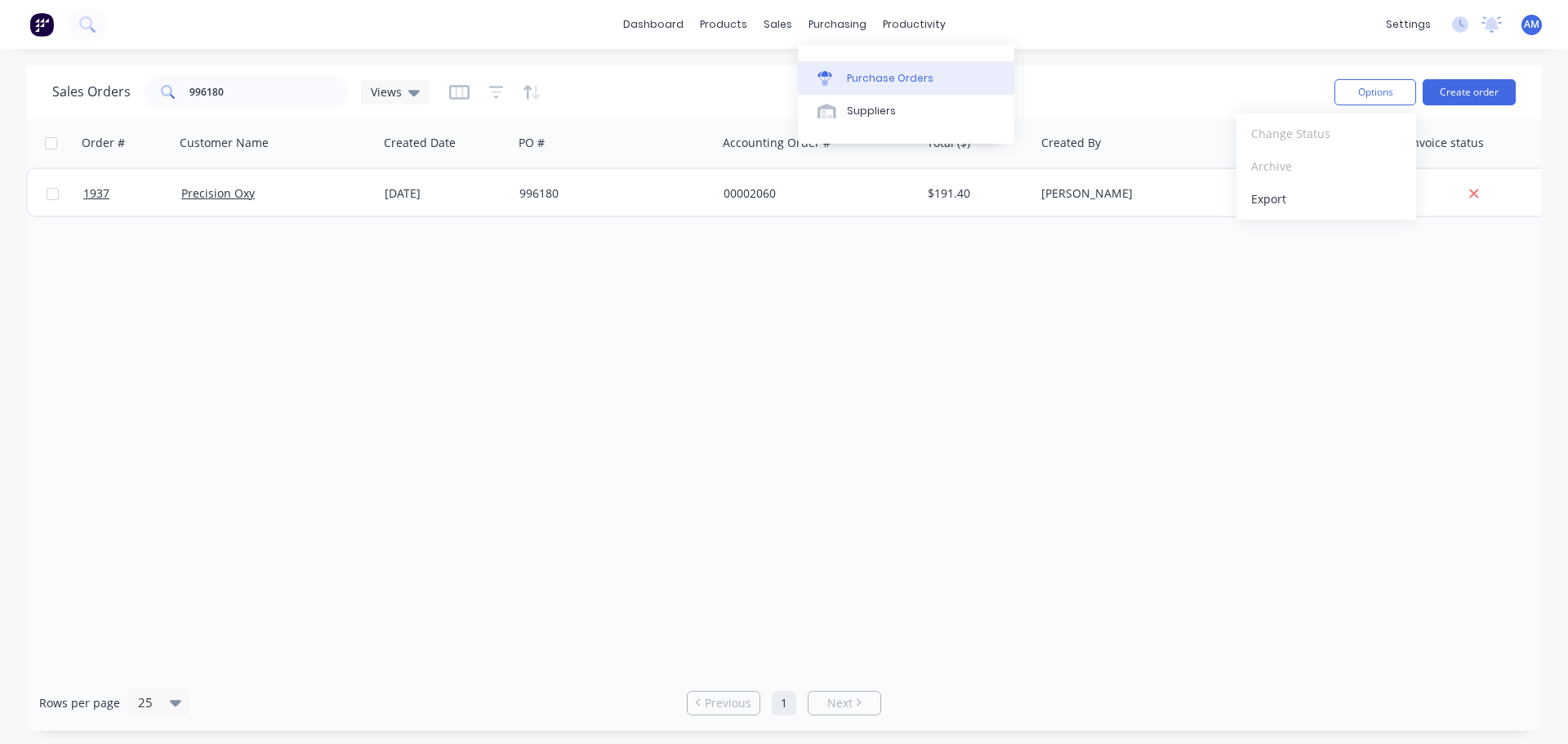
click at [879, 78] on div "Purchase Orders" at bounding box center [890, 79] width 86 height 15
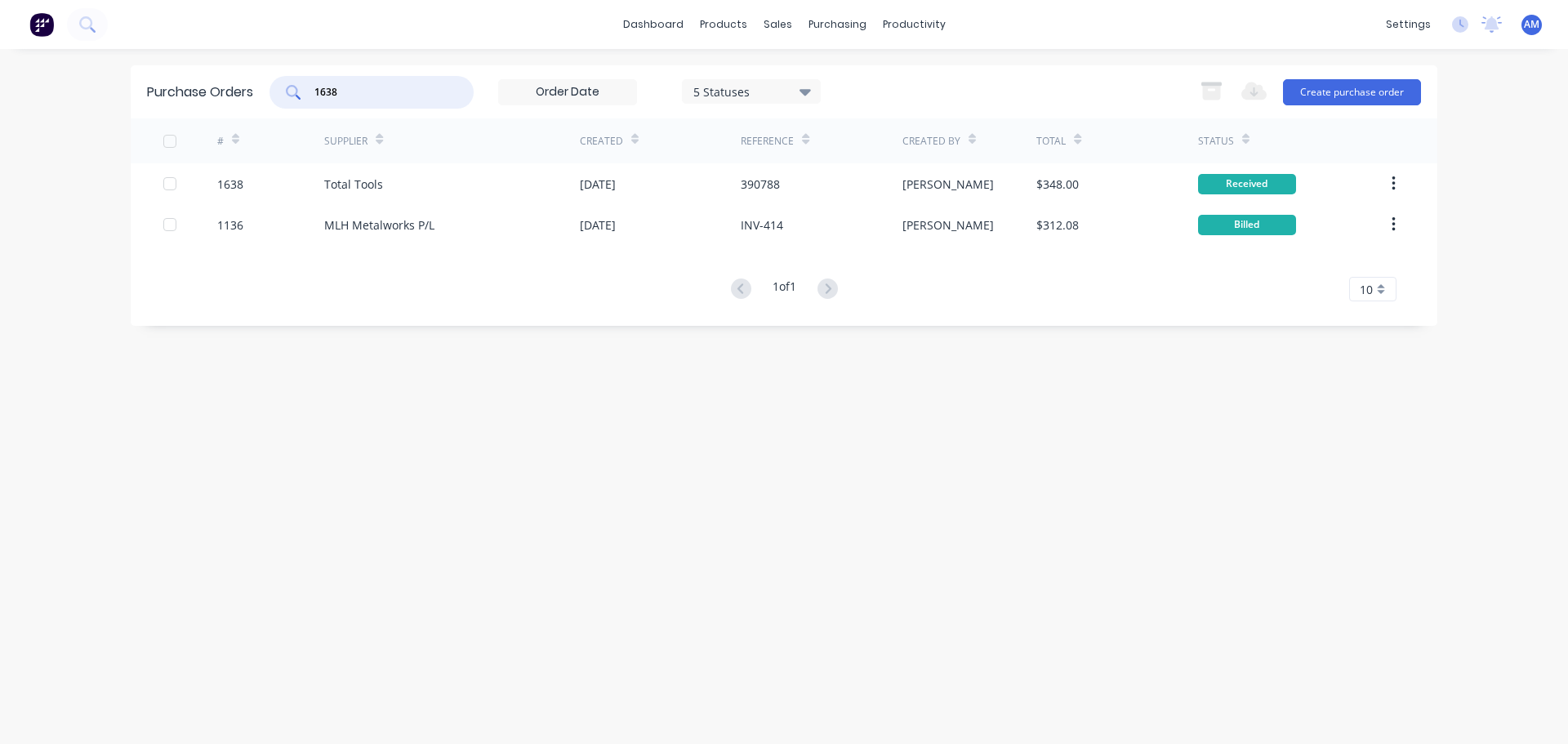
drag, startPoint x: 359, startPoint y: 93, endPoint x: 320, endPoint y: 88, distance: 39.3
click at [320, 88] on input "1638" at bounding box center [380, 92] width 135 height 17
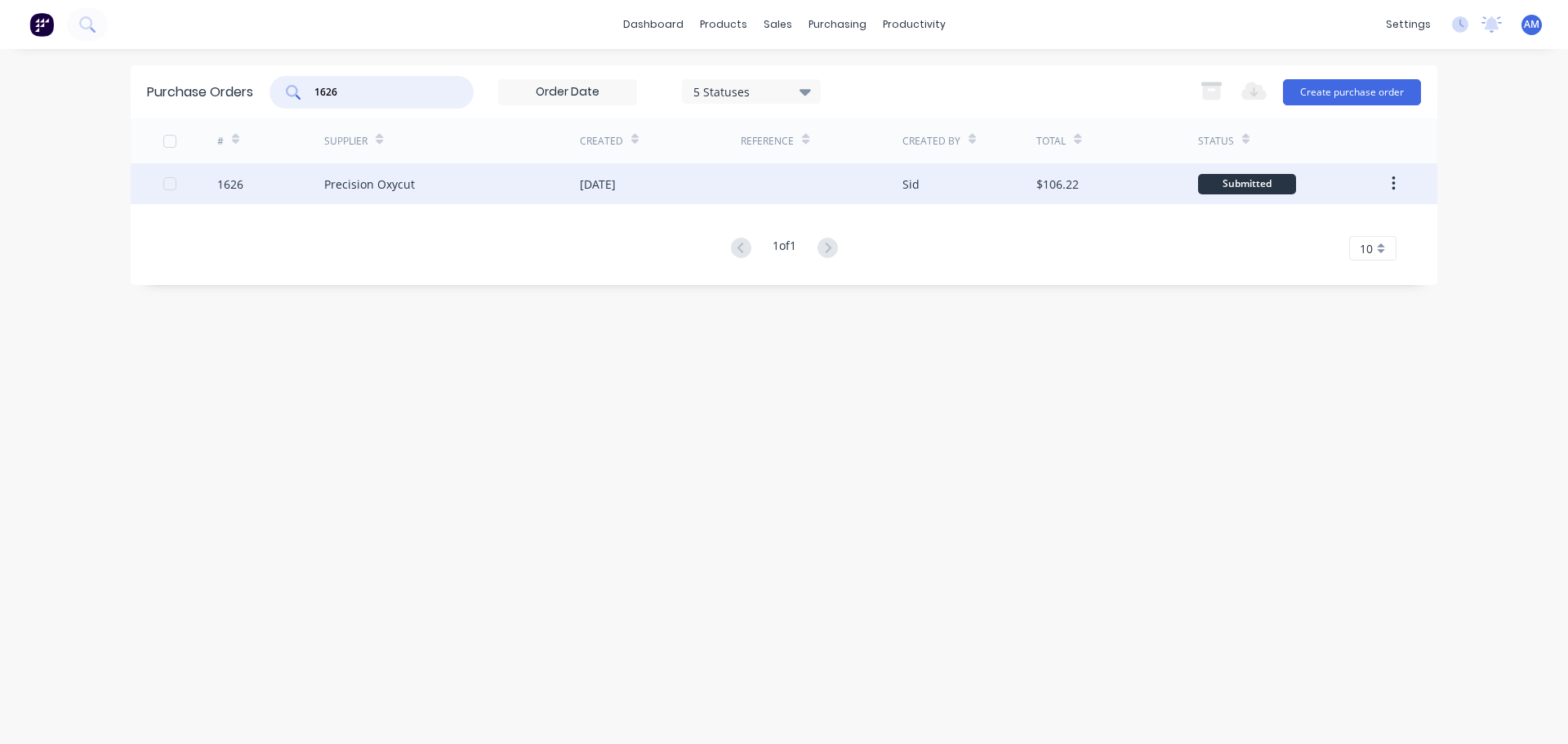
type input "1626"
click at [387, 186] on div "Precision Oxycut" at bounding box center [369, 184] width 90 height 17
type textarea "x"
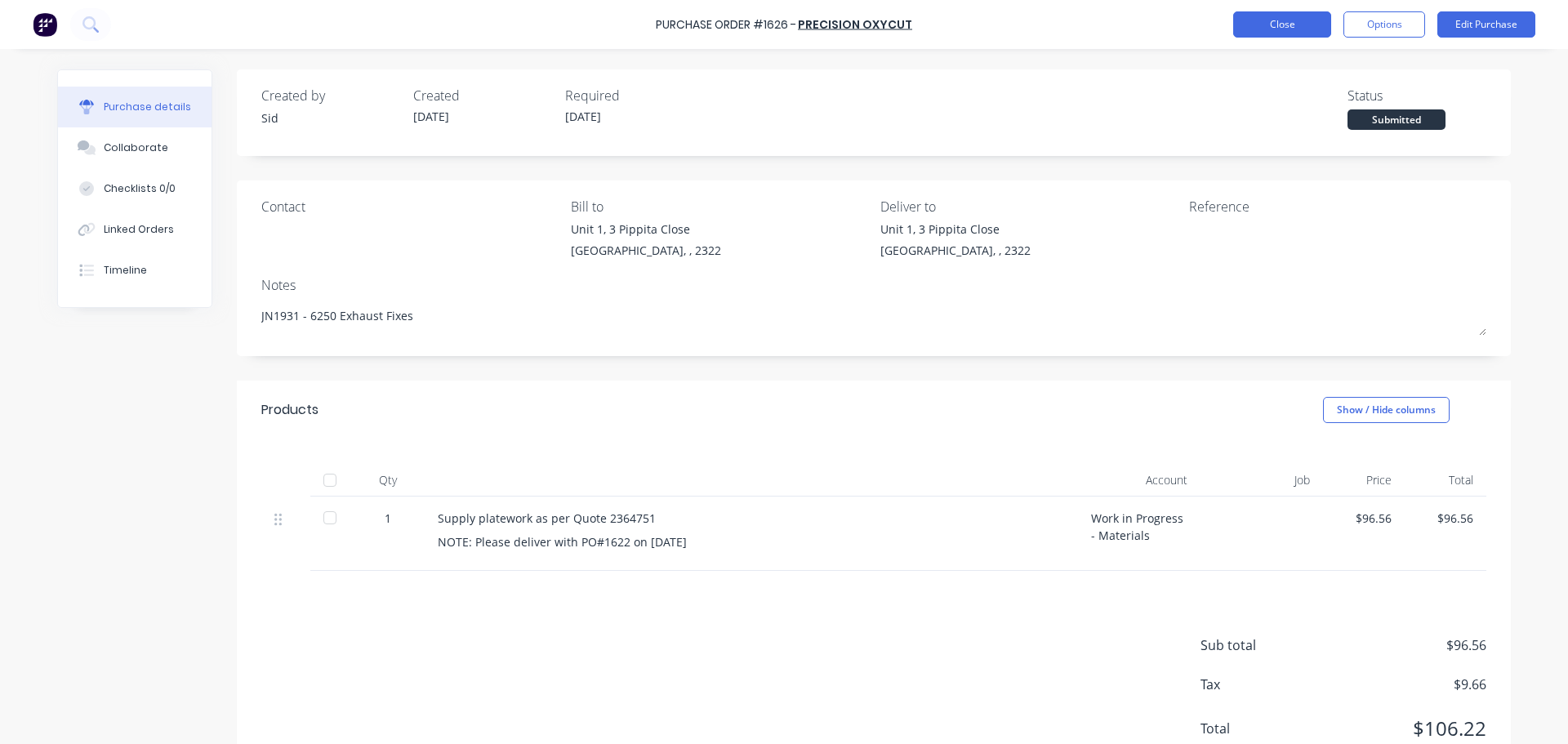
click at [1276, 32] on button "Close" at bounding box center [1282, 24] width 98 height 26
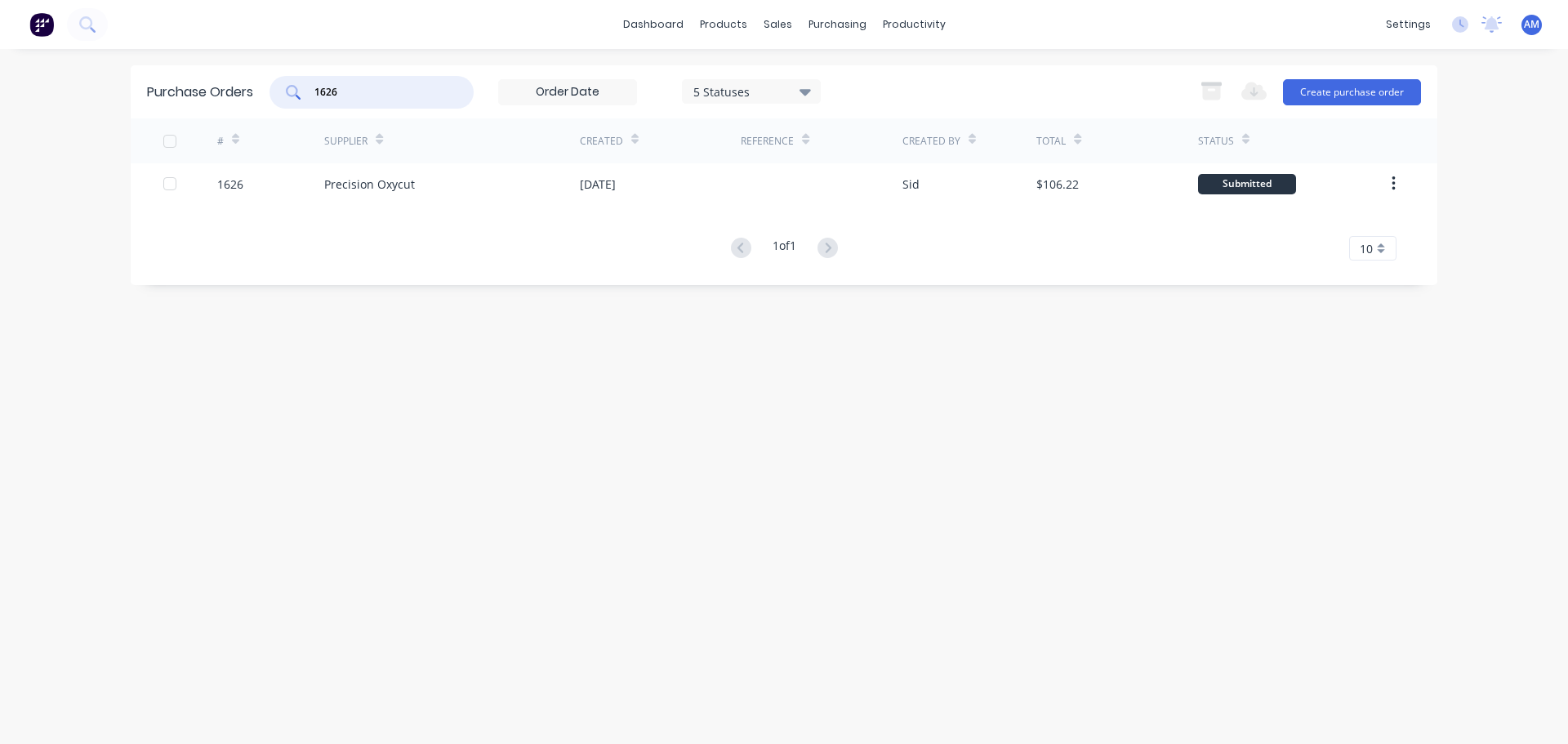
drag, startPoint x: 357, startPoint y: 86, endPoint x: 305, endPoint y: 81, distance: 52.2
click at [307, 81] on div "1626" at bounding box center [372, 91] width 204 height 32
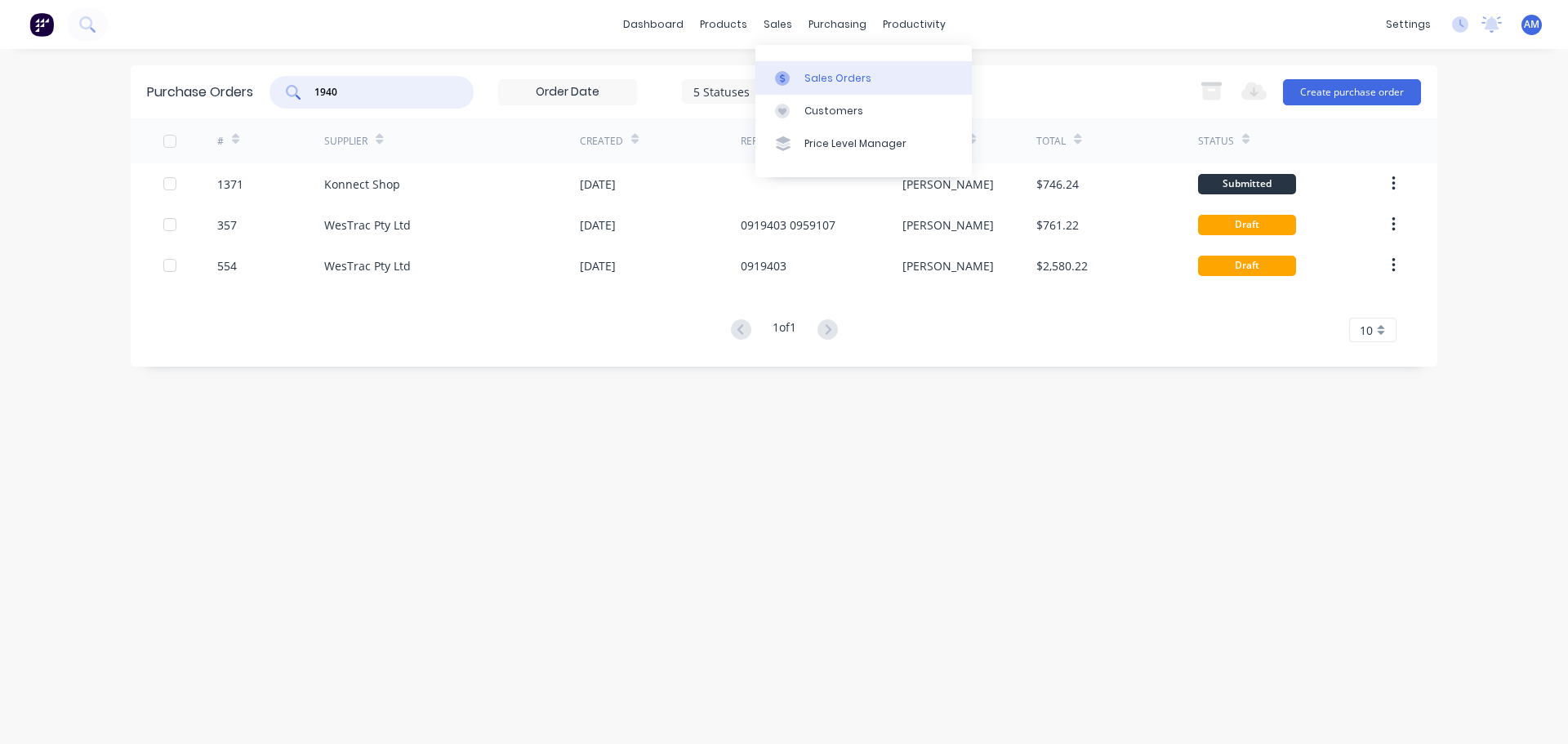
type input "1940"
click at [817, 76] on div "Sales Orders" at bounding box center [838, 79] width 67 height 15
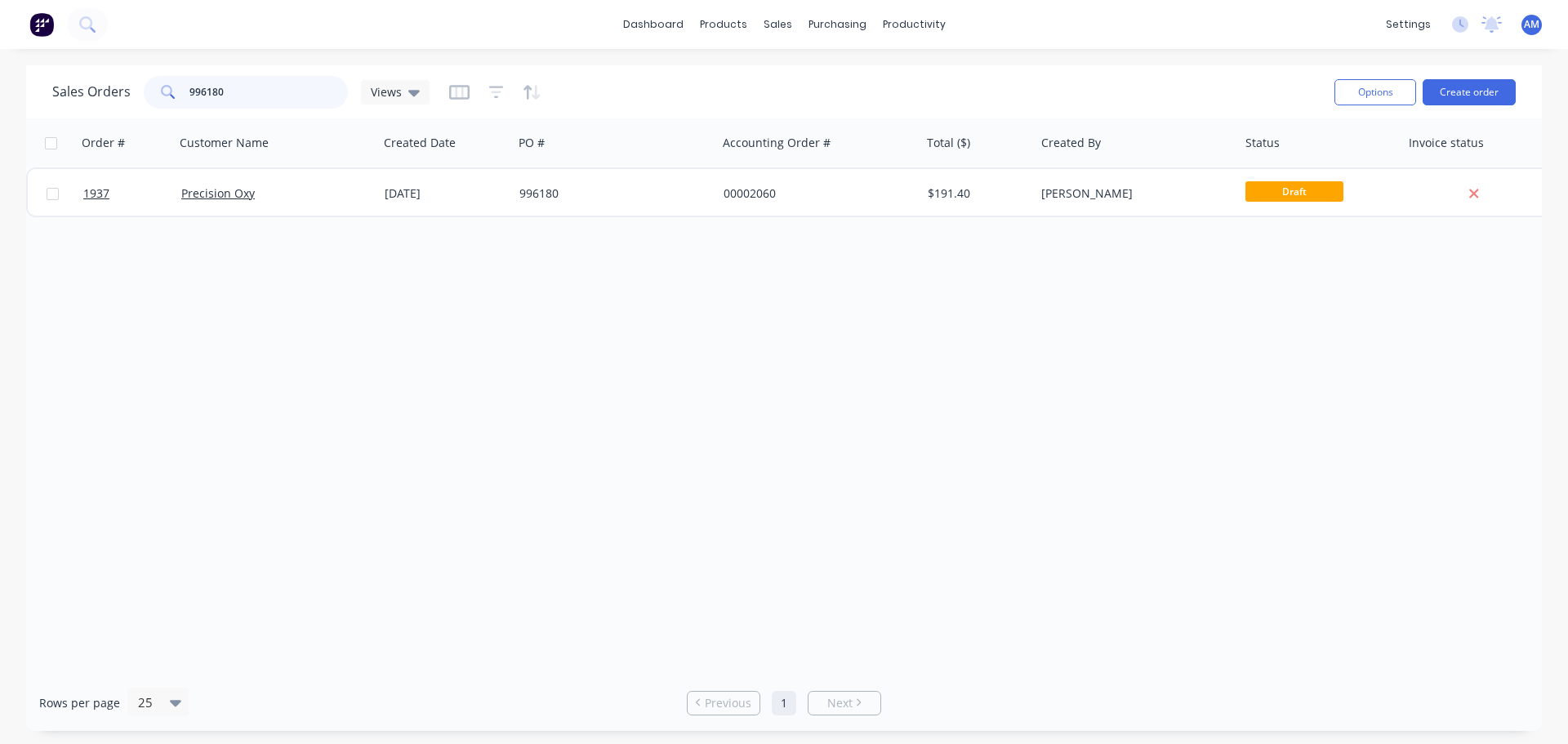
drag, startPoint x: 234, startPoint y: 90, endPoint x: 97, endPoint y: 86, distance: 137.1
click at [97, 86] on div "Sales Orders 996180 Views" at bounding box center [241, 91] width 377 height 32
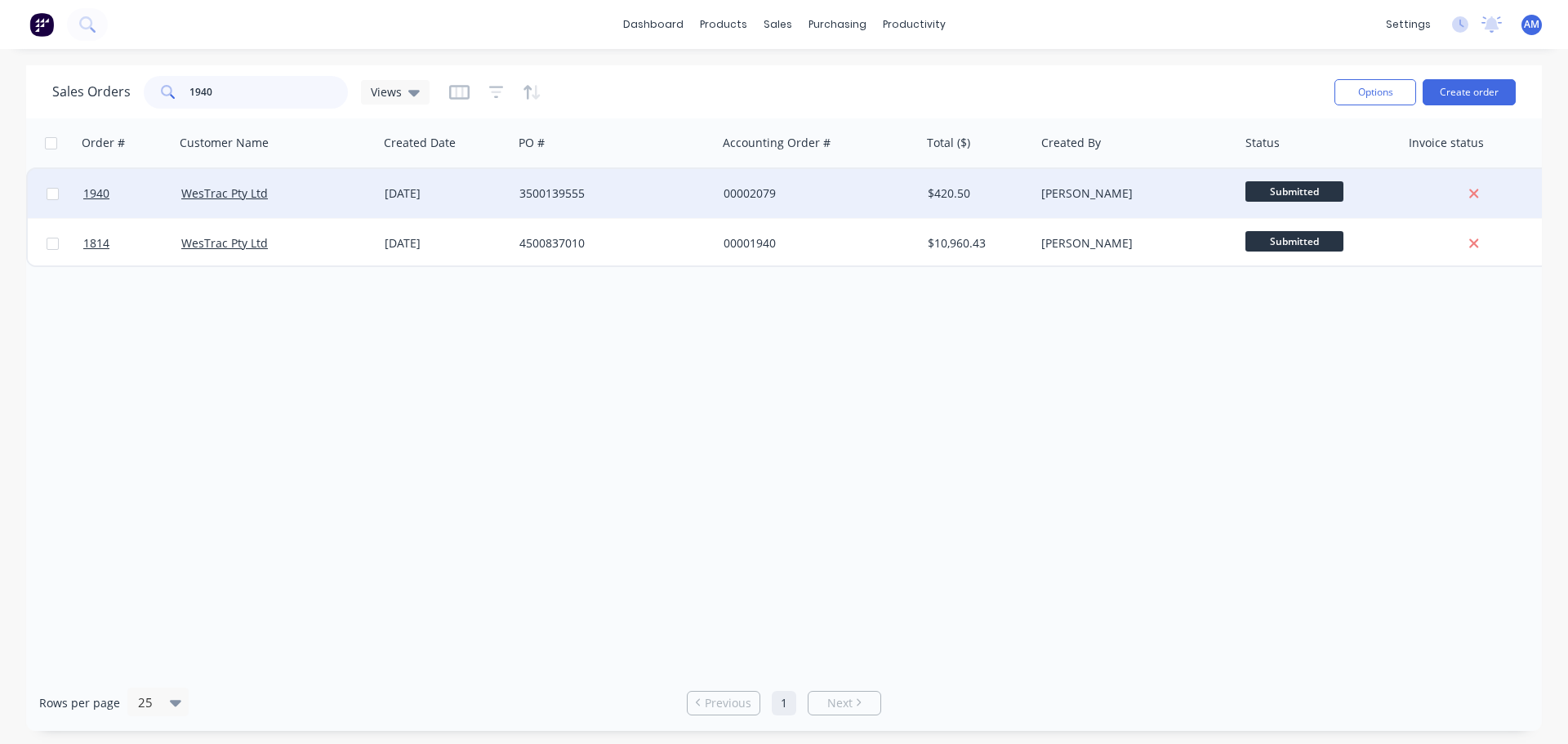
type input "1940"
click at [554, 193] on div "3500139555" at bounding box center [610, 193] width 181 height 17
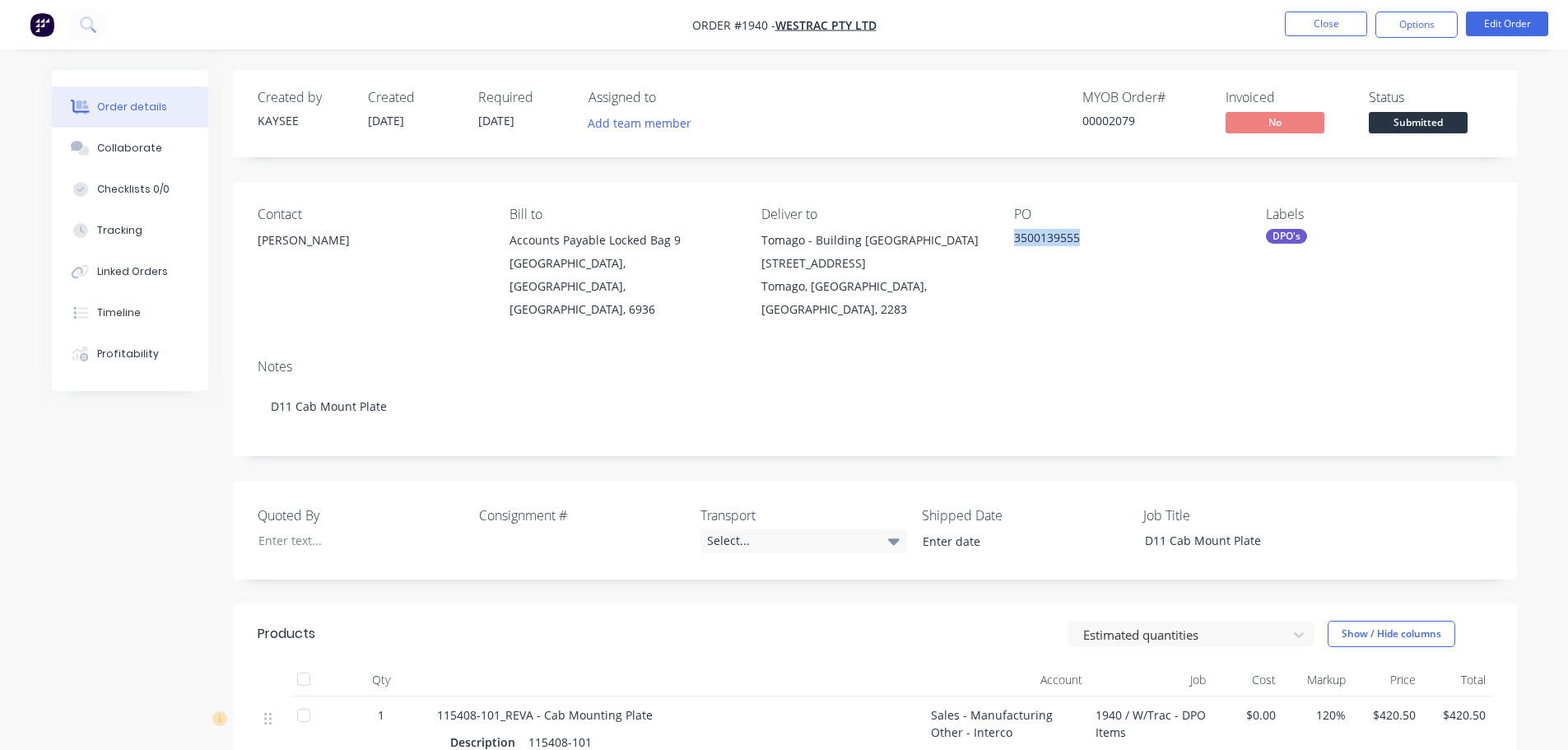
drag, startPoint x: 1094, startPoint y: 239, endPoint x: 1012, endPoint y: 242, distance: 82.1
click at [1012, 242] on div "Contact Eric Patterson Bill to Accounts Payable Locked Bag 9 MIDLAND, Western A…" at bounding box center [874, 264] width 1284 height 164
copy div "3500139555"
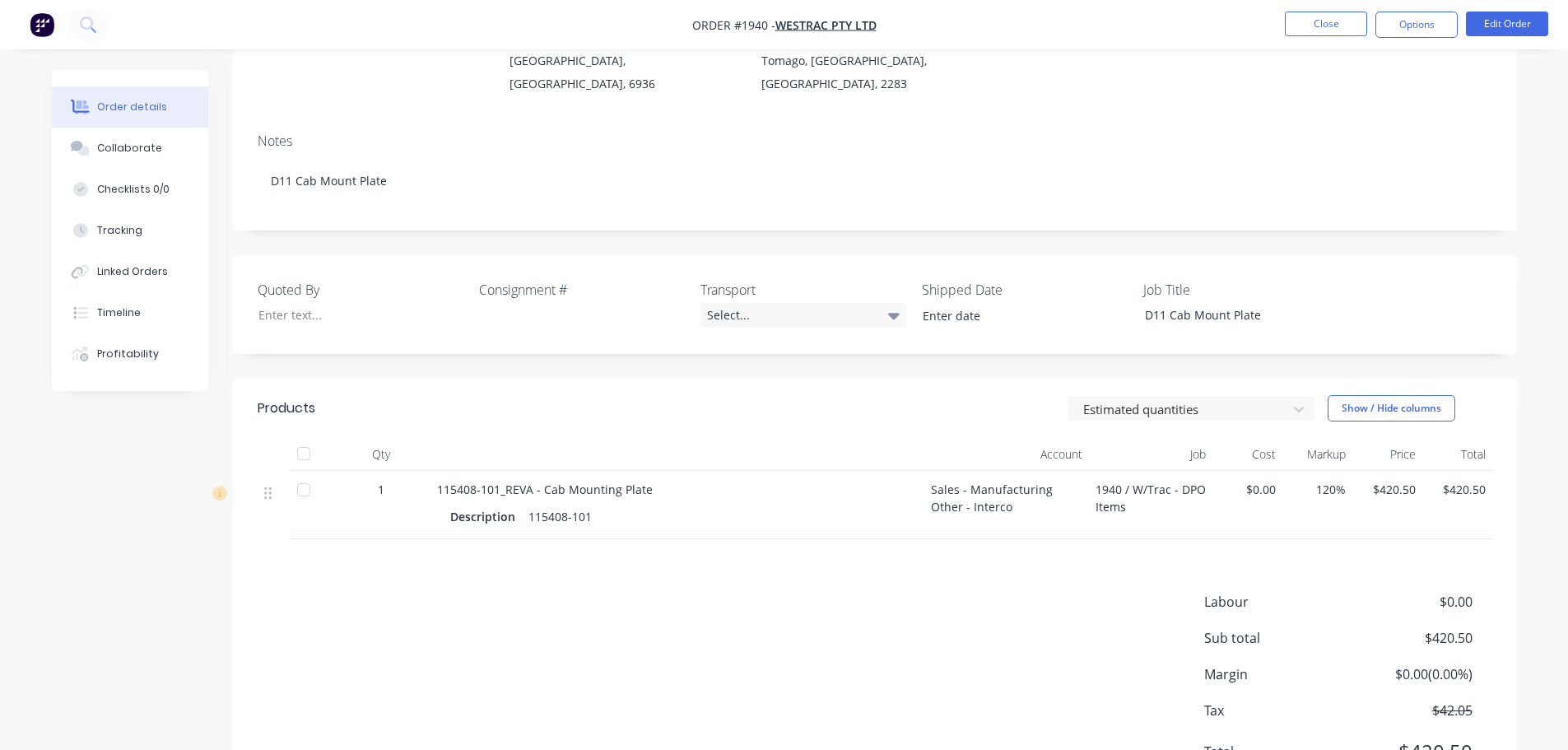
scroll to position [247, 0]
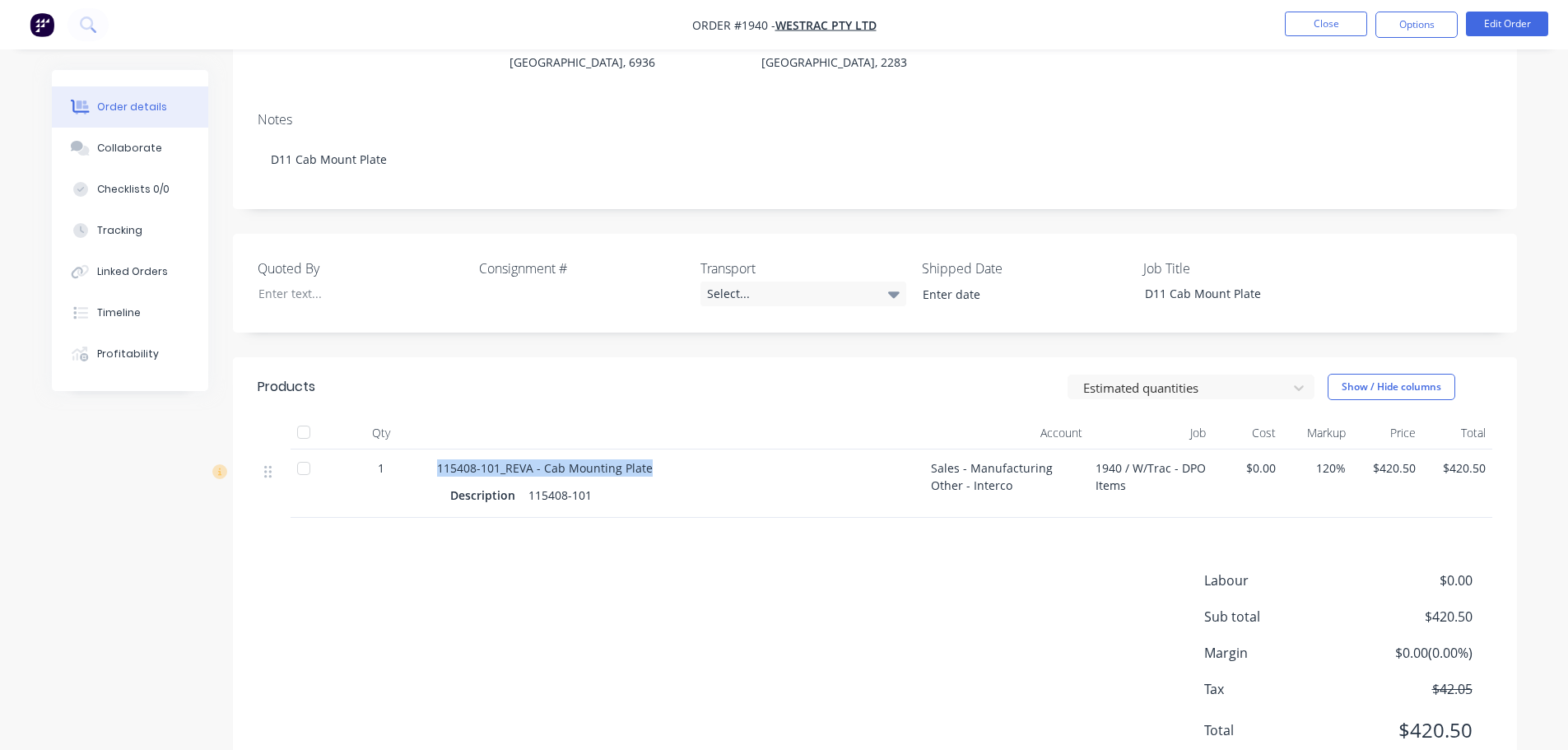
drag, startPoint x: 653, startPoint y: 448, endPoint x: 434, endPoint y: 444, distance: 219.0
click at [434, 449] on div "115408-101_REVA - Cab Mounting Plate Description 115408-101" at bounding box center [677, 484] width 494 height 69
copy span "115408-101_REVA - Cab Mounting Plate"
click at [1320, 38] on nav "Order #1940 - WesTrac Pty Ltd Close Options Edit Order" at bounding box center [784, 24] width 1568 height 49
click at [1323, 23] on button "Close" at bounding box center [1325, 24] width 82 height 25
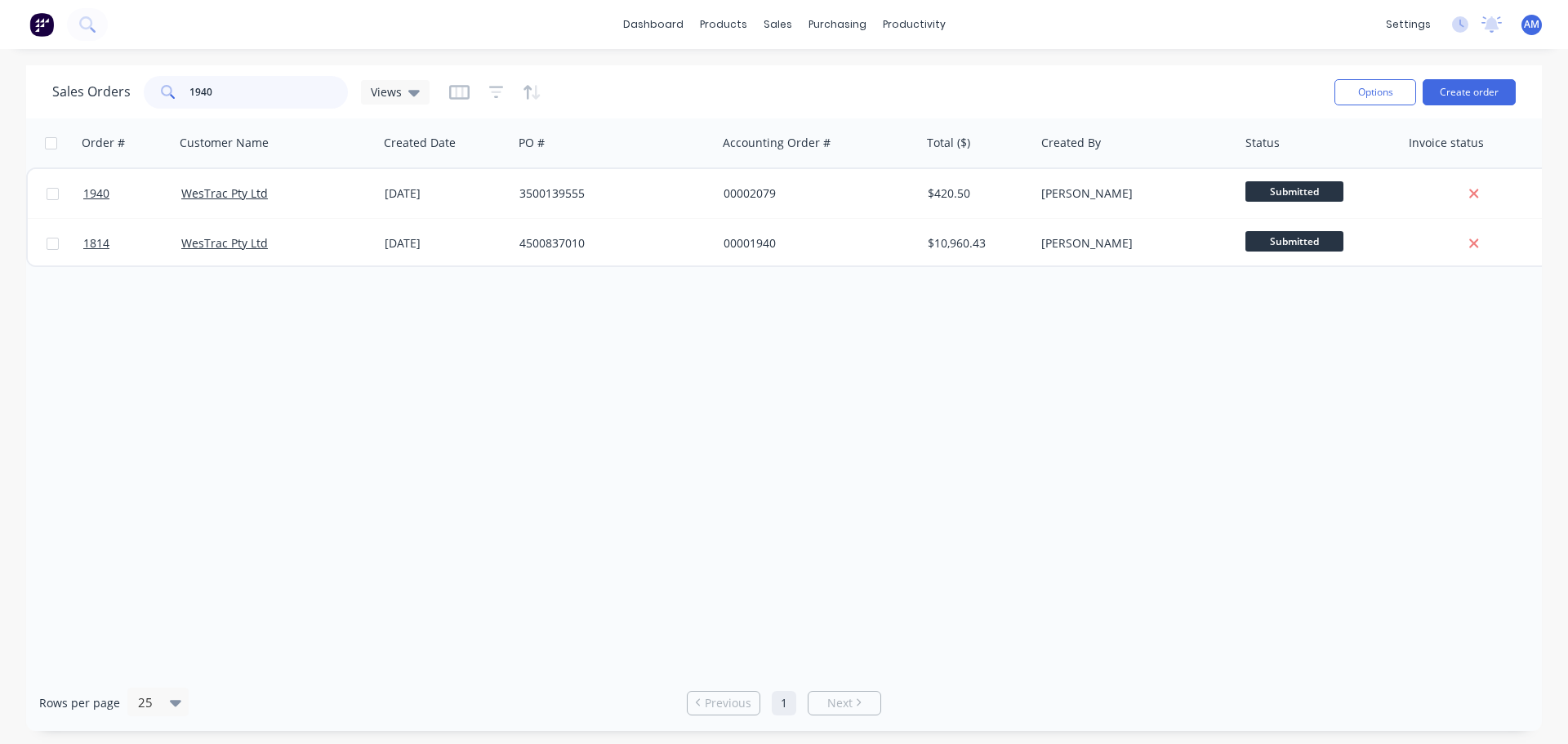
drag, startPoint x: 228, startPoint y: 89, endPoint x: 156, endPoint y: 91, distance: 72.0
click at [156, 91] on div "1940" at bounding box center [246, 91] width 204 height 32
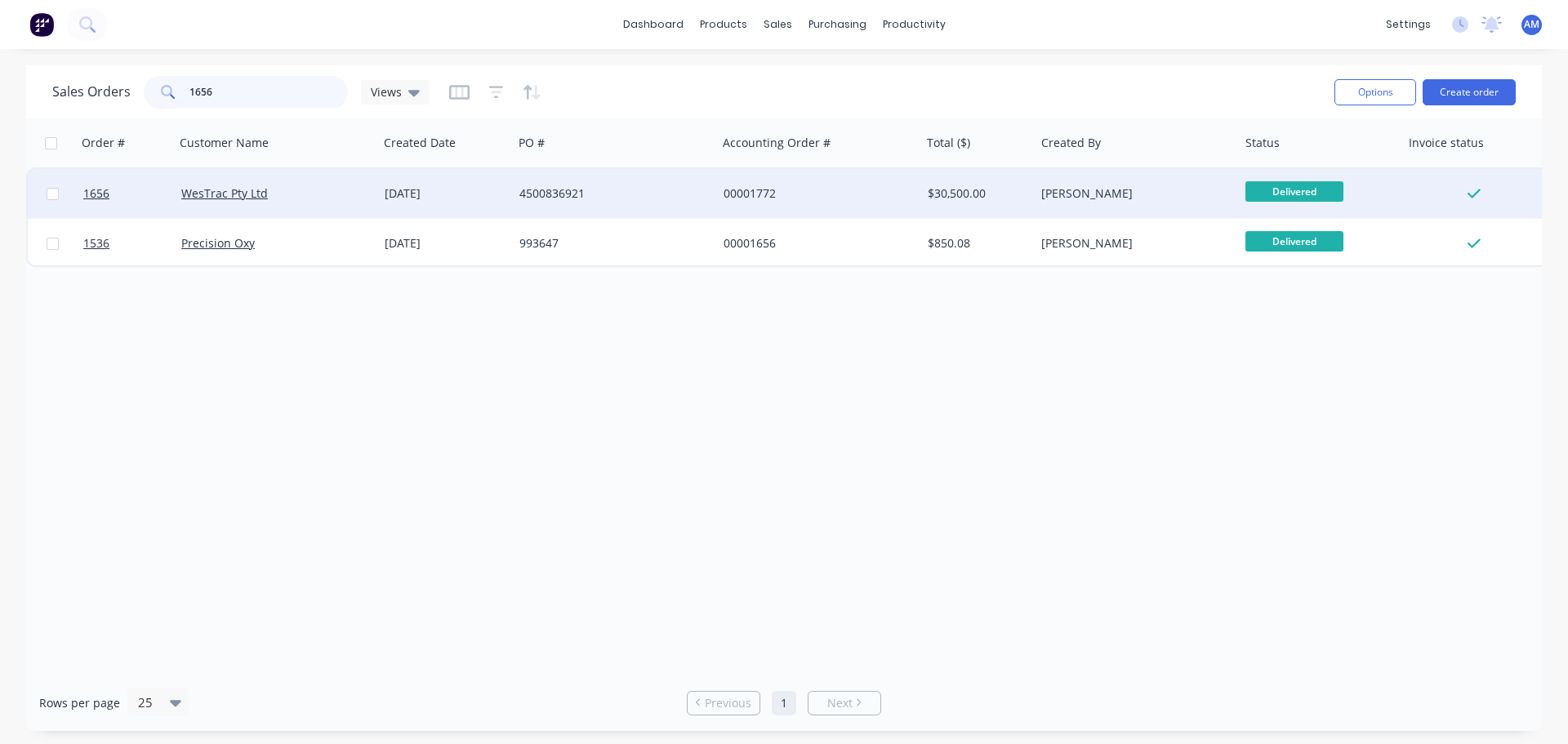
type input "1656"
click at [574, 190] on div "4500836921" at bounding box center [610, 193] width 181 height 17
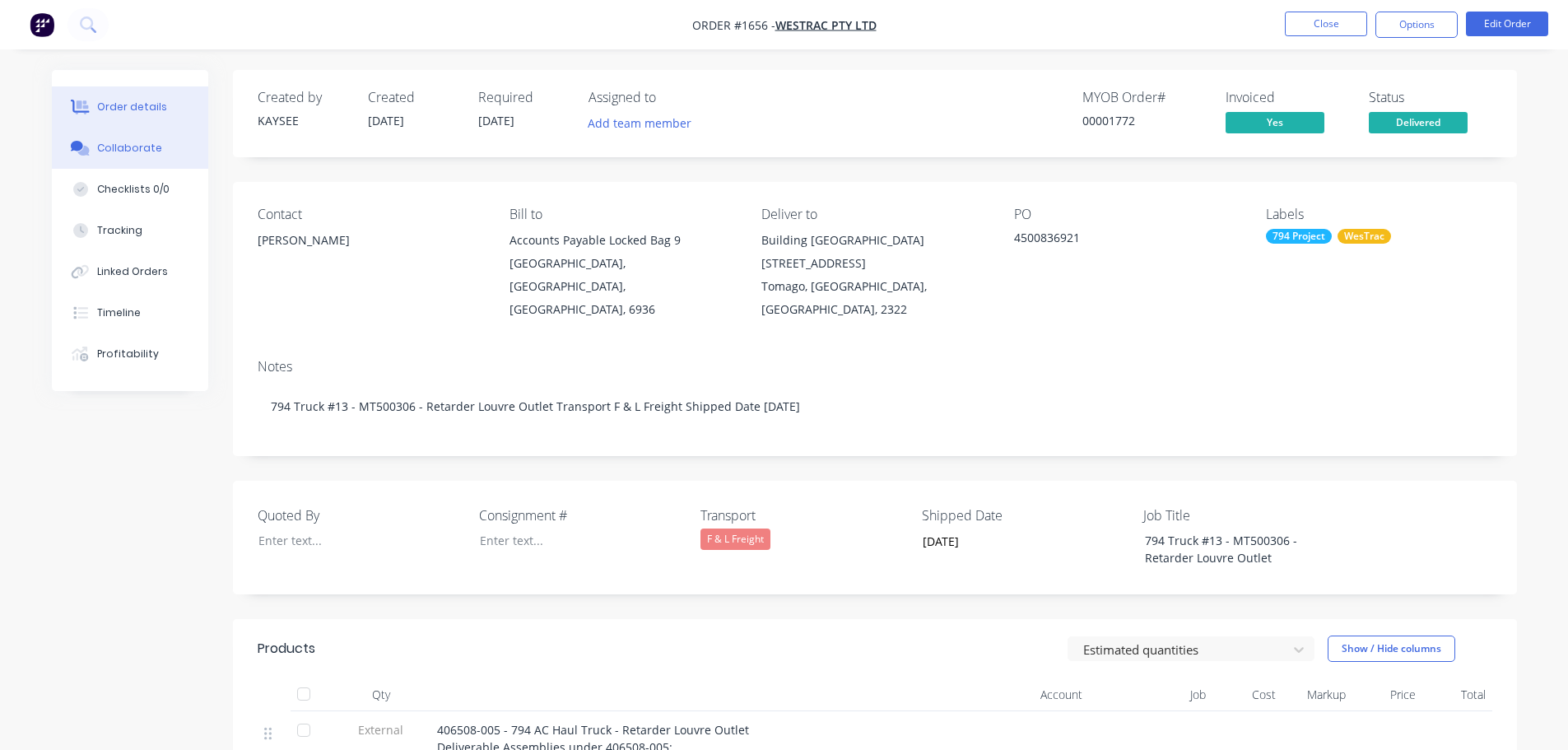
click at [143, 151] on div "Collaborate" at bounding box center [130, 148] width 65 height 15
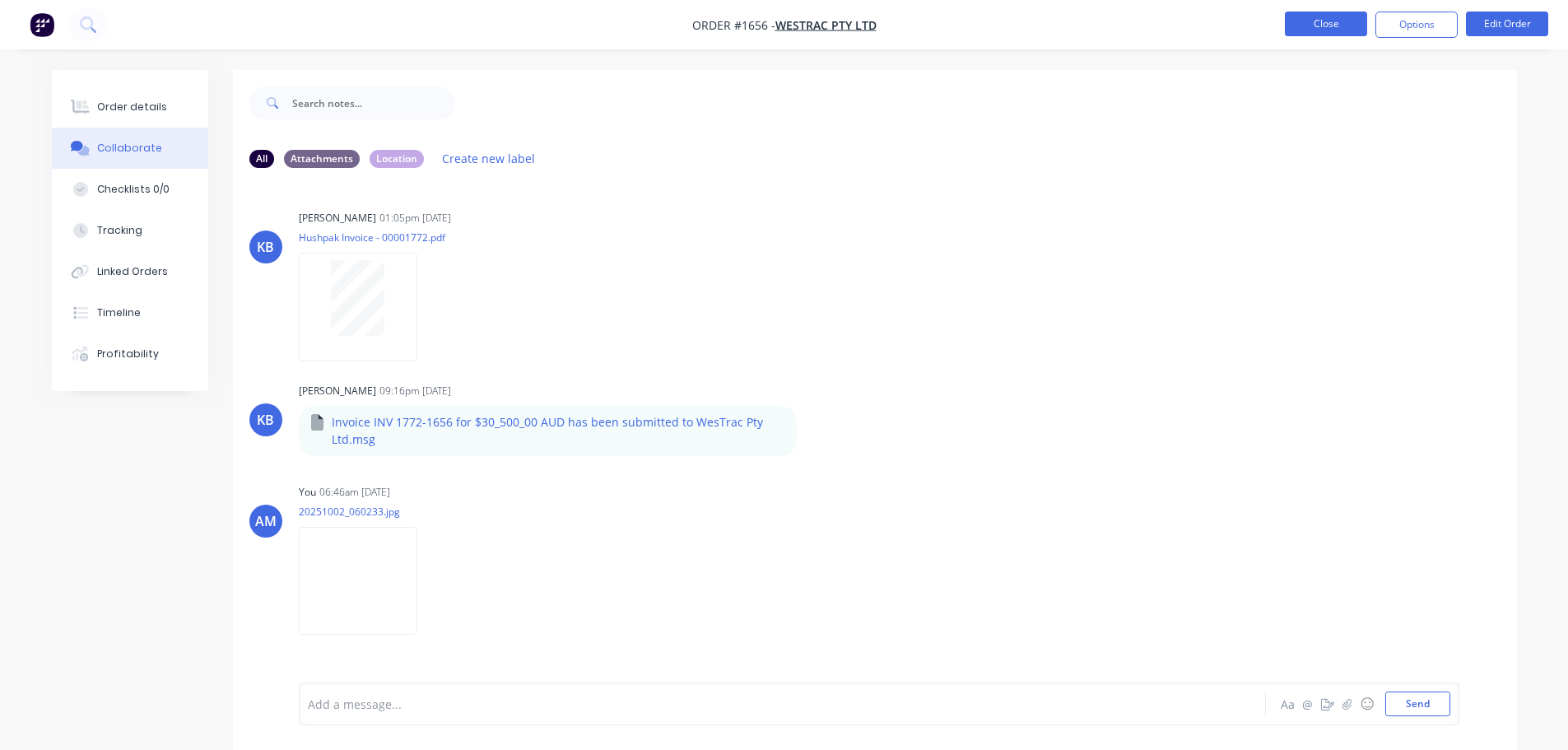
click at [1319, 23] on button "Close" at bounding box center [1325, 24] width 82 height 25
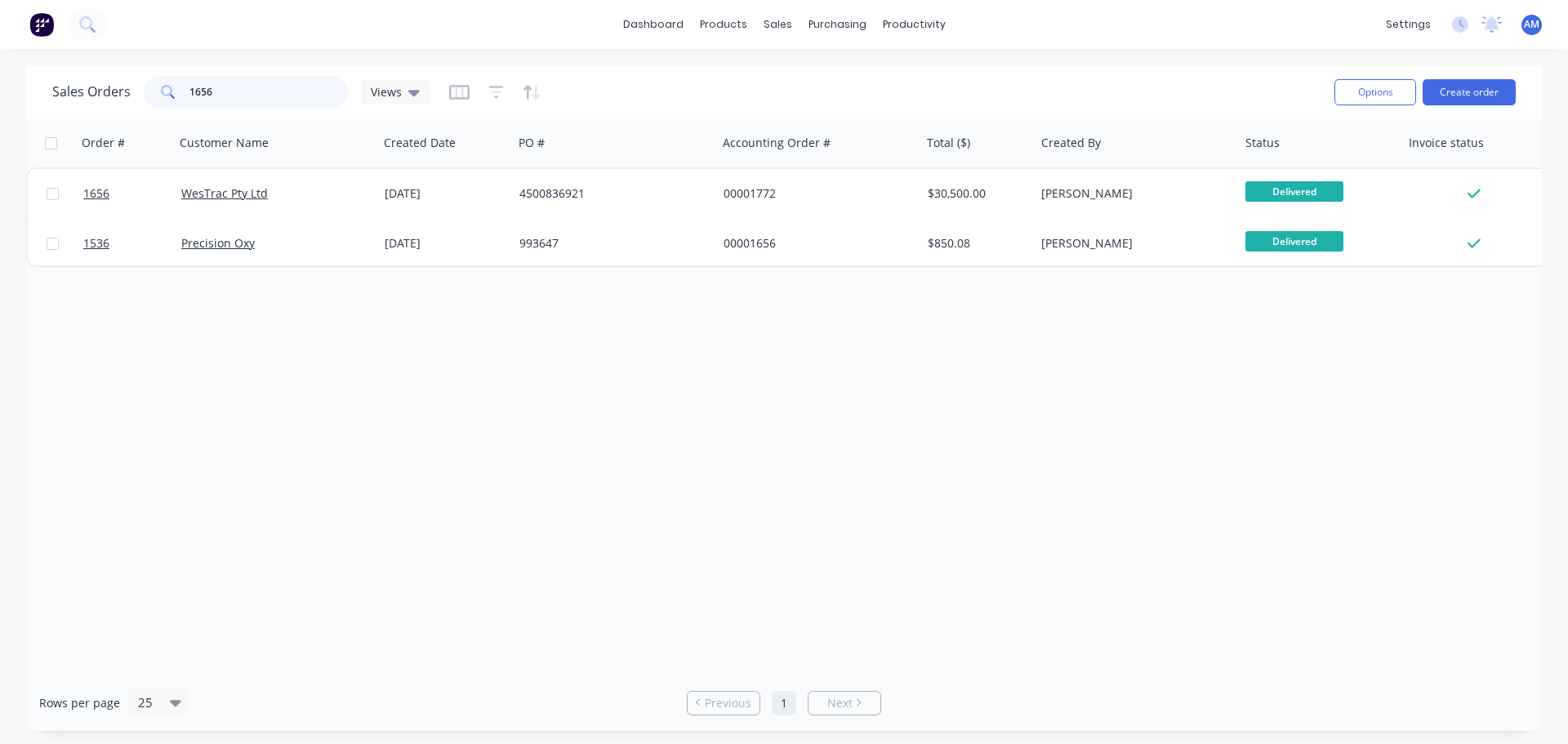
drag, startPoint x: 237, startPoint y: 91, endPoint x: 177, endPoint y: 104, distance: 61.4
click at [177, 104] on div "1656" at bounding box center [246, 91] width 204 height 32
type input "1940"
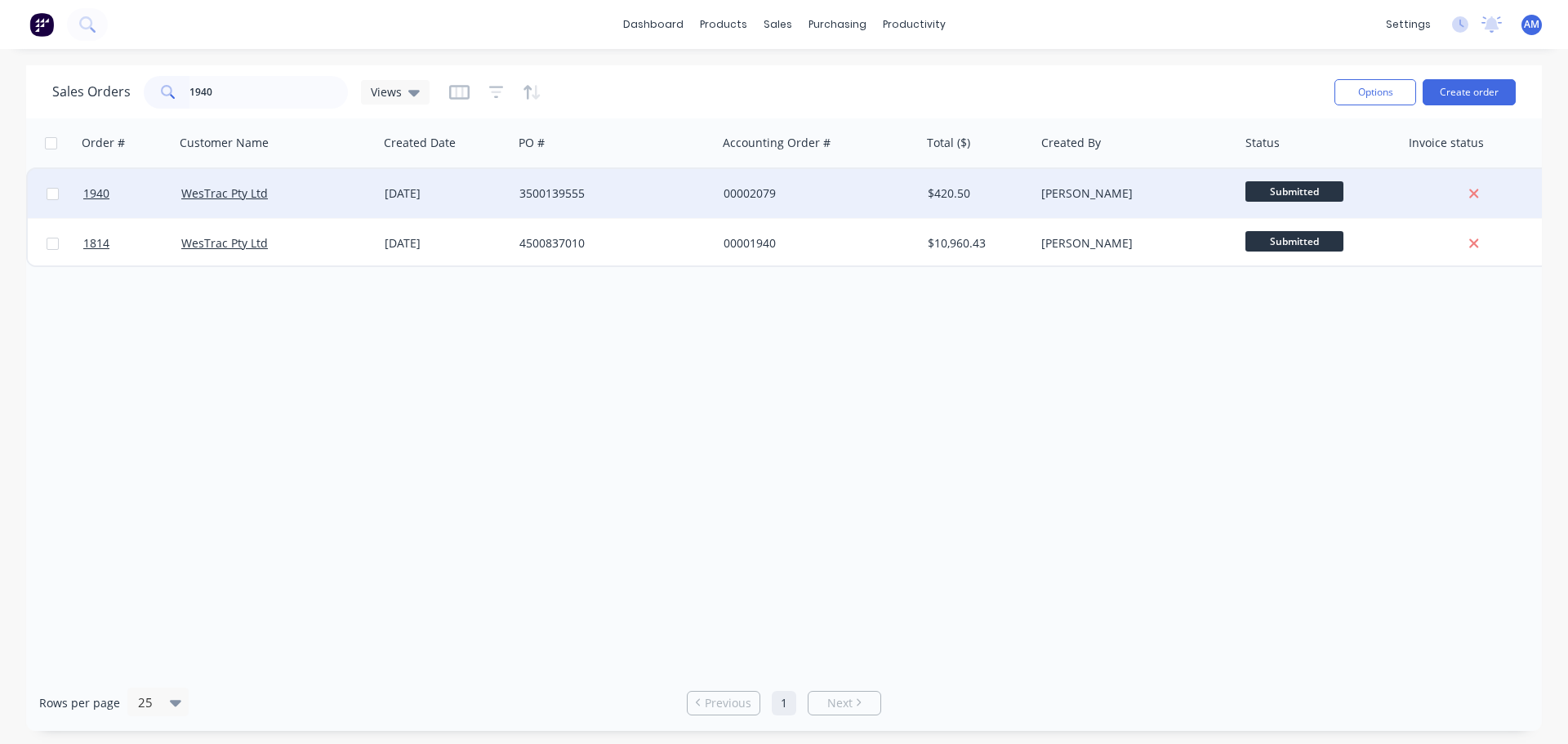
click at [750, 193] on div "00002079" at bounding box center [813, 193] width 181 height 17
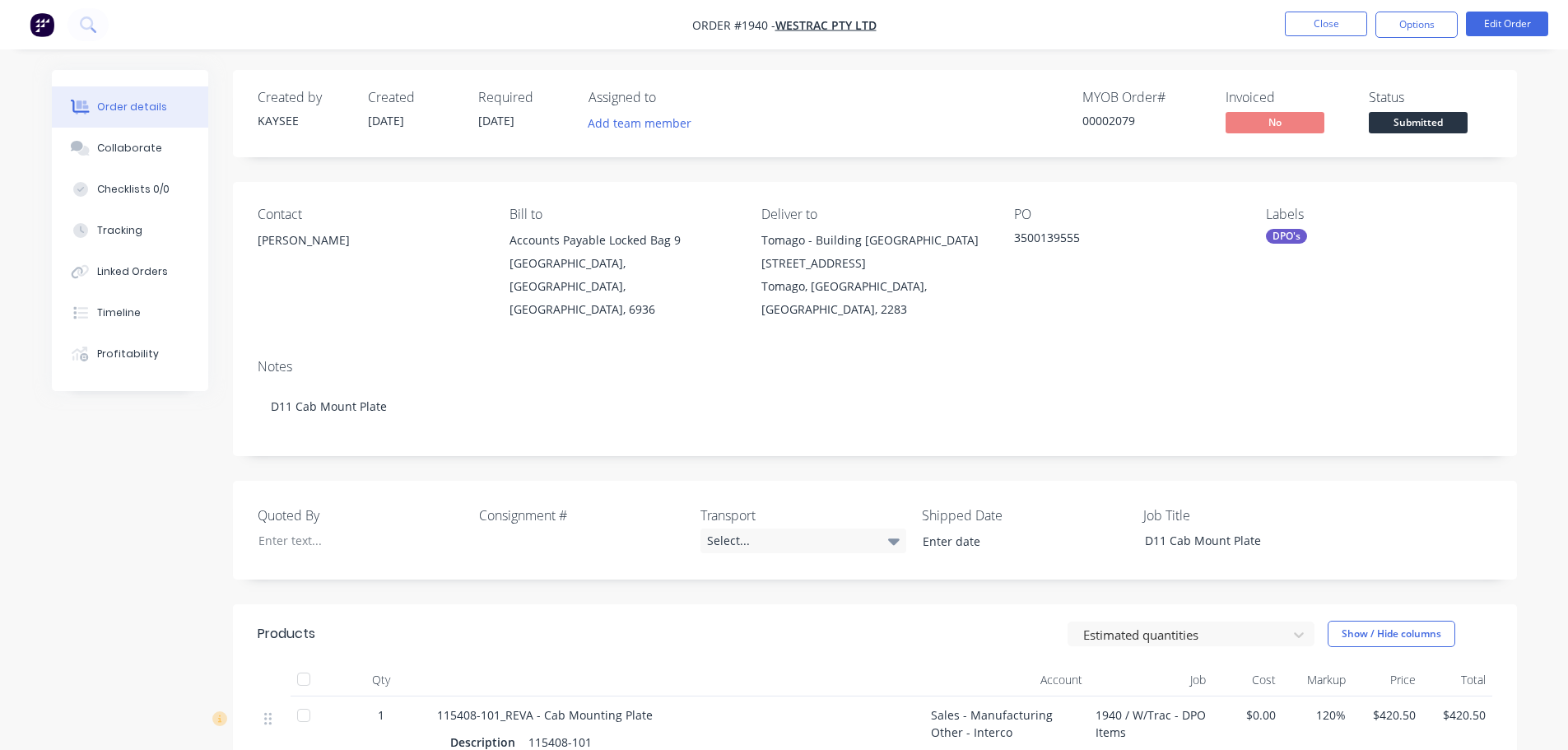
drag, startPoint x: 332, startPoint y: 240, endPoint x: 256, endPoint y: 237, distance: 76.1
click at [256, 237] on div "Contact Eric Patterson Bill to Accounts Payable Locked Bag 9 MIDLAND, Western A…" at bounding box center [874, 264] width 1284 height 164
copy div "[PERSON_NAME]"
drag, startPoint x: 1078, startPoint y: 238, endPoint x: 1004, endPoint y: 240, distance: 74.0
click at [1004, 240] on div "Contact Eric Patterson Bill to Accounts Payable Locked Bag 9 MIDLAND, Western A…" at bounding box center [874, 264] width 1284 height 164
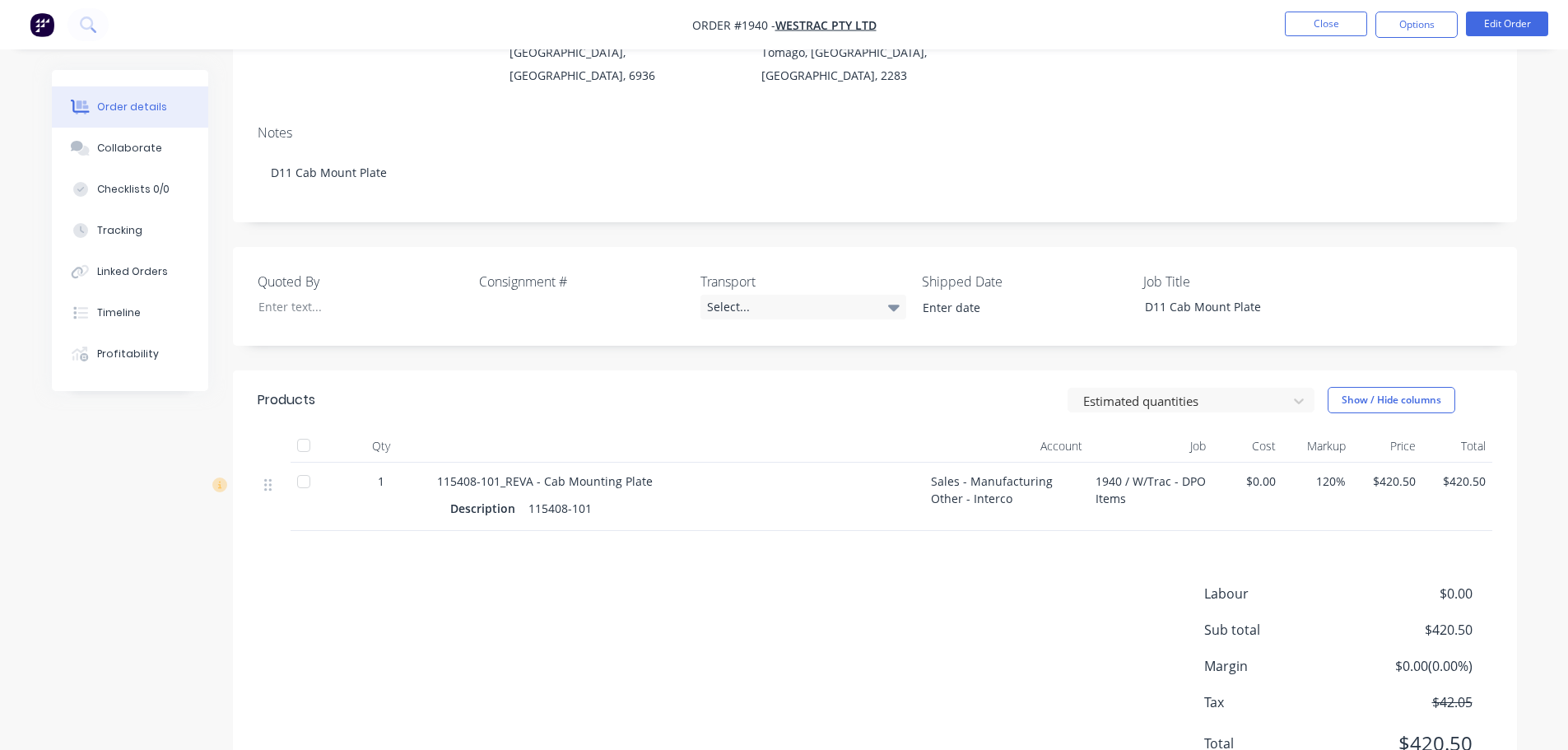
scroll to position [247, 0]
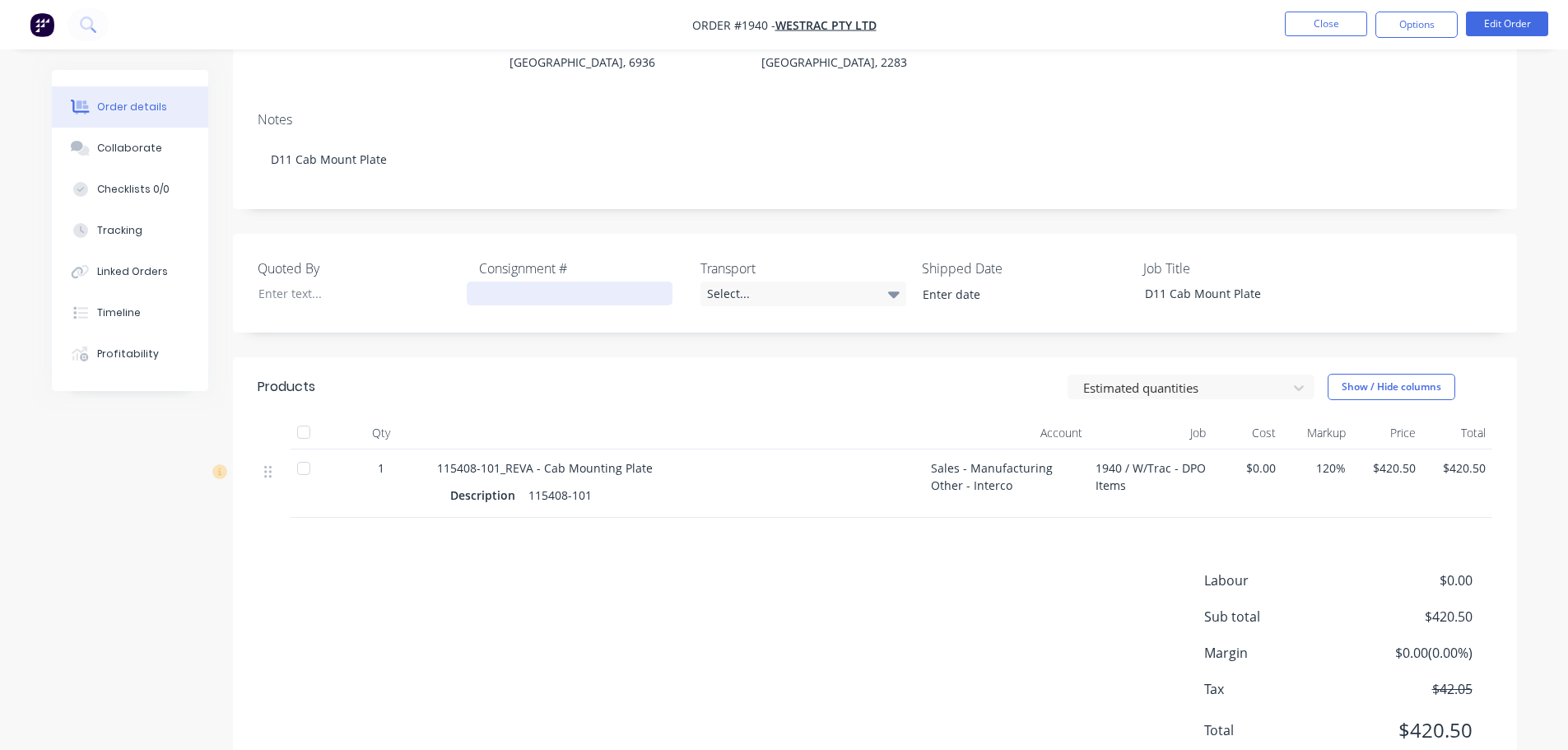
click at [551, 281] on div at bounding box center [570, 293] width 206 height 24
paste div
click at [561, 259] on label "Consignment #" at bounding box center [582, 269] width 206 height 20
drag, startPoint x: 573, startPoint y: 243, endPoint x: 459, endPoint y: 226, distance: 115.3
click at [459, 234] on div "Quoted By Consignment # HUSH200108 Transport Select... Shipped Date Job Title D…" at bounding box center [874, 283] width 1284 height 99
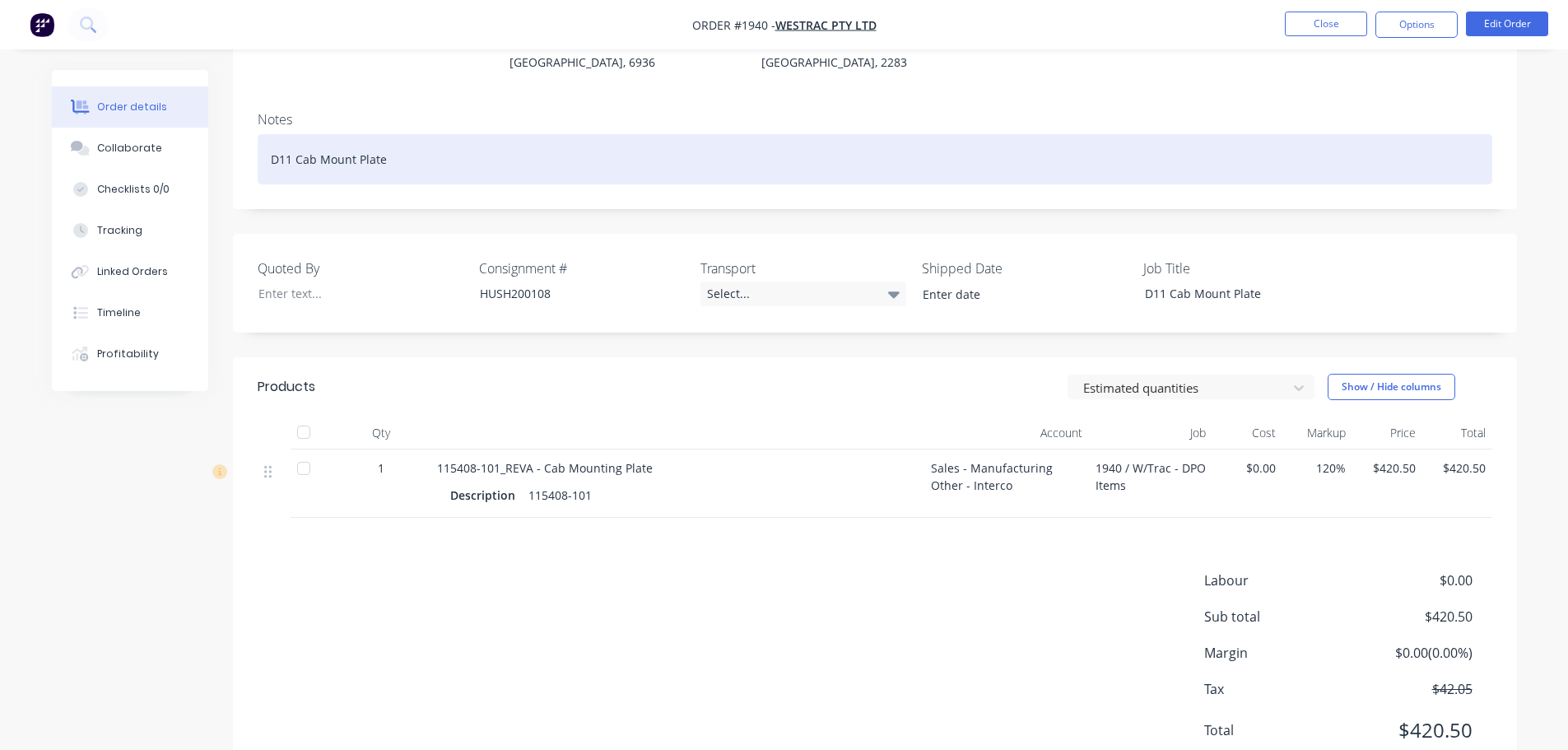
click at [407, 142] on div "D11 Cab Mount Plate" at bounding box center [874, 159] width 1234 height 50
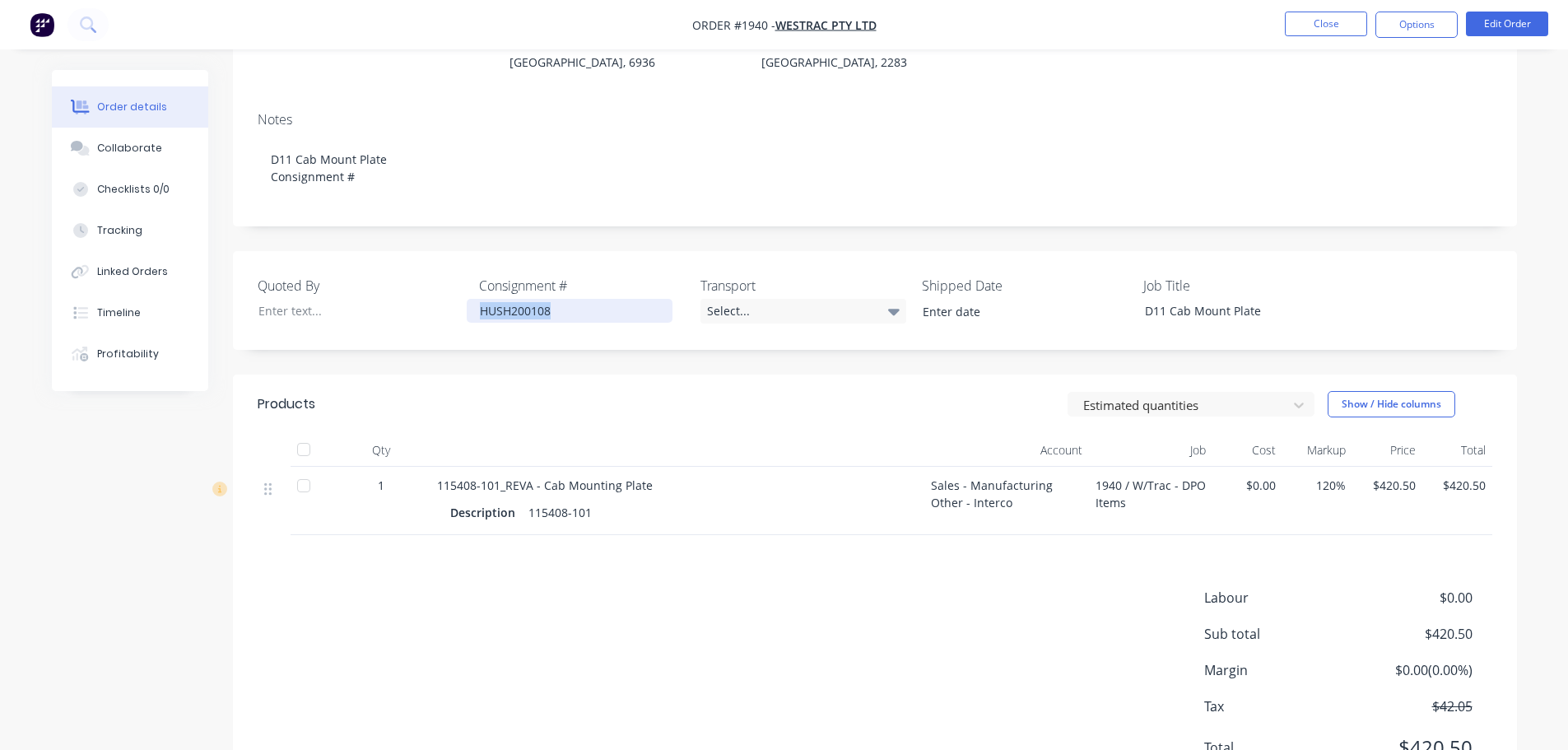
drag, startPoint x: 559, startPoint y: 283, endPoint x: 476, endPoint y: 278, distance: 83.2
click at [476, 299] on div "HUSH200108" at bounding box center [570, 311] width 206 height 24
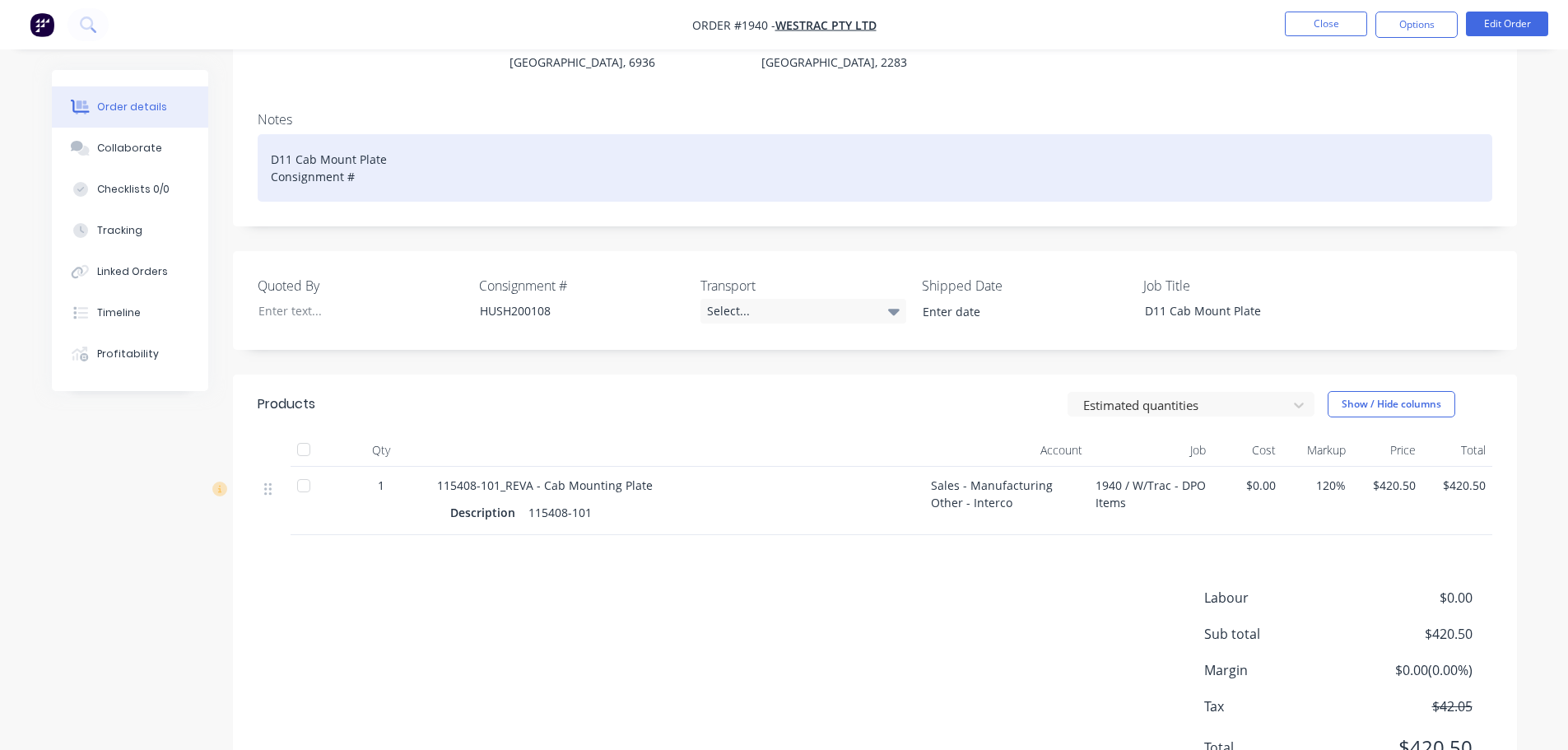
click at [392, 156] on div "D11 Cab Mount Plate Consignment #" at bounding box center [874, 167] width 1234 height 68
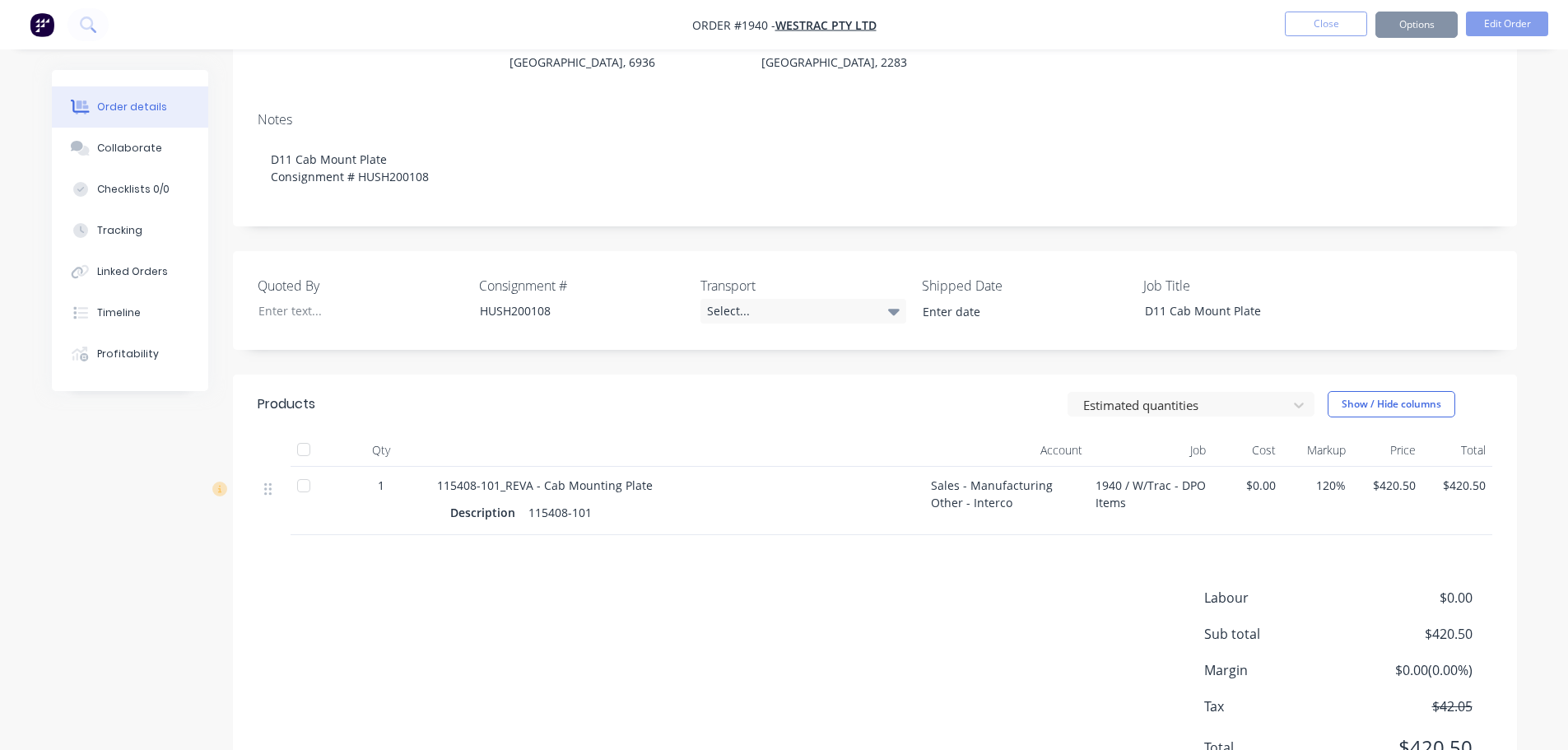
click at [757, 276] on label "Transport" at bounding box center [803, 286] width 206 height 20
drag, startPoint x: 761, startPoint y: 265, endPoint x: 699, endPoint y: 263, distance: 62.0
click at [700, 276] on label "Transport" at bounding box center [803, 286] width 206 height 20
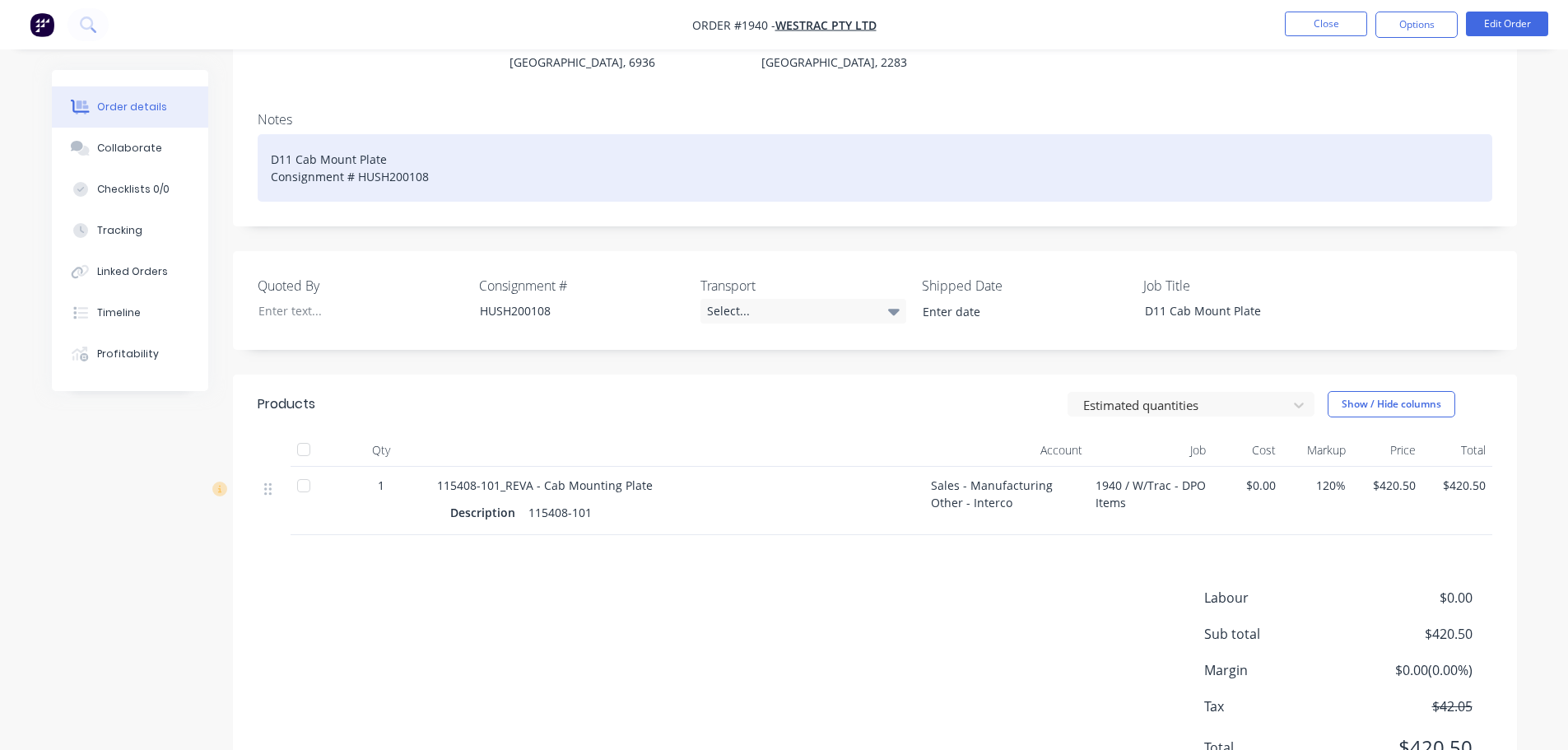
click at [456, 153] on div "D11 Cab Mount Plate Consignment # HUSH200108" at bounding box center [874, 167] width 1234 height 68
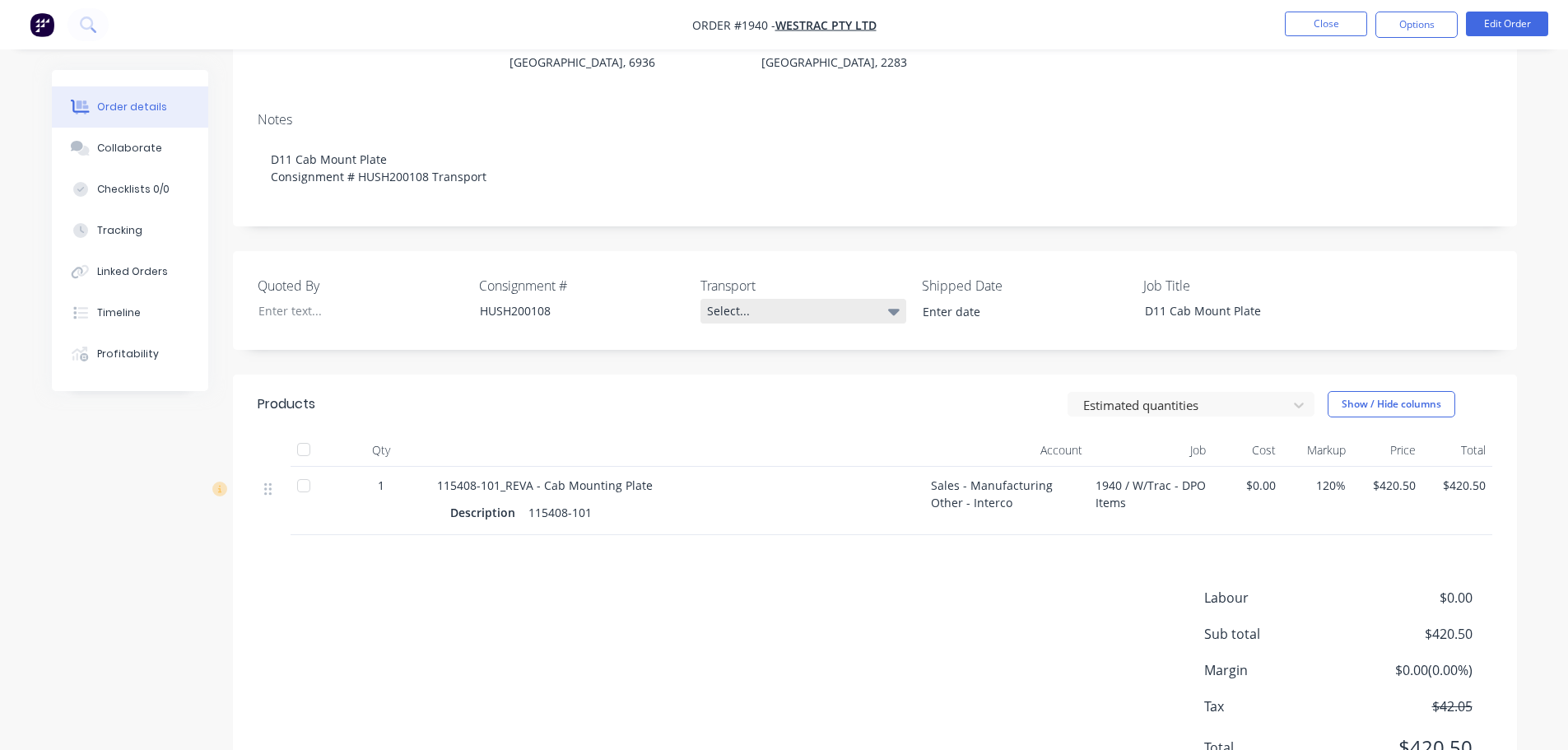
click at [726, 299] on div "Select..." at bounding box center [803, 311] width 206 height 25
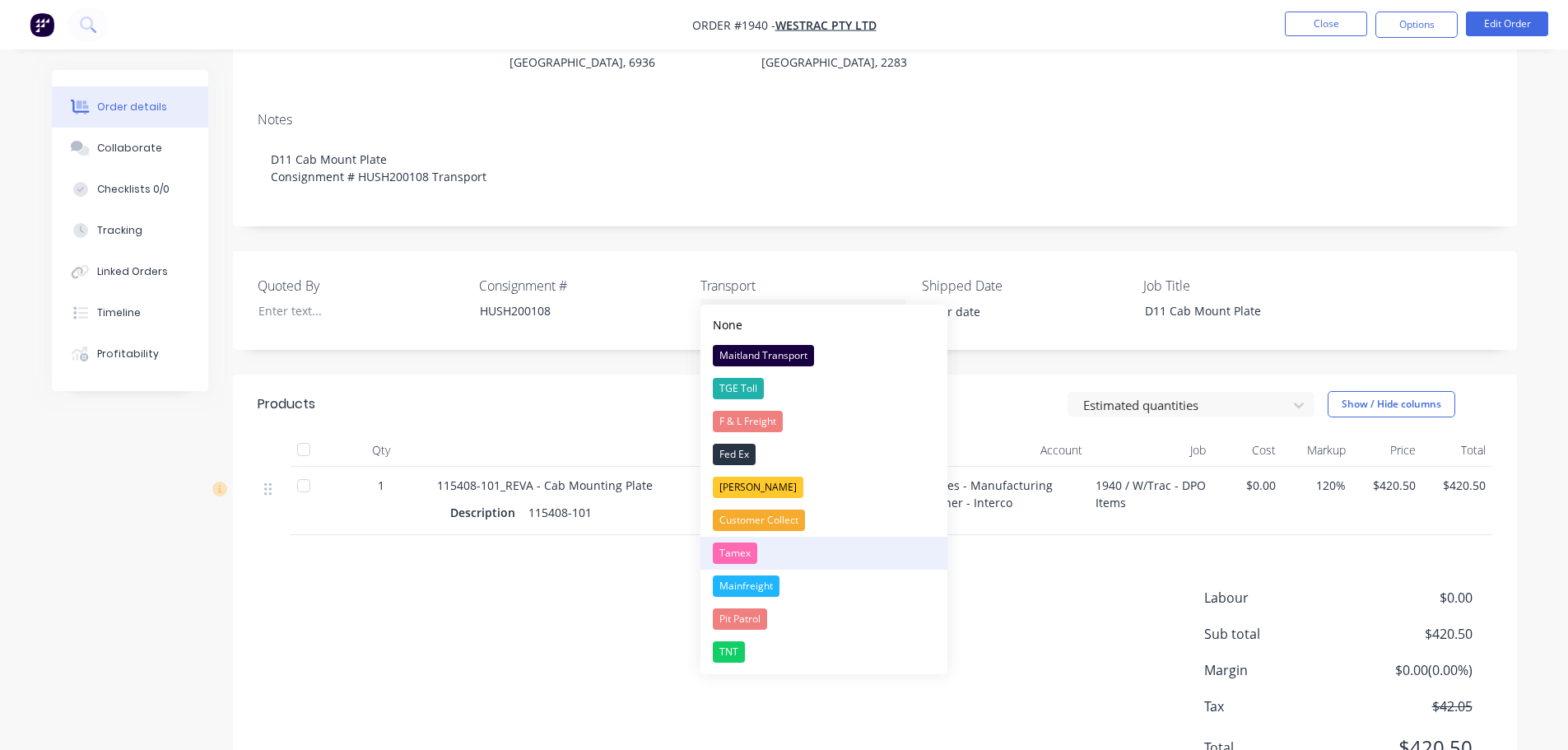
click at [734, 557] on div "Tamex" at bounding box center [735, 553] width 44 height 22
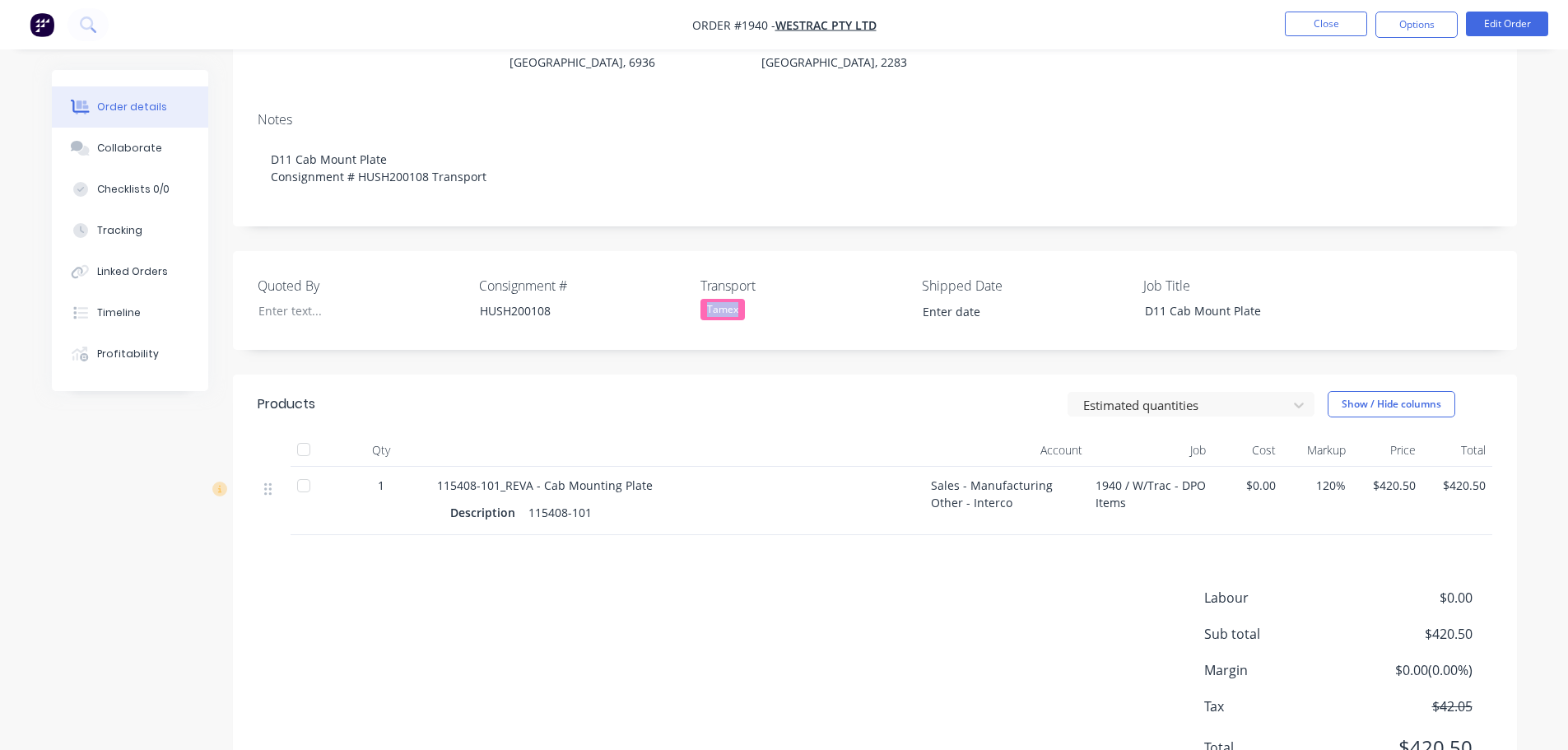
drag, startPoint x: 740, startPoint y: 289, endPoint x: 699, endPoint y: 285, distance: 41.2
click at [699, 285] on div "Quoted By Consignment # HUSH200108 Transport Tamex Shipped Date Job Title D11 C…" at bounding box center [874, 301] width 1284 height 99
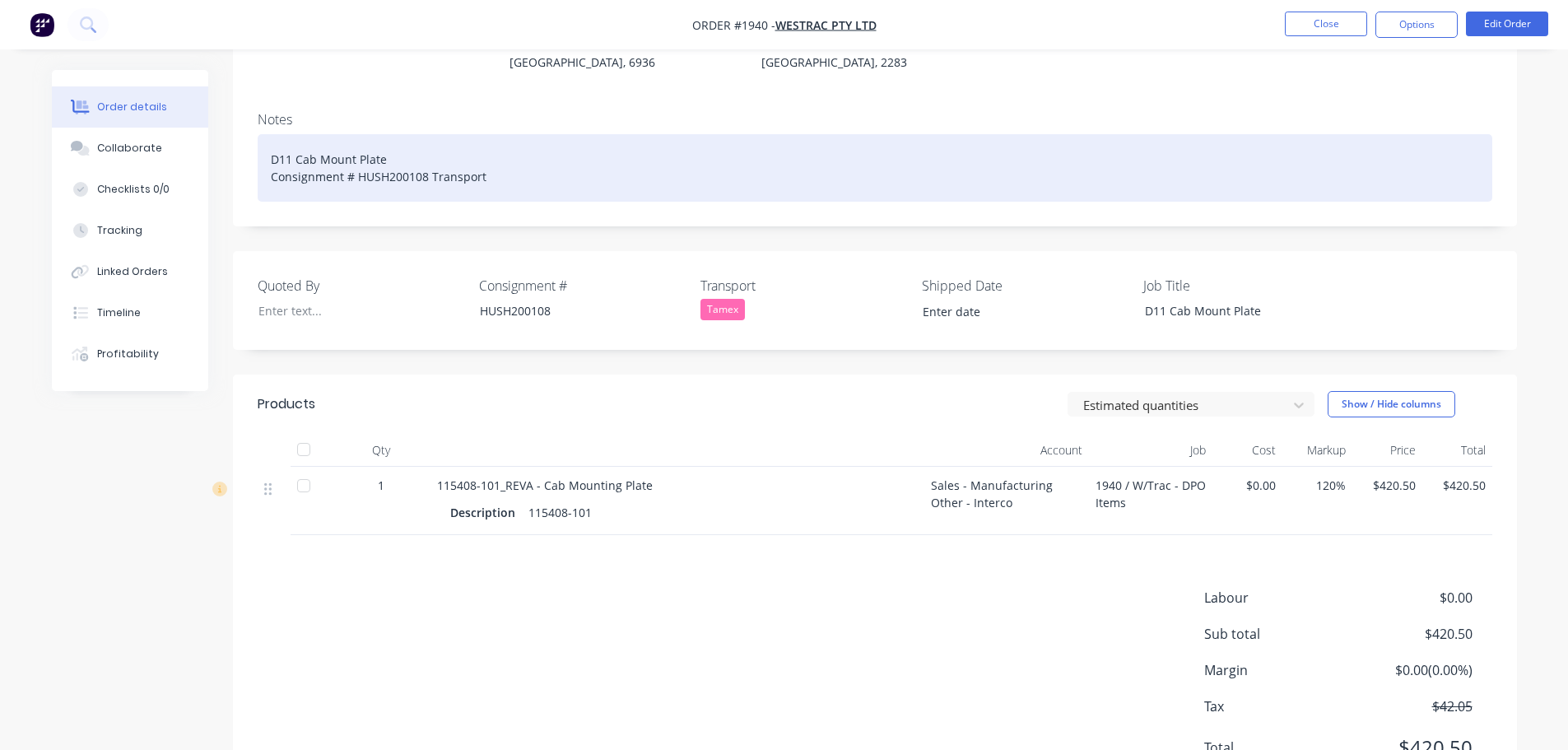
click at [515, 154] on div "D11 Cab Mount Plate Consignment # HUSH200108 Transport" at bounding box center [874, 167] width 1234 height 68
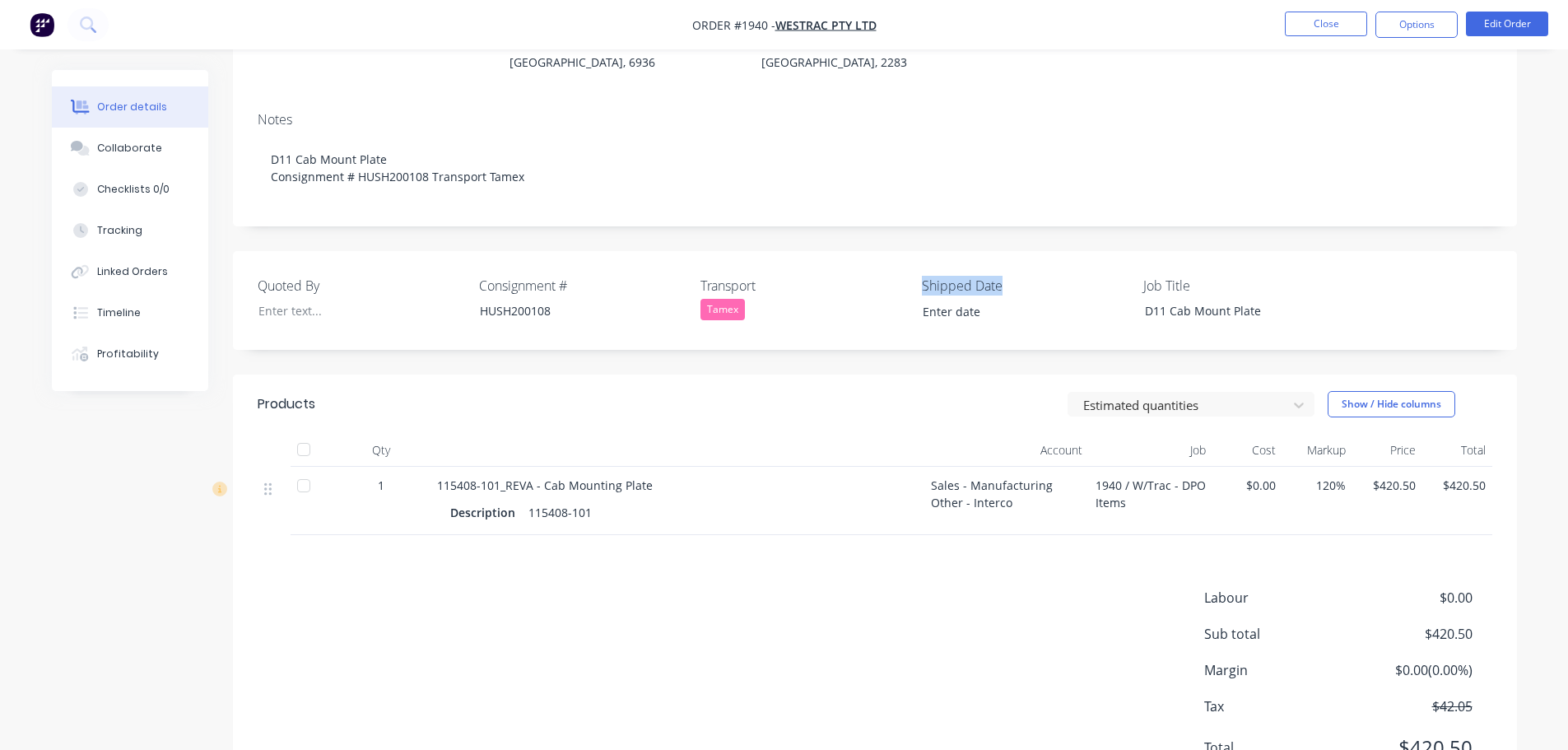
drag, startPoint x: 1006, startPoint y: 259, endPoint x: 925, endPoint y: 261, distance: 81.0
click at [925, 276] on label "Shipped Date" at bounding box center [1025, 286] width 206 height 20
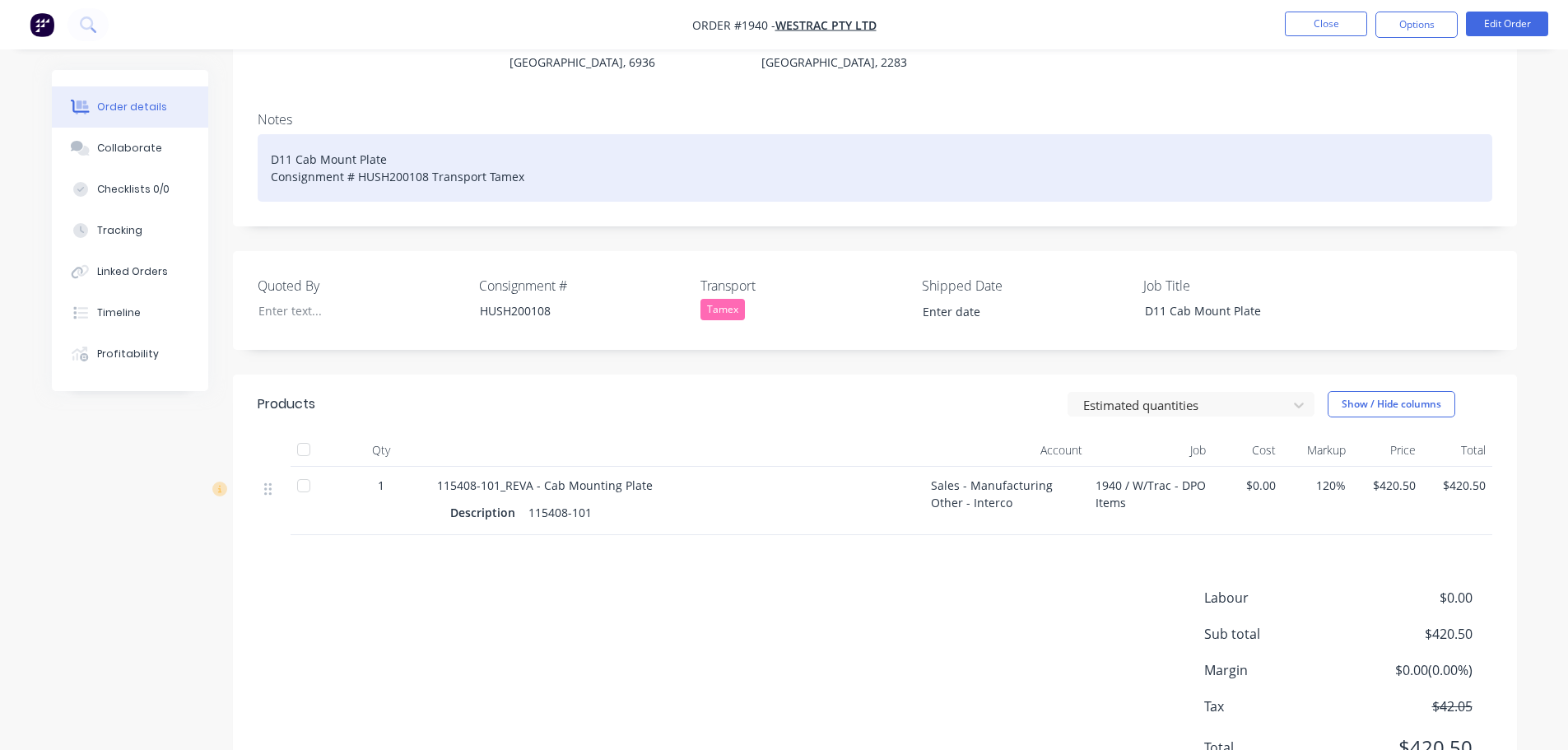
click at [586, 152] on div "D11 Cab Mount Plate Consignment # HUSH200108 Transport Tamex" at bounding box center [874, 167] width 1234 height 68
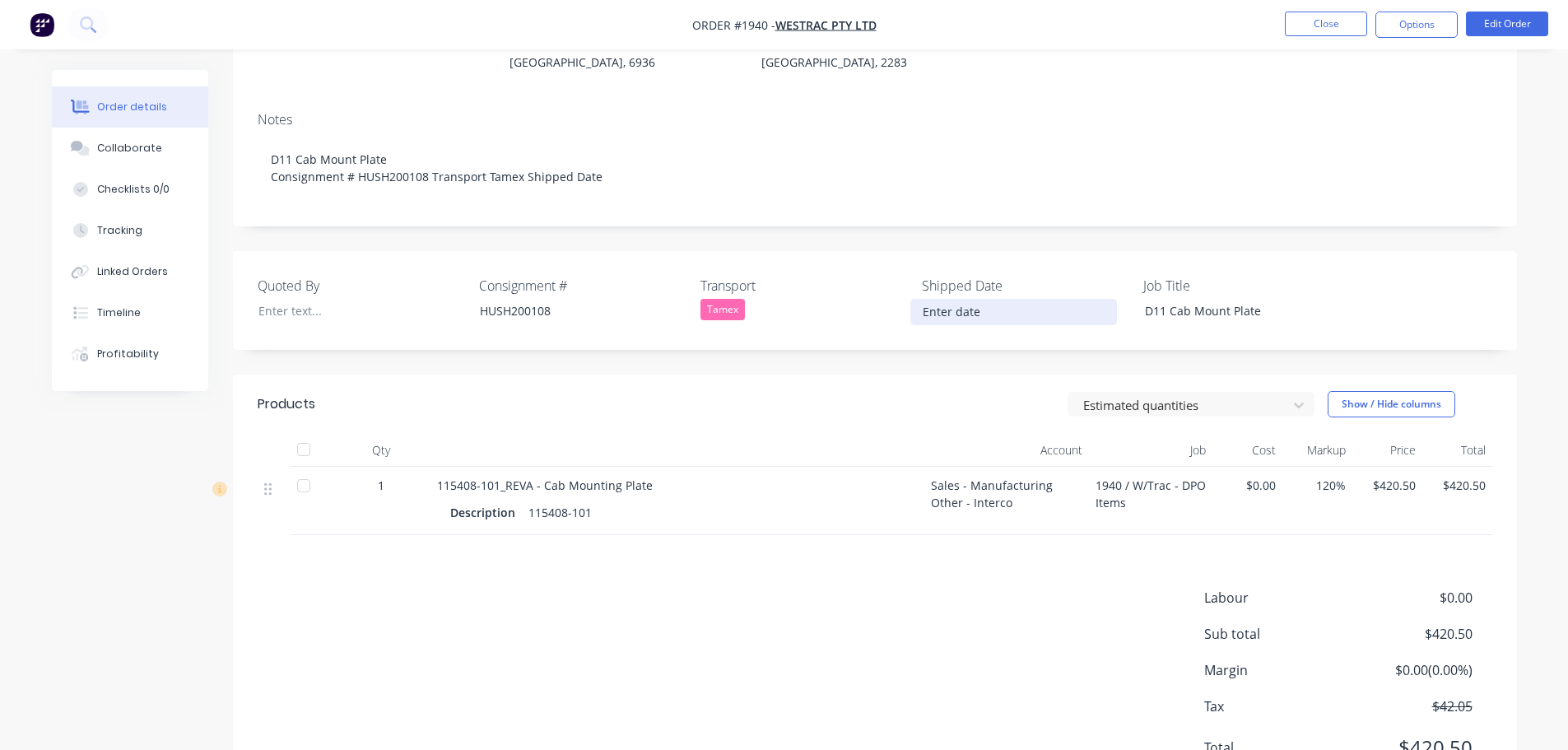
click at [984, 300] on input at bounding box center [1013, 312] width 205 height 25
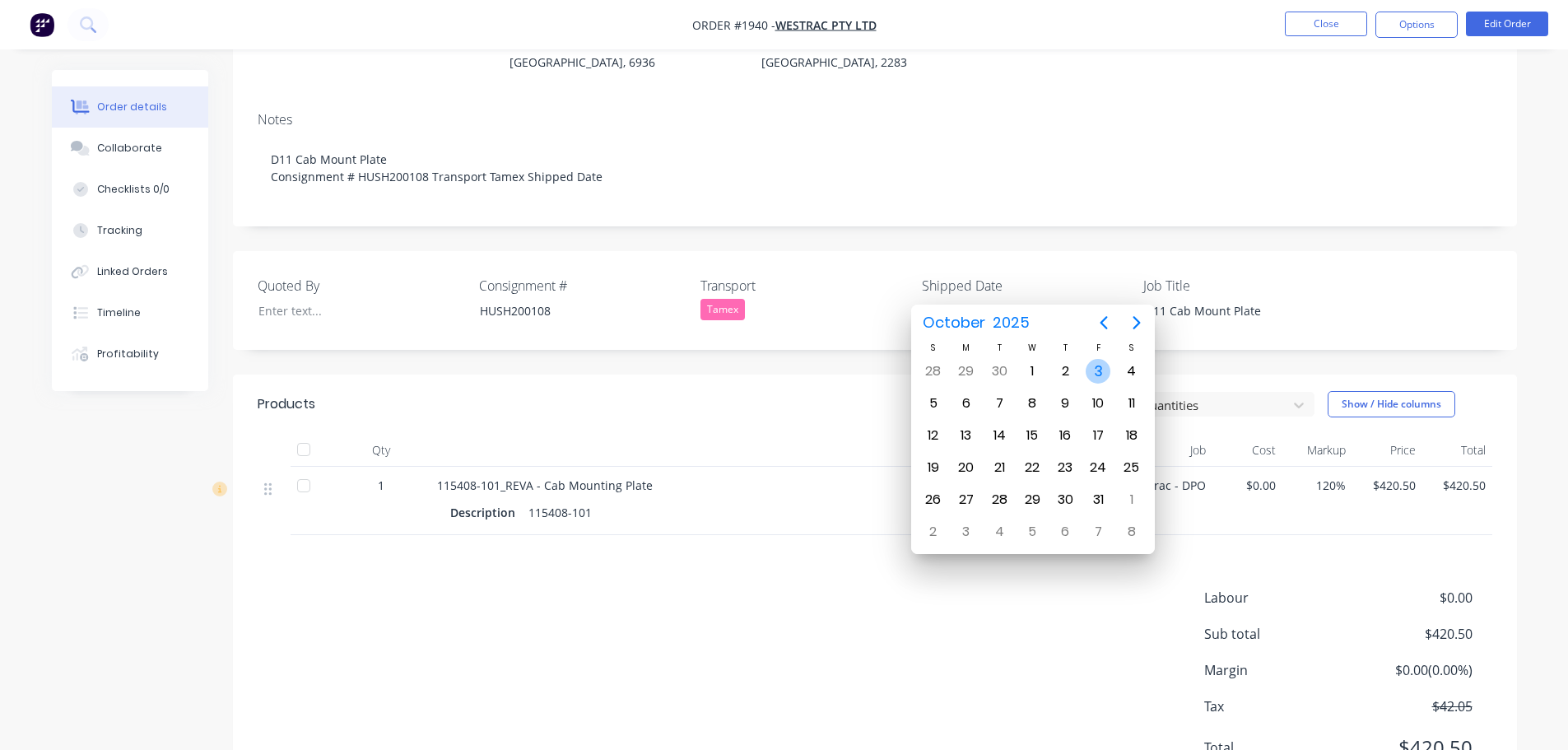
click at [1094, 367] on div "3" at bounding box center [1098, 372] width 25 height 25
type input "[DATE]"
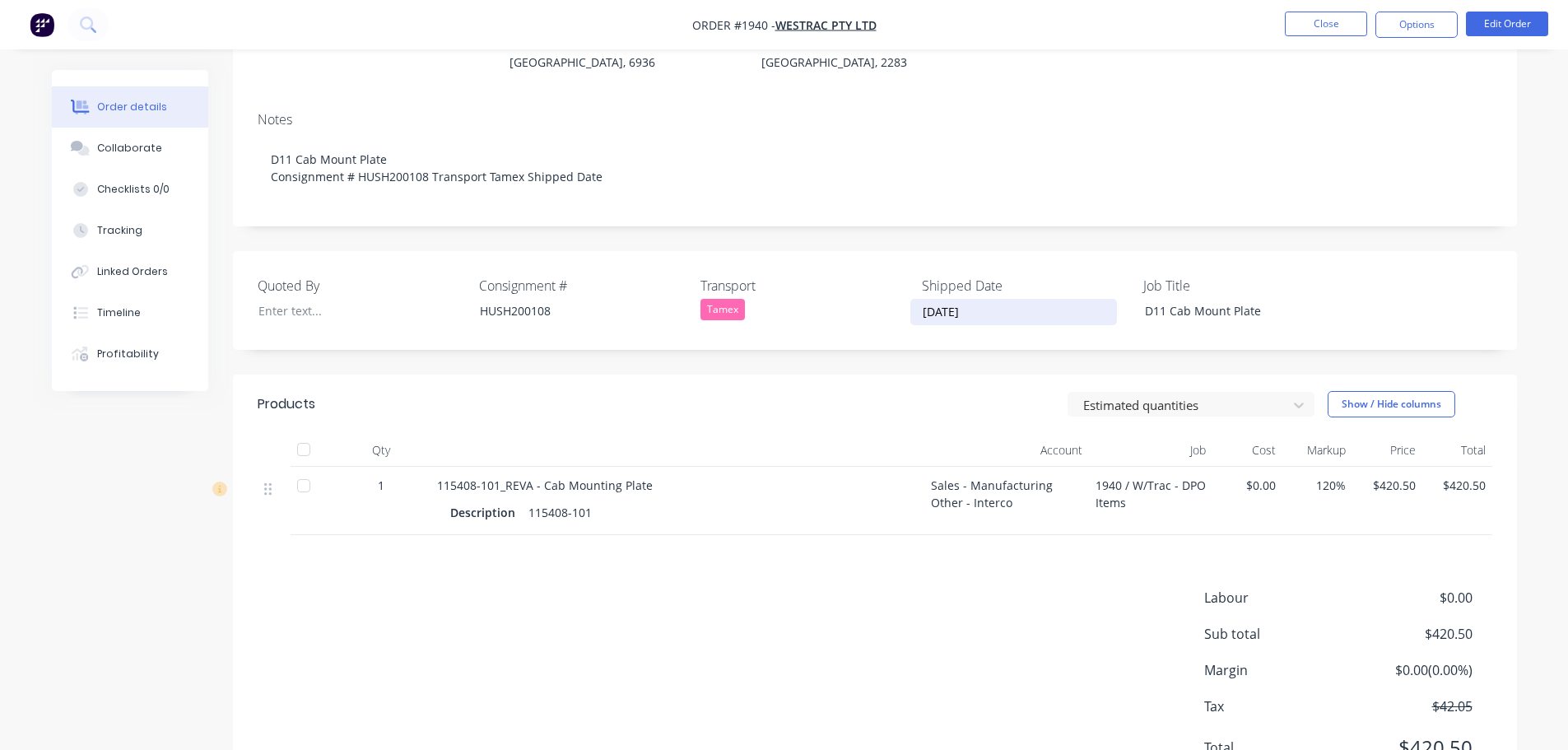
drag, startPoint x: 986, startPoint y: 286, endPoint x: 920, endPoint y: 287, distance: 66.0
click at [920, 300] on input "[DATE]" at bounding box center [1013, 312] width 205 height 25
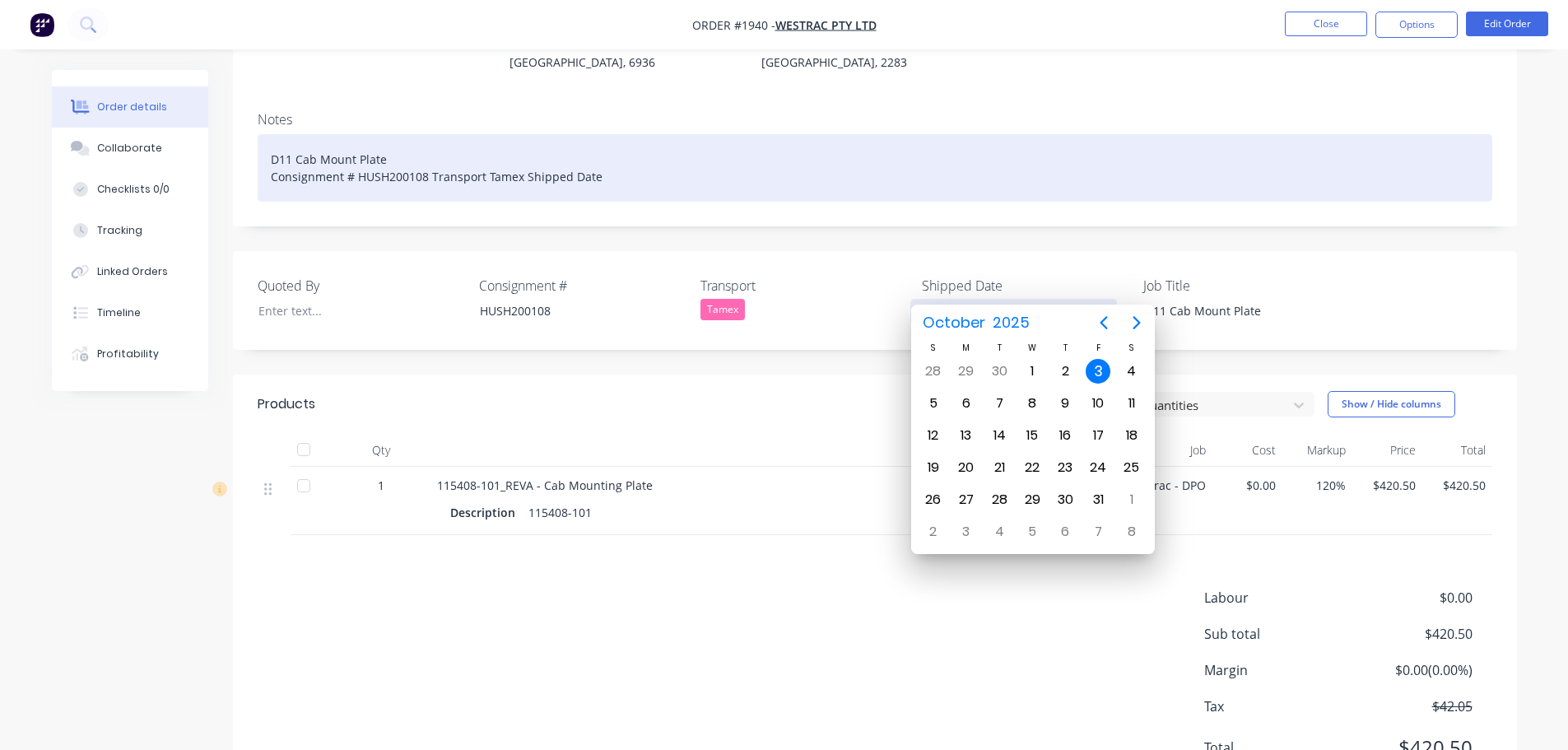
click at [626, 152] on div "D11 Cab Mount Plate Consignment # HUSH200108 Transport Tamex Shipped Date" at bounding box center [874, 167] width 1234 height 68
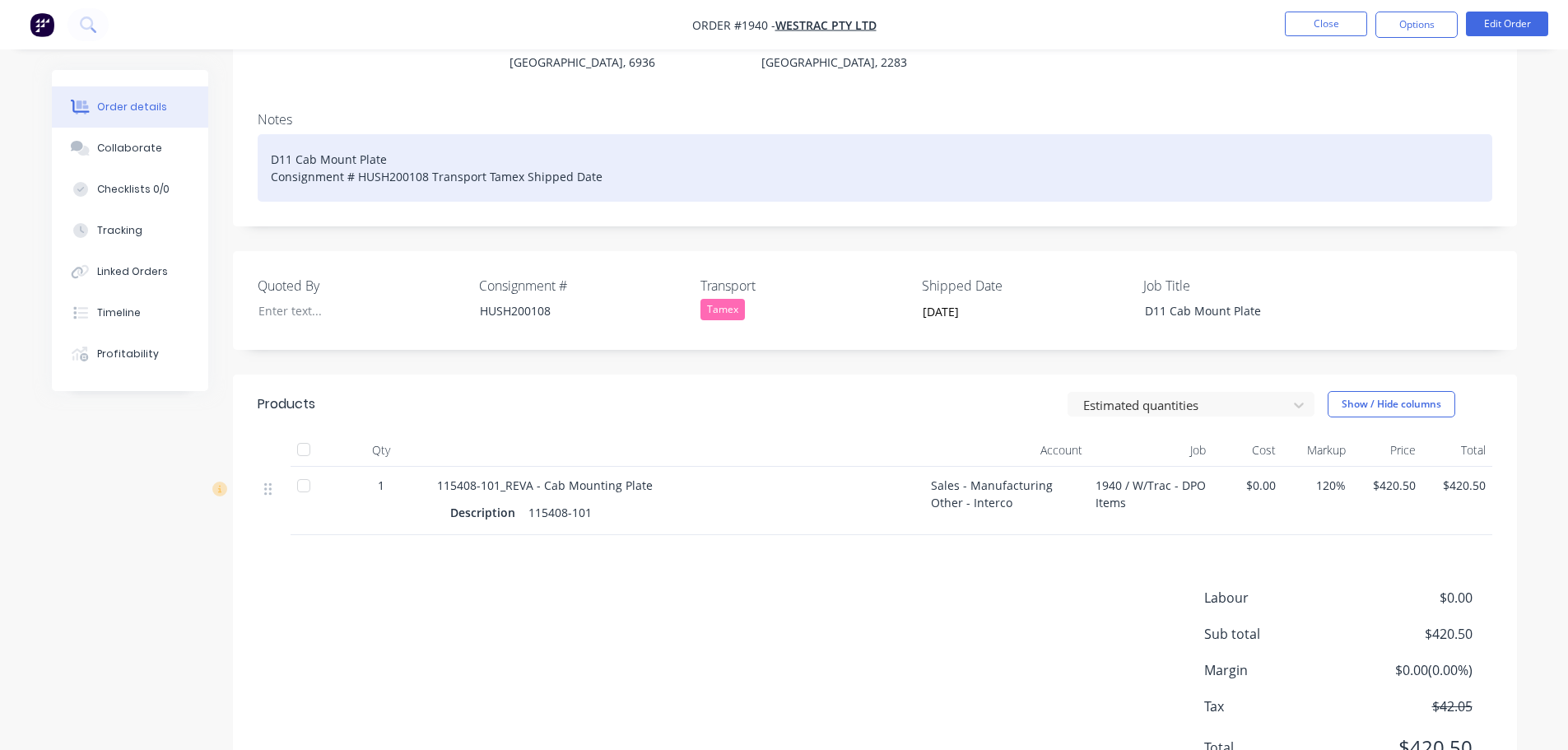
click at [618, 155] on div "D11 Cab Mount Plate Consignment # HUSH200108 Transport Tamex Shipped Date" at bounding box center [874, 167] width 1234 height 68
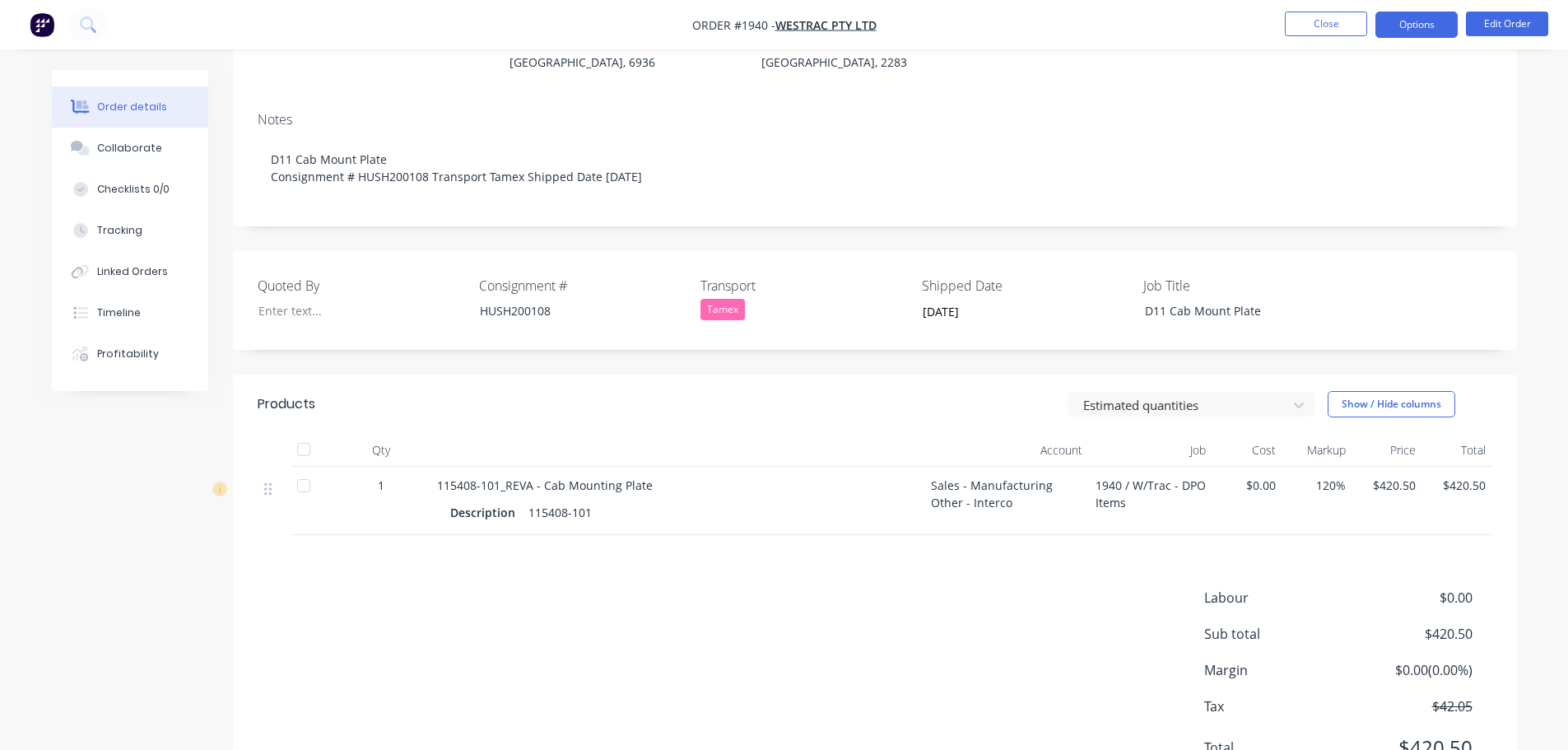
click at [1427, 28] on button "Options" at bounding box center [1417, 24] width 82 height 26
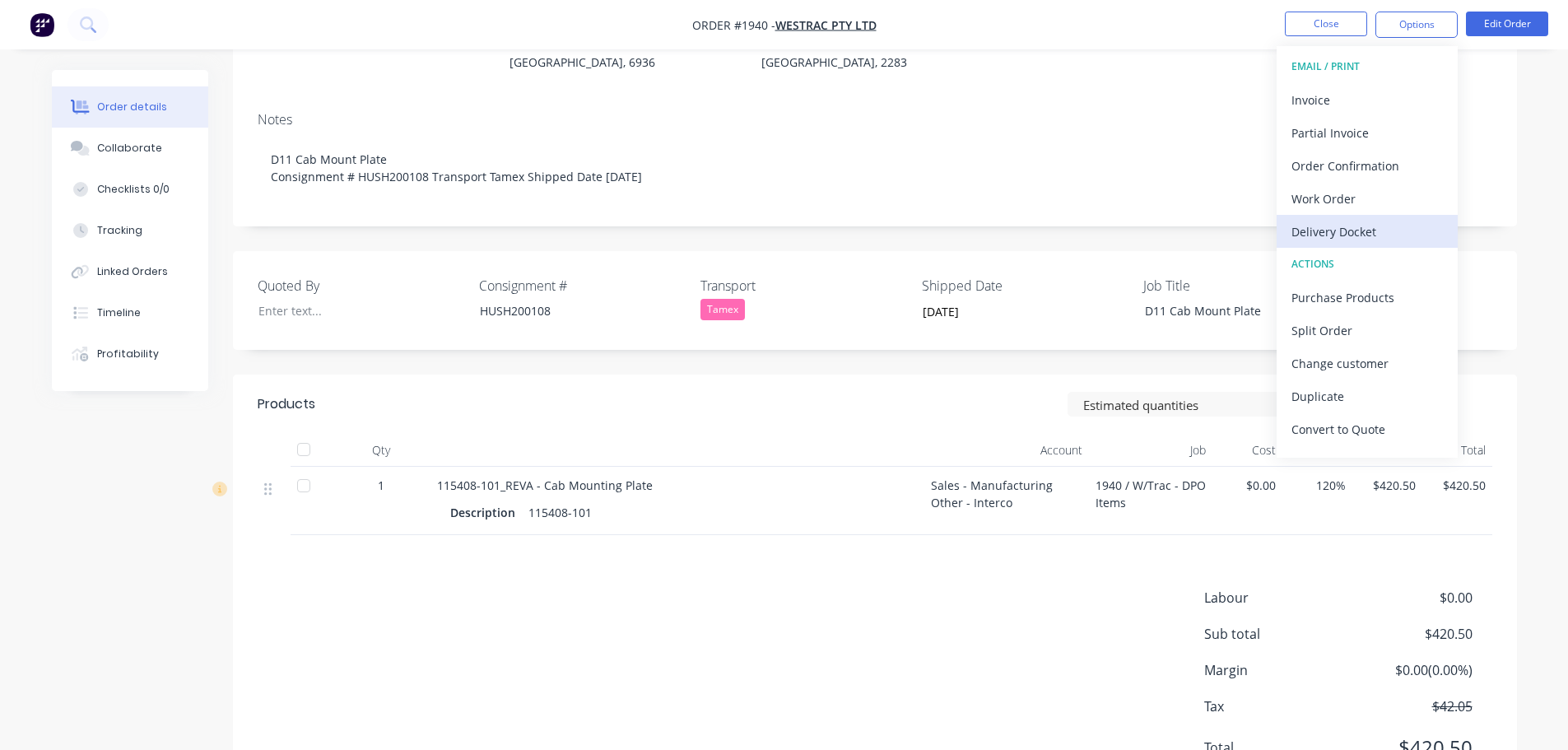
click at [1324, 238] on div "Delivery Docket" at bounding box center [1366, 232] width 151 height 24
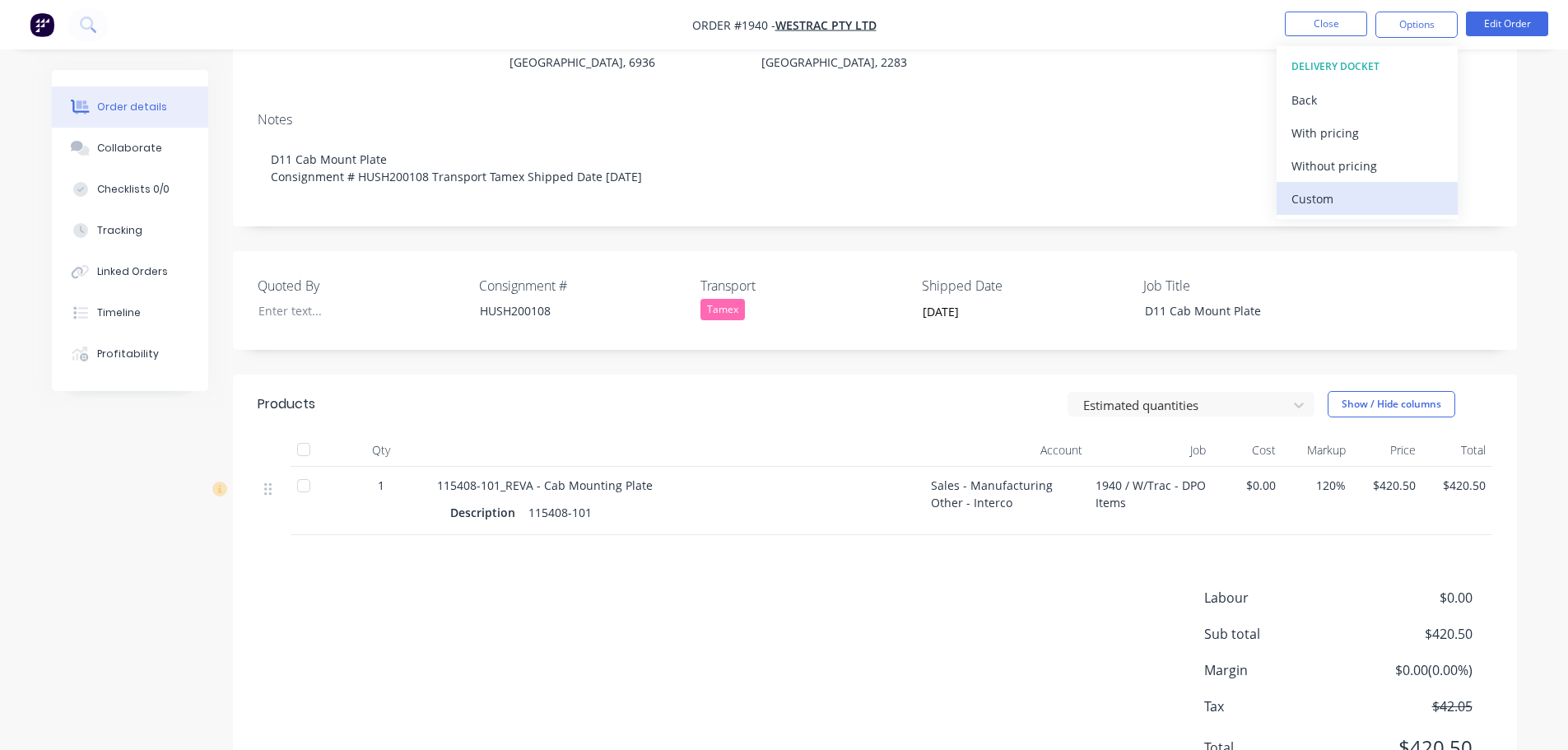
click at [1333, 204] on div "Custom" at bounding box center [1366, 198] width 151 height 24
click at [1331, 169] on div "Without pricing" at bounding box center [1366, 166] width 151 height 24
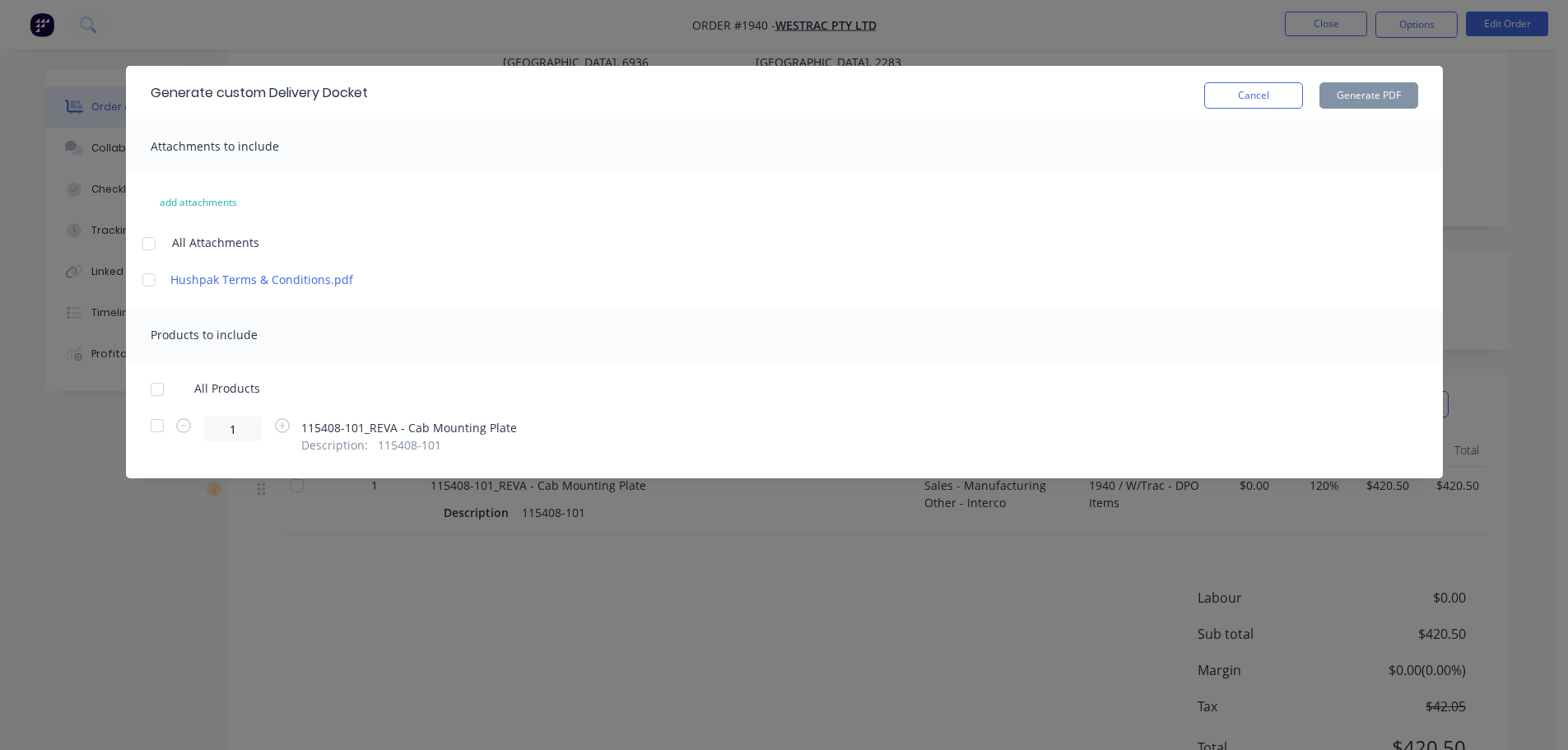
click at [153, 388] on div at bounding box center [156, 389] width 33 height 33
click at [1387, 95] on button "Generate PDF" at bounding box center [1369, 95] width 99 height 26
click at [1232, 96] on button "Cancel" at bounding box center [1253, 95] width 99 height 26
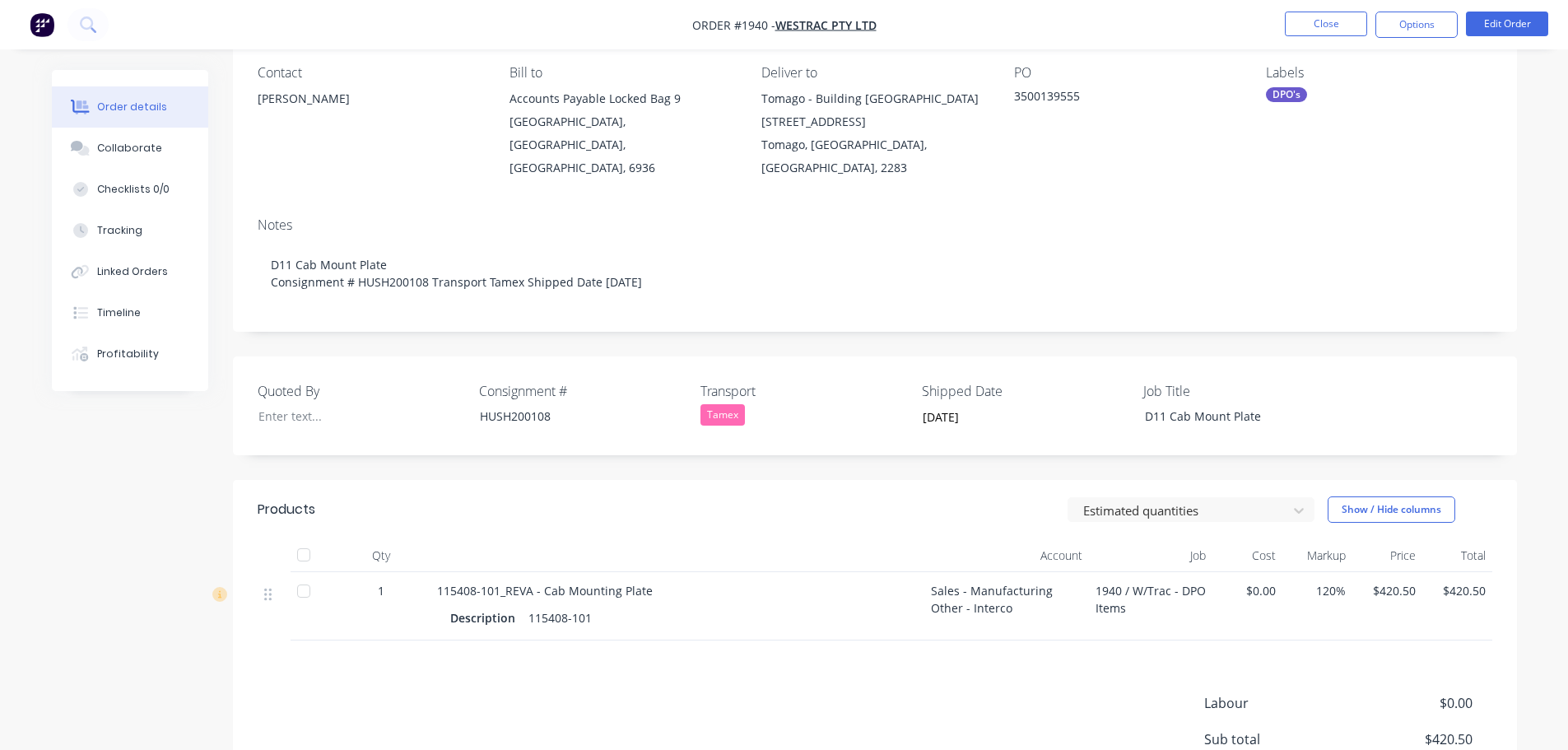
scroll to position [0, 0]
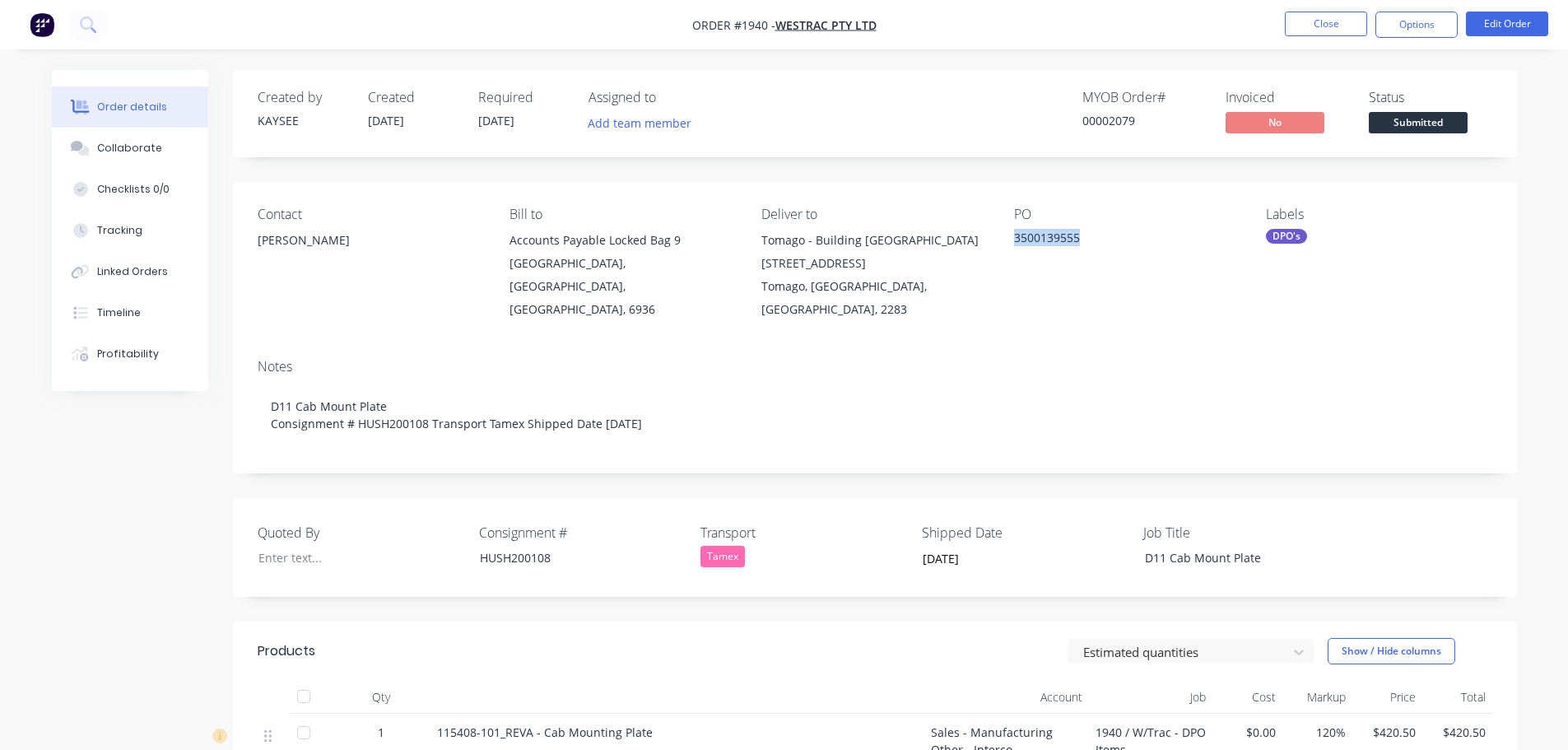
drag, startPoint x: 1081, startPoint y: 238, endPoint x: 1011, endPoint y: 226, distance: 71.0
click at [1011, 226] on div "Contact Eric Patterson Bill to Accounts Payable Locked Bag 9 MIDLAND, Western A…" at bounding box center [874, 264] width 1284 height 164
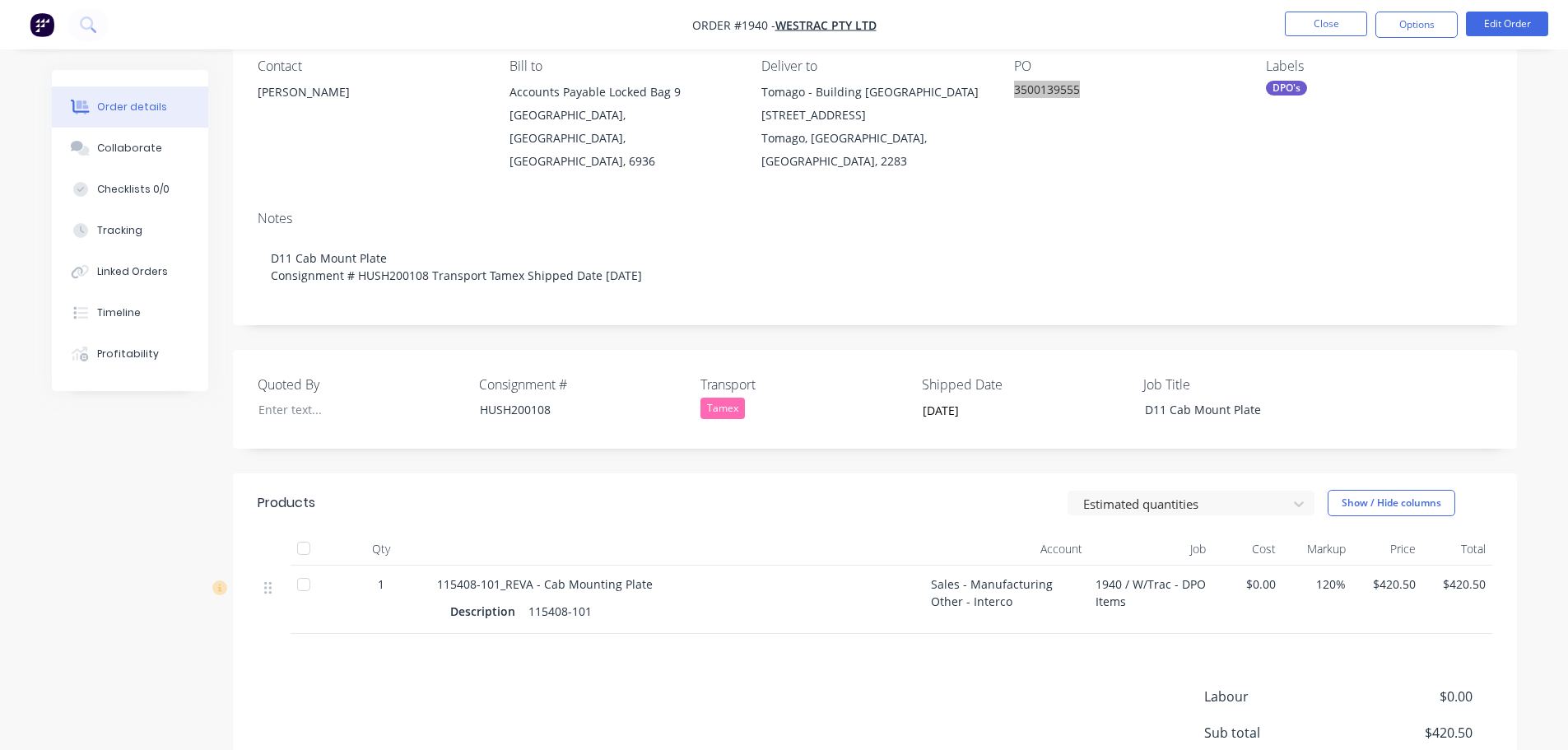
scroll to position [165, 0]
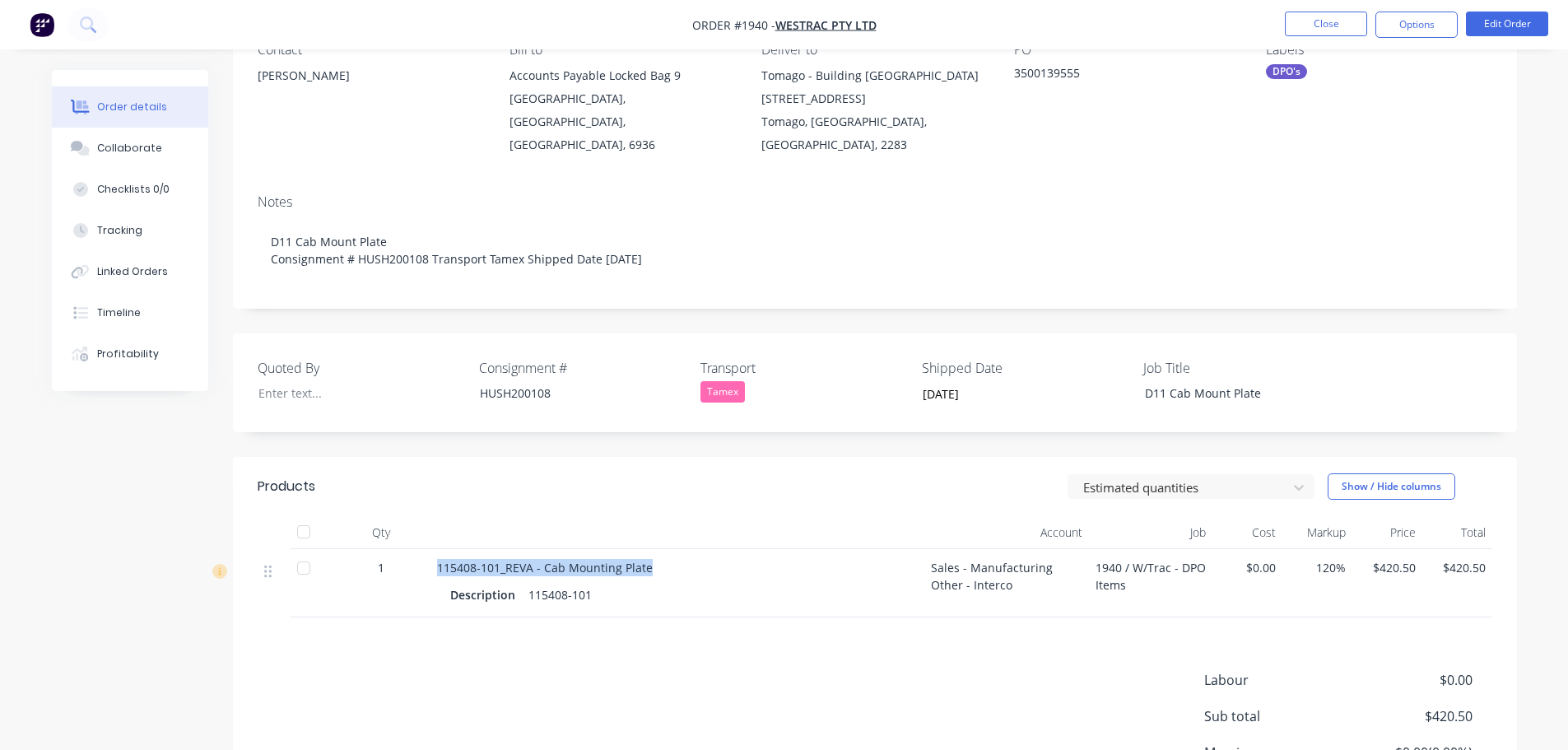
drag, startPoint x: 653, startPoint y: 542, endPoint x: 424, endPoint y: 541, distance: 229.0
click at [424, 549] on div "1 115408-101_REVA - Cab Mounting Plate Description 115408-101 Sales - Manufactu…" at bounding box center [874, 583] width 1234 height 69
click at [639, 560] on span "115408-101_REVA - Cab Mounting Plate" at bounding box center [545, 568] width 216 height 16
drag, startPoint x: 648, startPoint y: 546, endPoint x: 432, endPoint y: 544, distance: 216.0
click at [432, 549] on div "115408-101_REVA - Cab Mounting Plate Description 115408-101" at bounding box center [677, 583] width 494 height 69
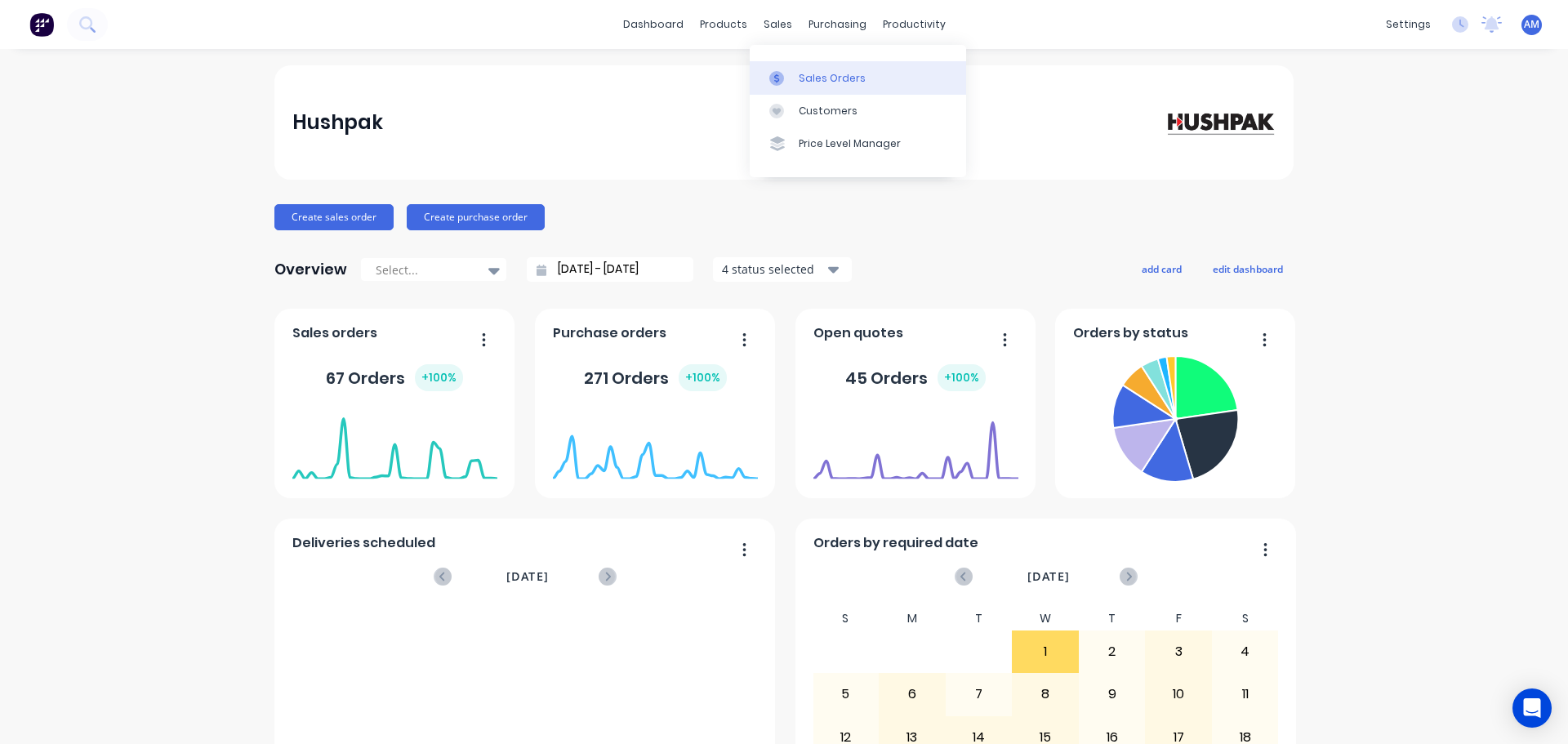
click at [820, 77] on div "Sales Orders" at bounding box center [832, 79] width 67 height 15
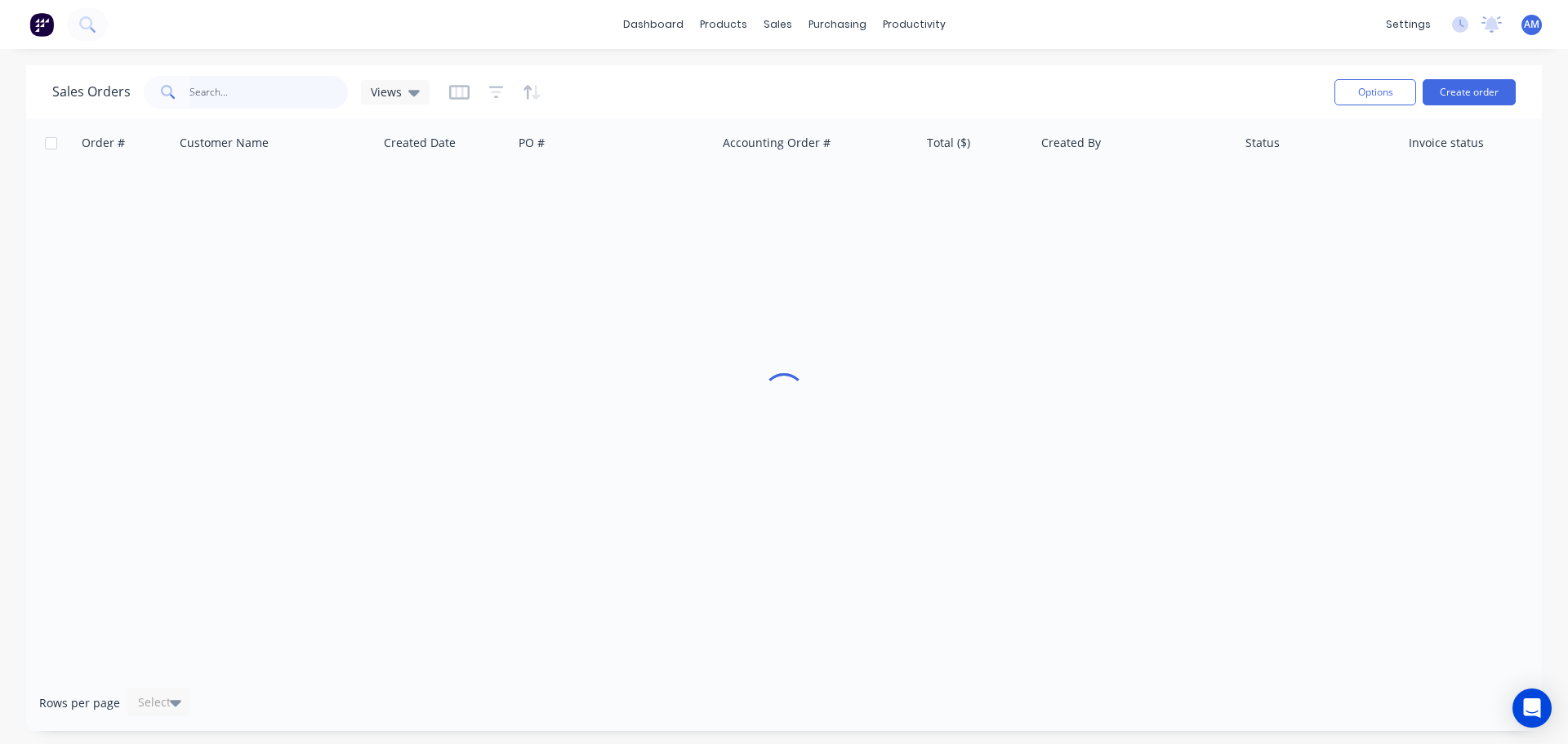
click at [215, 88] on input "text" at bounding box center [269, 91] width 159 height 32
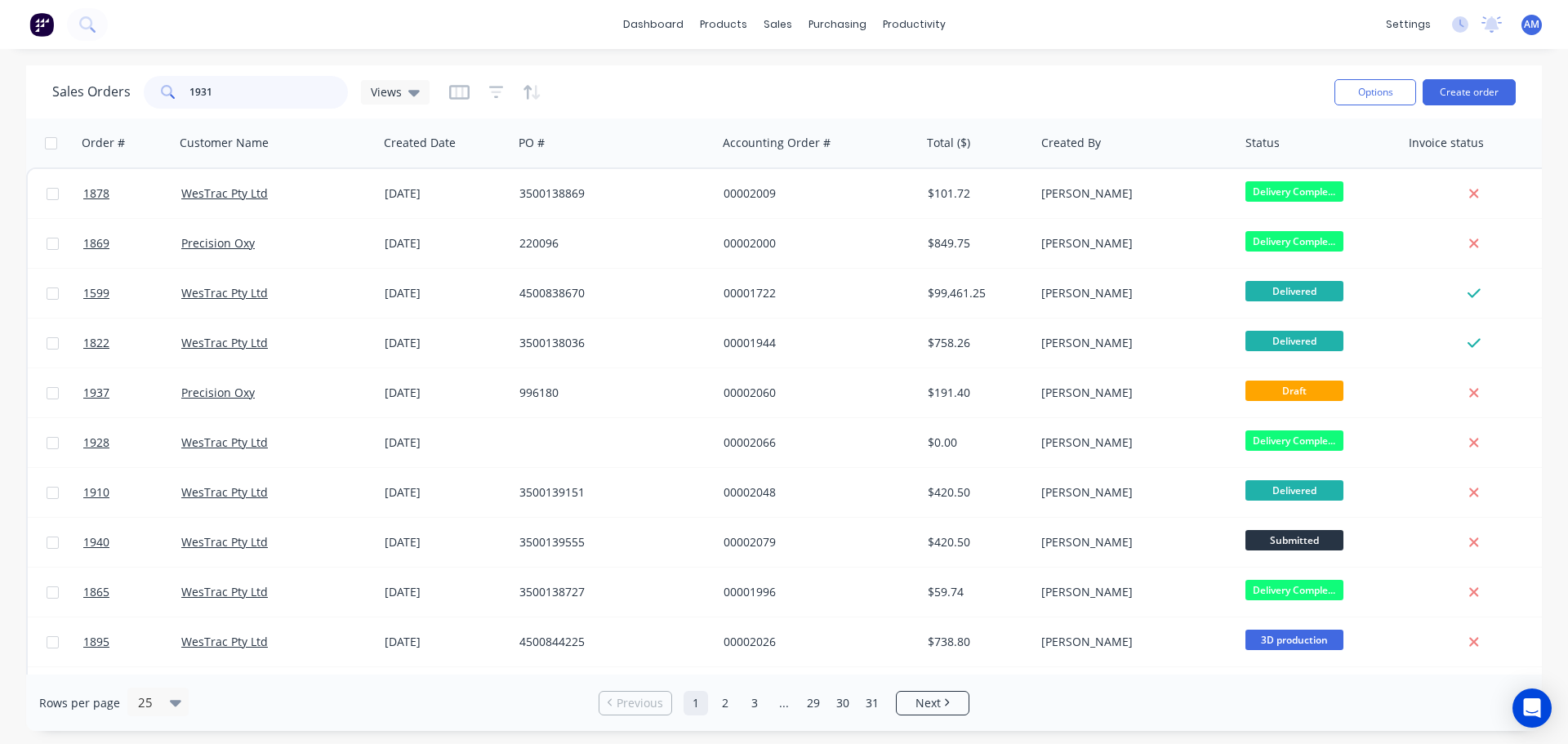
type input "1931"
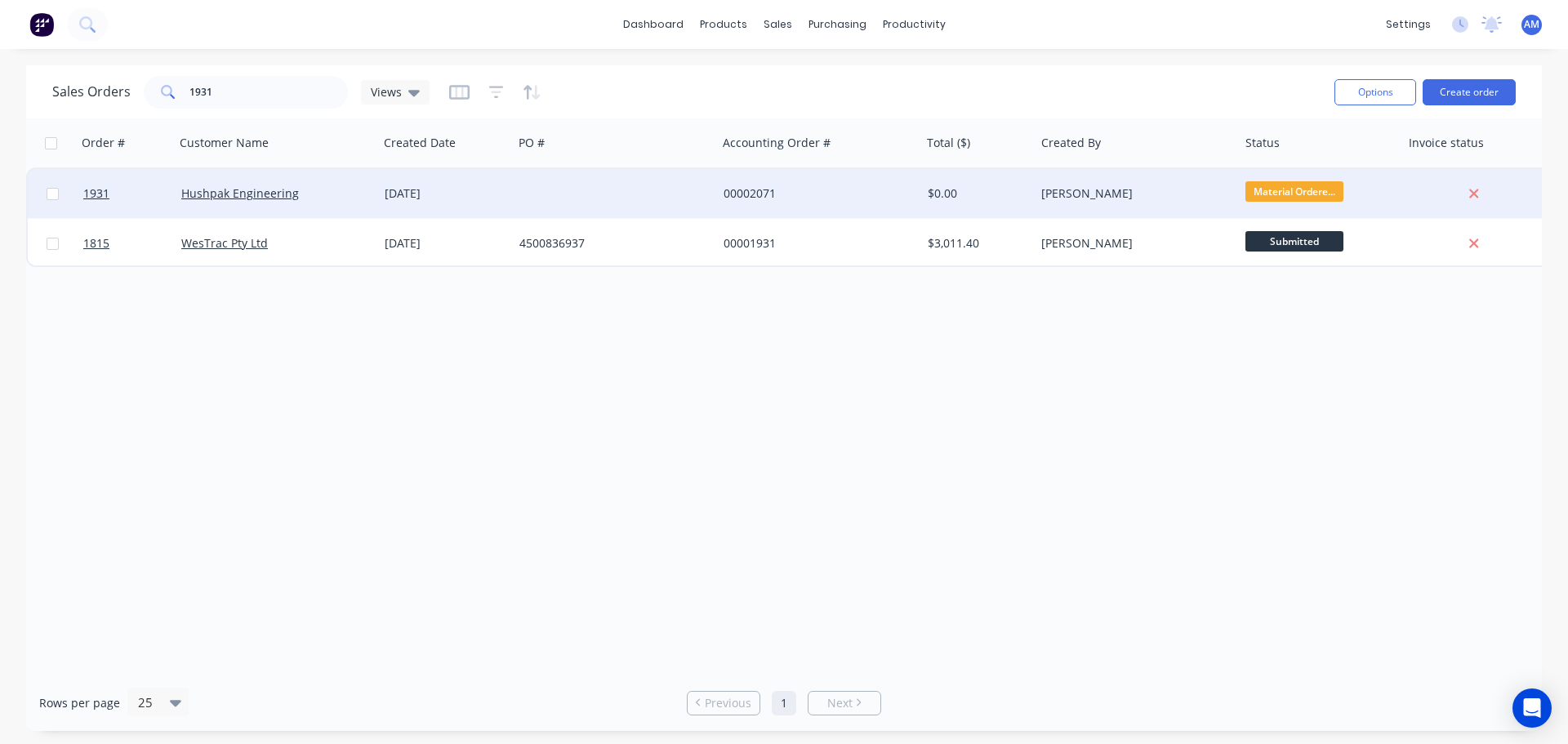
click at [421, 184] on div "[DATE]" at bounding box center [445, 193] width 134 height 49
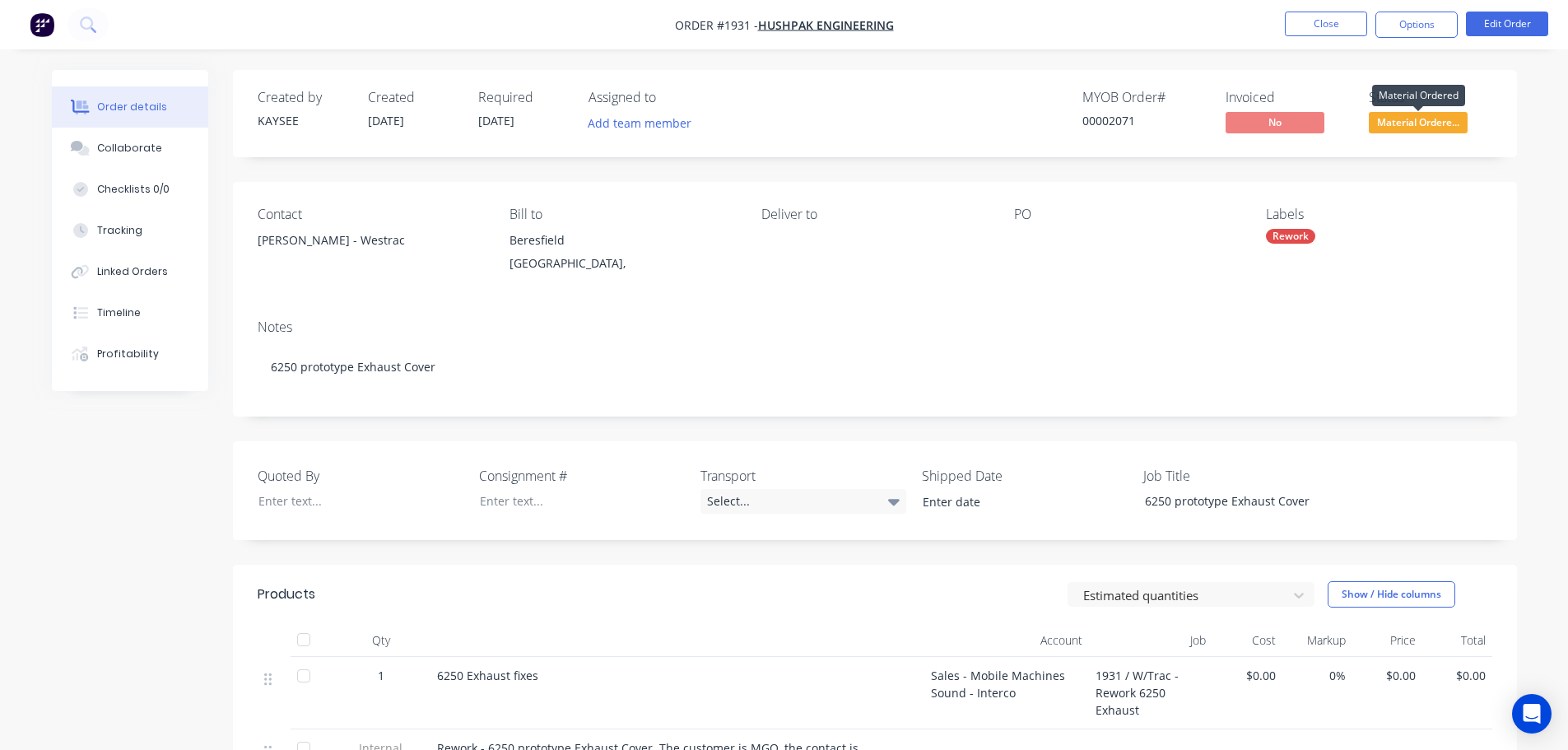
click at [1419, 128] on span "Material Ordere..." at bounding box center [1418, 122] width 99 height 21
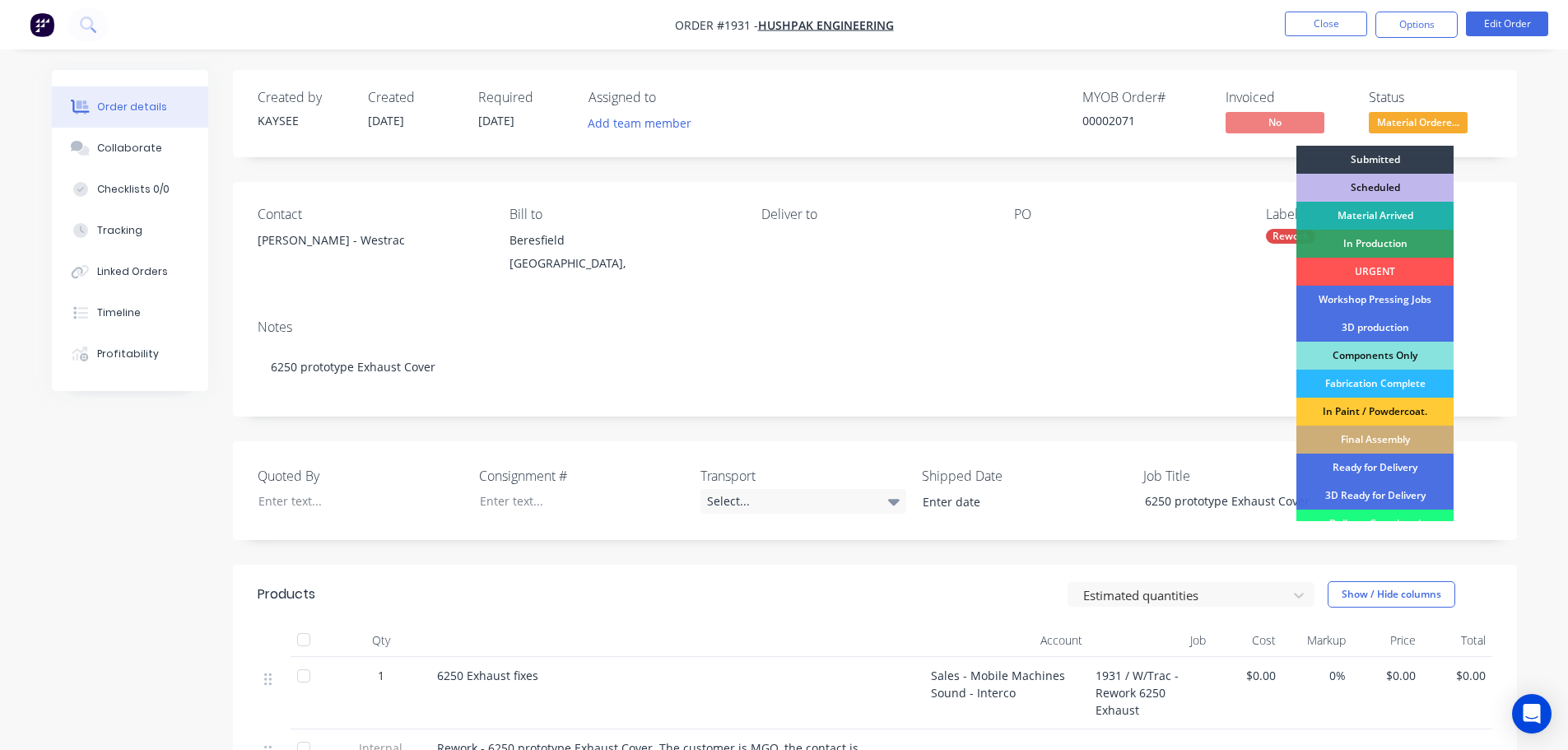
click at [1373, 210] on div "Material Arrived" at bounding box center [1375, 215] width 157 height 28
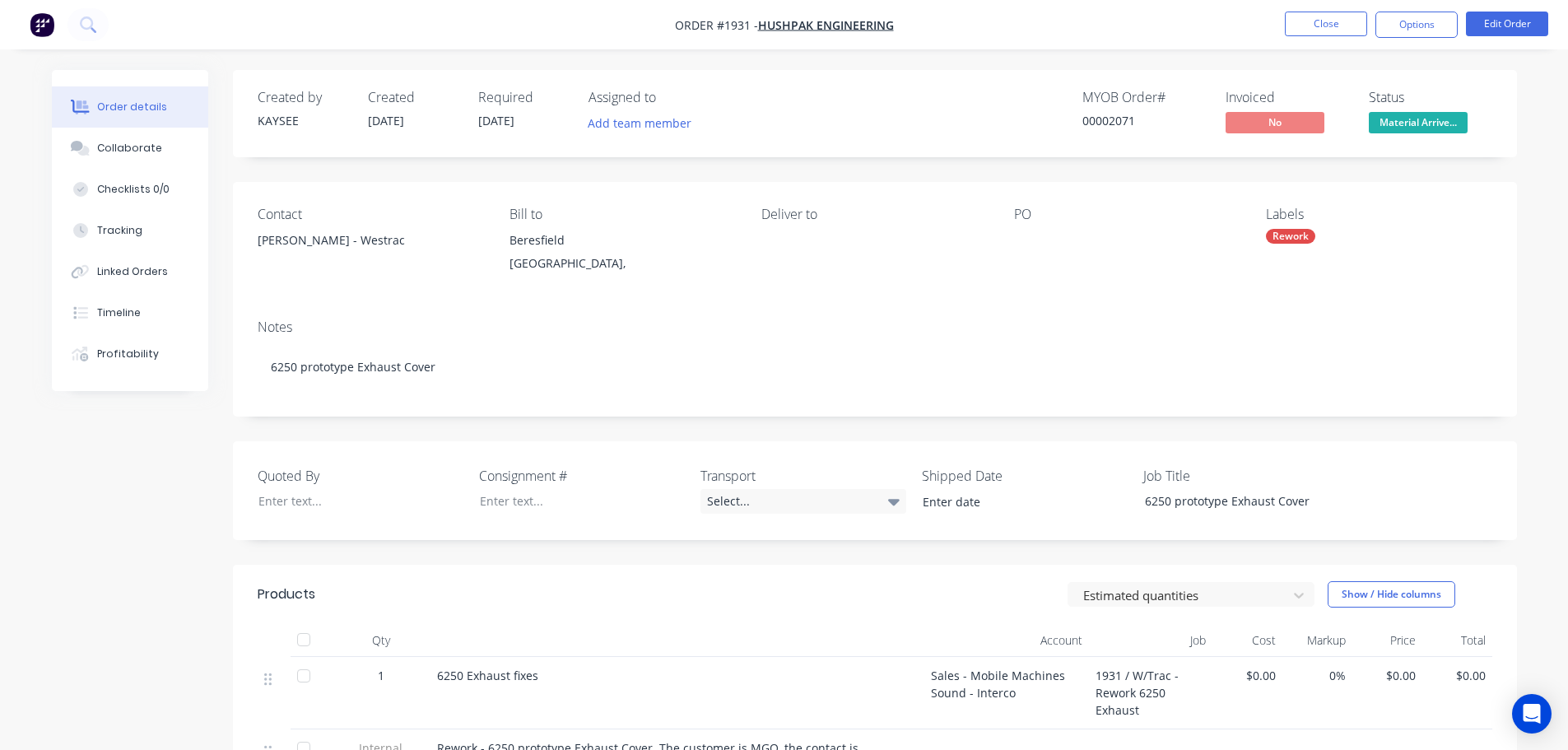
click at [998, 64] on div "Order details Collaborate Checklists 0/0 Tracking Linked Orders Timeline Profit…" at bounding box center [784, 542] width 1568 height 1084
click at [1325, 32] on button "Close" at bounding box center [1325, 24] width 82 height 25
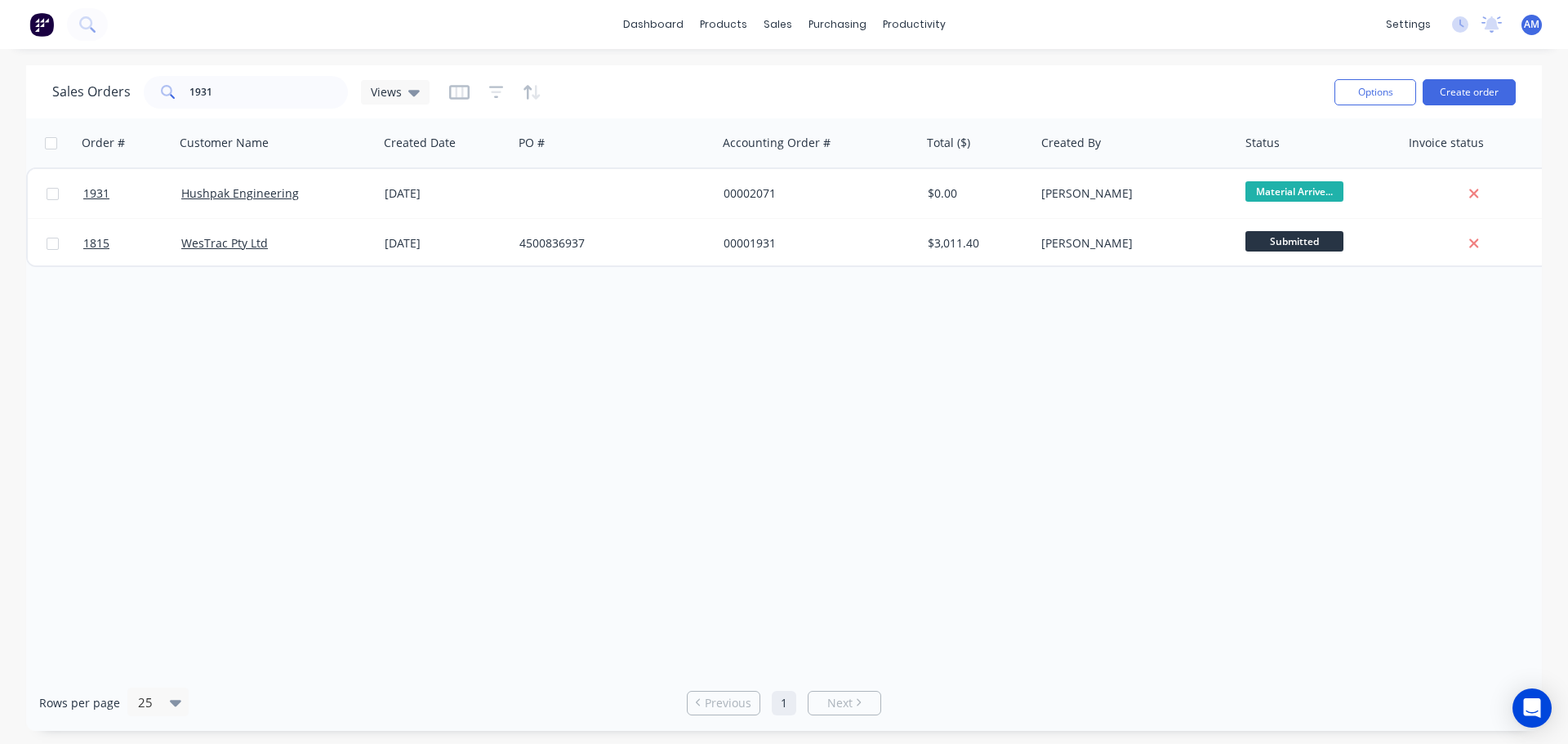
drag, startPoint x: 238, startPoint y: 110, endPoint x: 195, endPoint y: 104, distance: 43.4
click at [180, 91] on div "Sales Orders 1931 Views" at bounding box center [686, 92] width 1269 height 40
drag, startPoint x: 246, startPoint y: 85, endPoint x: 158, endPoint y: 91, distance: 88.2
click at [164, 92] on div "1931" at bounding box center [246, 91] width 204 height 32
type input "1928"
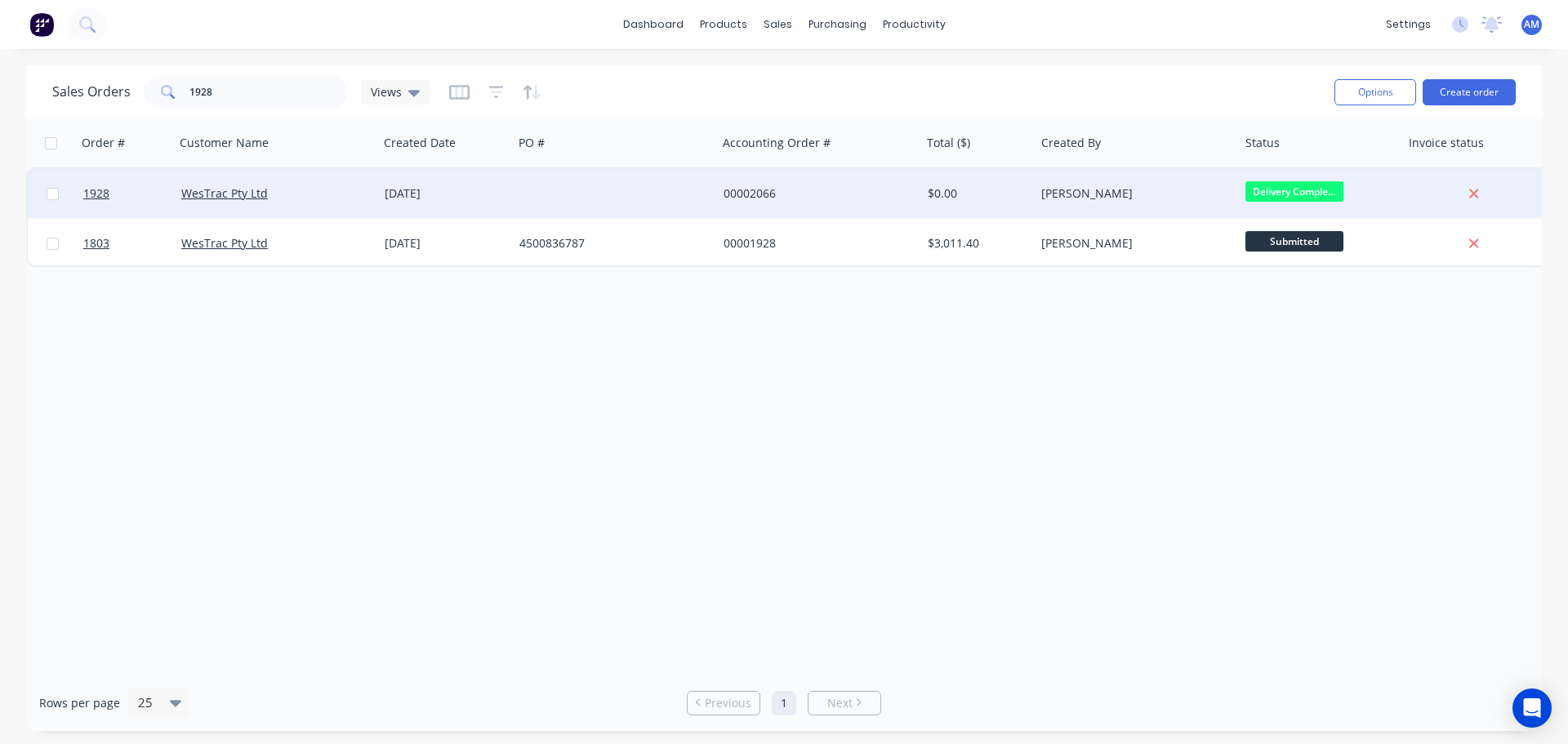
click at [433, 186] on div "[DATE]" at bounding box center [445, 193] width 122 height 17
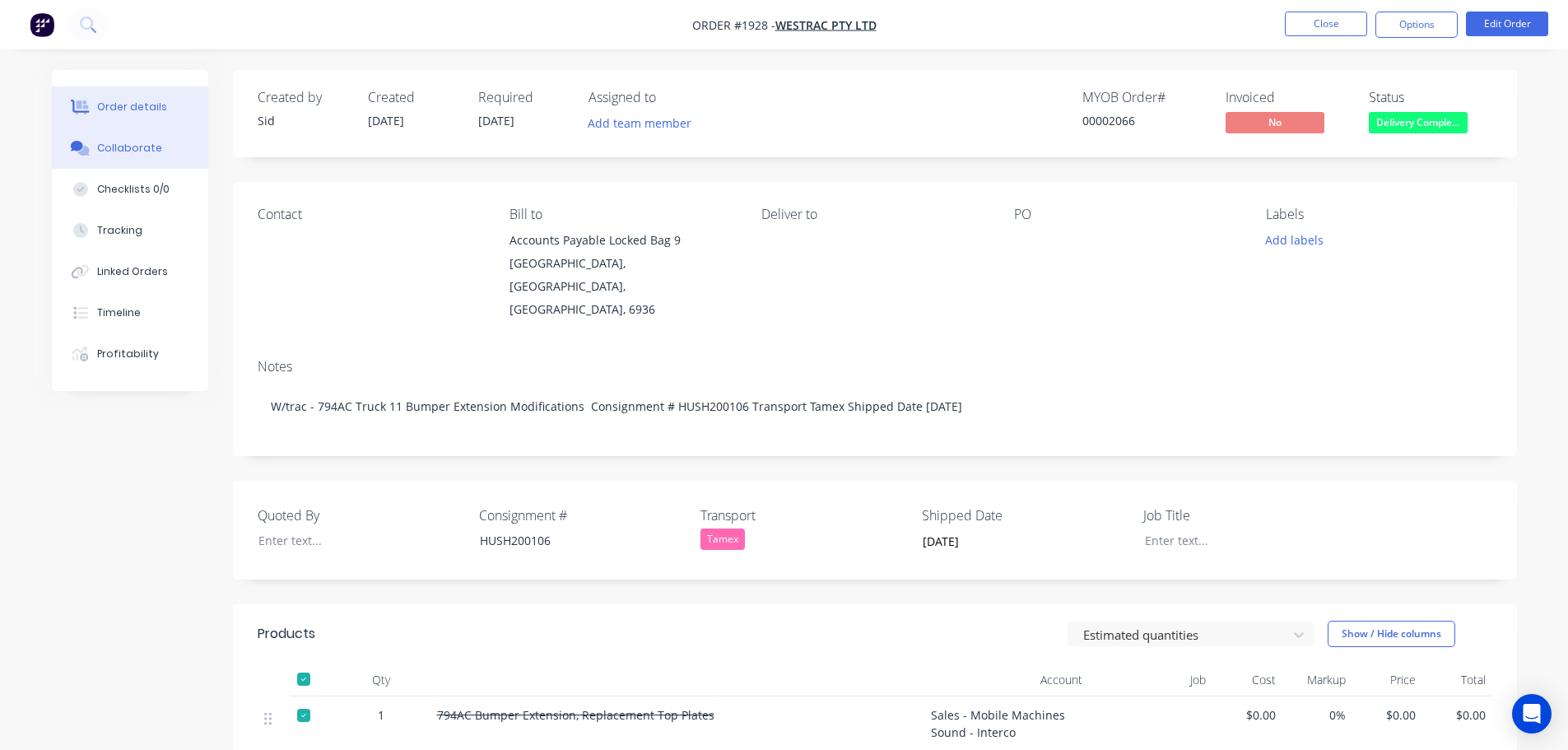
click at [134, 132] on button "Collaborate" at bounding box center [130, 147] width 156 height 41
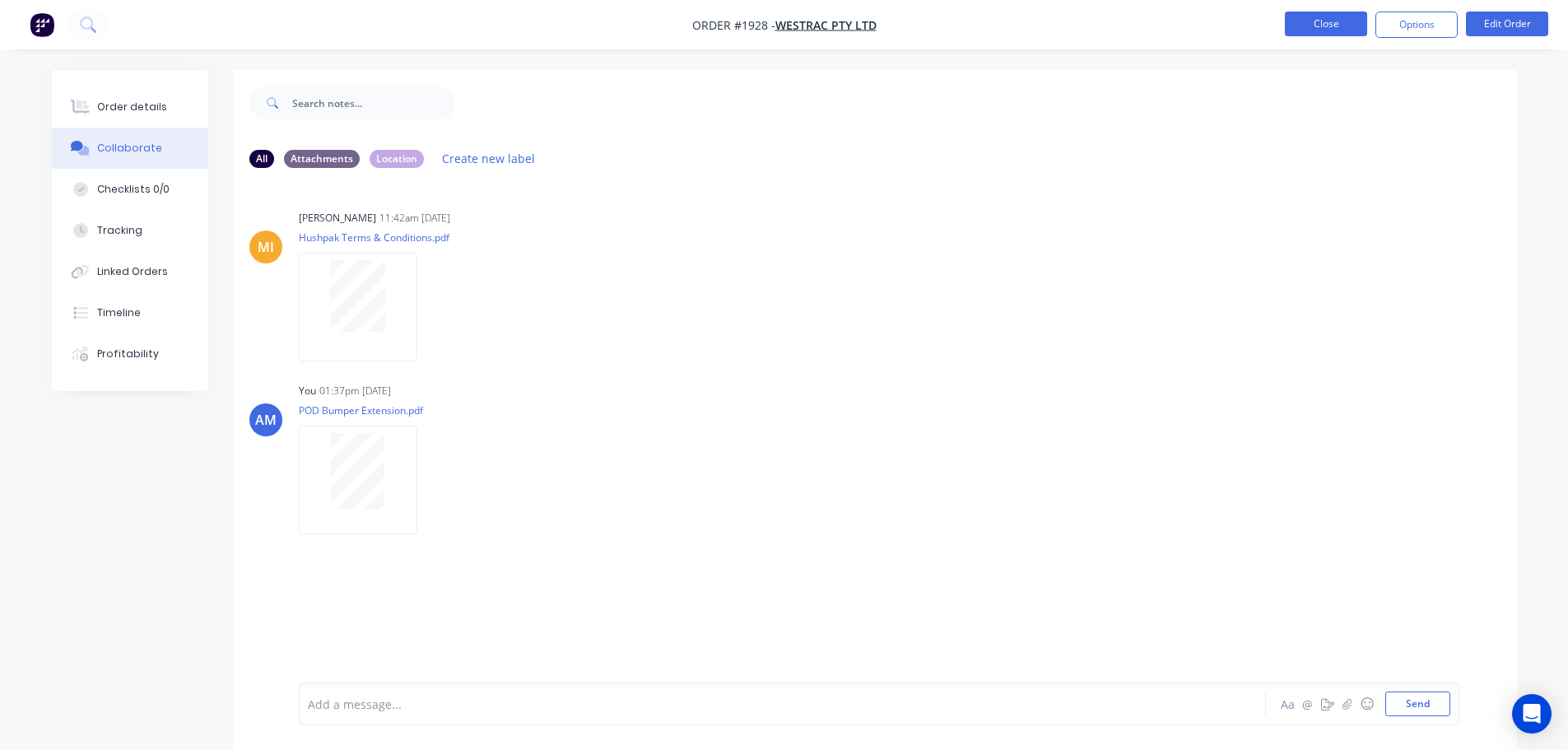
click at [1310, 25] on button "Close" at bounding box center [1325, 24] width 82 height 25
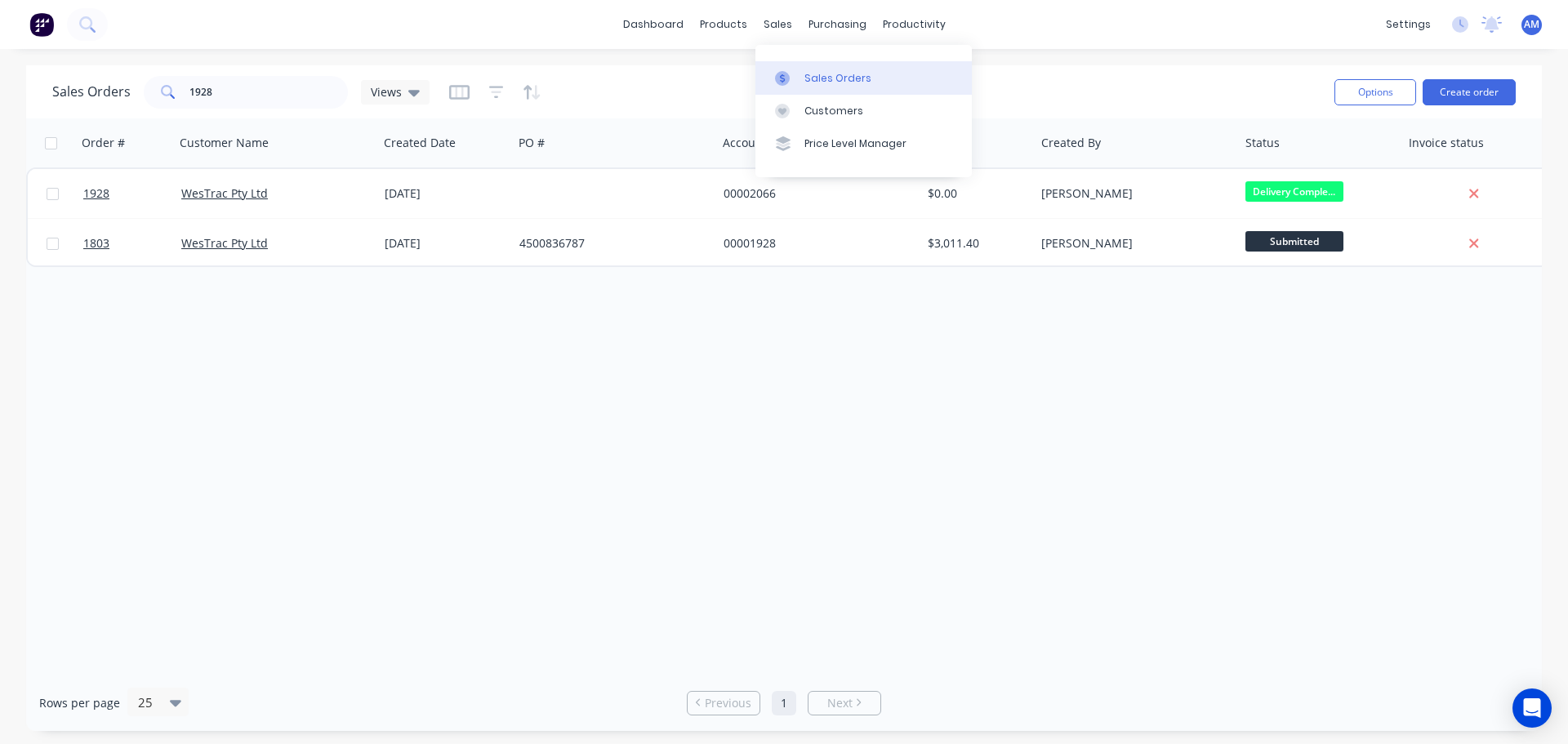
click at [823, 78] on div "Sales Orders" at bounding box center [838, 79] width 67 height 15
drag, startPoint x: 217, startPoint y: 97, endPoint x: 179, endPoint y: 94, distance: 38.1
click at [179, 94] on div "1928" at bounding box center [246, 91] width 204 height 32
type input "1865"
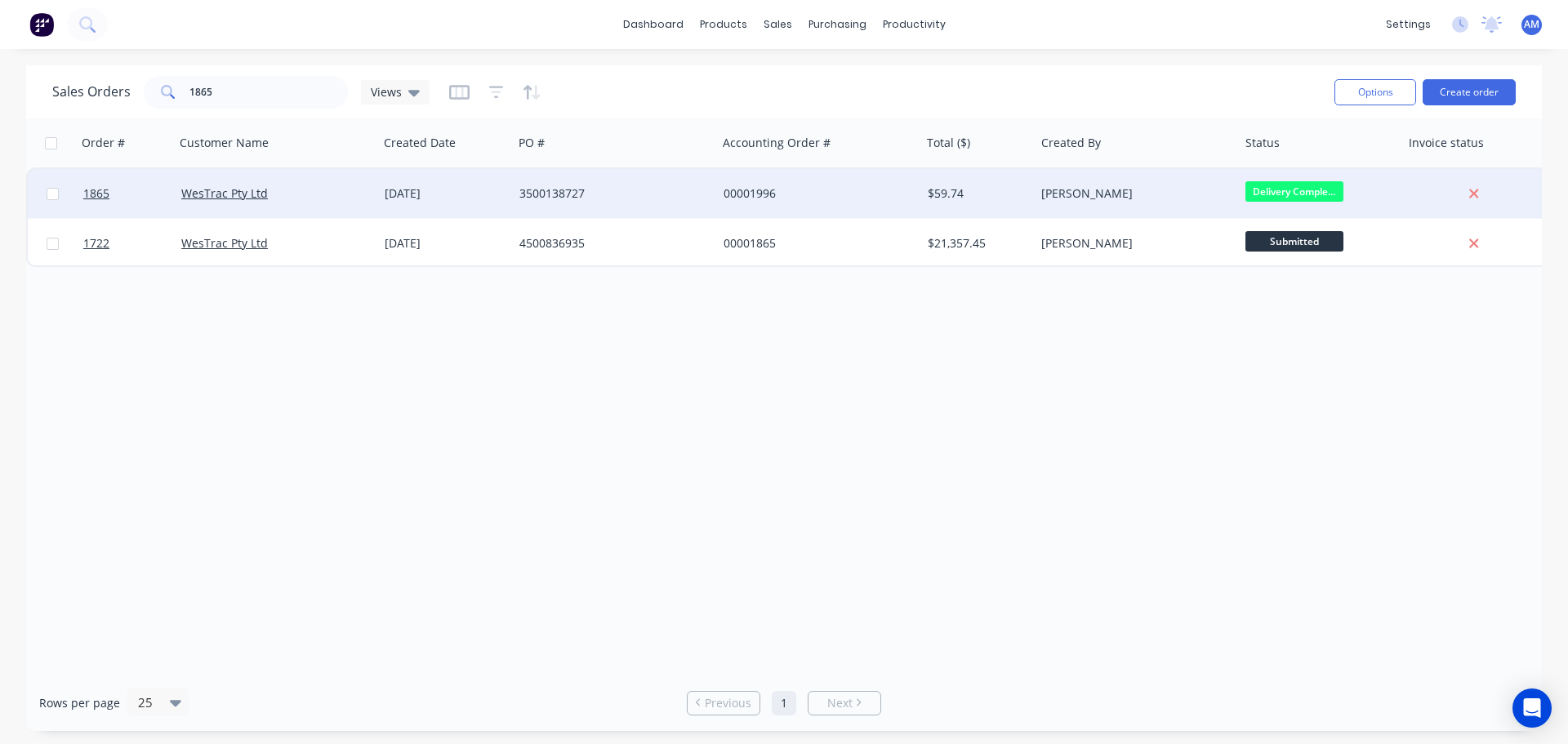
click at [554, 188] on div "3500138727" at bounding box center [610, 193] width 181 height 17
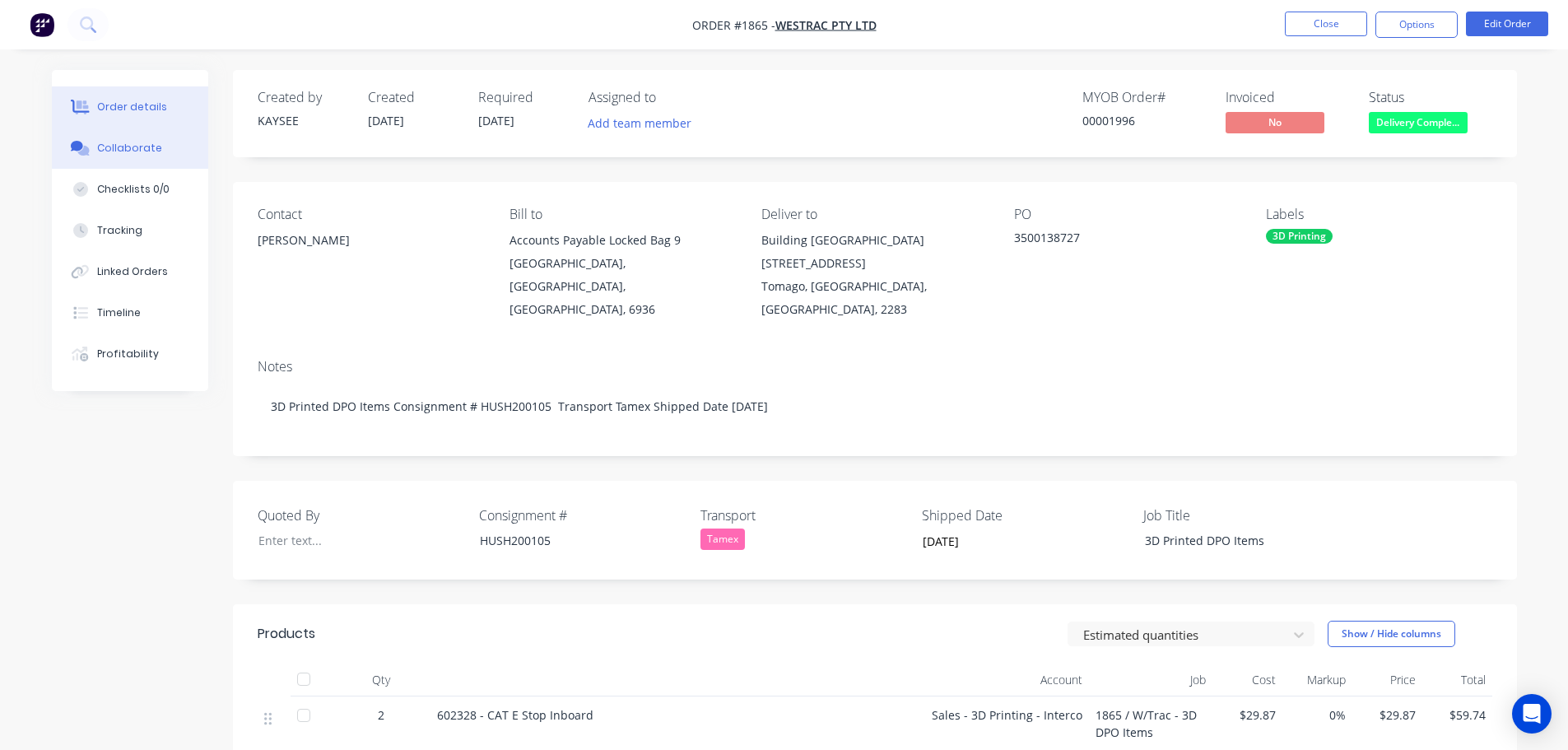
click at [122, 146] on div "Collaborate" at bounding box center [130, 148] width 65 height 15
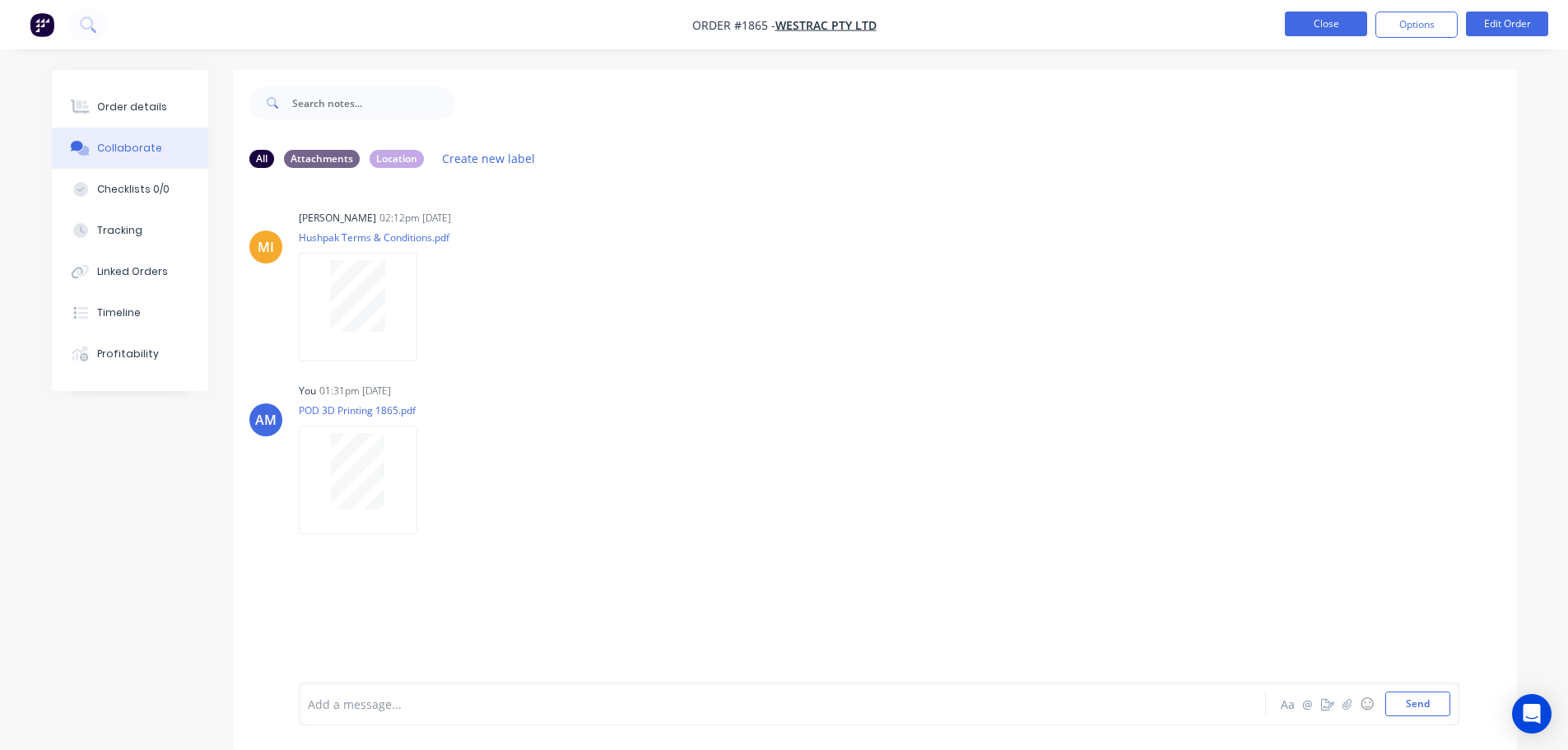
click at [1301, 28] on button "Close" at bounding box center [1325, 24] width 82 height 25
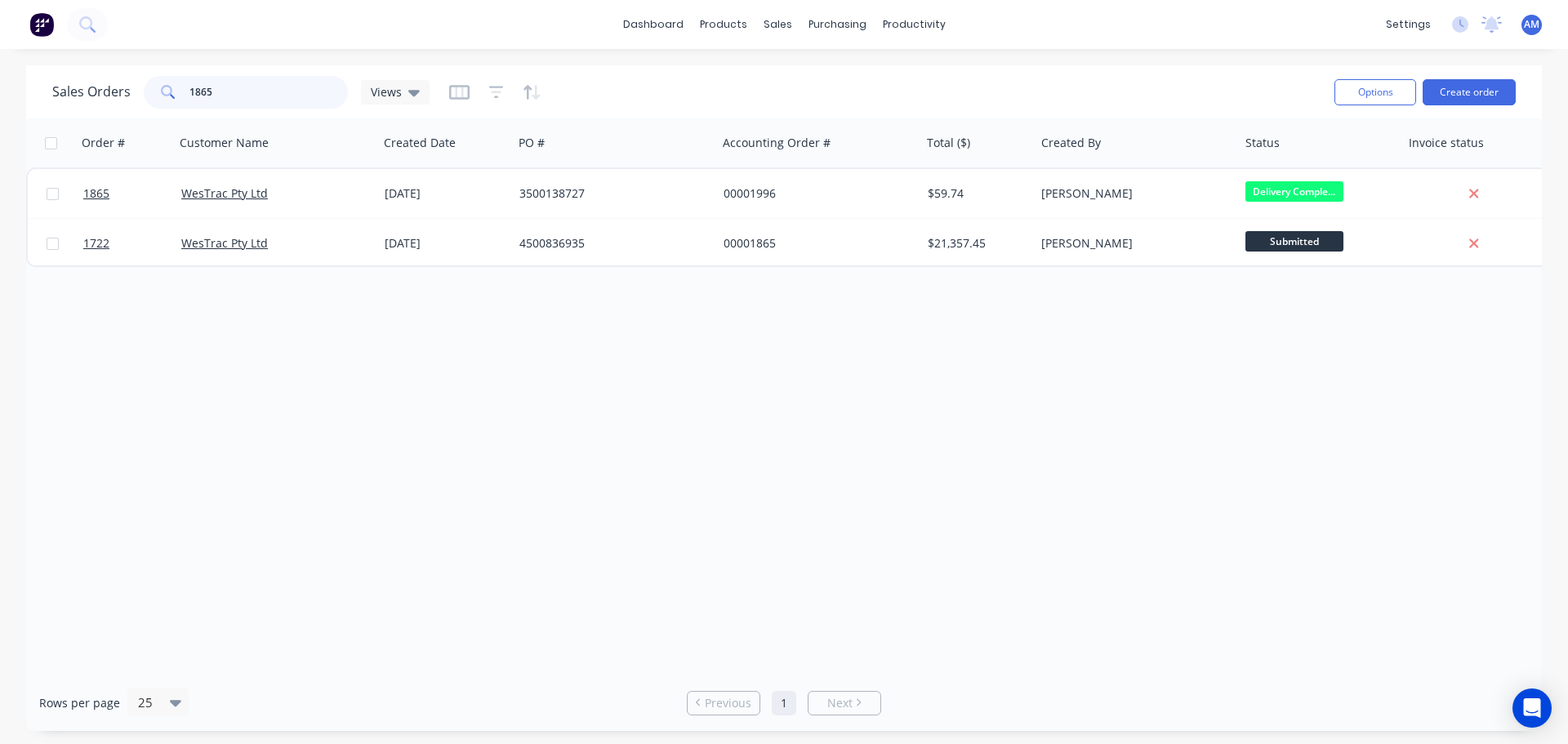
drag, startPoint x: 218, startPoint y: 93, endPoint x: 174, endPoint y: 91, distance: 44.0
click at [174, 91] on div "1865" at bounding box center [246, 91] width 204 height 32
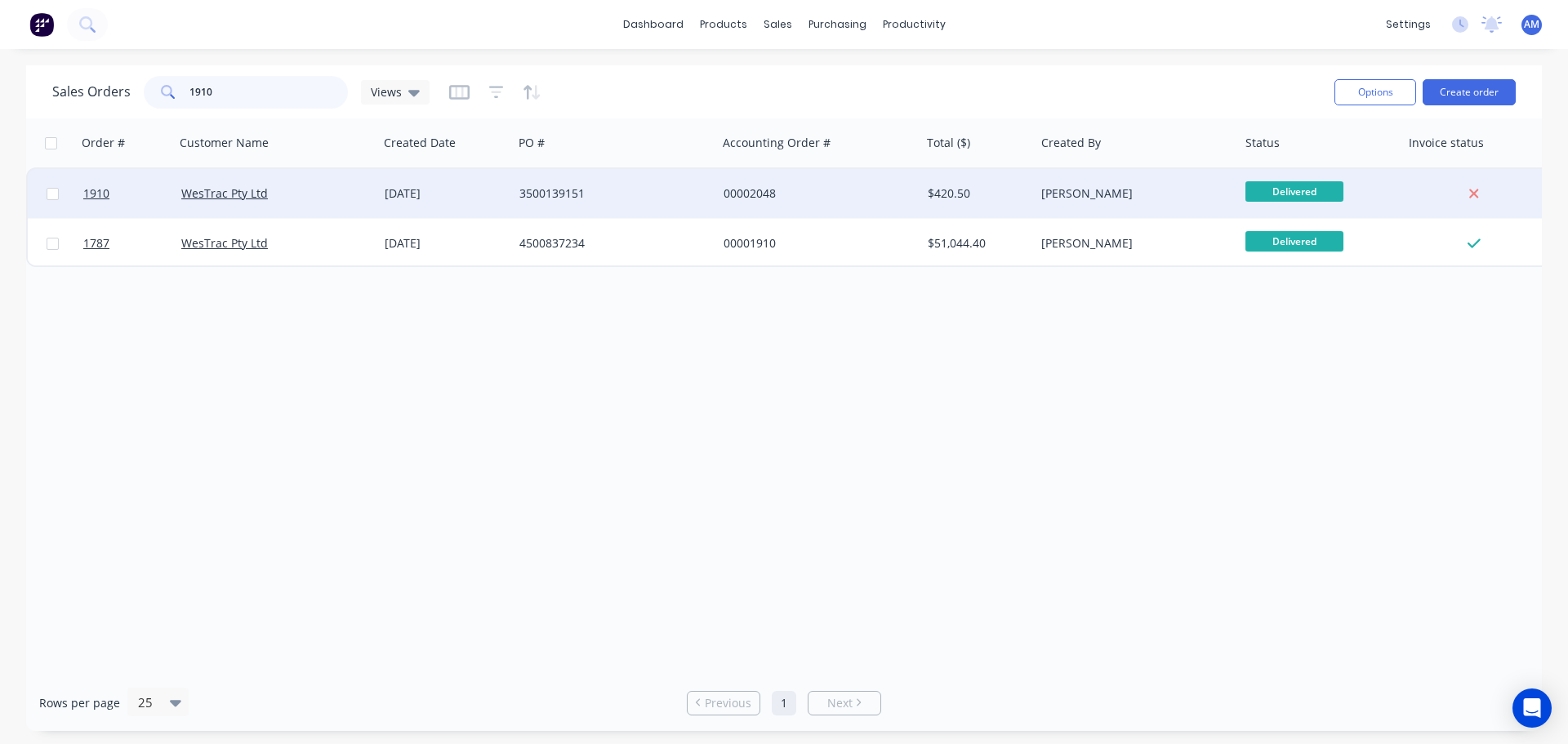
type input "1910"
click at [488, 188] on div "[DATE]" at bounding box center [445, 193] width 122 height 17
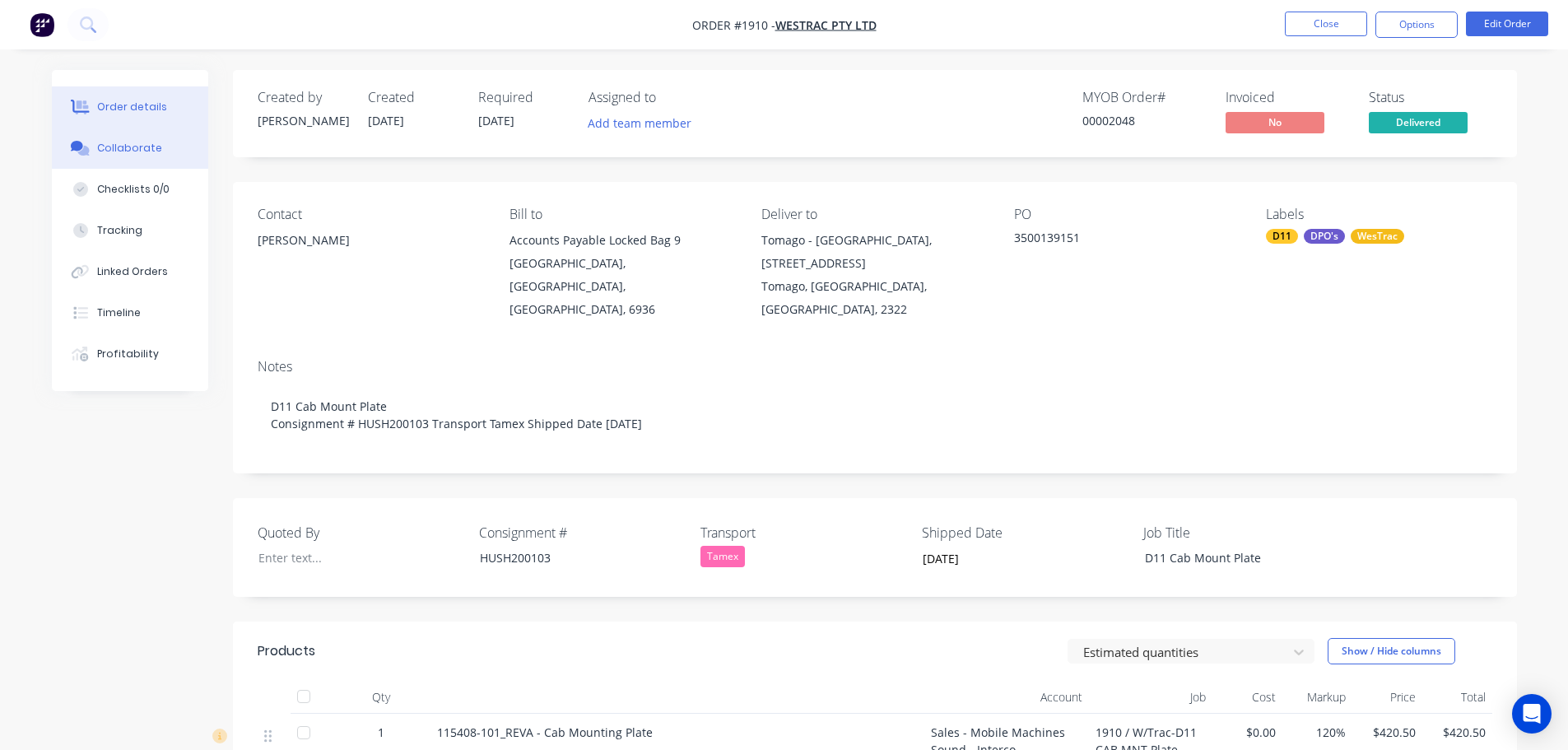
click at [116, 145] on div "Collaborate" at bounding box center [130, 148] width 65 height 15
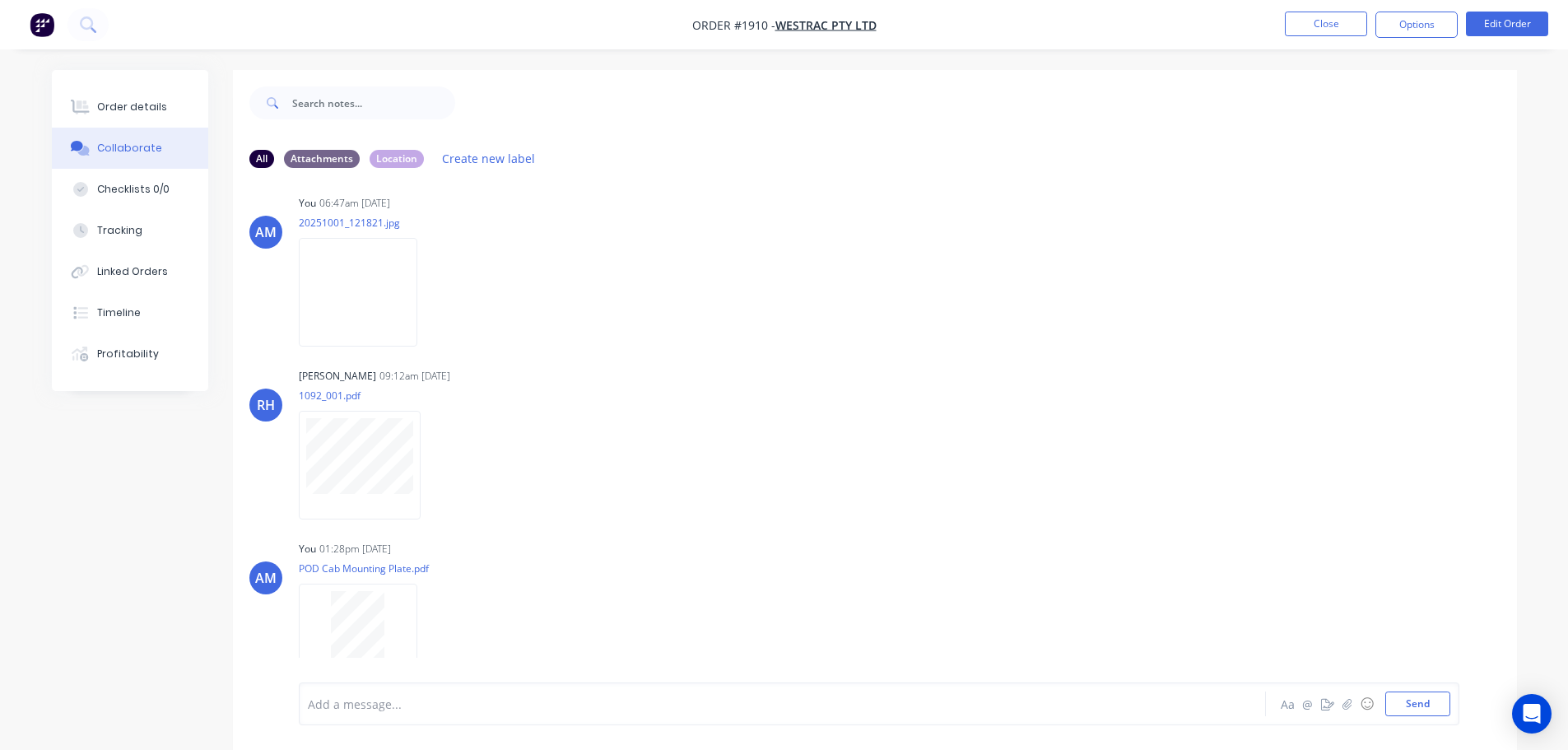
scroll to position [551, 0]
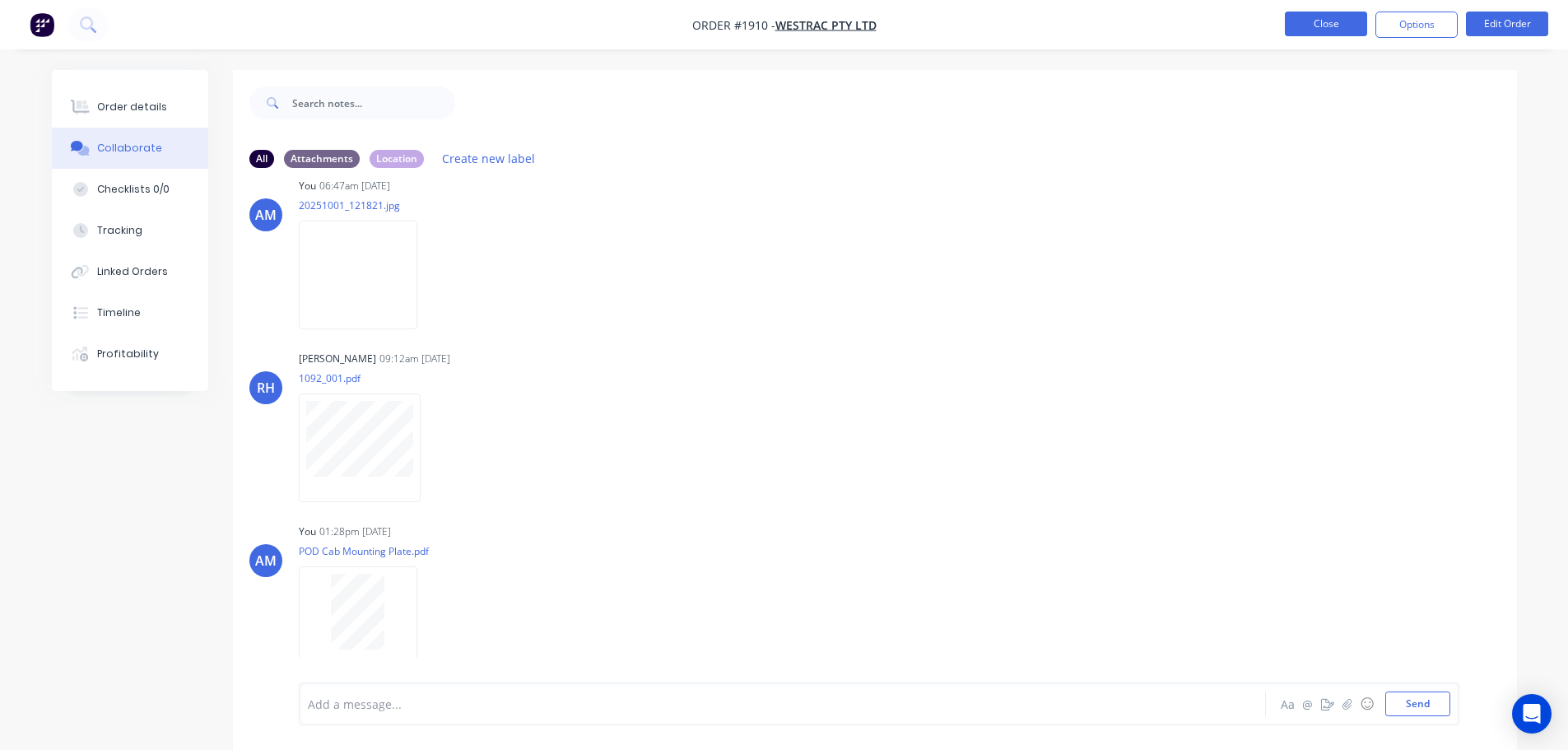
click at [1329, 25] on button "Close" at bounding box center [1325, 24] width 82 height 25
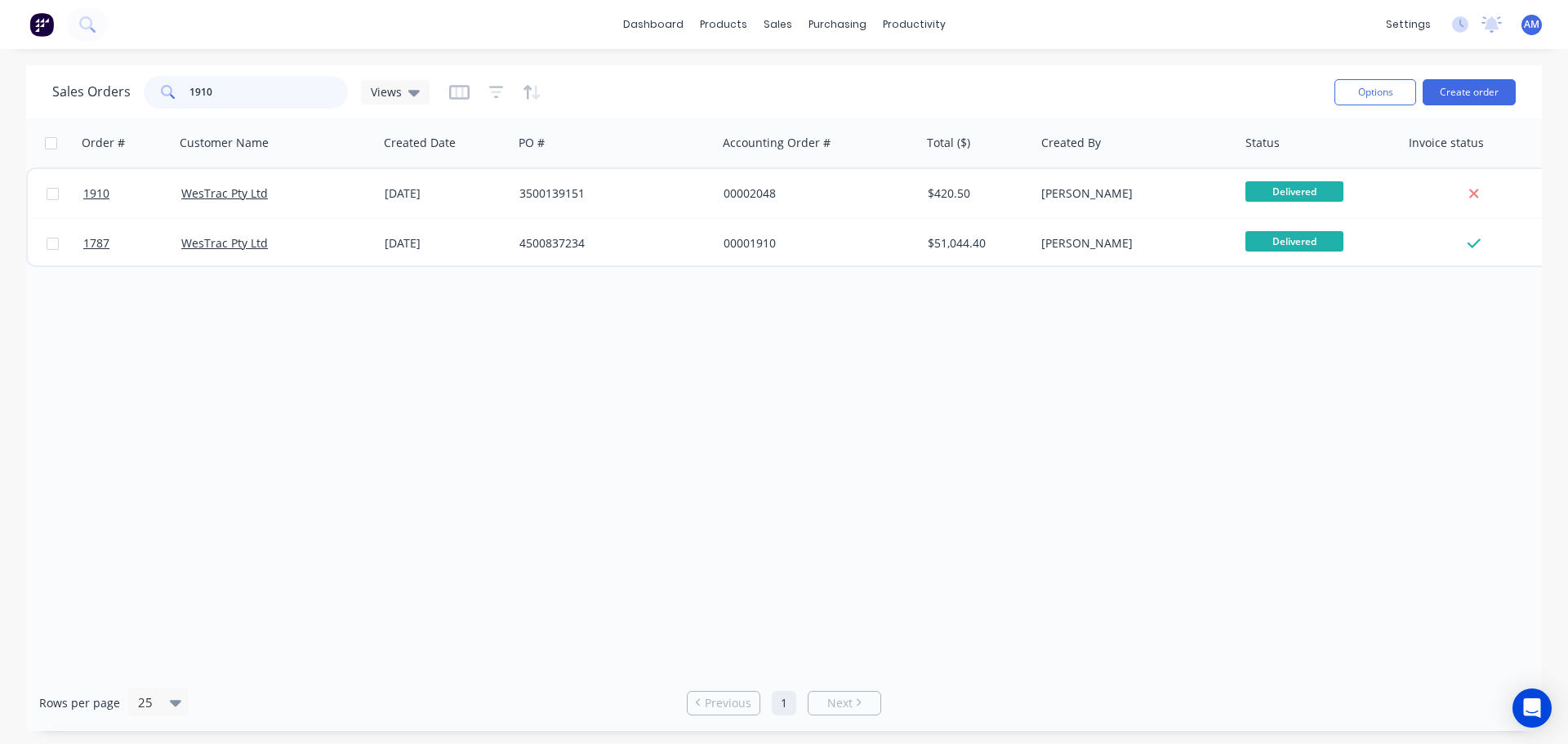
drag, startPoint x: 227, startPoint y: 95, endPoint x: 149, endPoint y: 90, distance: 78.2
click at [149, 90] on div "1910" at bounding box center [246, 91] width 204 height 32
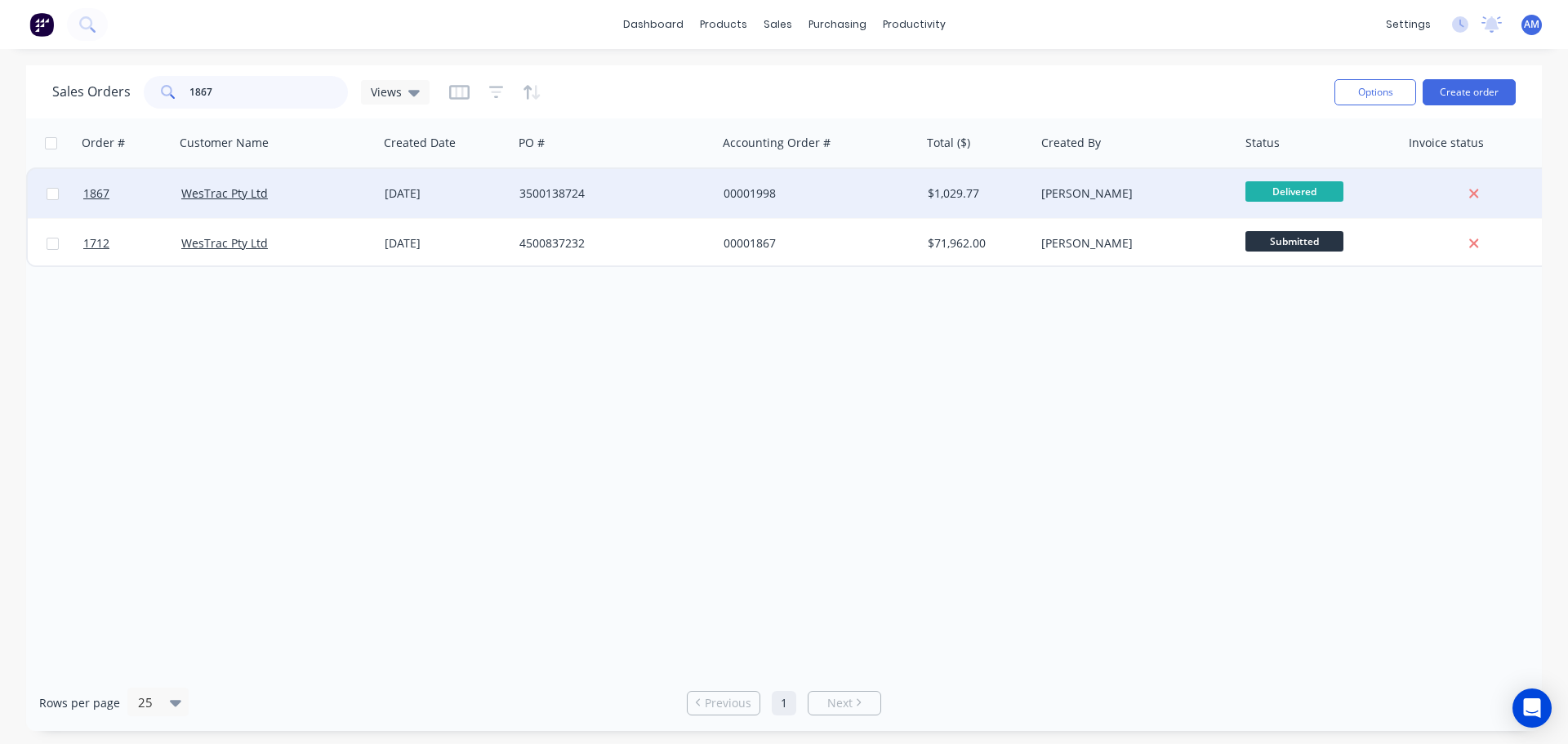
type input "1867"
click at [538, 192] on div "3500138724" at bounding box center [610, 193] width 181 height 17
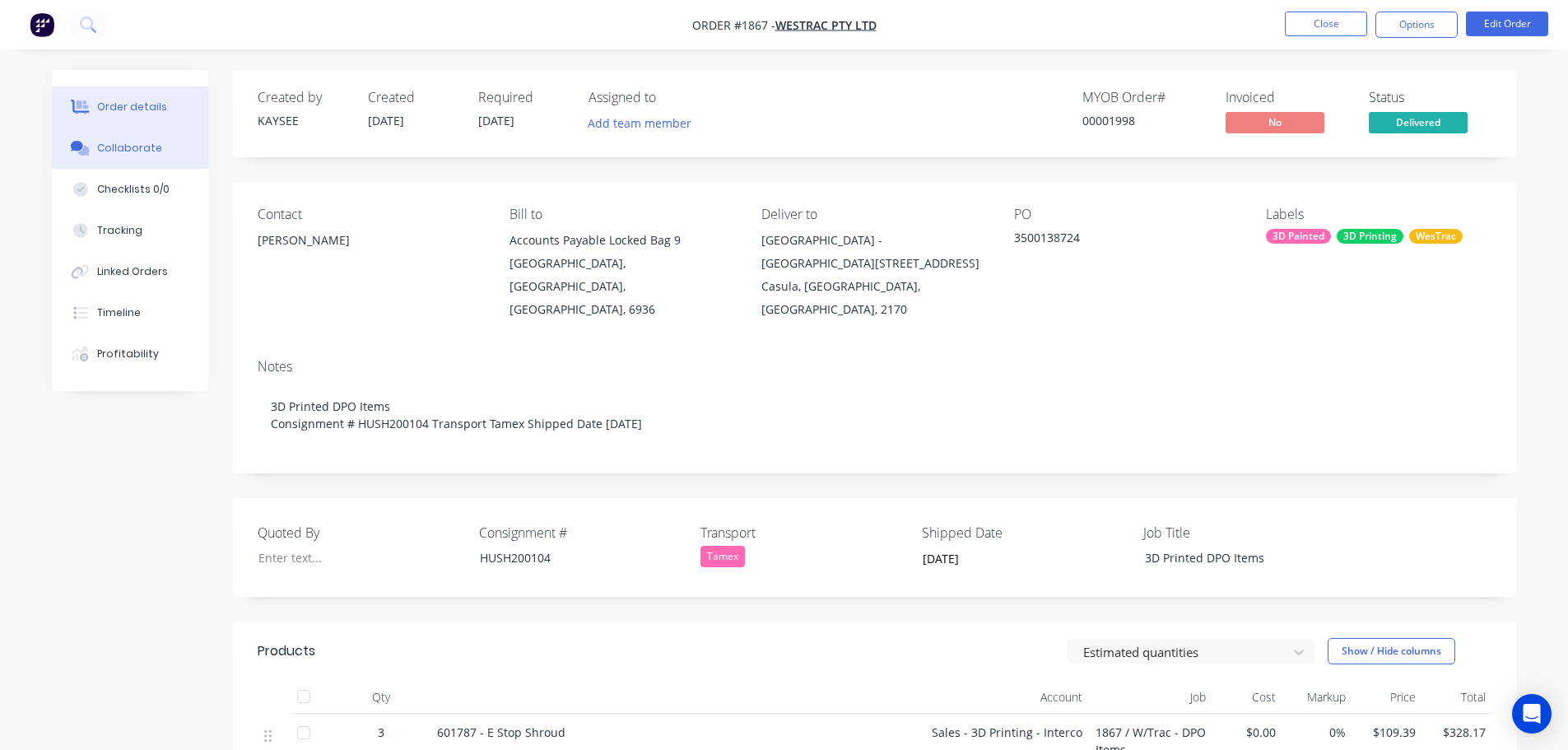
click at [138, 140] on button "Collaborate" at bounding box center [130, 147] width 156 height 41
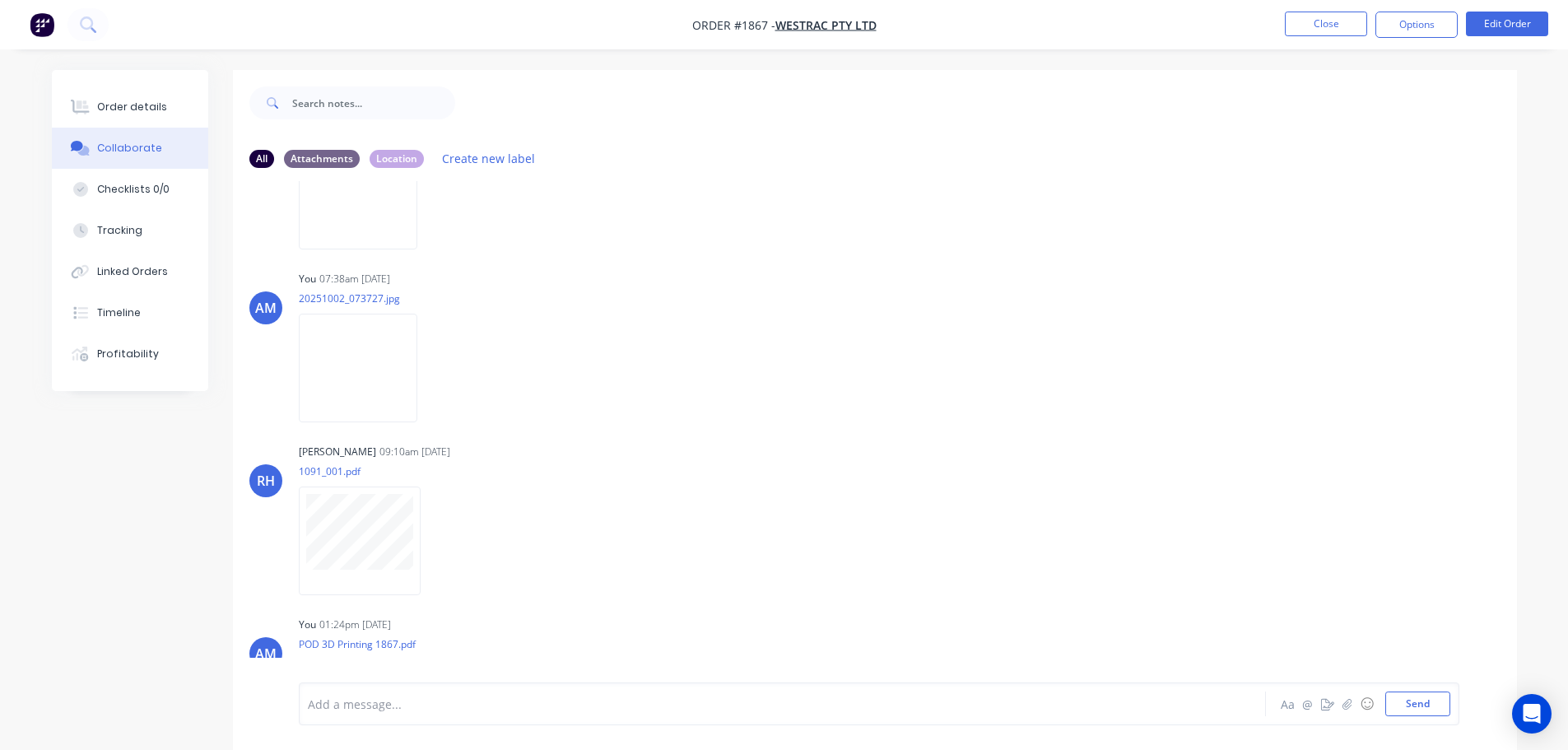
scroll to position [1934, 0]
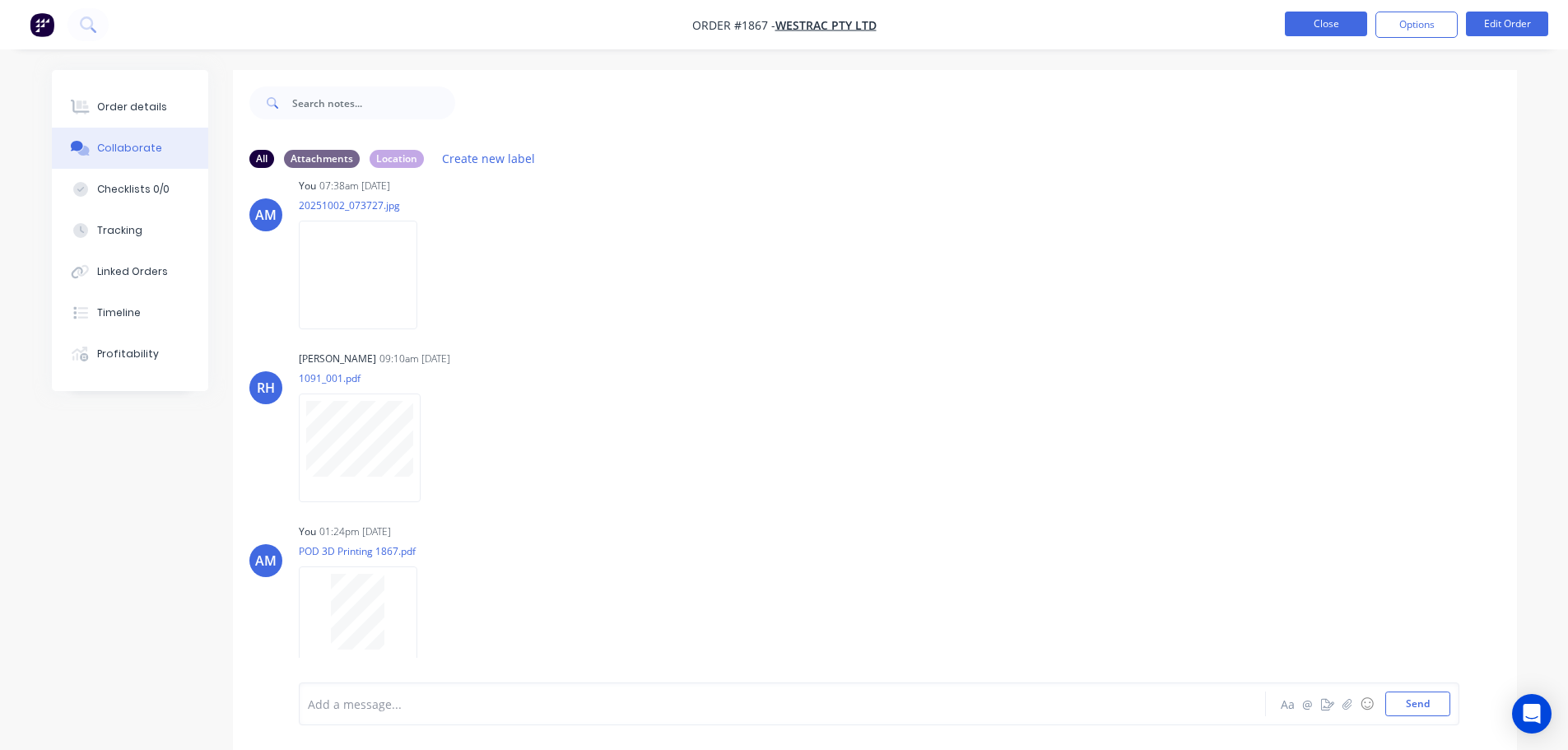
click at [1338, 24] on button "Close" at bounding box center [1325, 24] width 82 height 25
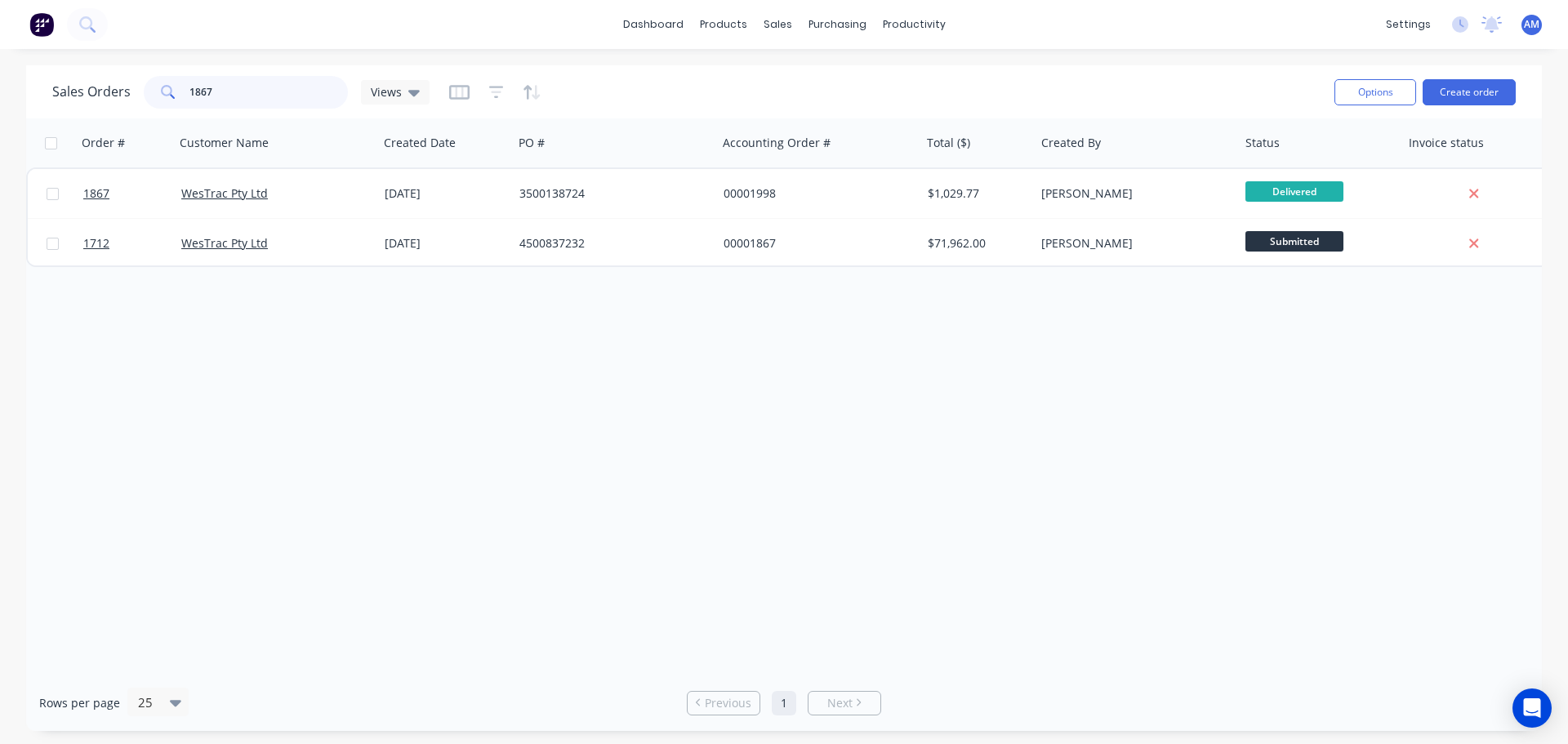
click at [148, 104] on div "1867" at bounding box center [246, 91] width 204 height 32
type input "1884"
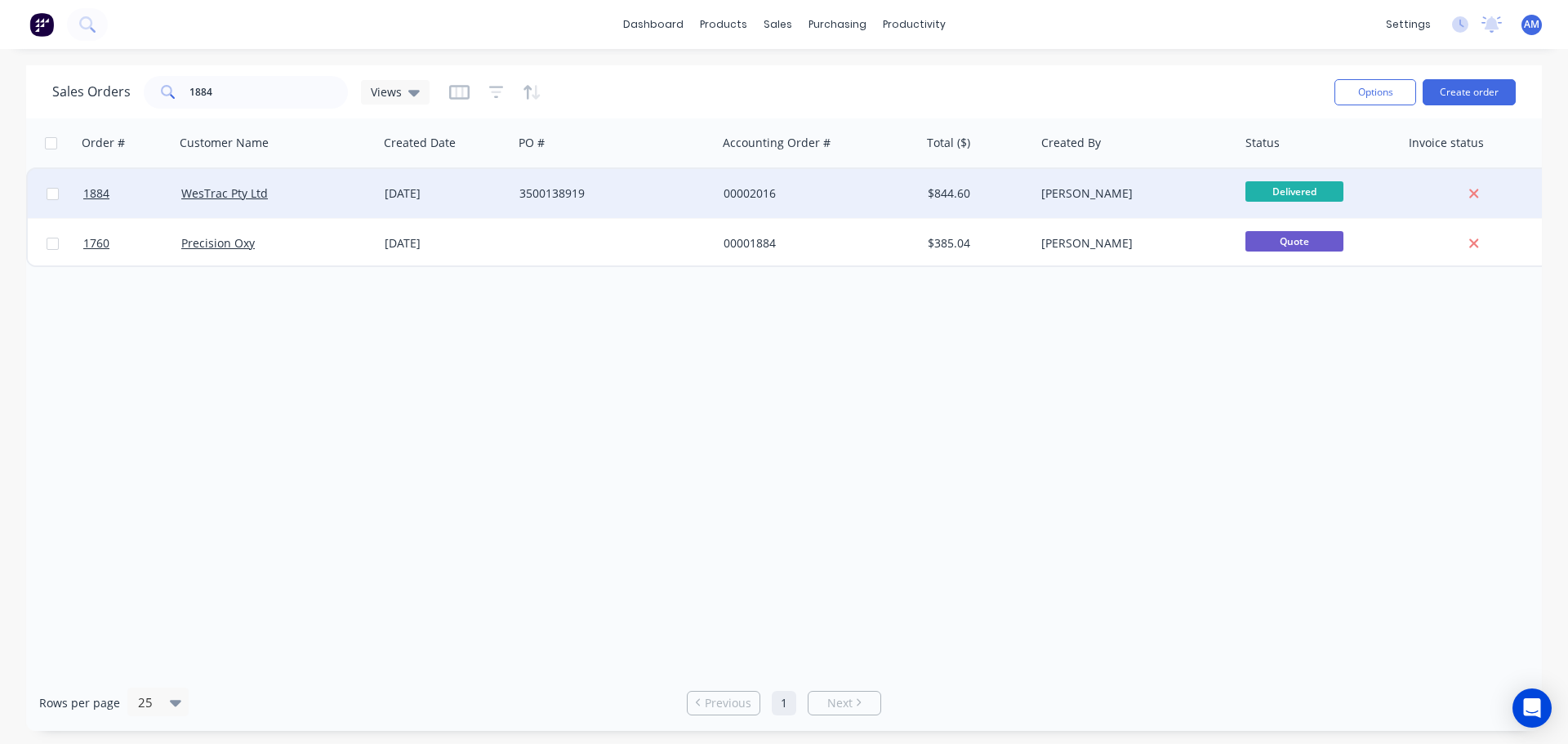
click at [550, 192] on div "3500138919" at bounding box center [610, 193] width 181 height 17
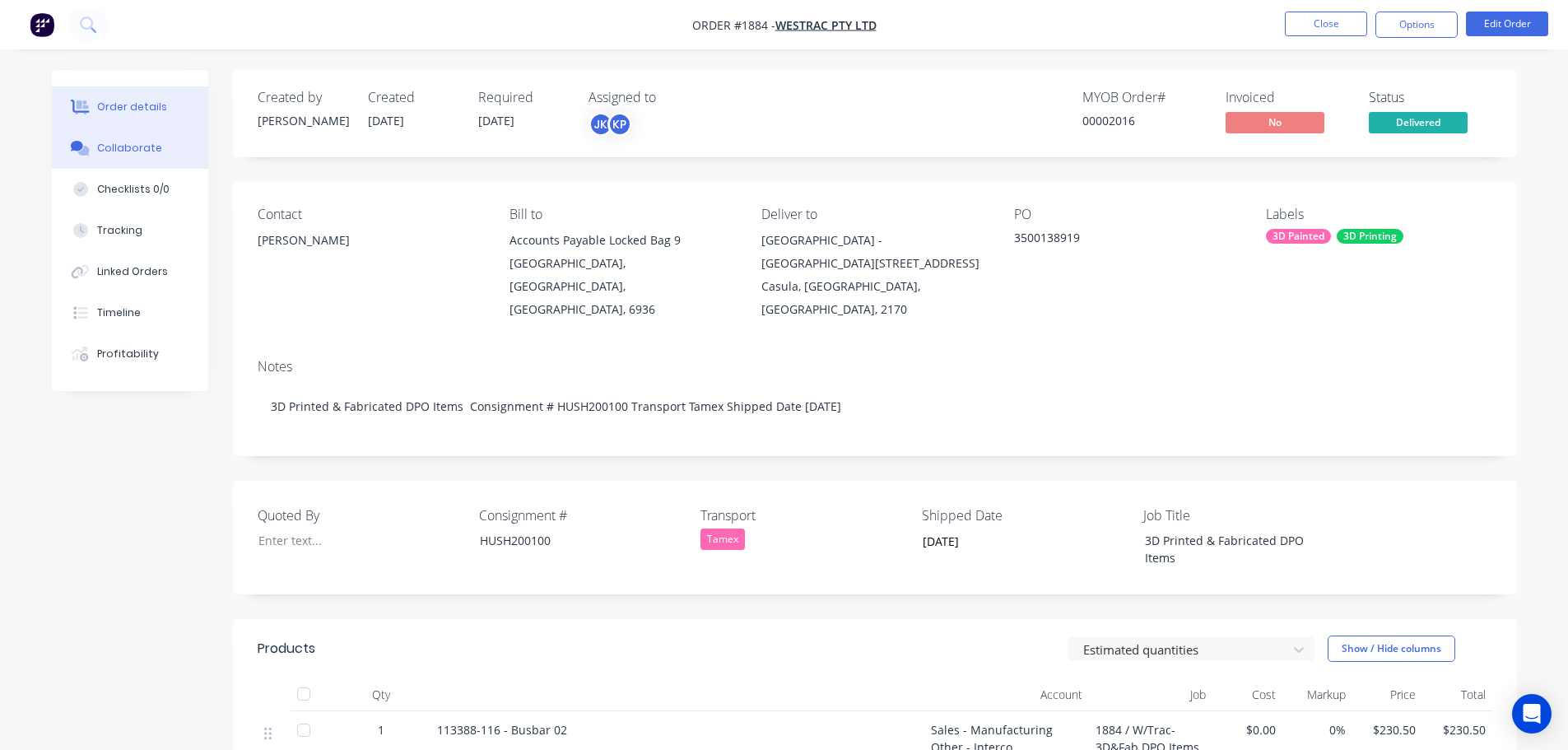
click at [126, 148] on div "Collaborate" at bounding box center [130, 148] width 65 height 15
